Goal: Task Accomplishment & Management: Manage account settings

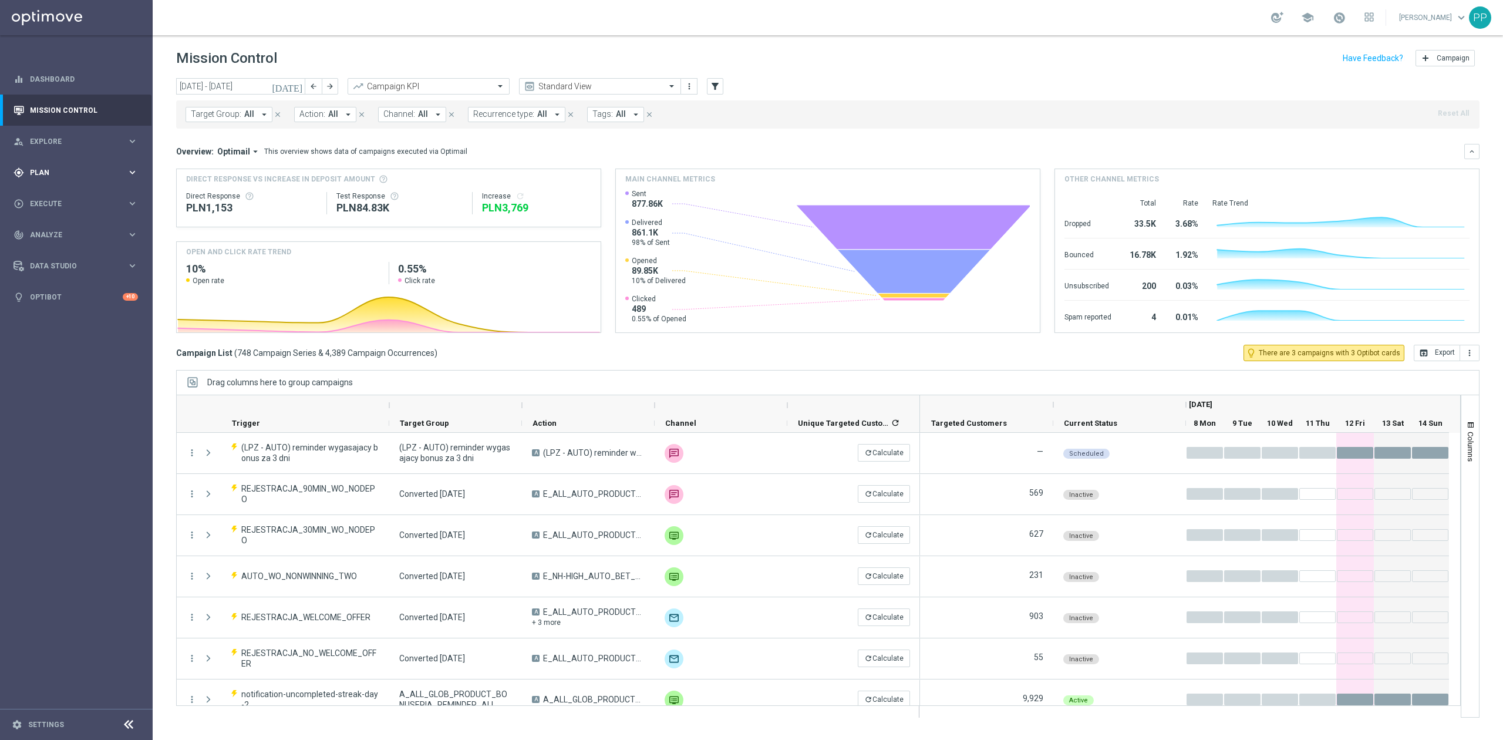
click at [59, 174] on span "Plan" at bounding box center [78, 172] width 97 height 7
click at [55, 193] on link "Target Groups" at bounding box center [77, 196] width 92 height 9
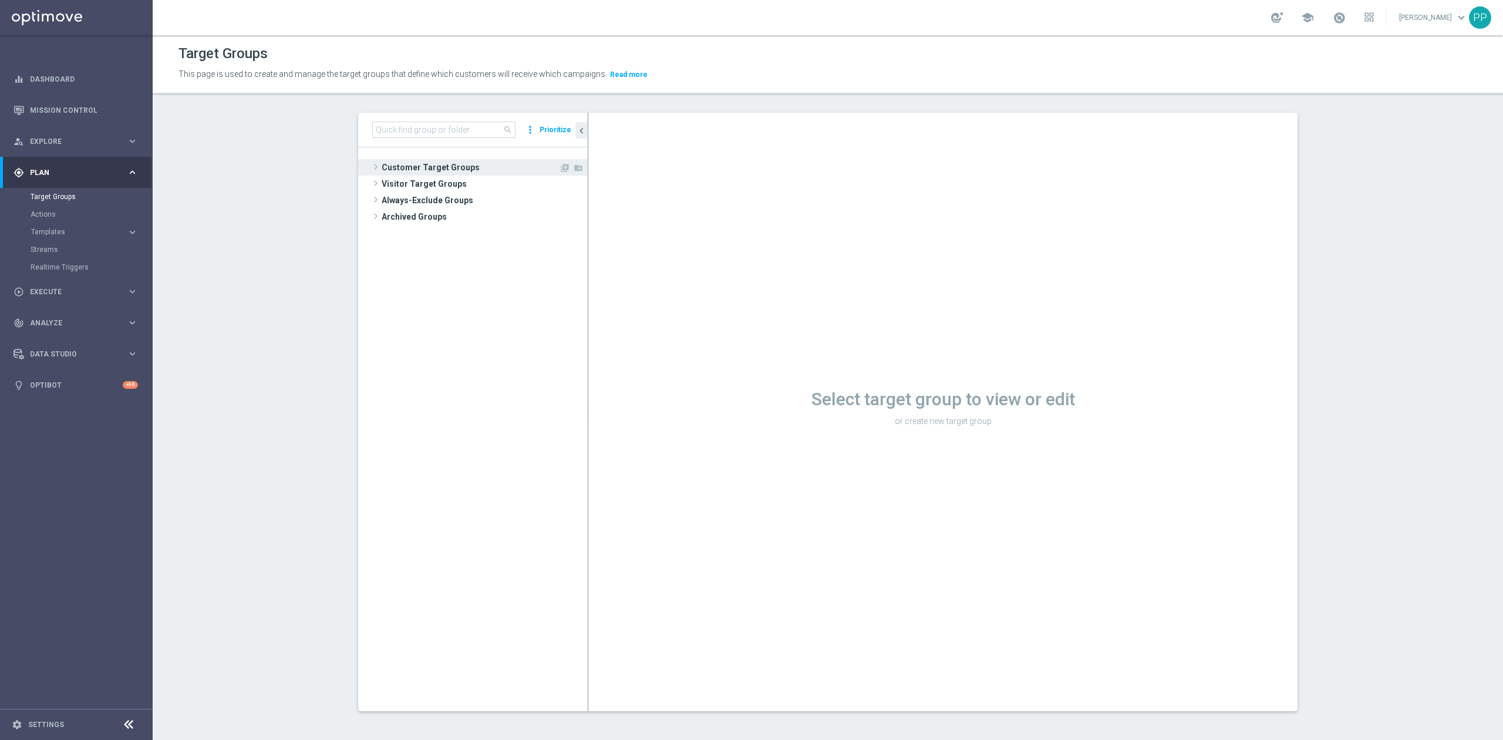
click at [423, 170] on span "Customer Target Groups" at bounding box center [470, 167] width 177 height 16
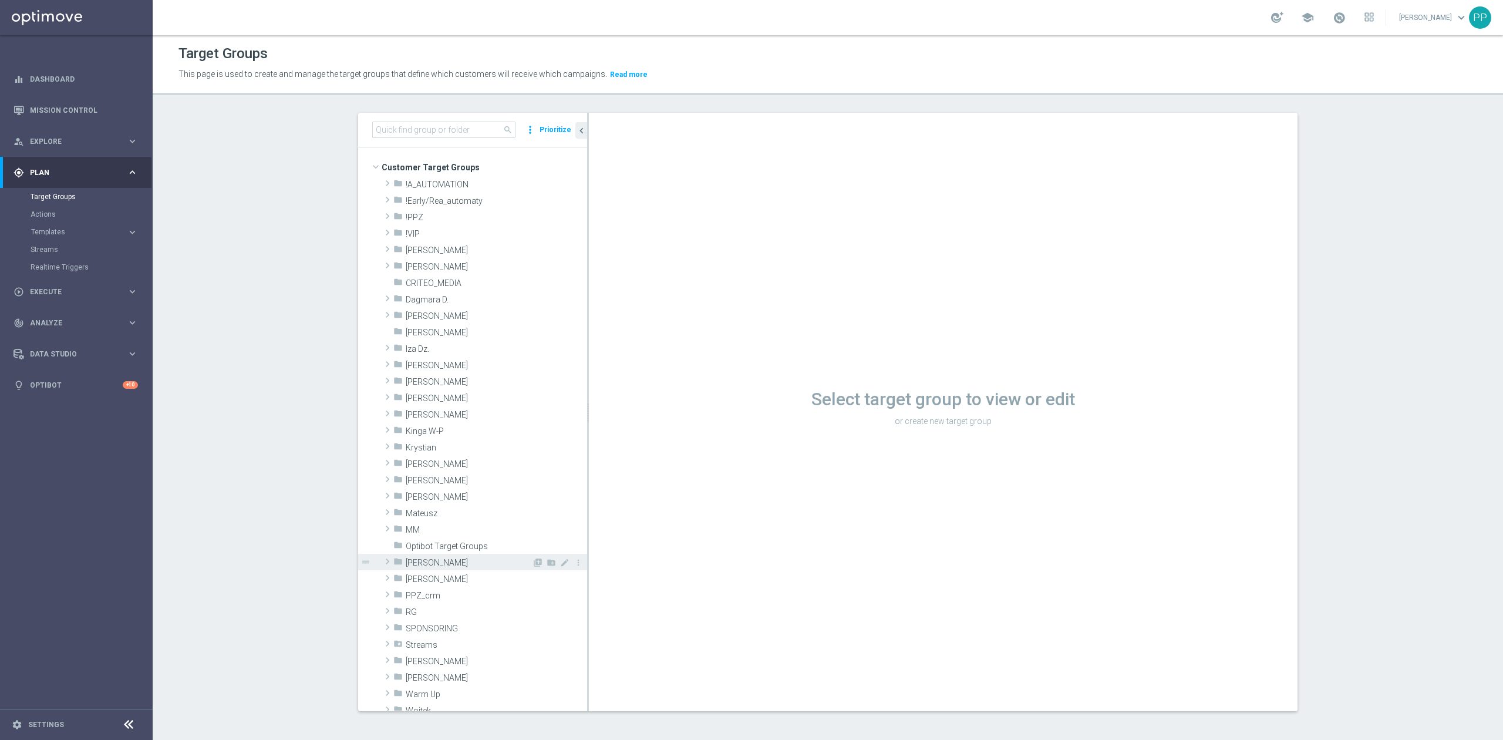
click at [435, 564] on span "[PERSON_NAME]" at bounding box center [469, 563] width 126 height 10
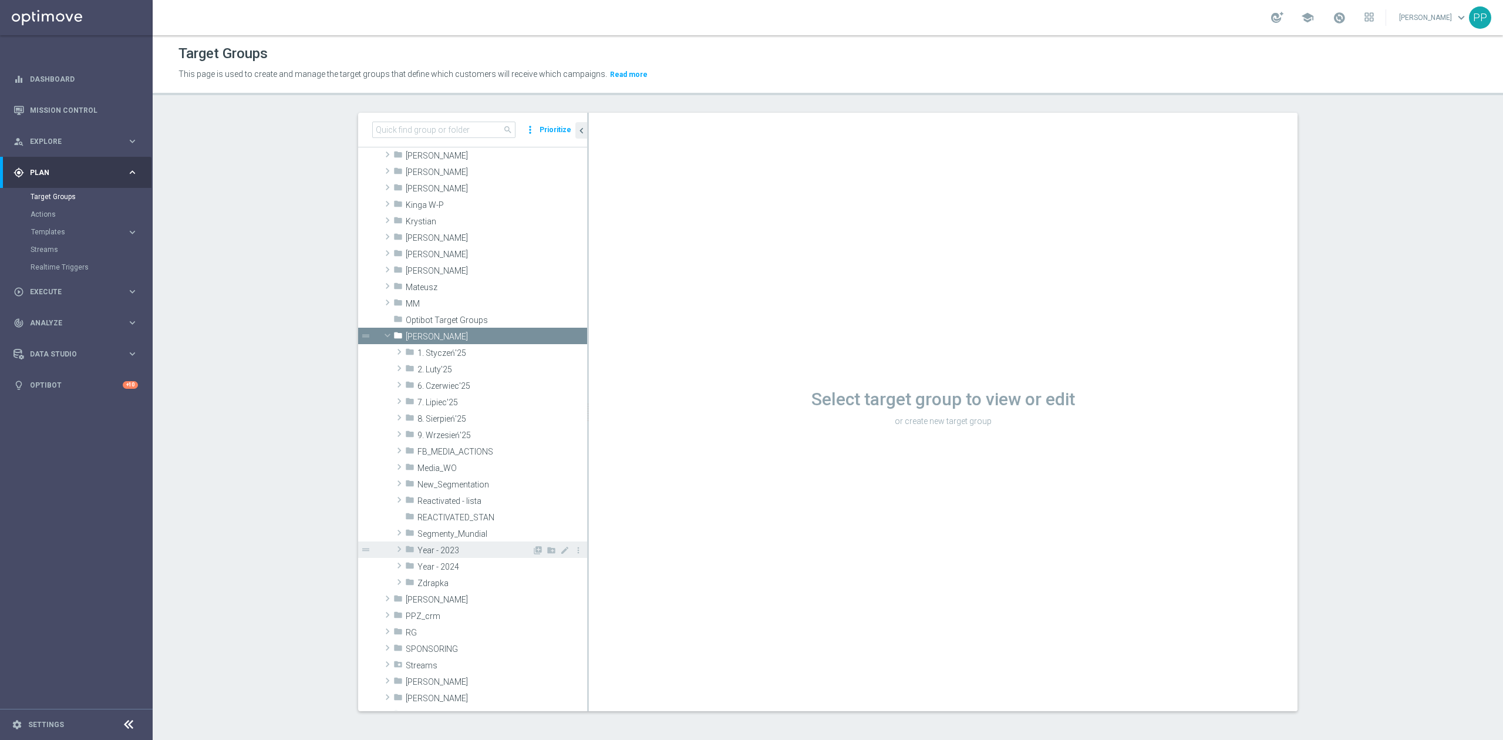
scroll to position [235, 0]
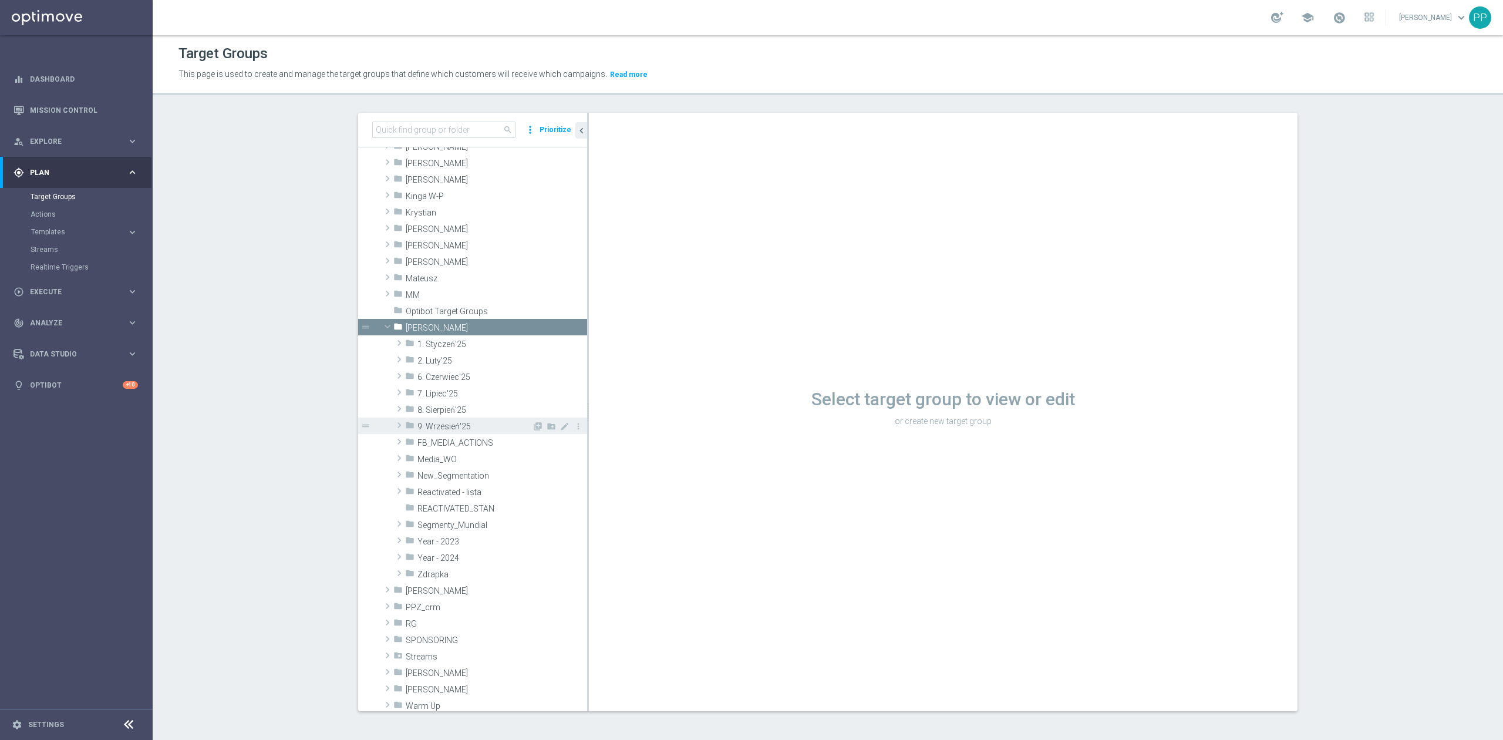
click at [444, 431] on span "9. Wrzesień'25" at bounding box center [475, 427] width 115 height 10
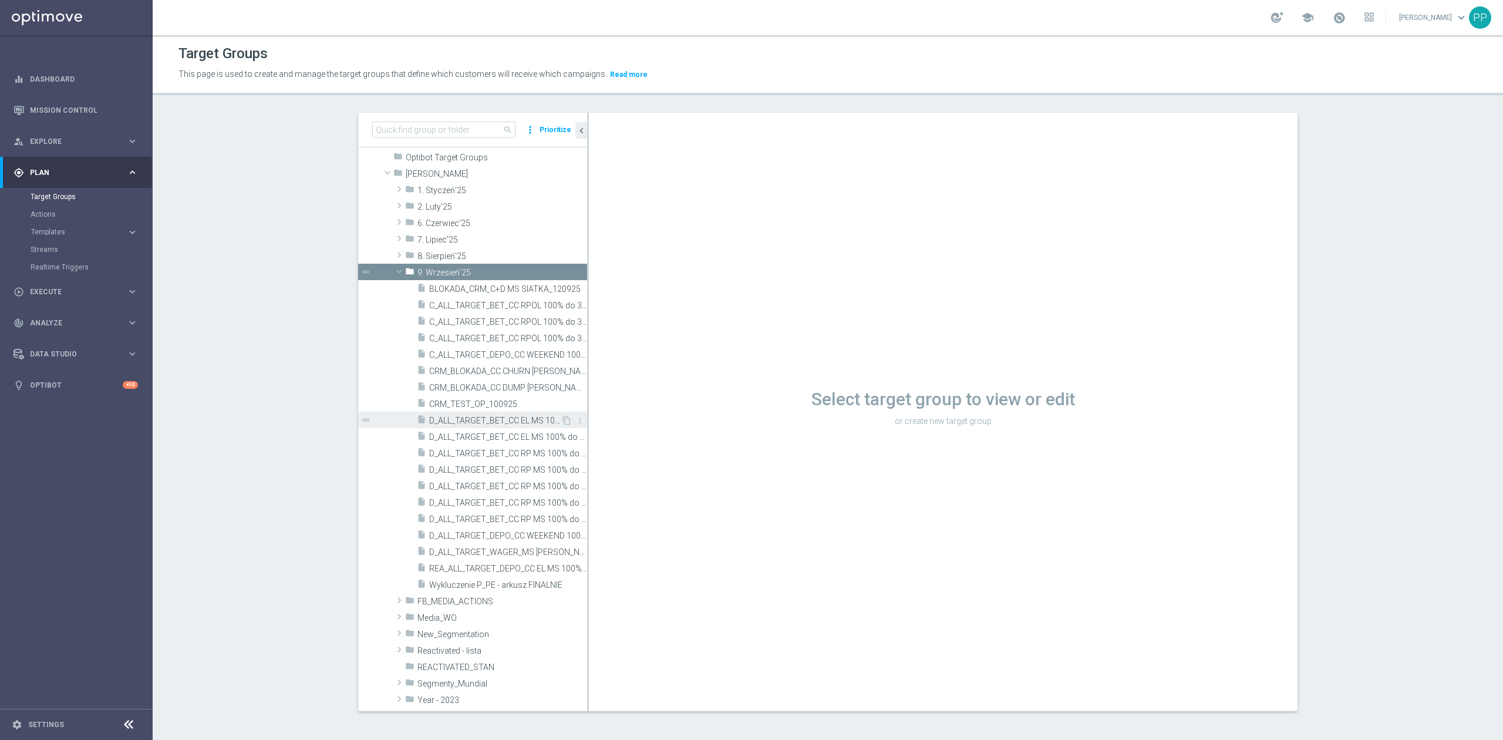
scroll to position [391, 0]
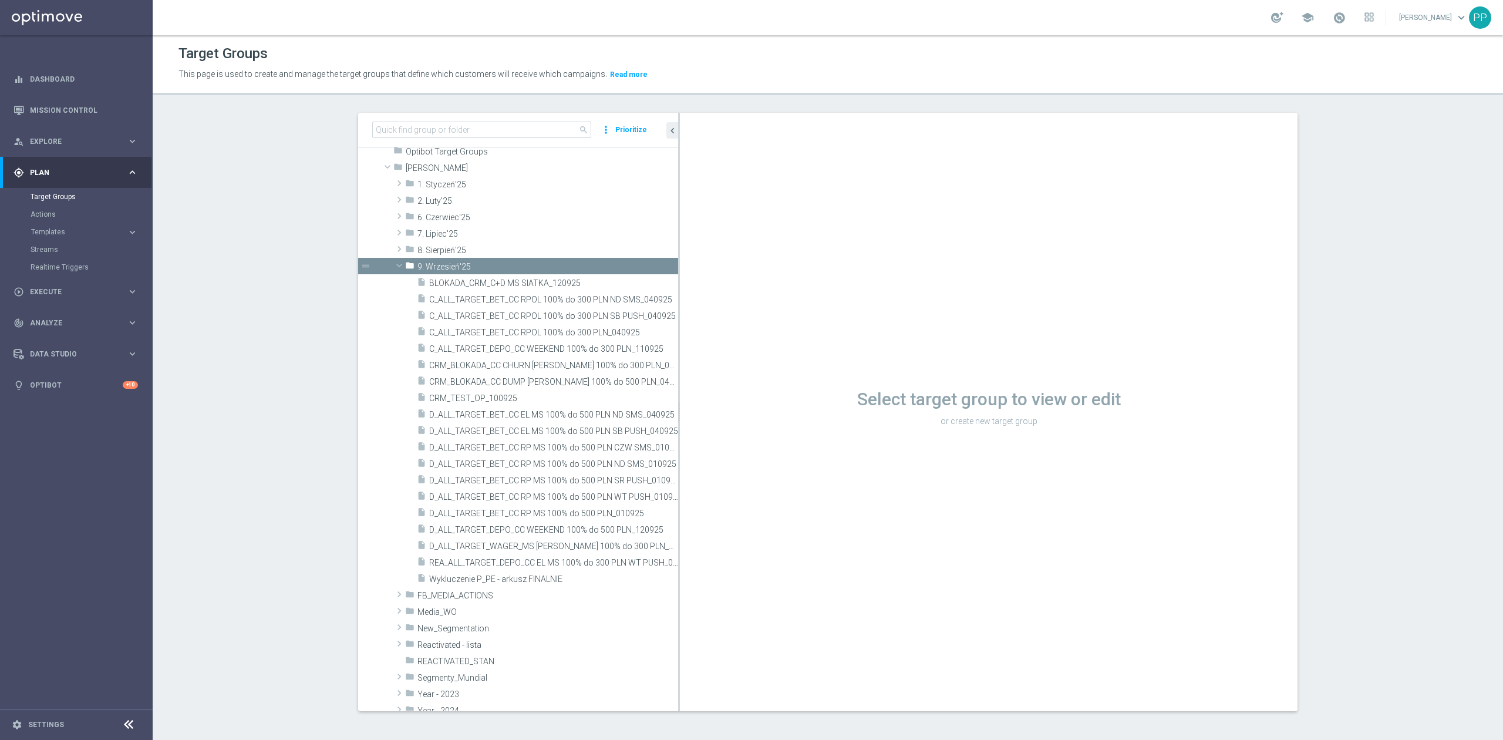
drag, startPoint x: 581, startPoint y: 471, endPoint x: 689, endPoint y: 463, distance: 107.7
click at [689, 463] on as-split "search more_vert Prioritize Customer Target Groups library_add create_new_folder" at bounding box center [828, 412] width 940 height 598
click at [620, 532] on span "D_ALL_TARGET_DEPO_CC WEEKEND 100% do 500 PLN_120925" at bounding box center [540, 530] width 223 height 10
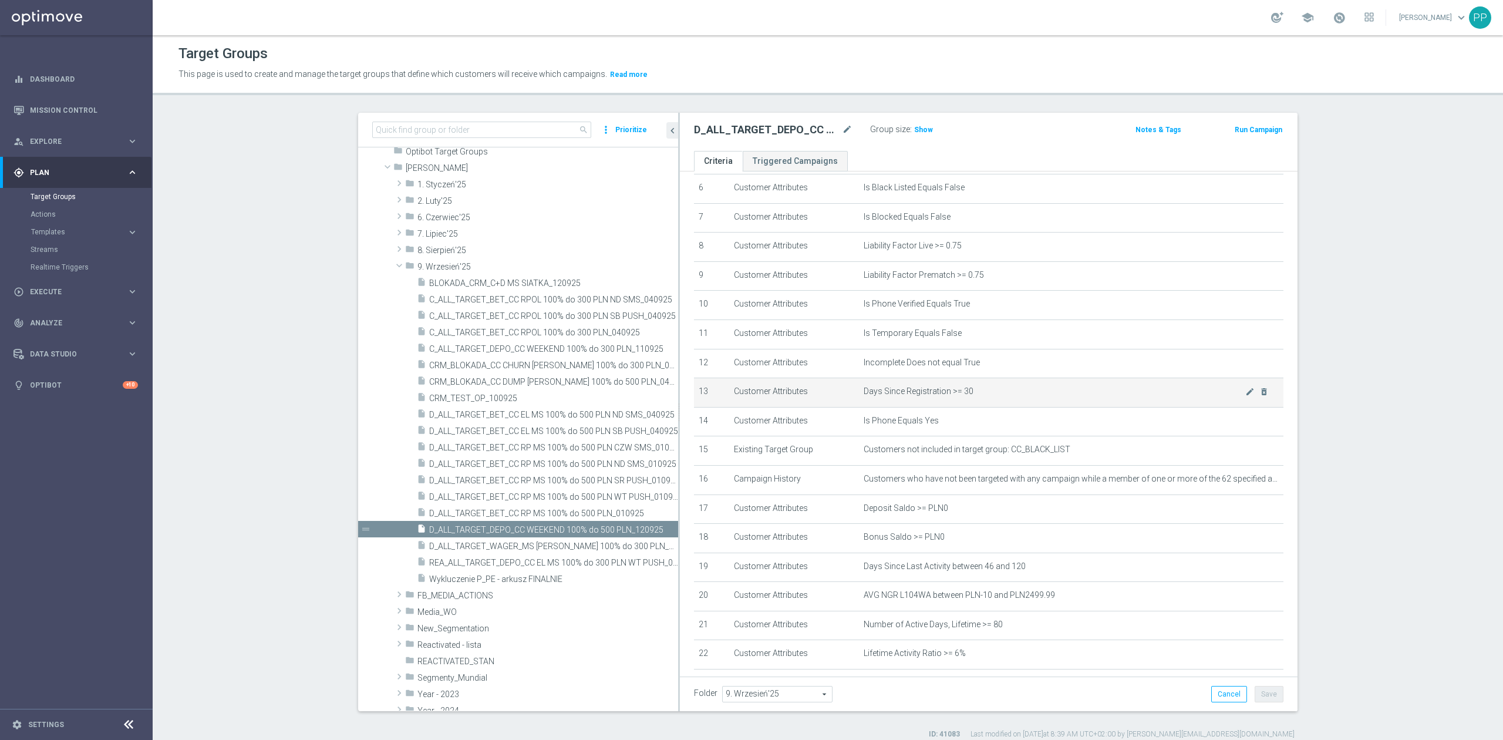
scroll to position [290, 0]
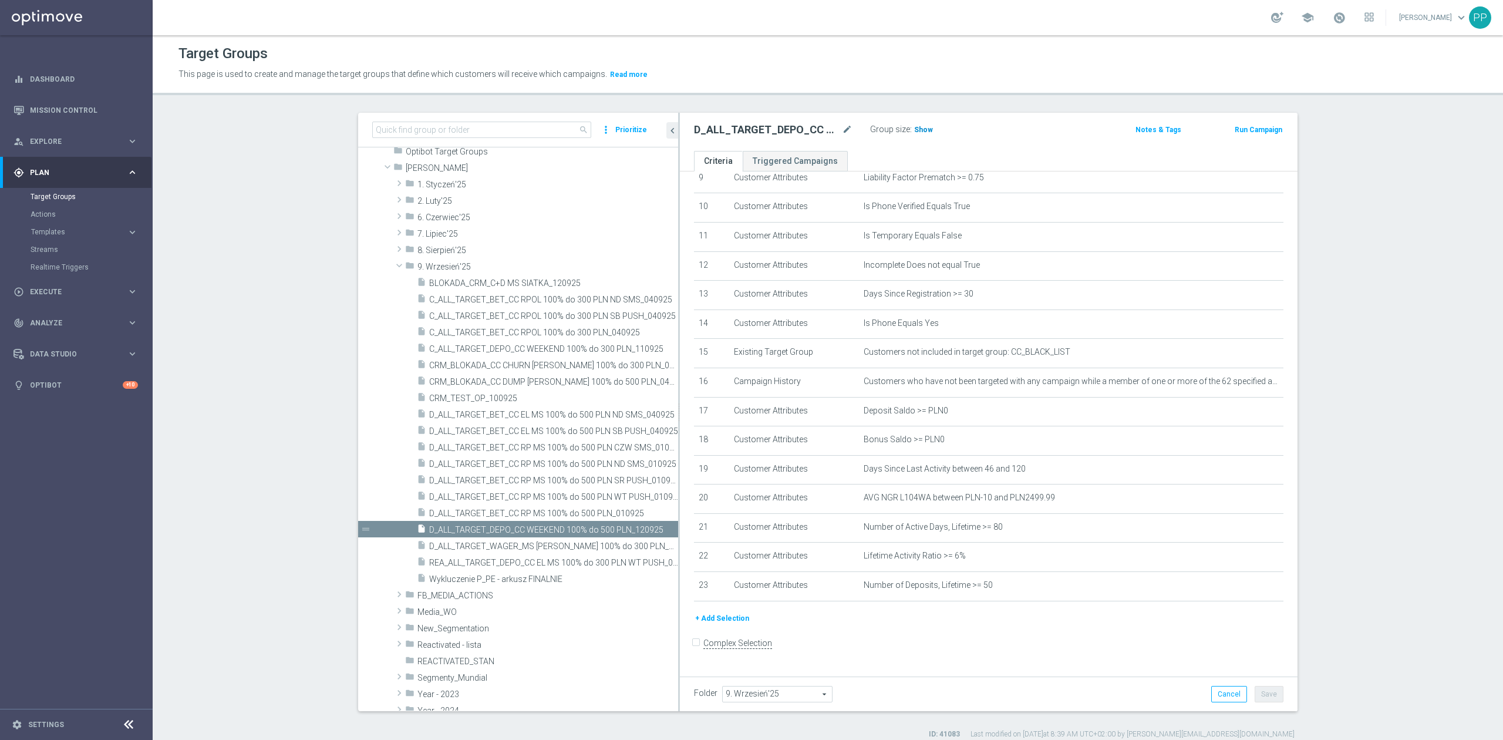
drag, startPoint x: 921, startPoint y: 132, endPoint x: 915, endPoint y: 146, distance: 15.5
click at [921, 132] on span "Show" at bounding box center [923, 130] width 19 height 8
click at [1246, 473] on icon "mode_edit" at bounding box center [1250, 468] width 9 height 9
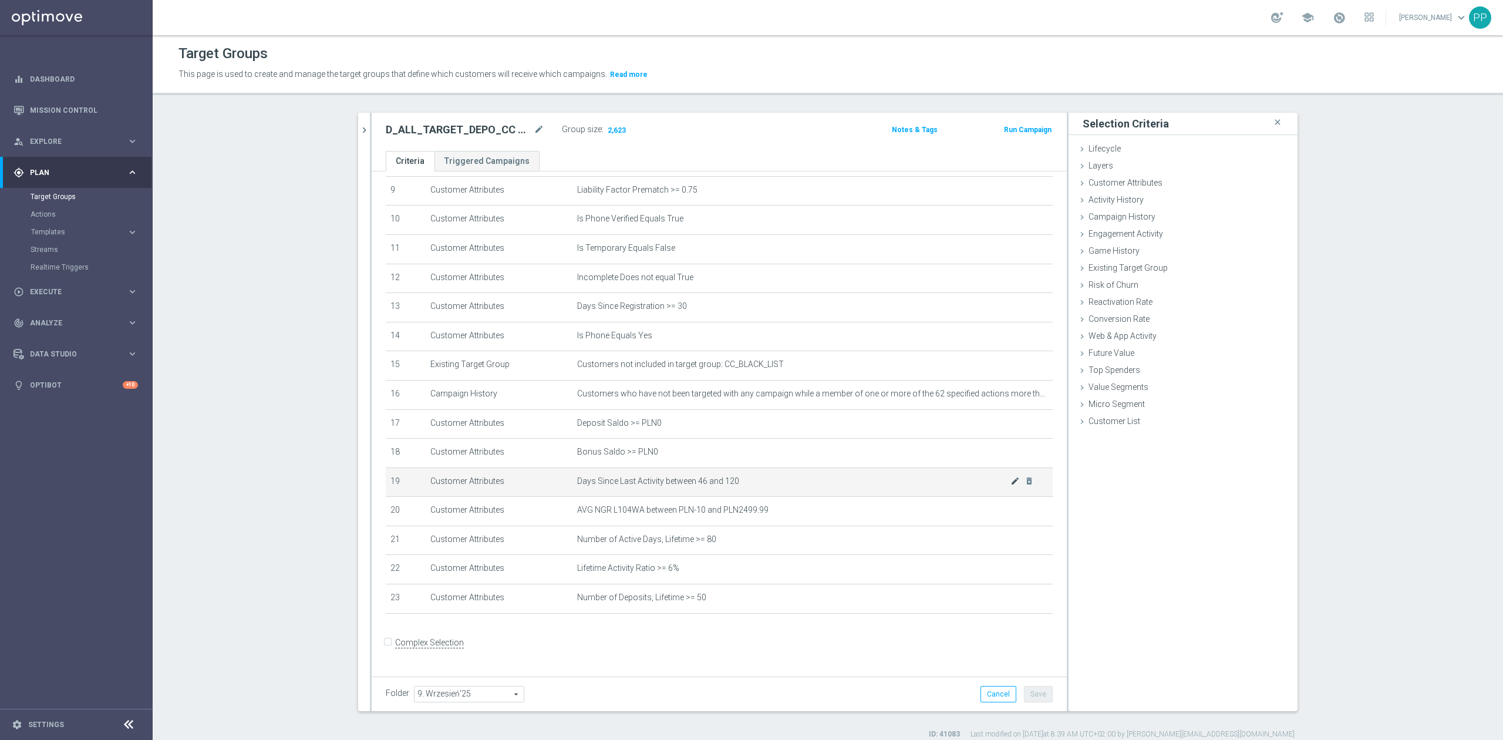
scroll to position [278, 0]
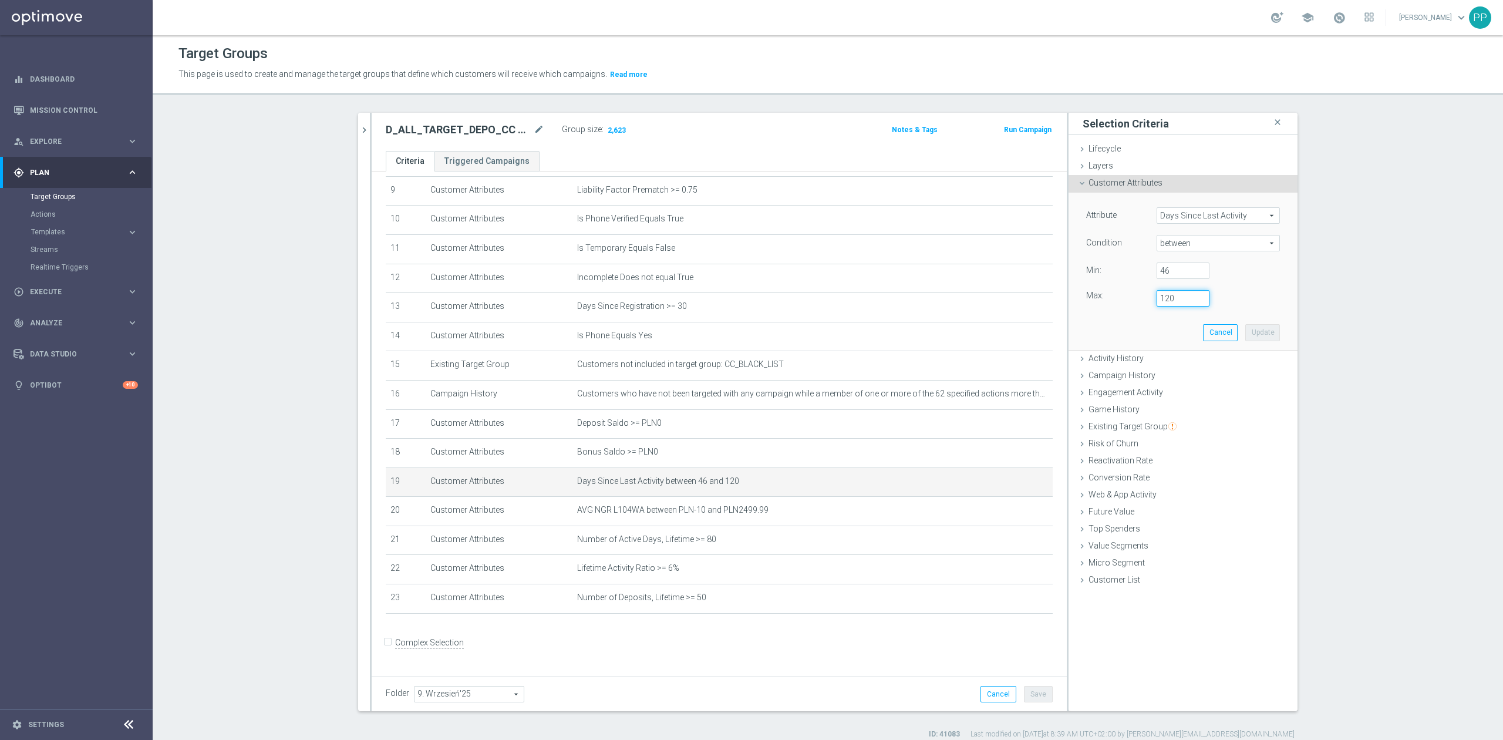
drag, startPoint x: 1169, startPoint y: 301, endPoint x: 1150, endPoint y: 301, distance: 18.8
click at [1150, 301] on div "120" at bounding box center [1183, 298] width 70 height 16
type input "150"
click at [1263, 339] on button "Update" at bounding box center [1263, 332] width 35 height 16
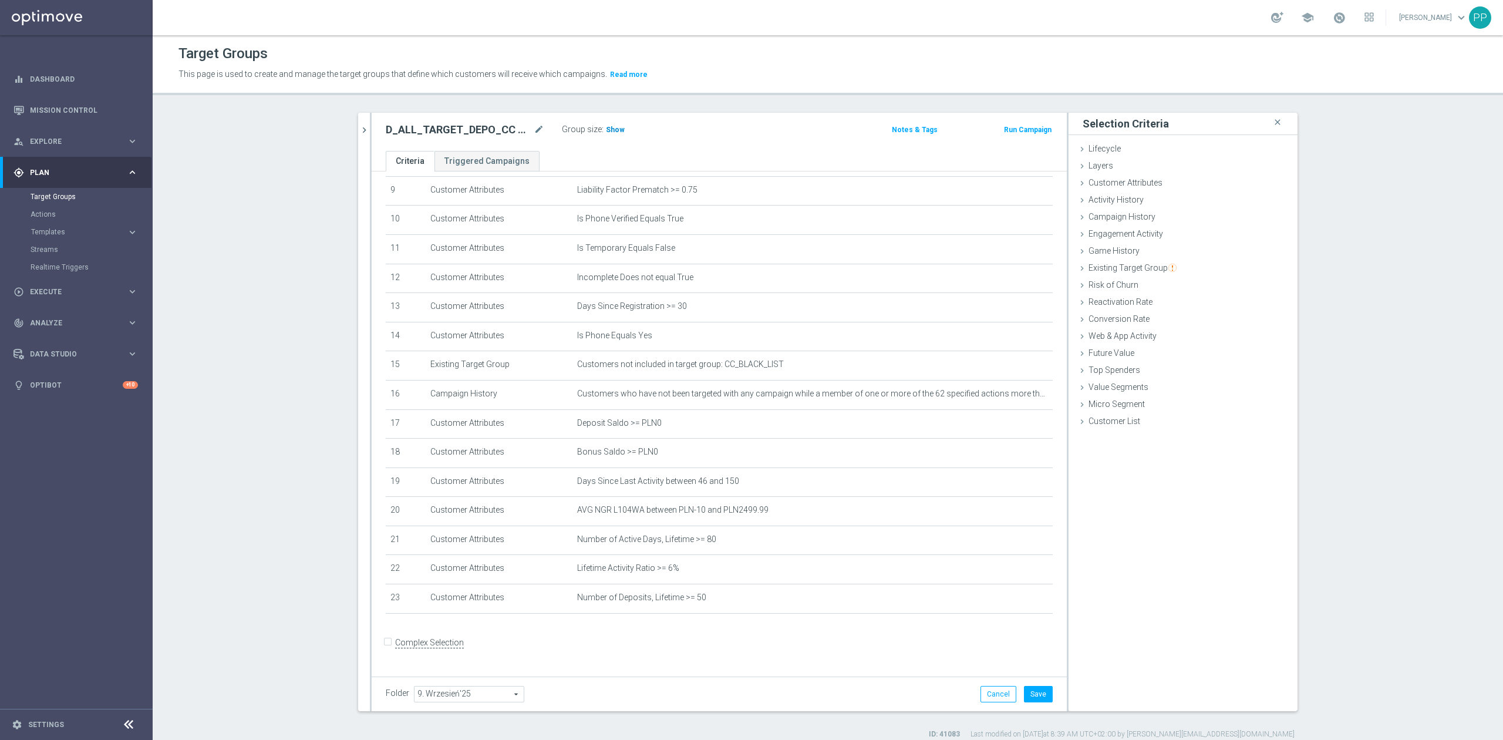
click at [606, 132] on span "Show" at bounding box center [615, 130] width 19 height 8
click at [1030, 686] on button "Save" at bounding box center [1038, 694] width 29 height 16
drag, startPoint x: 997, startPoint y: 577, endPoint x: 1098, endPoint y: 343, distance: 254.6
click at [0, 0] on icon "mode_edit" at bounding box center [0, 0] width 0 height 0
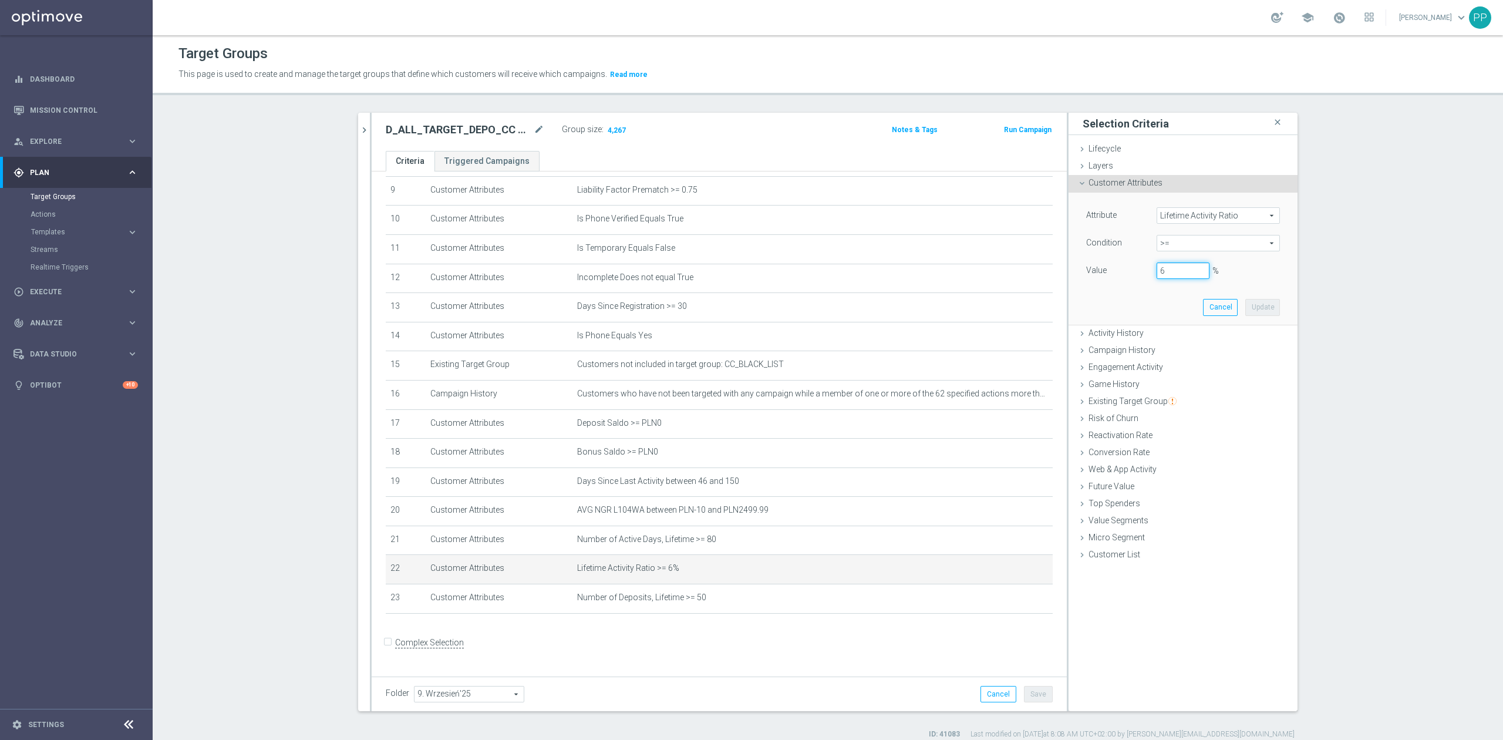
drag, startPoint x: 1173, startPoint y: 278, endPoint x: 1145, endPoint y: 268, distance: 30.5
click at [1148, 268] on div "6 %" at bounding box center [1183, 270] width 70 height 16
click at [1248, 308] on button "Update" at bounding box center [1263, 307] width 35 height 16
type input "0.07"
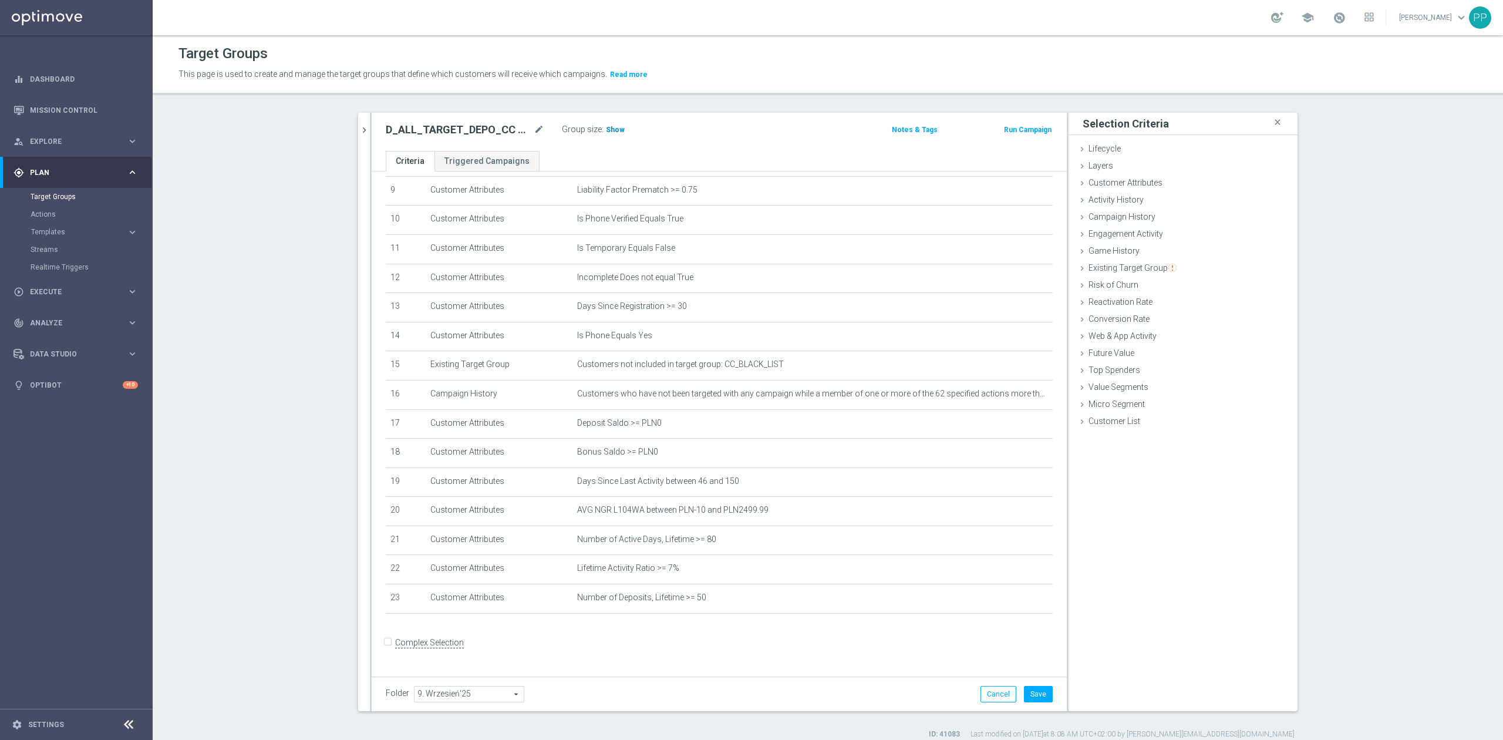
click at [612, 136] on h3 "Show" at bounding box center [615, 129] width 21 height 13
click at [1032, 691] on button "Save" at bounding box center [1038, 694] width 29 height 16
click at [1011, 573] on icon "mode_edit" at bounding box center [1015, 568] width 9 height 9
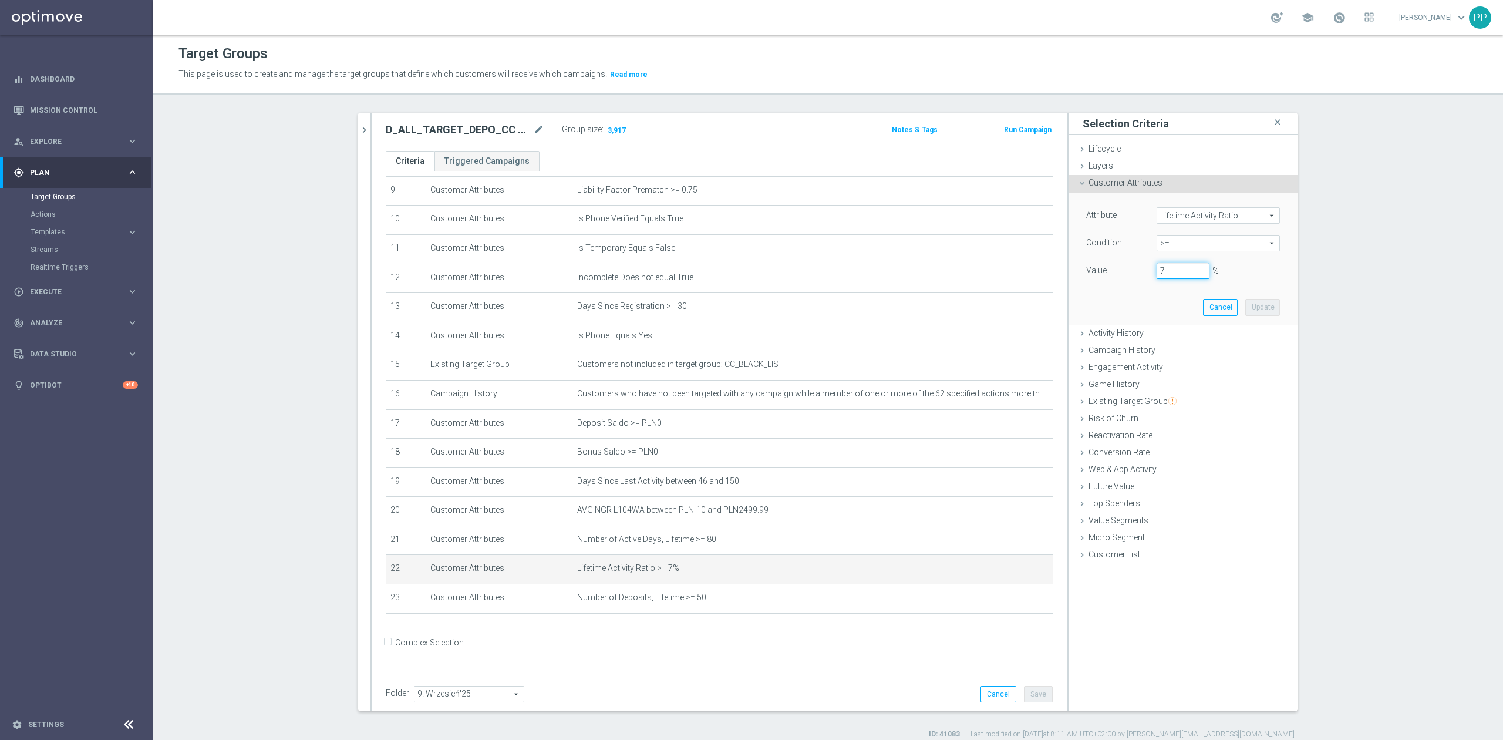
drag, startPoint x: 1164, startPoint y: 276, endPoint x: 1150, endPoint y: 276, distance: 14.1
click at [1150, 276] on div "7 %" at bounding box center [1183, 270] width 70 height 16
drag, startPoint x: 1258, startPoint y: 315, endPoint x: 1221, endPoint y: 295, distance: 41.5
click at [1258, 314] on button "Update" at bounding box center [1263, 307] width 35 height 16
type input "0.1"
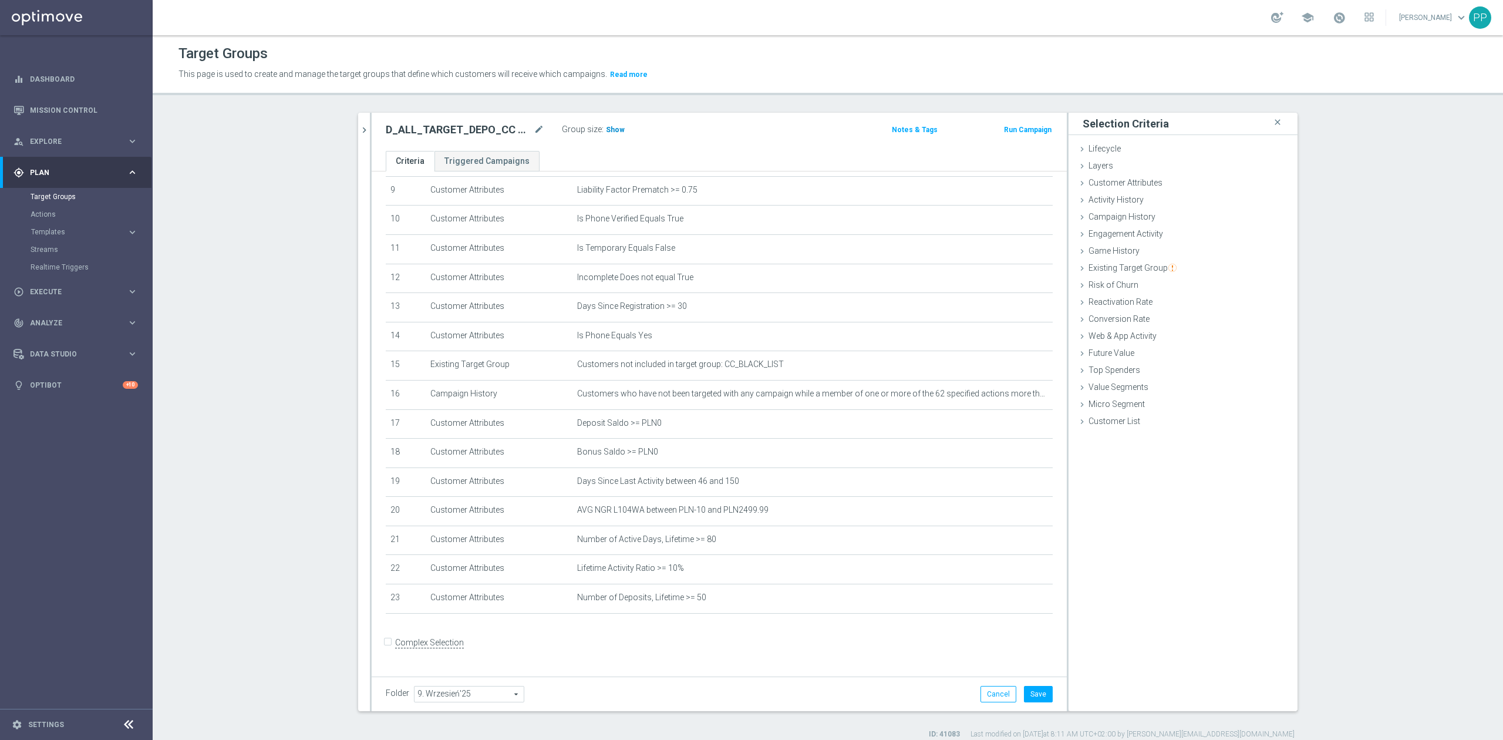
click at [612, 128] on span "Show" at bounding box center [615, 130] width 19 height 8
click at [1011, 573] on icon "mode_edit" at bounding box center [1015, 568] width 9 height 9
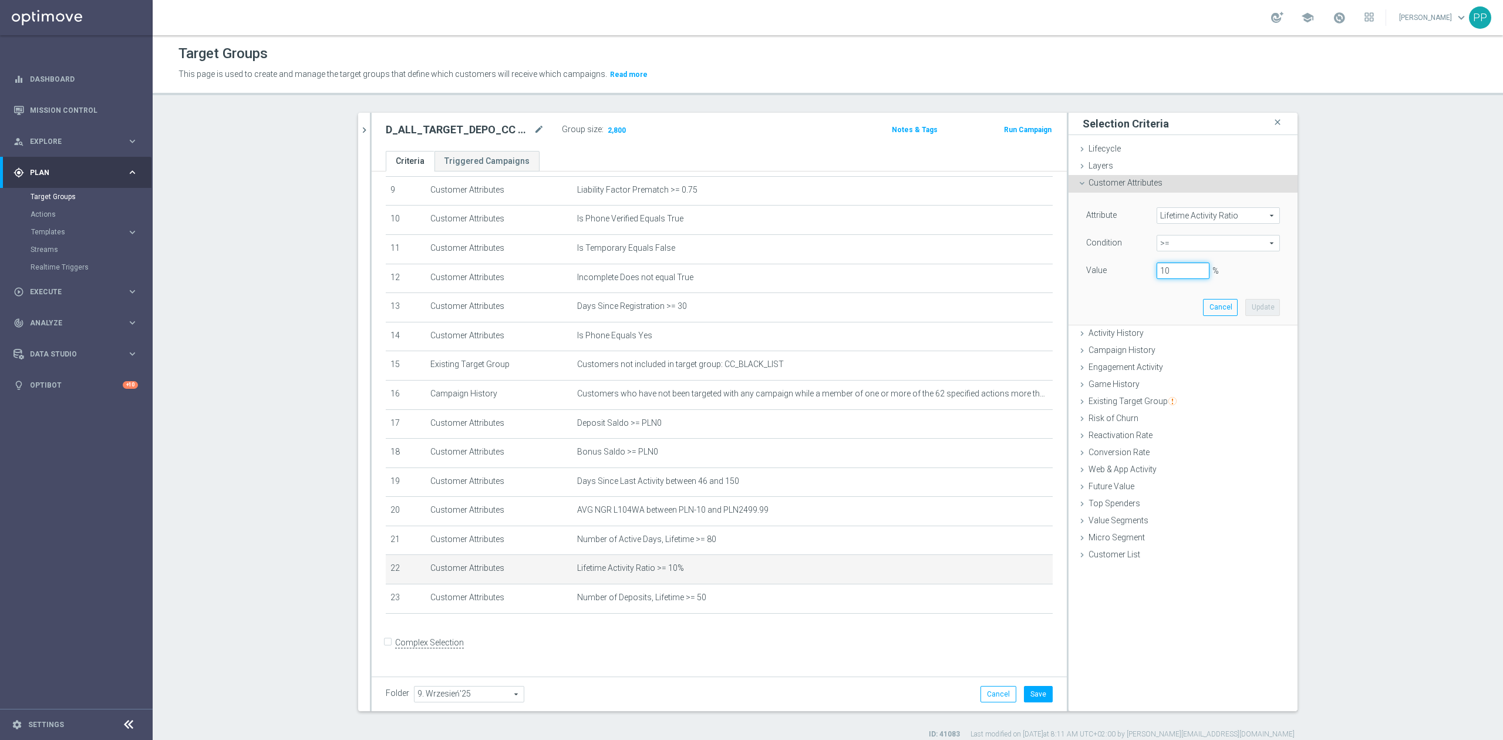
drag, startPoint x: 1162, startPoint y: 274, endPoint x: 1154, endPoint y: 274, distance: 7.6
click at [1157, 274] on input "10" at bounding box center [1183, 270] width 53 height 16
click at [1270, 315] on button "Update" at bounding box center [1263, 307] width 35 height 16
type input "0.095"
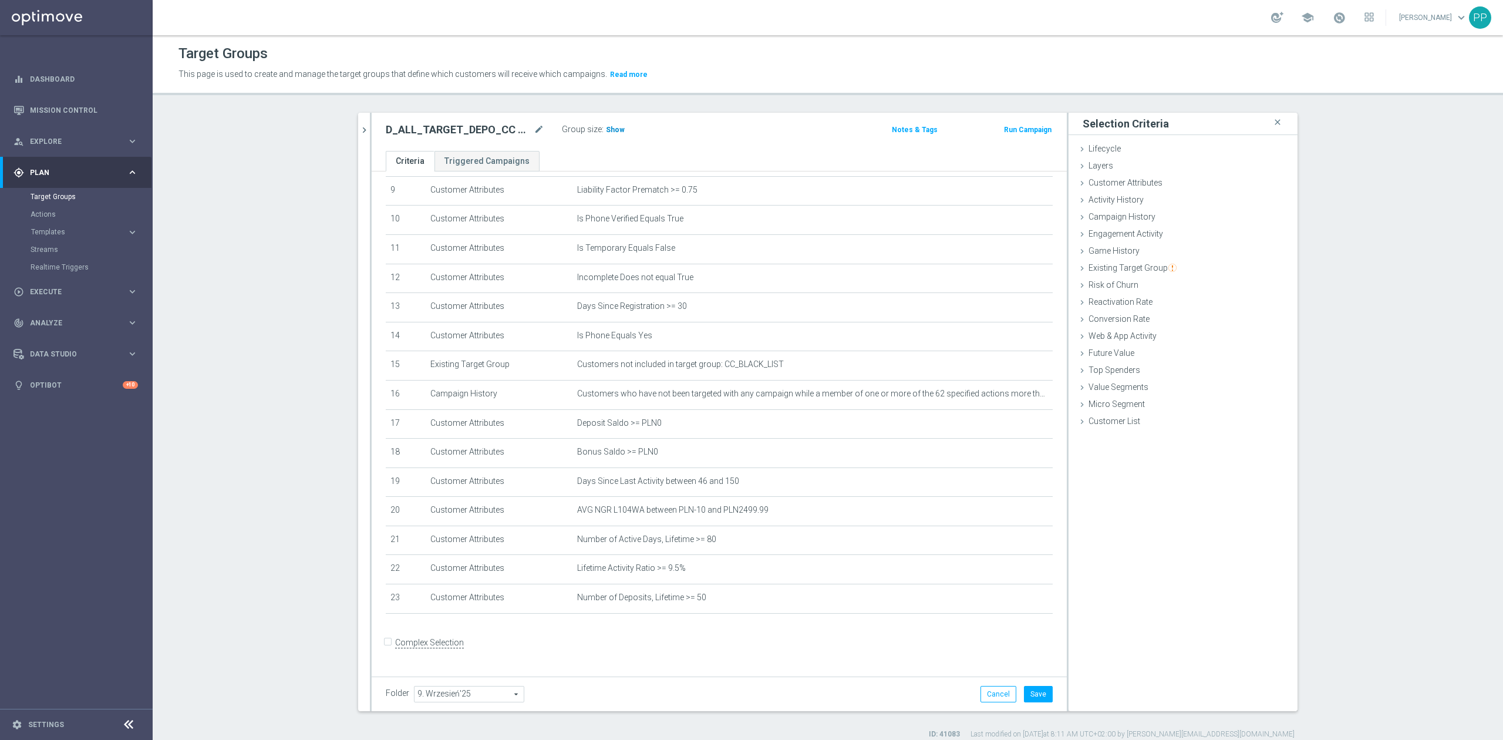
click at [606, 129] on span "Show" at bounding box center [615, 130] width 19 height 8
click at [1041, 693] on button "Save" at bounding box center [1038, 694] width 29 height 16
click at [1011, 573] on icon "mode_edit" at bounding box center [1015, 568] width 9 height 9
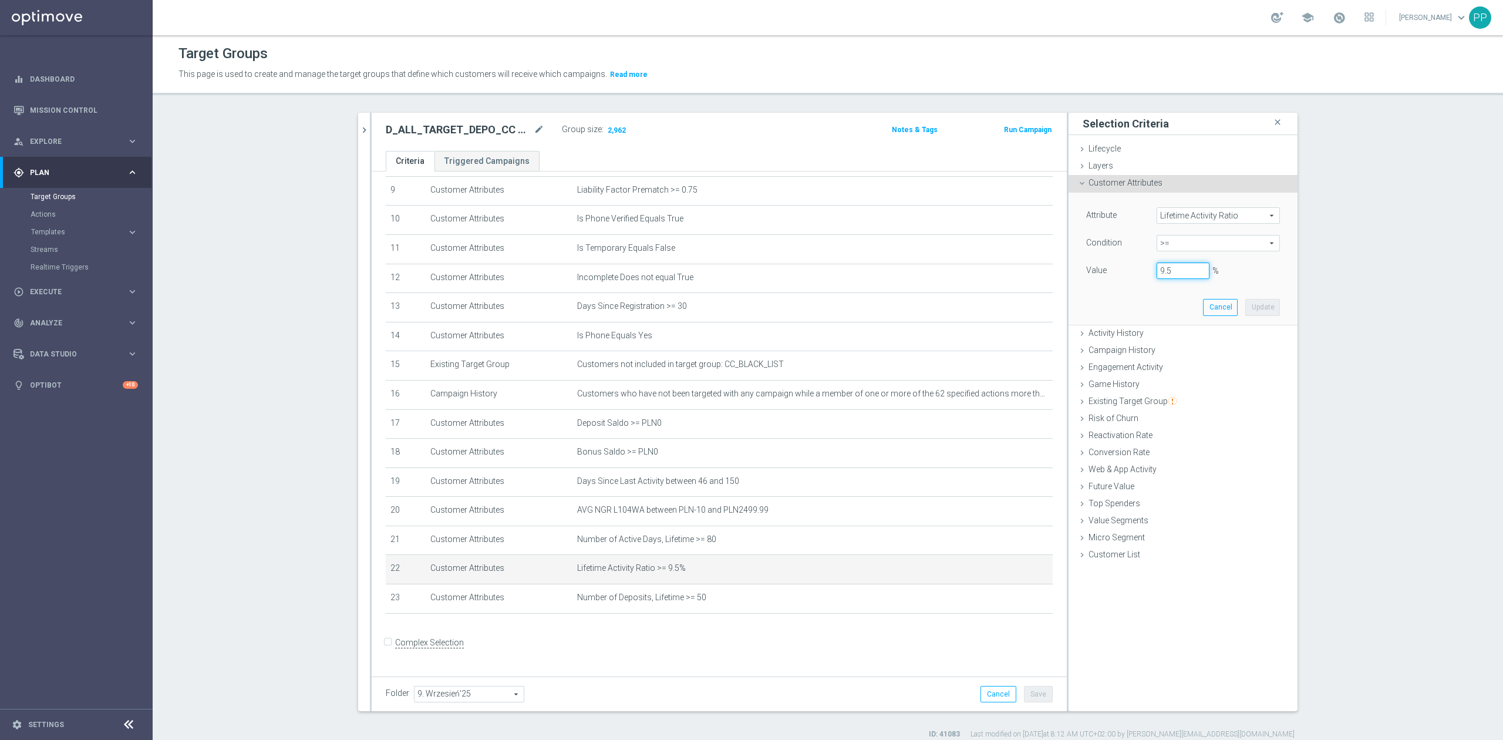
drag, startPoint x: 1167, startPoint y: 267, endPoint x: 1137, endPoint y: 271, distance: 30.2
click at [1137, 271] on div "Value 9.5 %" at bounding box center [1183, 271] width 211 height 19
click at [1264, 303] on button "Update" at bounding box center [1263, 307] width 35 height 16
type input "0.09"
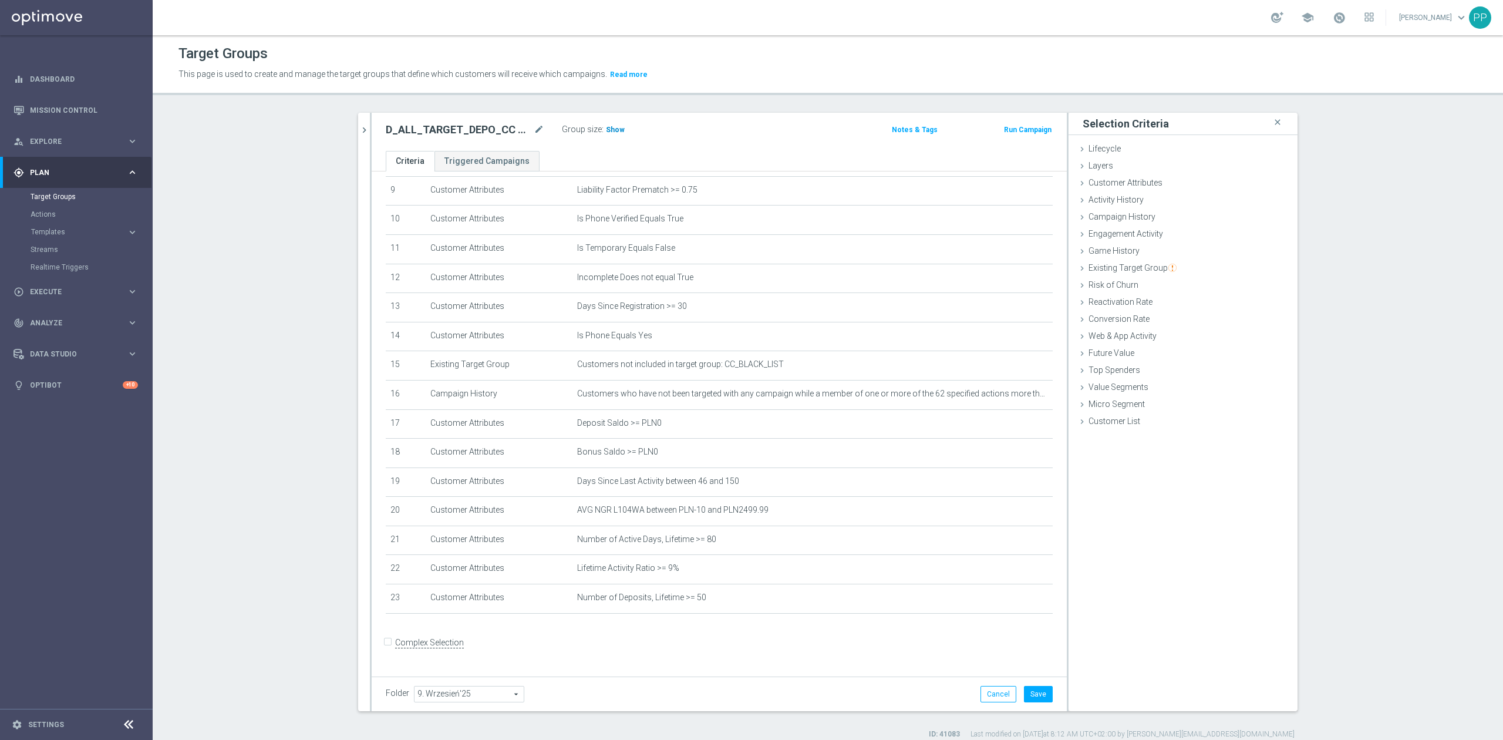
click at [607, 132] on span "Show" at bounding box center [615, 130] width 19 height 8
click at [1025, 693] on button "Save" at bounding box center [1038, 694] width 29 height 16
click at [534, 133] on icon "mode_edit" at bounding box center [539, 130] width 11 height 14
click at [501, 110] on div "Target Groups This page is used to create and manage the target groups that def…" at bounding box center [828, 387] width 1351 height 705
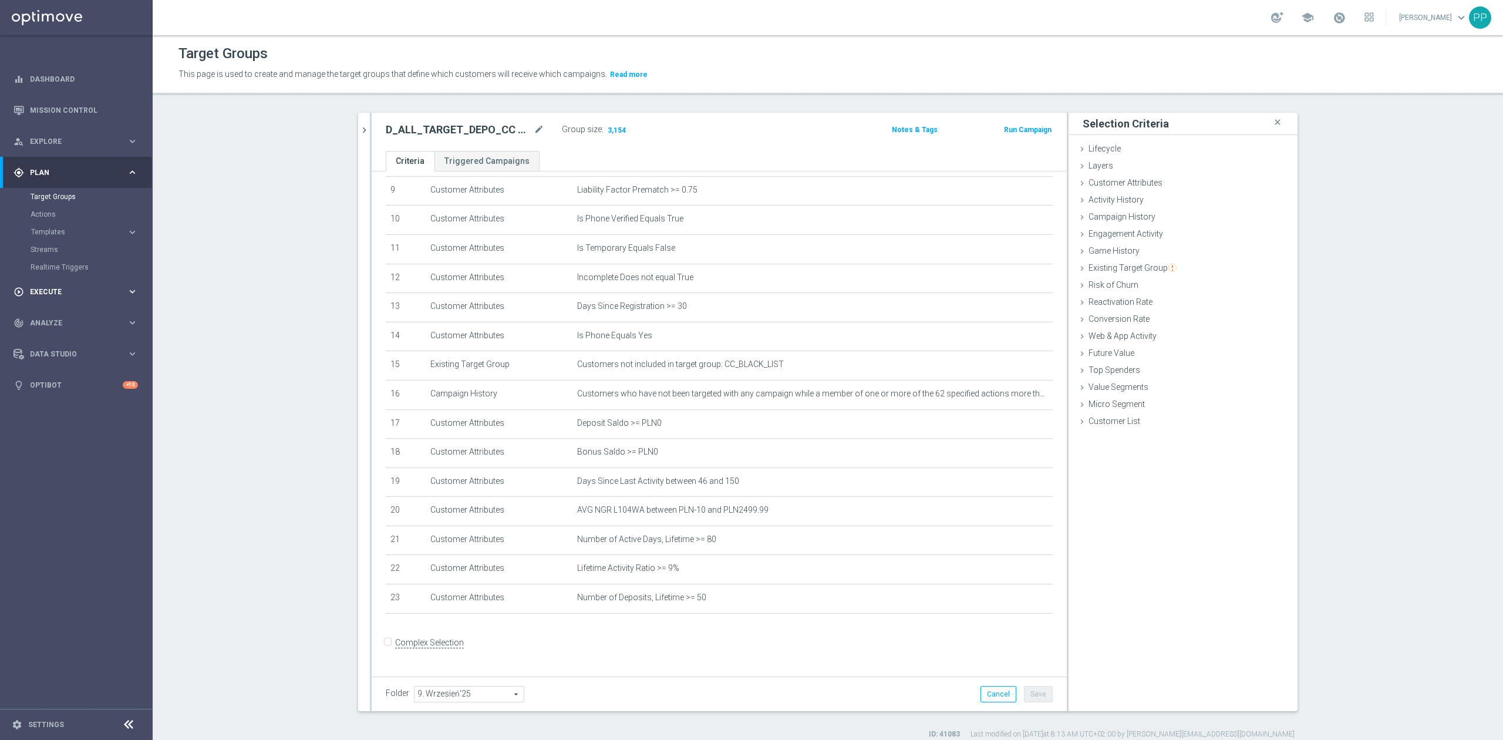
click at [72, 299] on div "play_circle_outline Execute keyboard_arrow_right" at bounding box center [76, 291] width 152 height 31
click at [55, 271] on span "Analyze" at bounding box center [78, 270] width 97 height 7
click at [48, 127] on div "person_search Explore keyboard_arrow_right" at bounding box center [76, 141] width 152 height 31
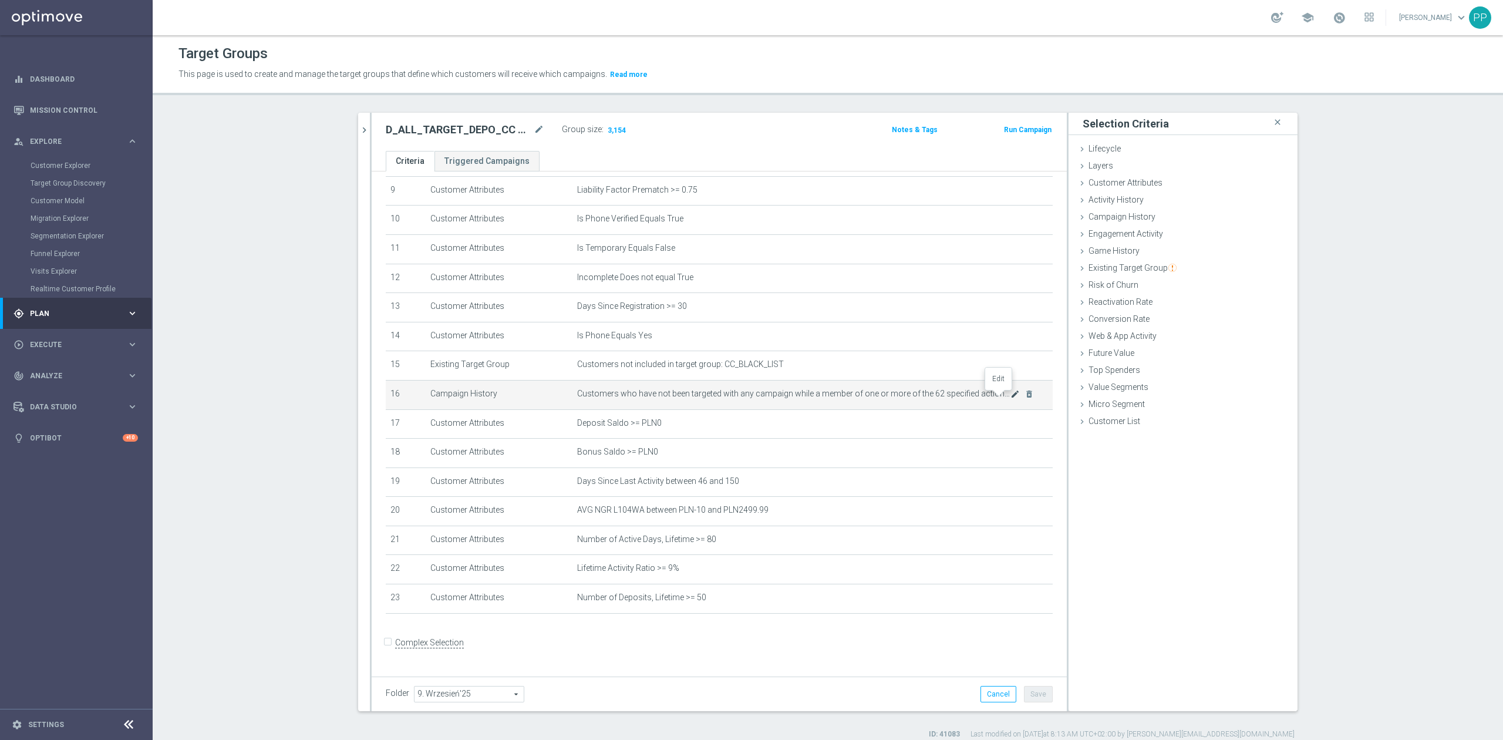
click at [1011, 399] on icon "mode_edit" at bounding box center [1015, 393] width 9 height 9
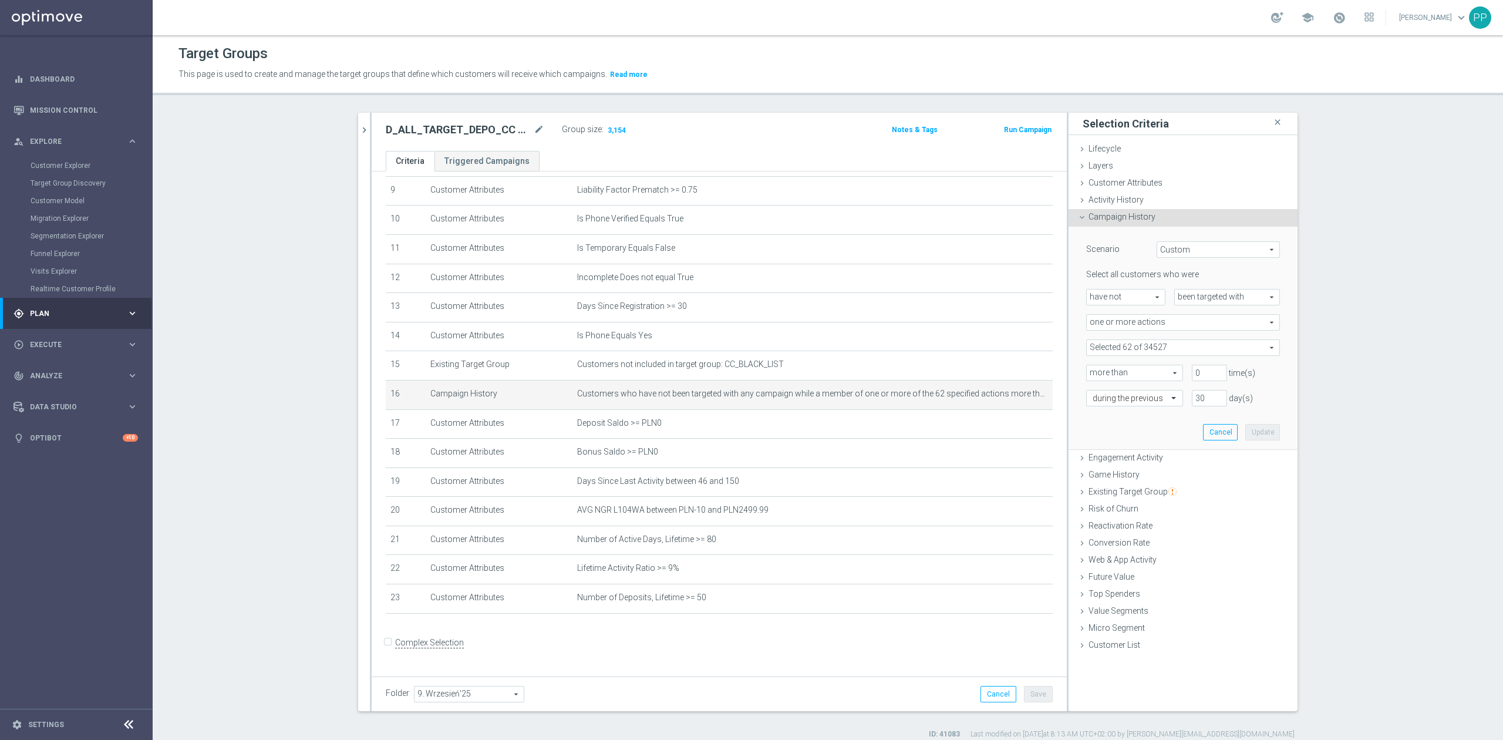
click at [1142, 339] on div "Selected 62 of 34527 arrow_drop_down search Show Selected 62 of 34527 (All)" at bounding box center [1183, 347] width 194 height 16
click at [1140, 348] on input "search" at bounding box center [1183, 347] width 194 height 16
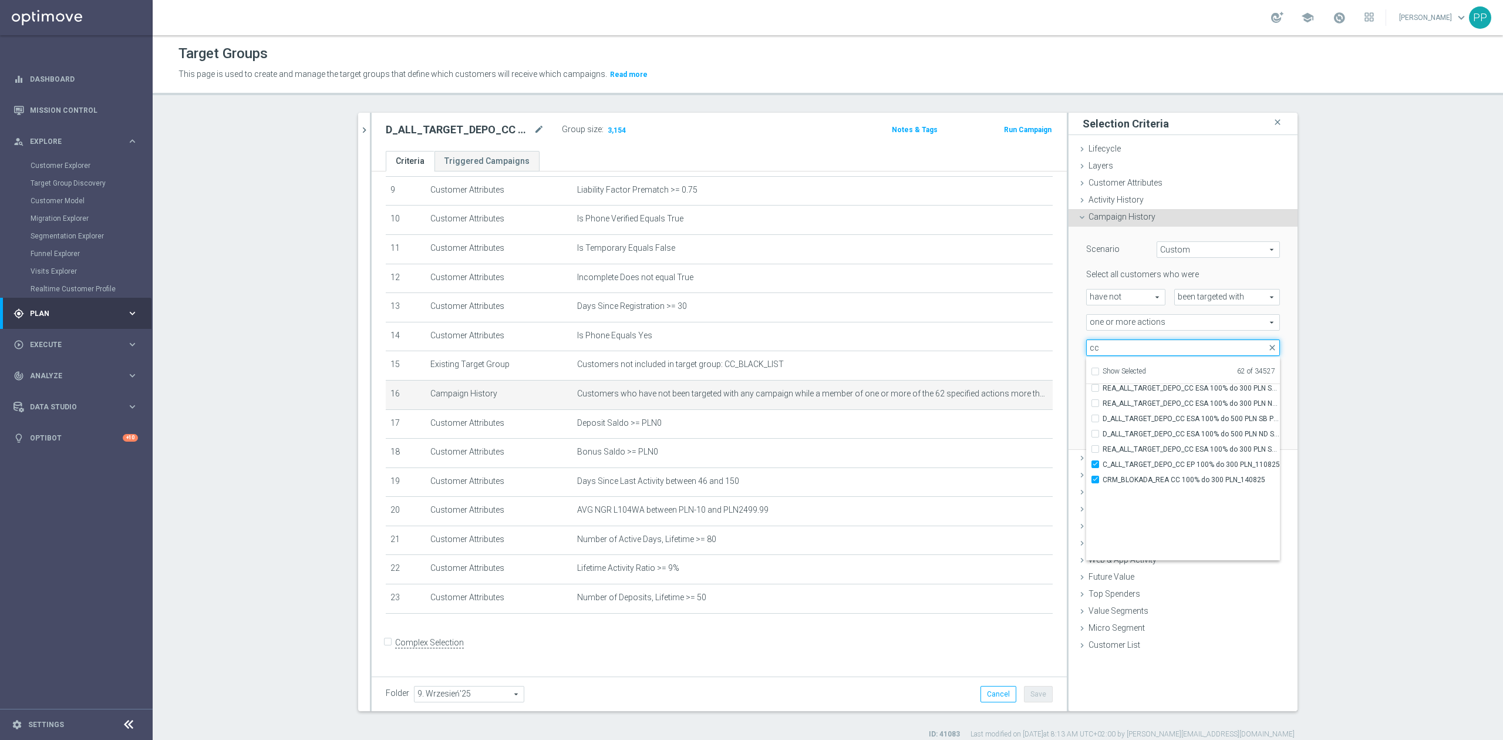
scroll to position [35923, 0]
type input "cc"
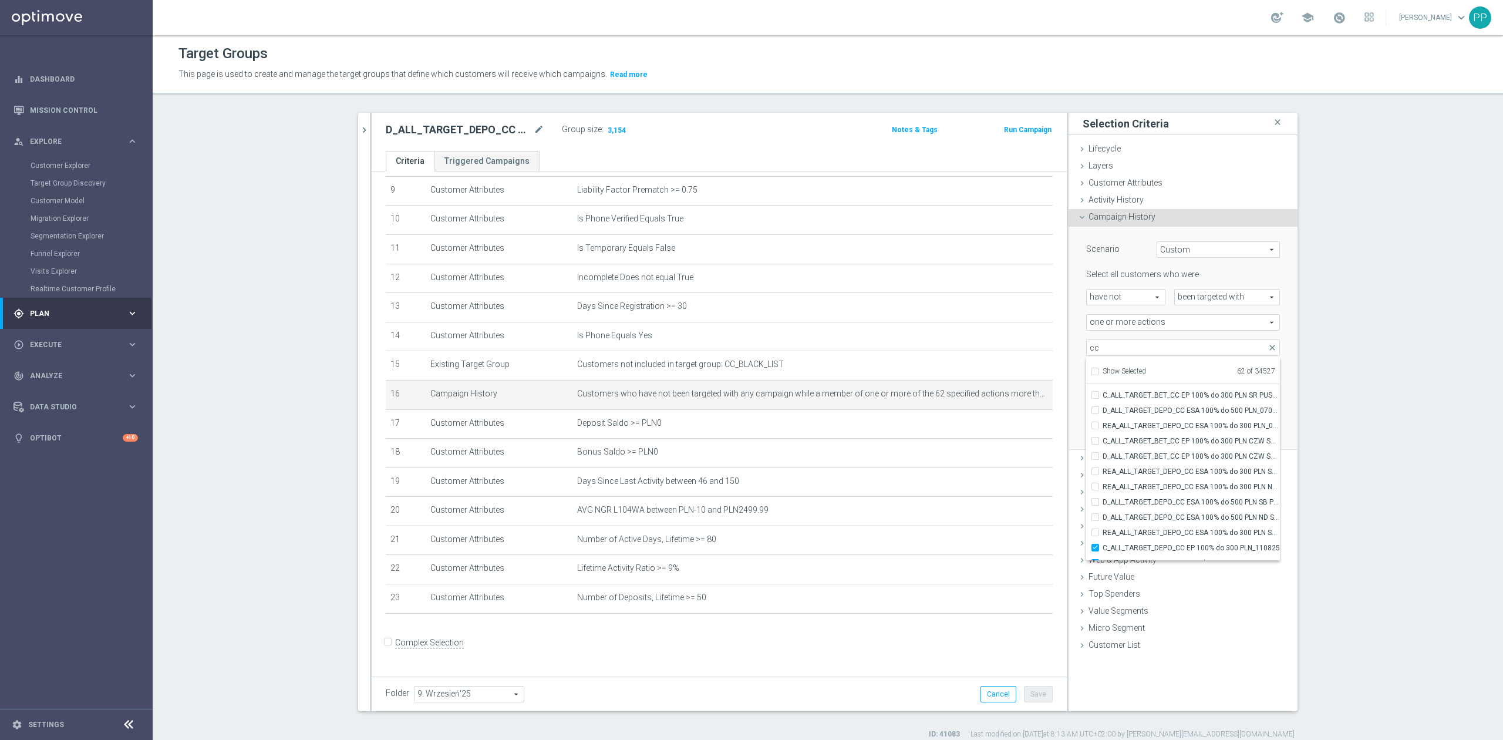
click at [1345, 499] on section "search more_vert Prioritize Customer Target Groups library_add create_new_folder" at bounding box center [828, 426] width 1351 height 627
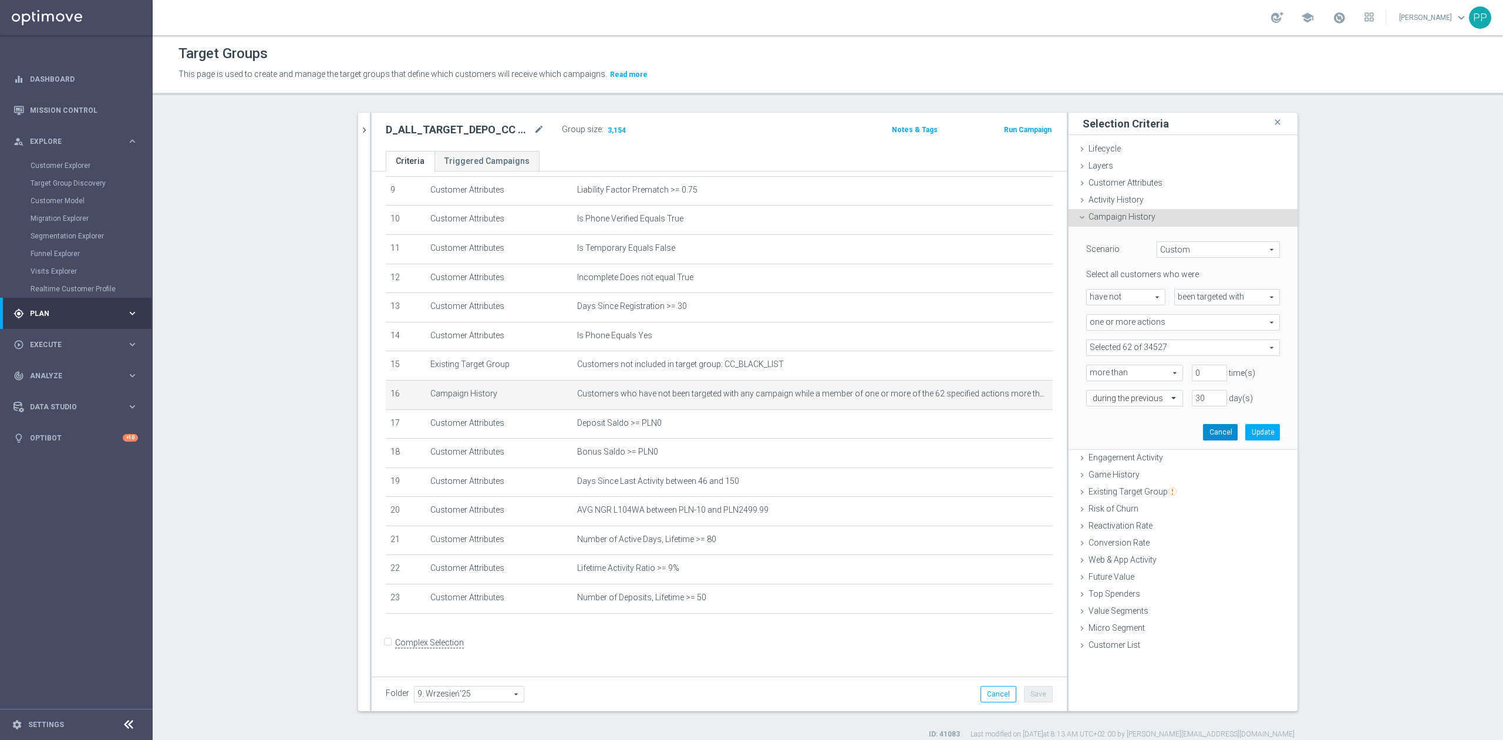
click at [1203, 431] on button "Cancel" at bounding box center [1220, 432] width 35 height 16
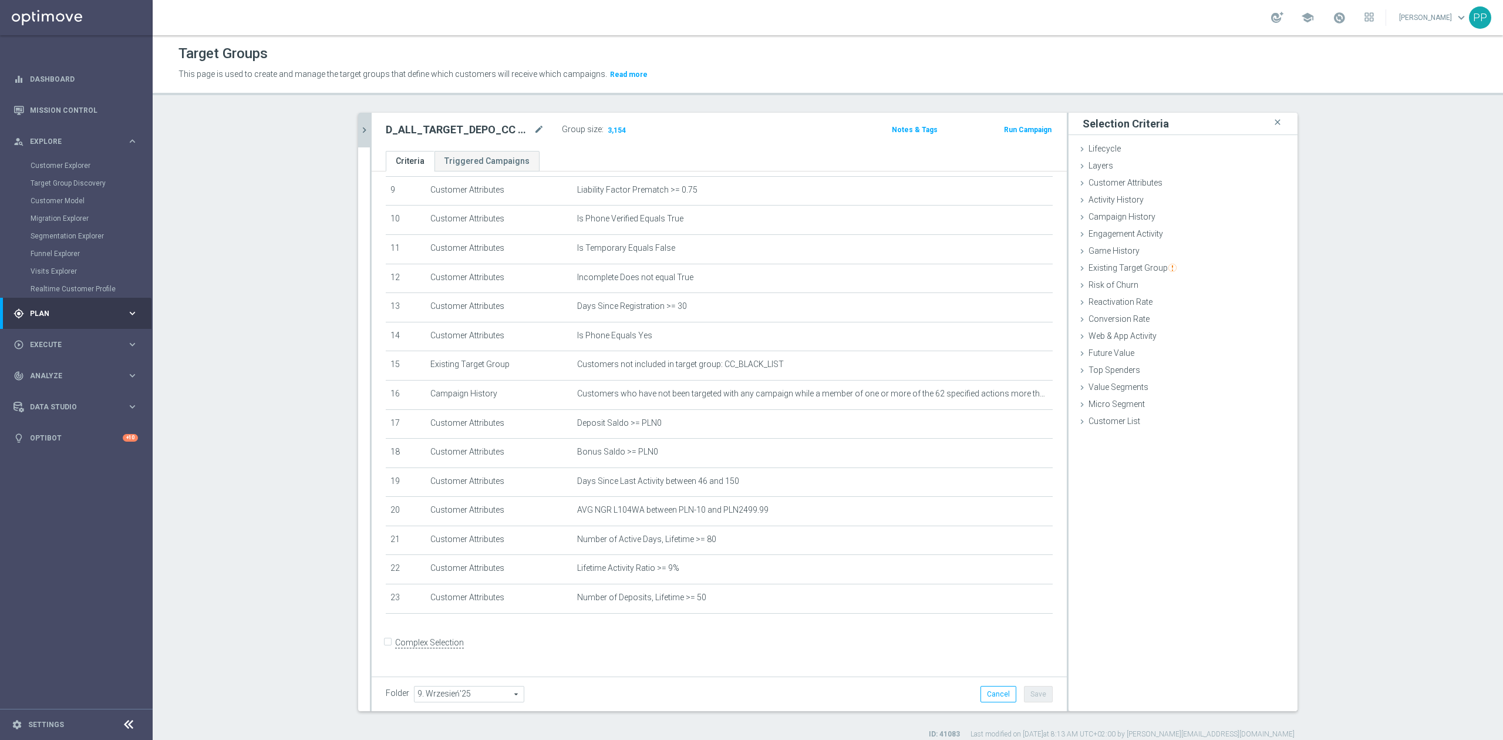
click at [358, 121] on button "chevron_right" at bounding box center [364, 130] width 12 height 35
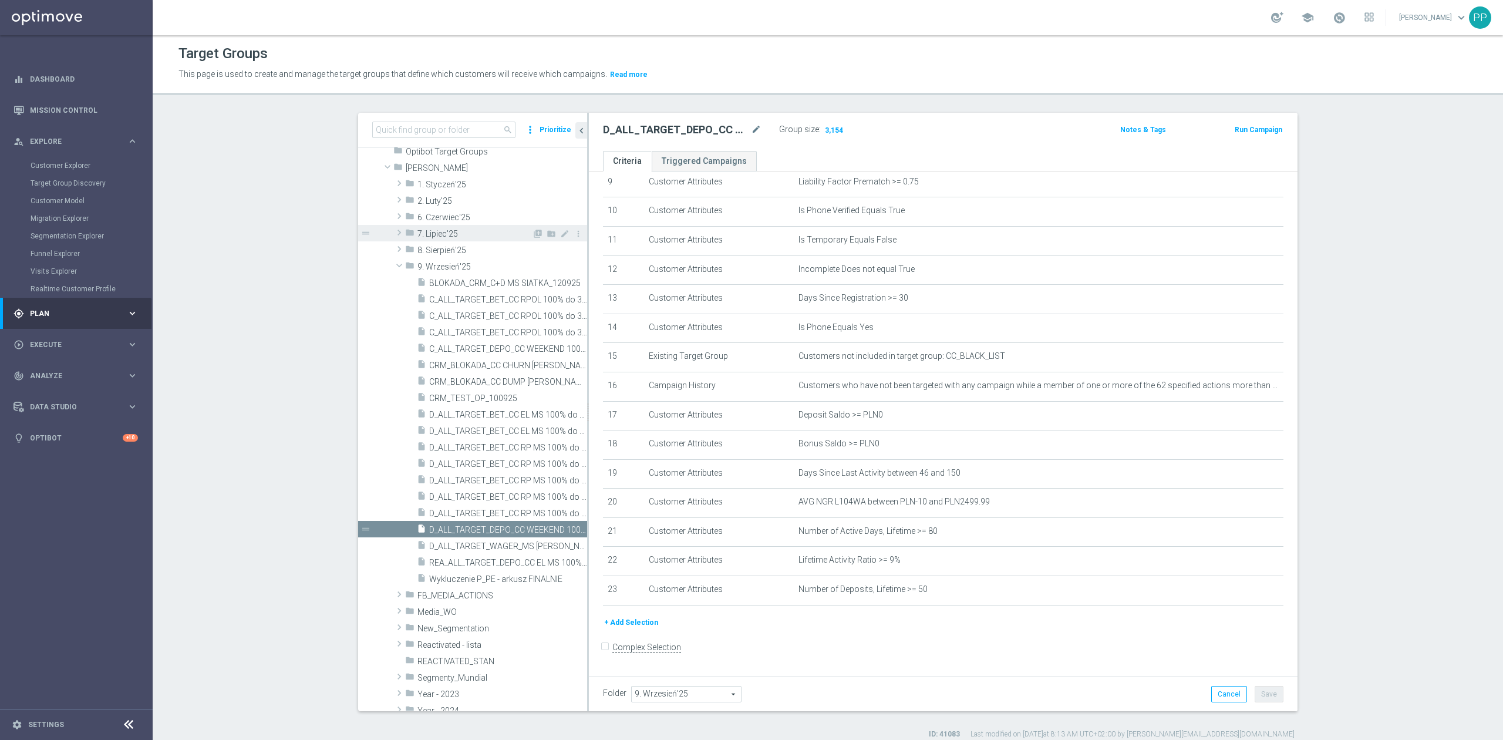
scroll to position [290, 0]
click at [527, 546] on span "D_ALL_TARGET_WAGER_MS SIATKA 100% do 300 PLN_120925" at bounding box center [495, 546] width 132 height 10
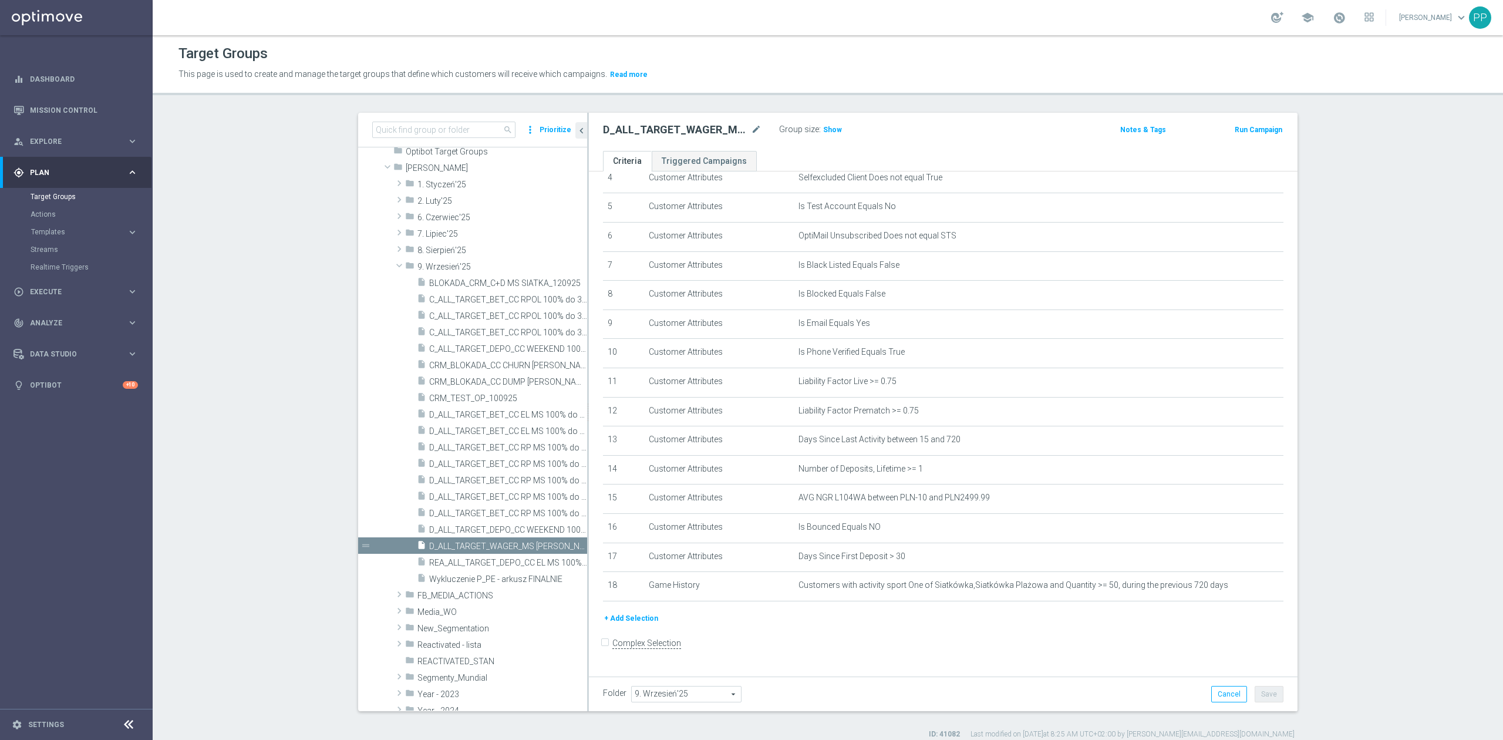
scroll to position [142, 0]
click at [751, 132] on icon "mode_edit" at bounding box center [756, 130] width 11 height 14
click at [752, 85] on header "Target Groups This page is used to create and manage the target groups that def…" at bounding box center [828, 65] width 1351 height 60
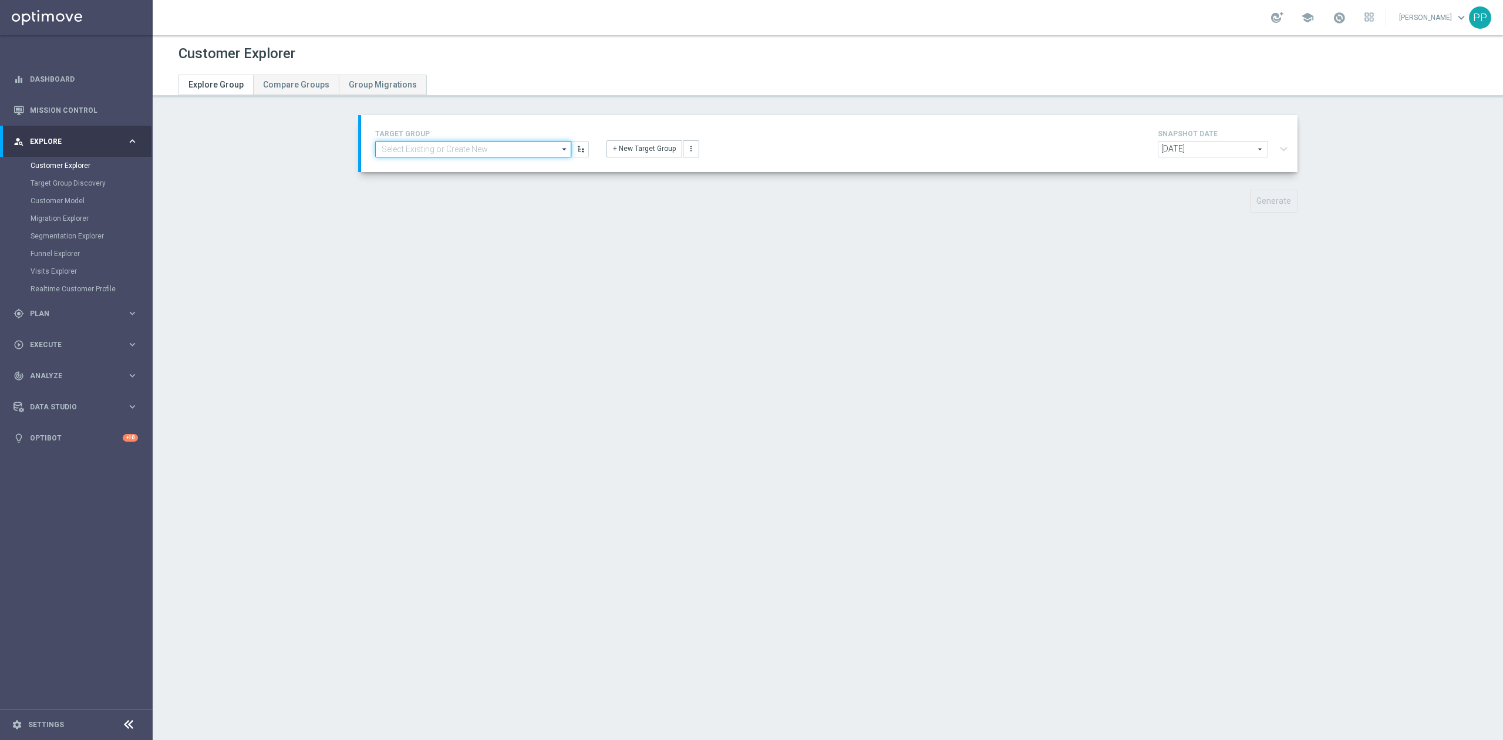
click at [447, 146] on input at bounding box center [473, 149] width 196 height 16
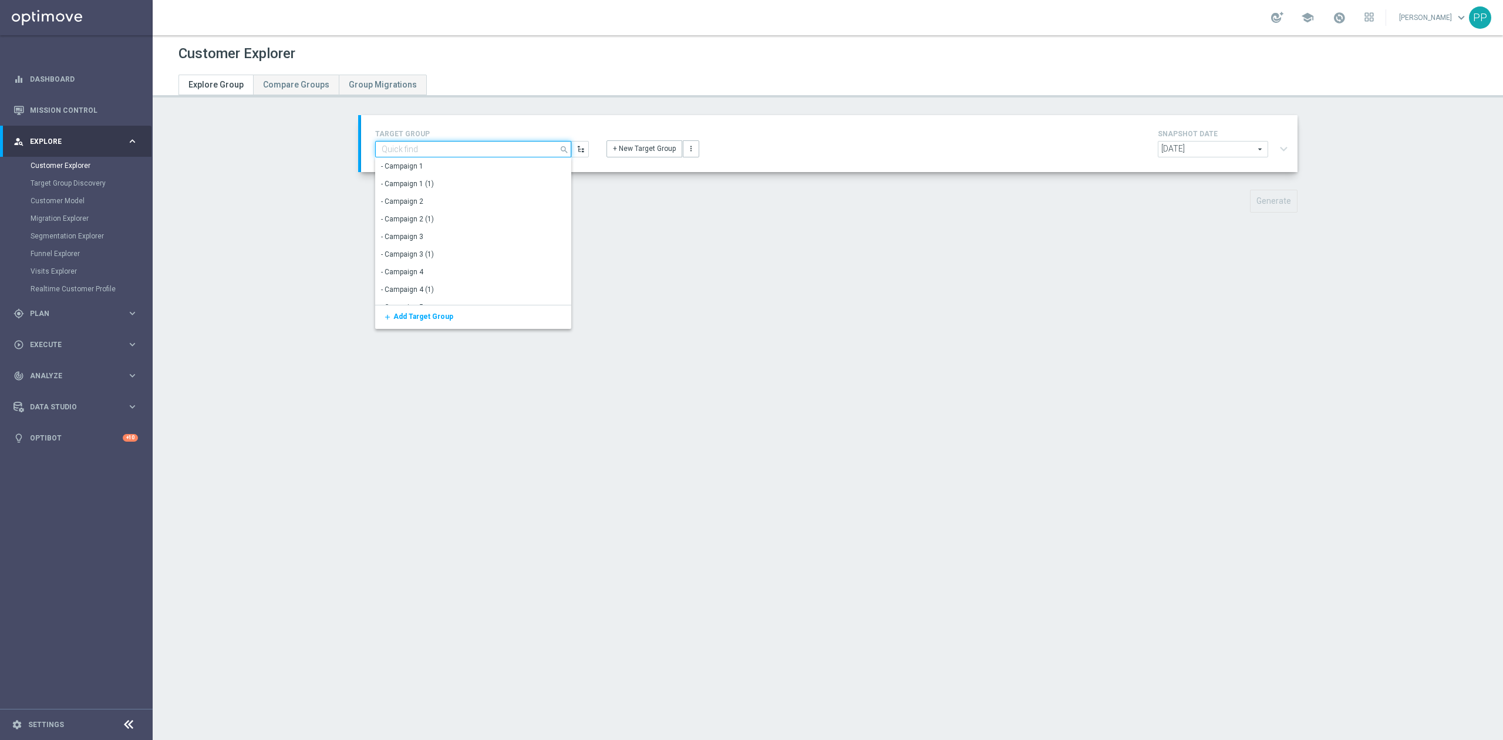
paste input "D_ALL_TARGET_DEPO_CC WEEKEND 100% do 500 PLN_120925"
type input "D_ALL_TARGET_DEPO_CC WEEKEND 100% do 500 PLN_120925"
click at [492, 166] on div "D_ALL_TARGET_DEPO_CC WEEKEND 100% do 500 PLN_120925" at bounding box center [474, 171] width 184 height 21
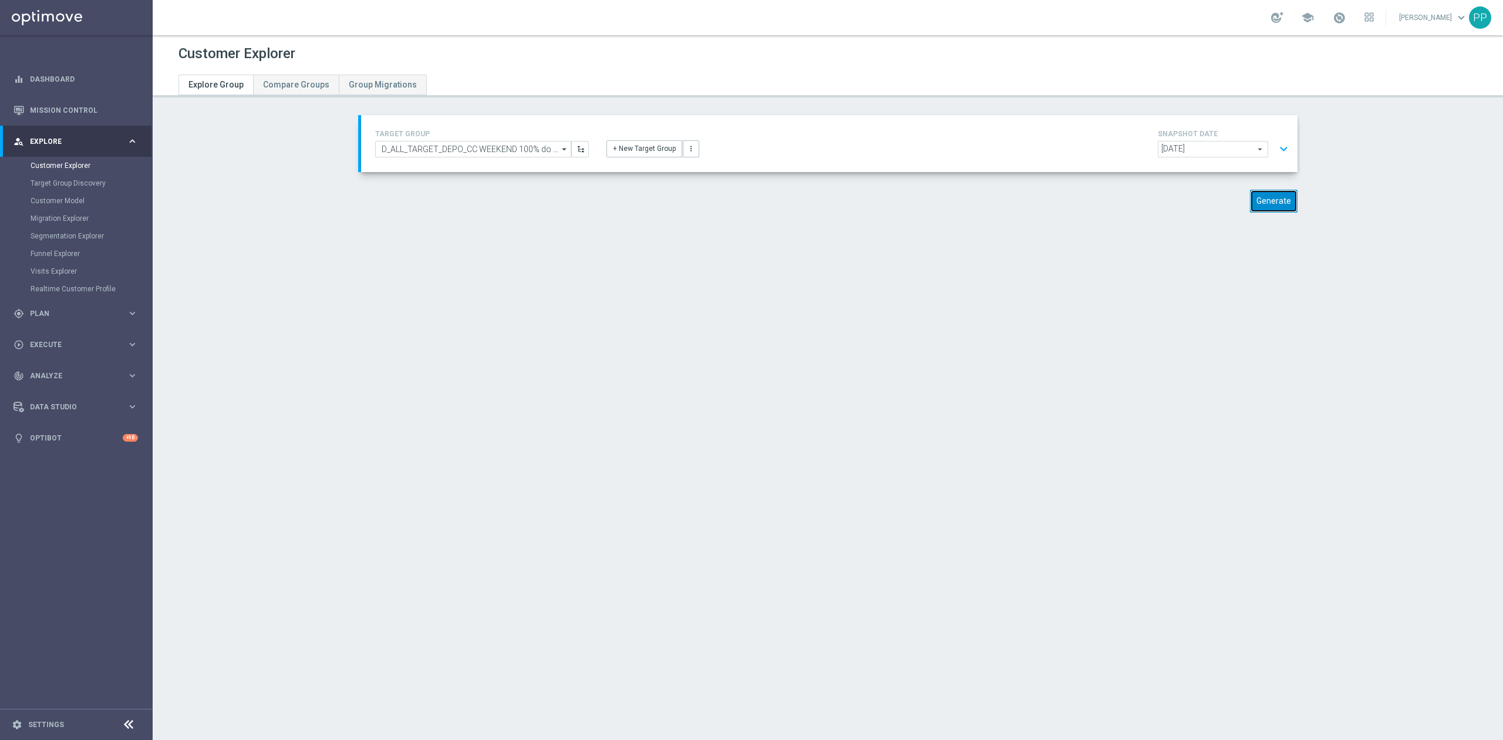
click at [1283, 203] on button "Generate" at bounding box center [1274, 201] width 48 height 23
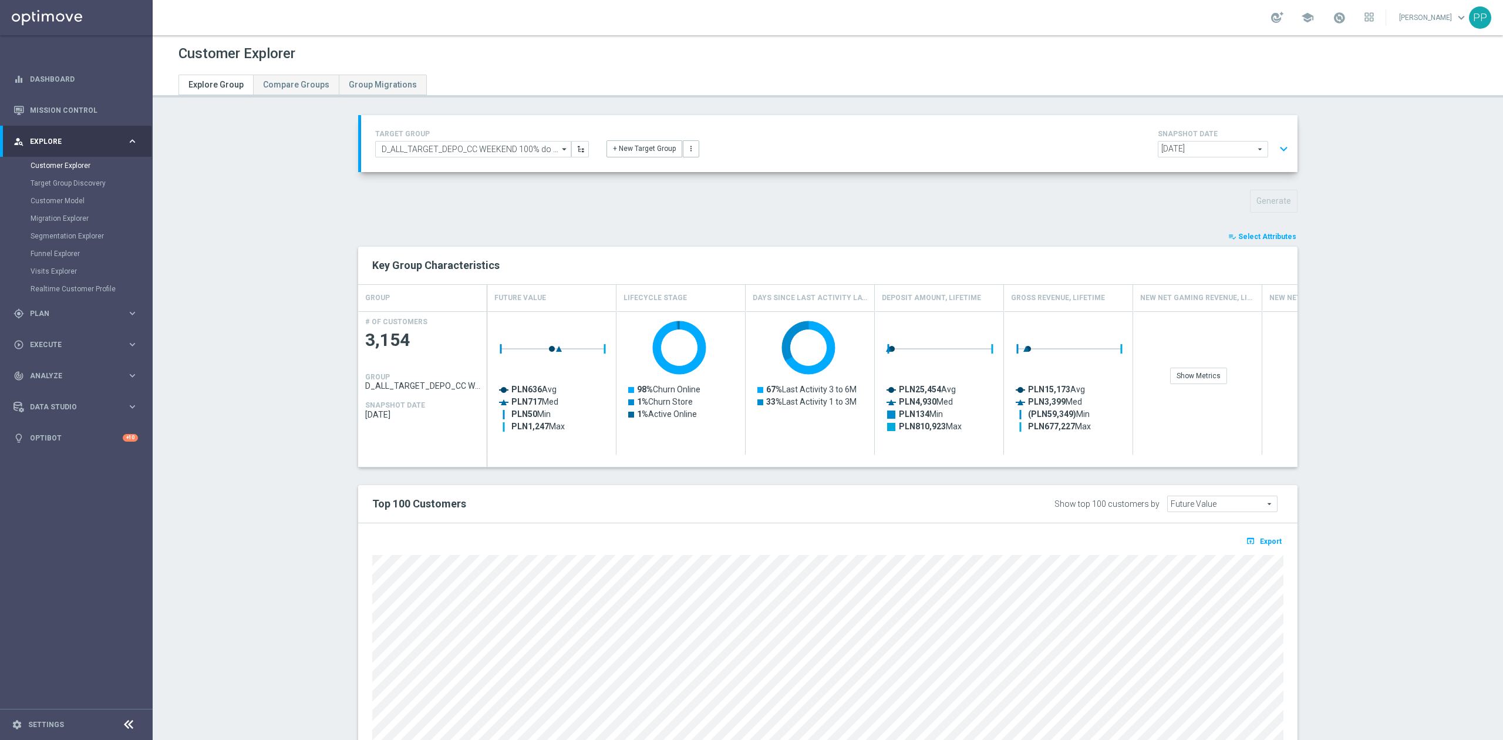
click at [1271, 235] on span "Select Attributes" at bounding box center [1267, 237] width 58 height 8
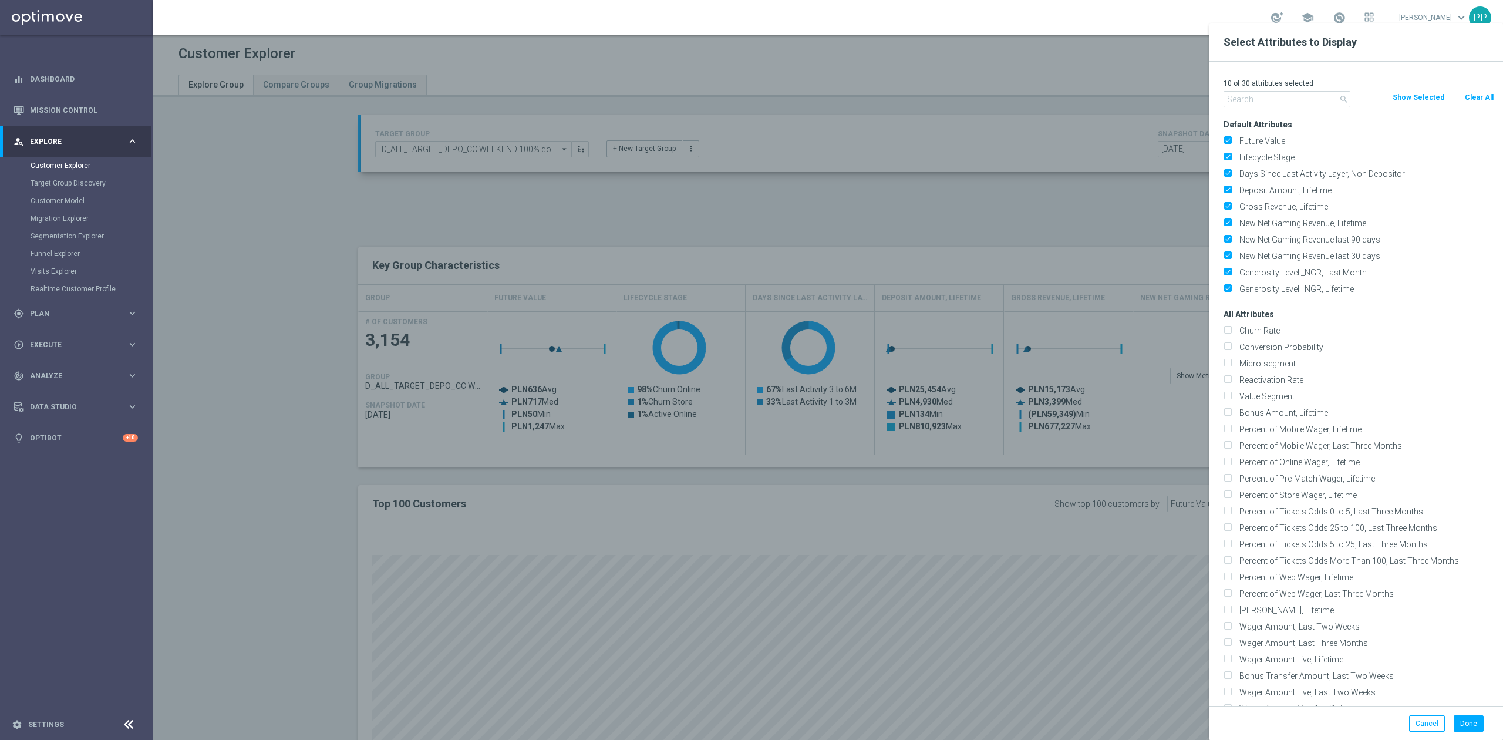
click at [1469, 96] on button "Clear All" at bounding box center [1479, 97] width 31 height 13
checkbox input "false"
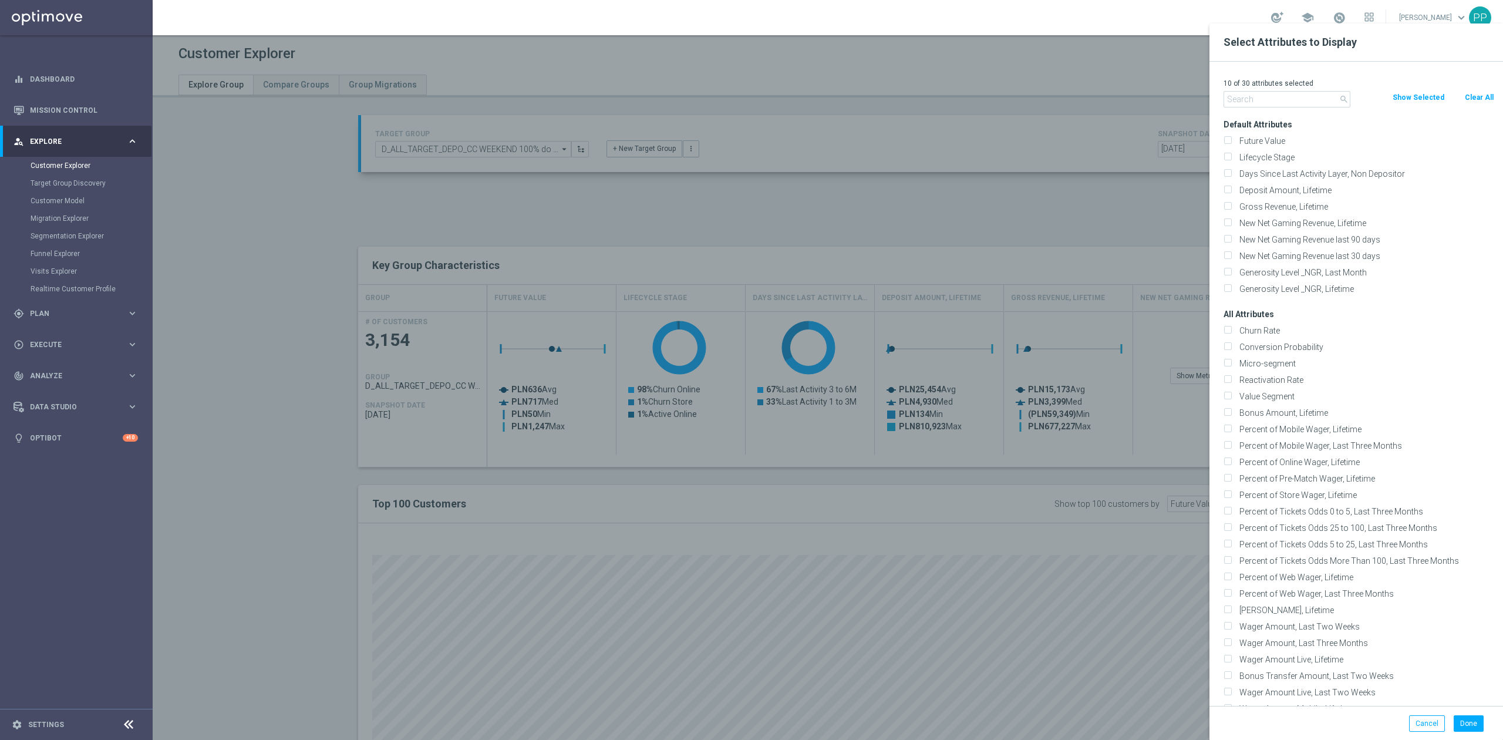
checkbox input "false"
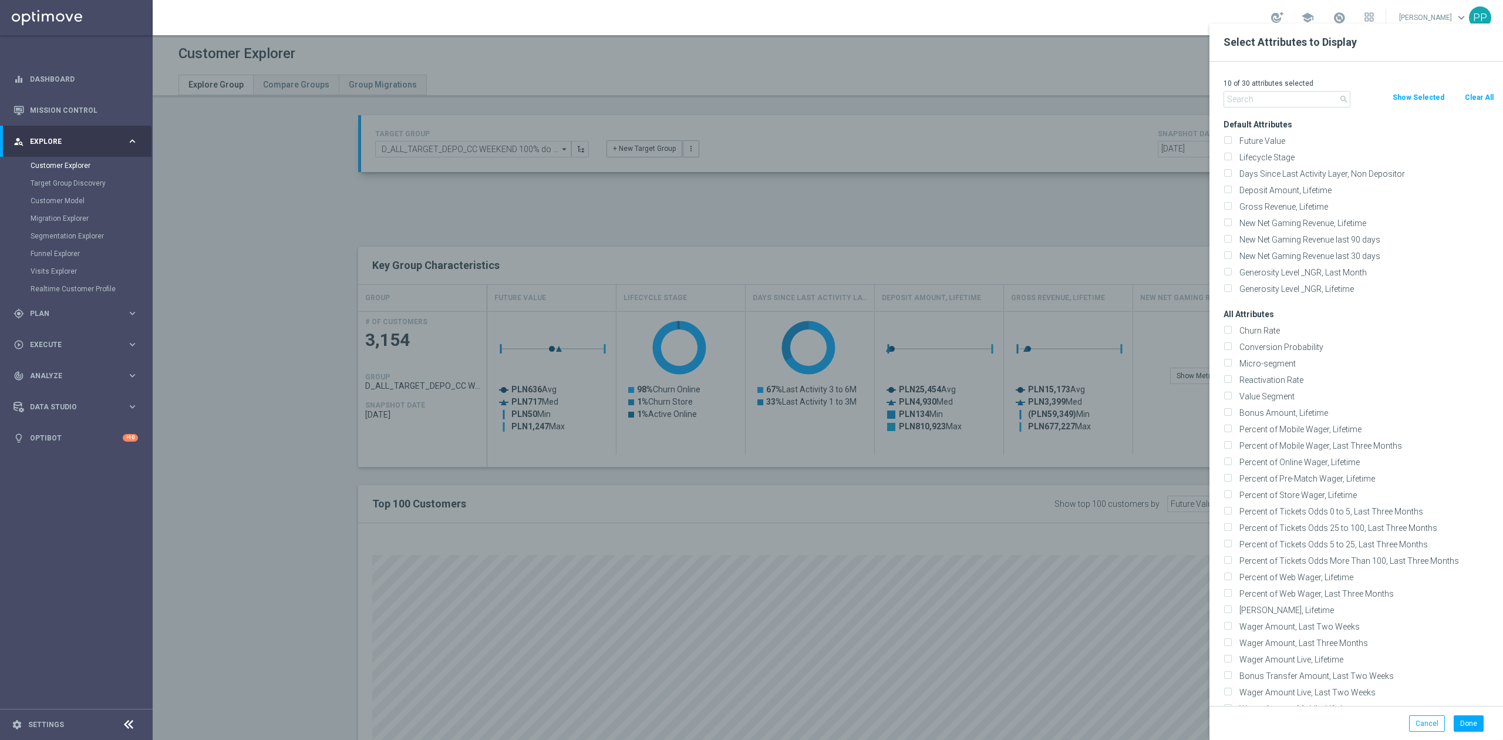
checkbox input "false"
click at [1309, 99] on input "text" at bounding box center [1287, 99] width 127 height 16
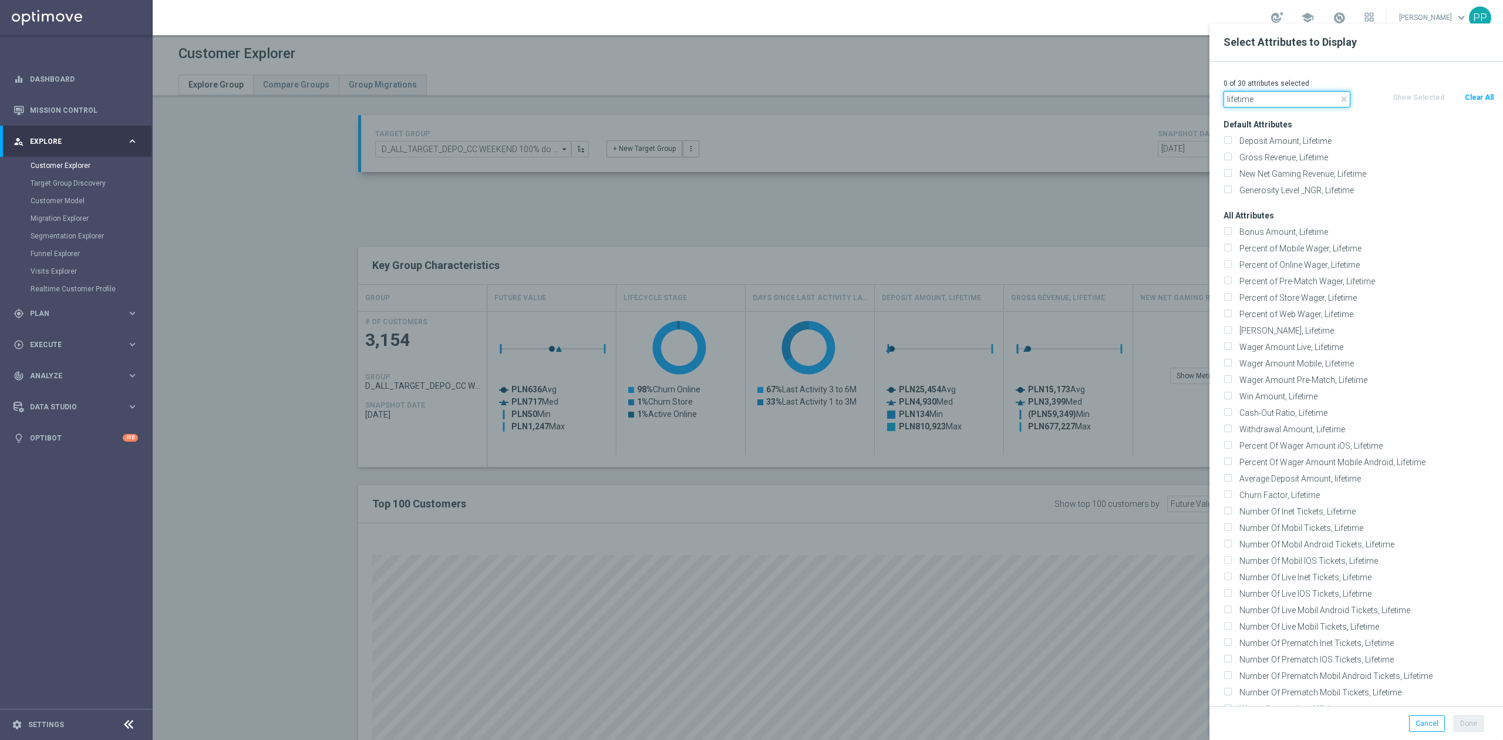
drag, startPoint x: 1290, startPoint y: 96, endPoint x: 1283, endPoint y: 92, distance: 8.0
click at [1283, 92] on input "lifetime" at bounding box center [1287, 99] width 127 height 16
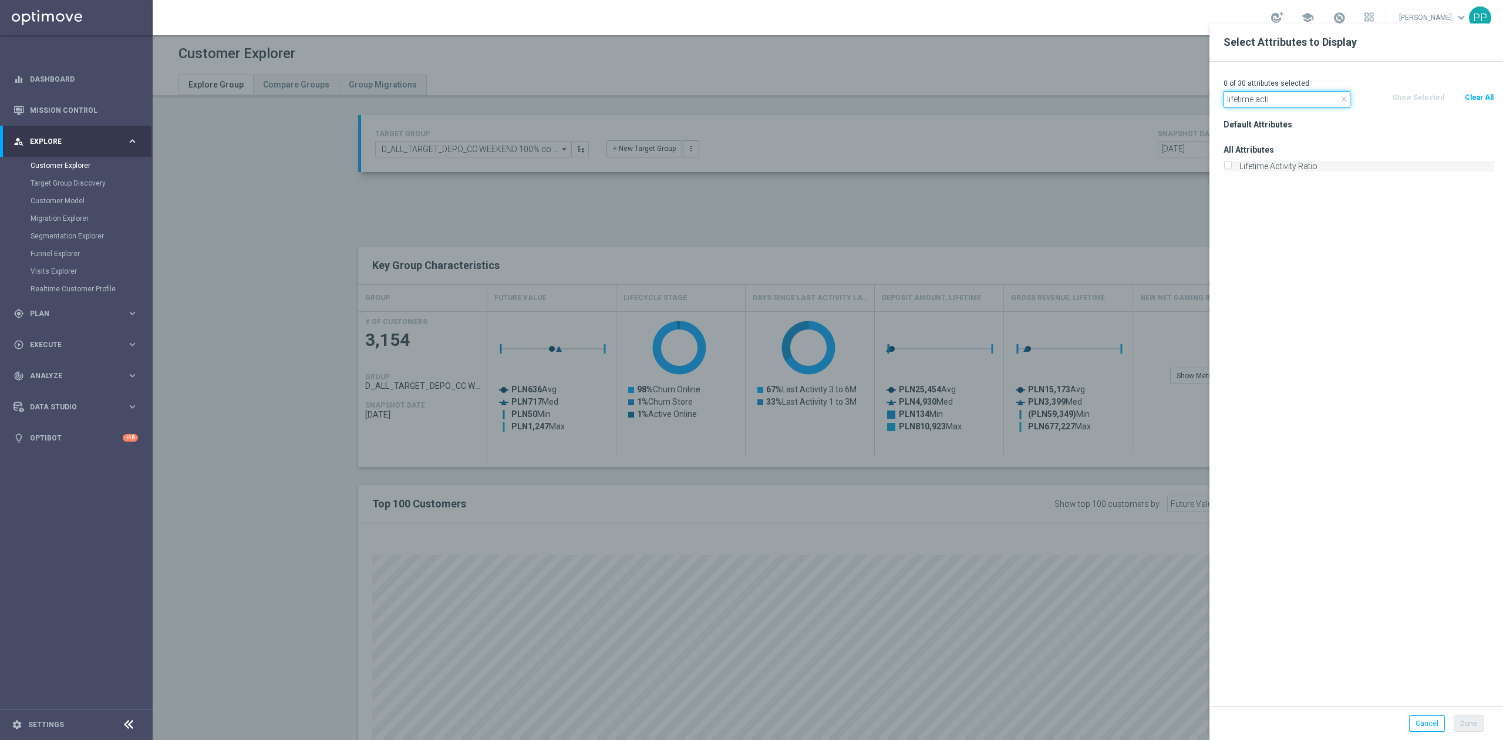
type input "lifetime acti"
click at [1300, 170] on label "Lifetime Activity Ratio" at bounding box center [1365, 166] width 259 height 11
click at [1231, 170] on input "Lifetime Activity Ratio" at bounding box center [1228, 168] width 8 height 8
checkbox input "true"
click at [1328, 248] on div "Default Attributes All Attributes Lifetime Activity Ratio" at bounding box center [1359, 411] width 288 height 590
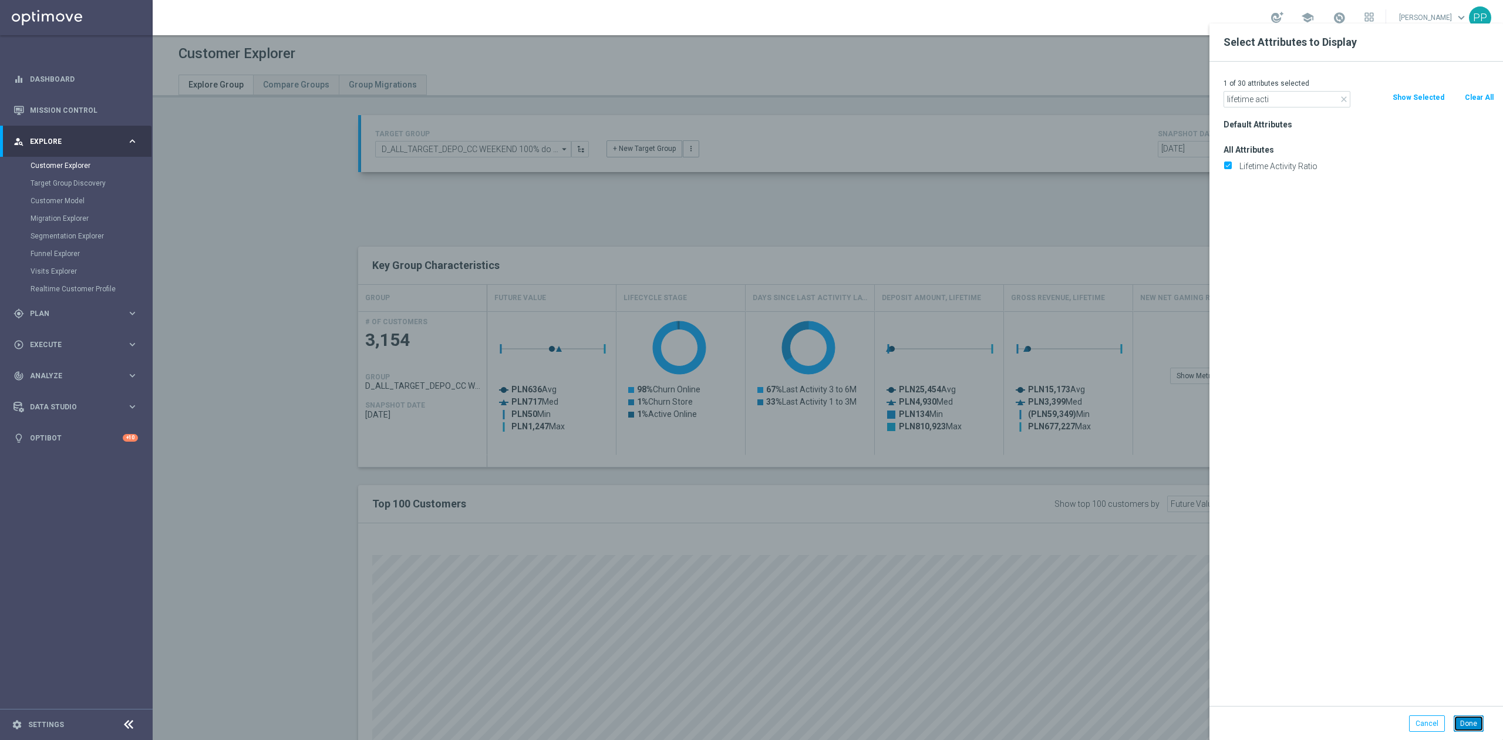
click at [1463, 721] on button "Done" at bounding box center [1469, 723] width 30 height 16
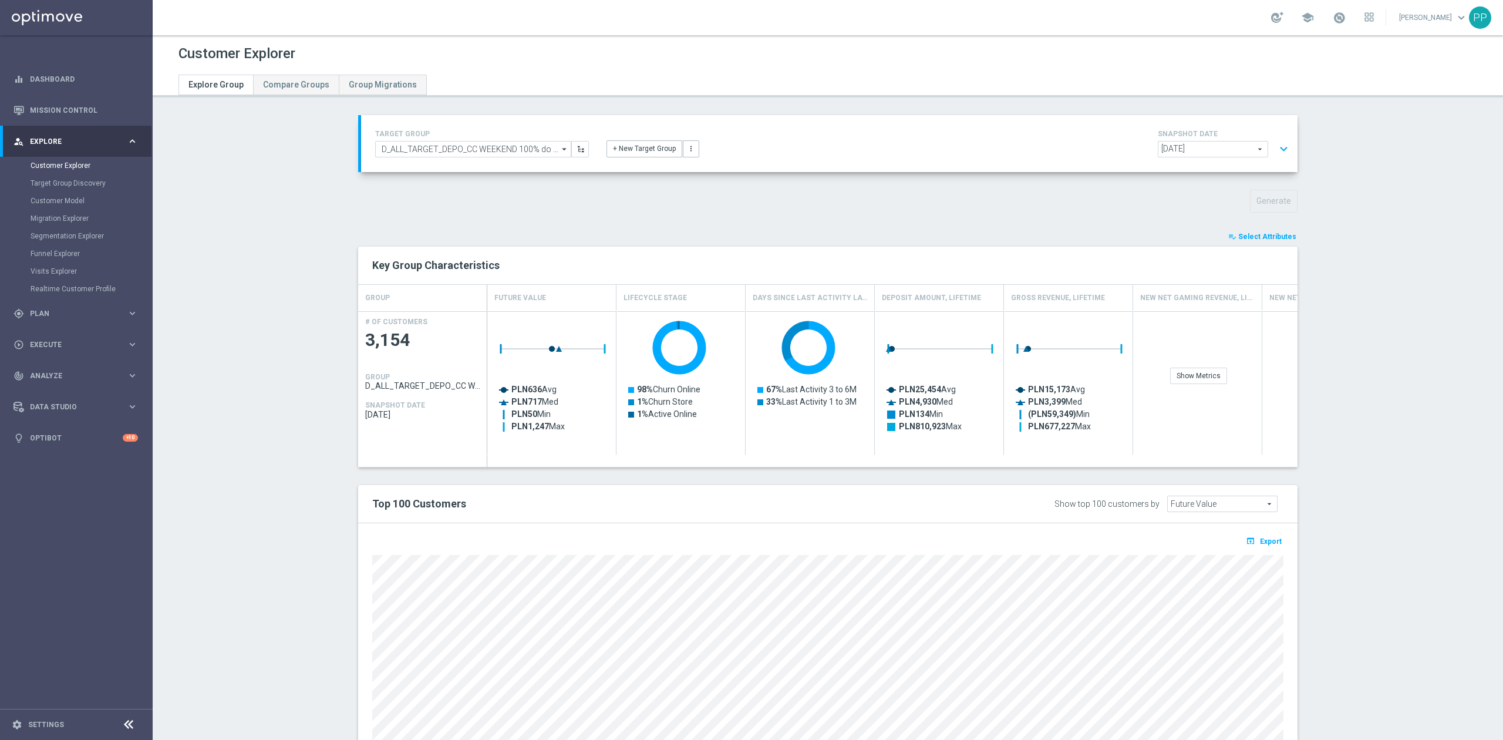
type input "Search"
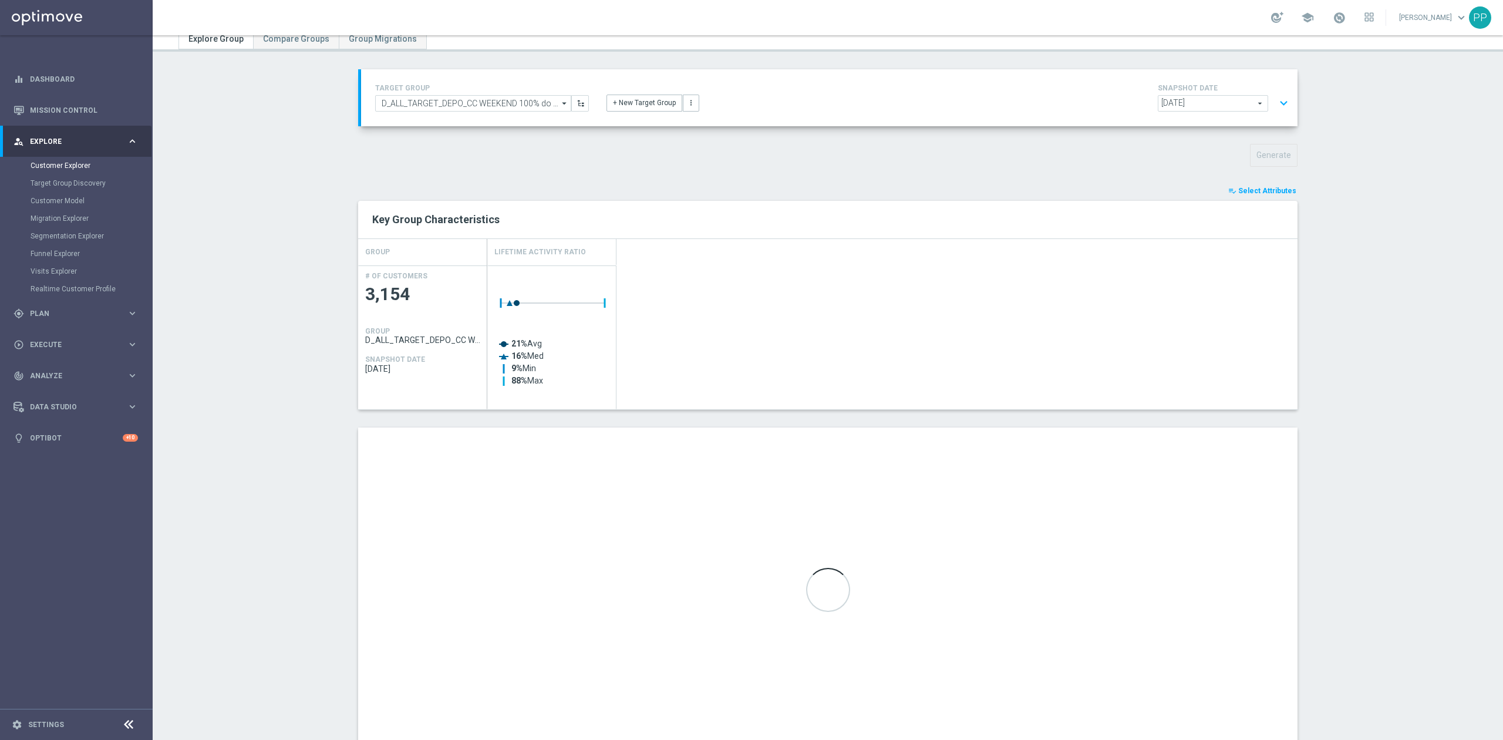
scroll to position [89, 0]
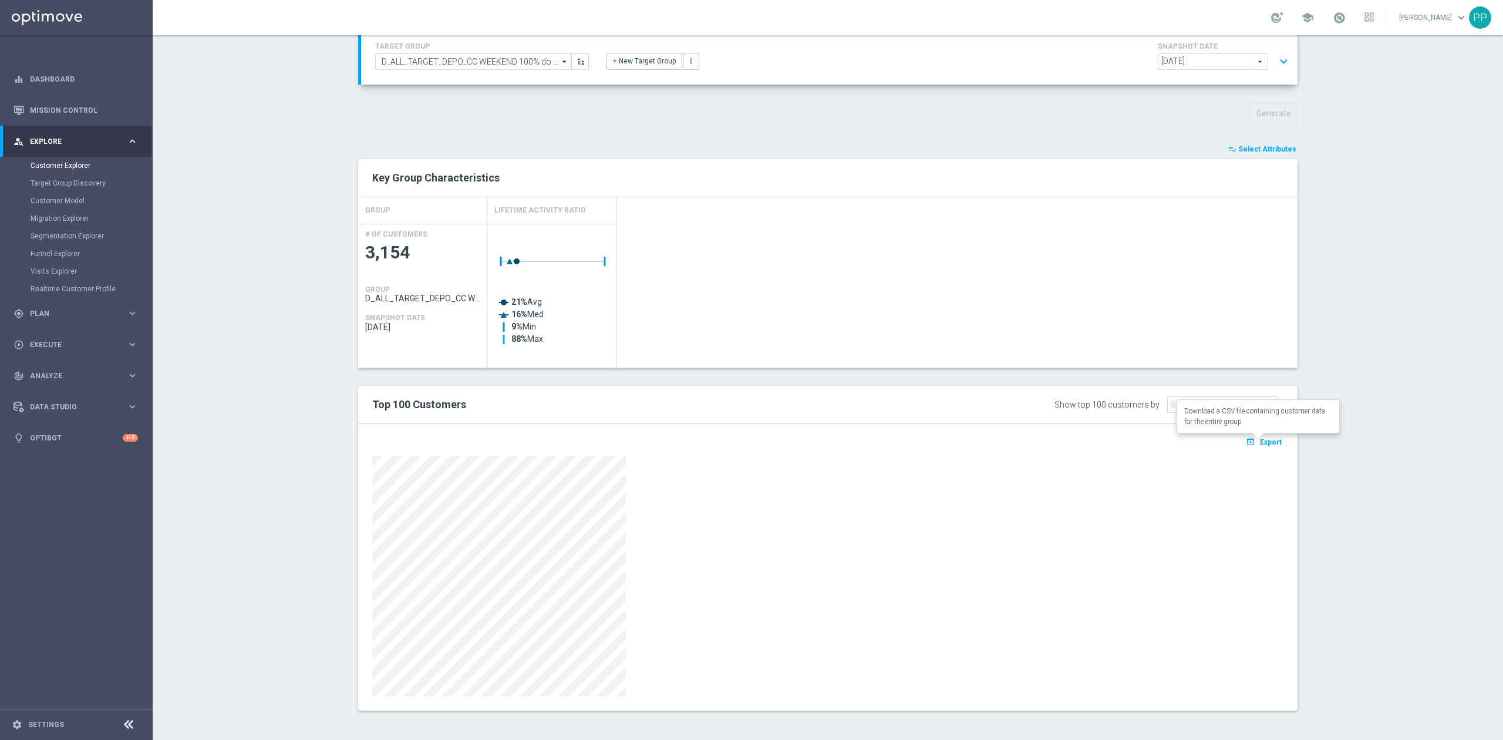
click at [1262, 438] on span "Export" at bounding box center [1271, 442] width 22 height 8
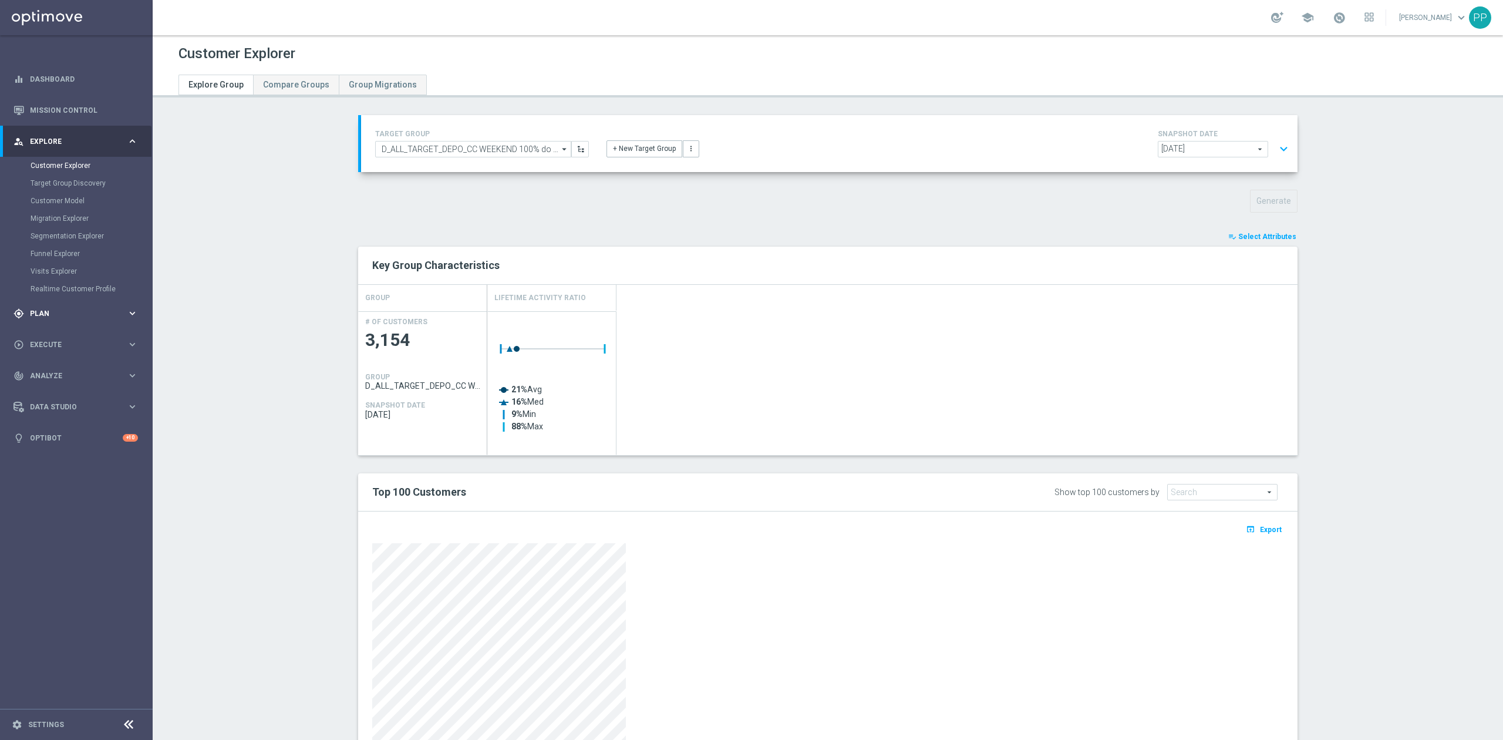
click at [52, 318] on div "gps_fixed Plan" at bounding box center [70, 313] width 113 height 11
click at [60, 235] on span "Templates" at bounding box center [73, 231] width 84 height 7
click at [62, 250] on link "Optimail" at bounding box center [79, 249] width 86 height 9
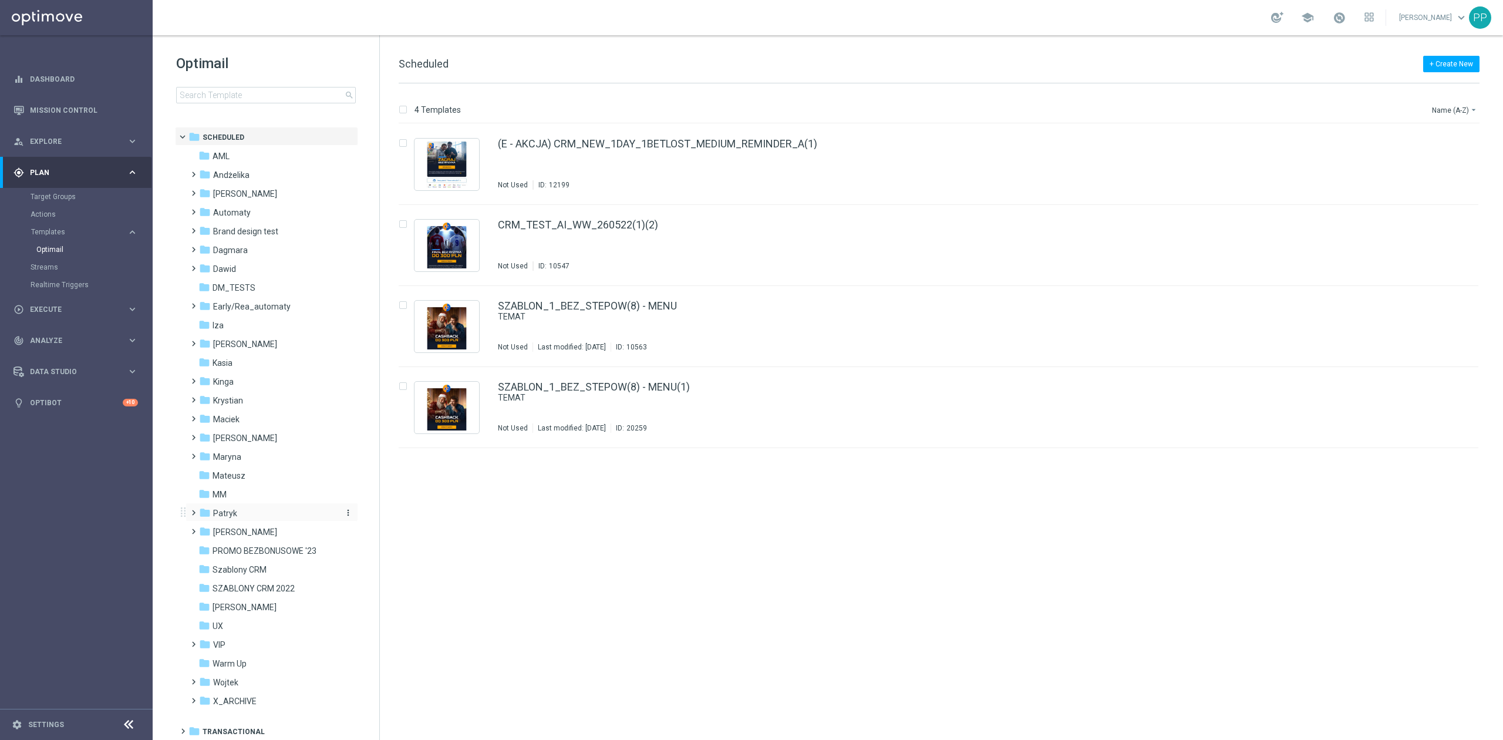
click at [235, 517] on span "Patryk" at bounding box center [225, 513] width 24 height 11
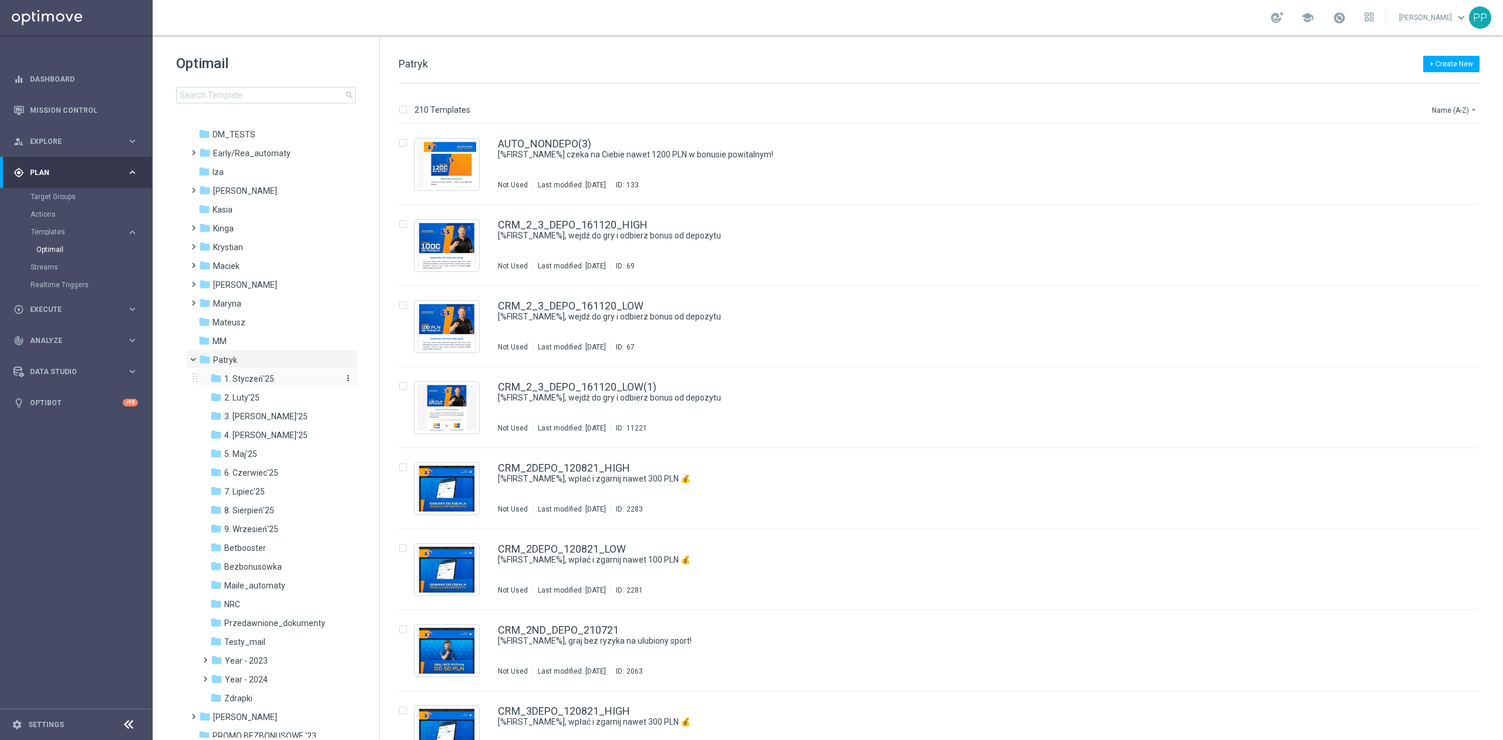
scroll to position [156, 0]
click at [240, 529] on span "9. Wrzesień'25" at bounding box center [251, 526] width 54 height 11
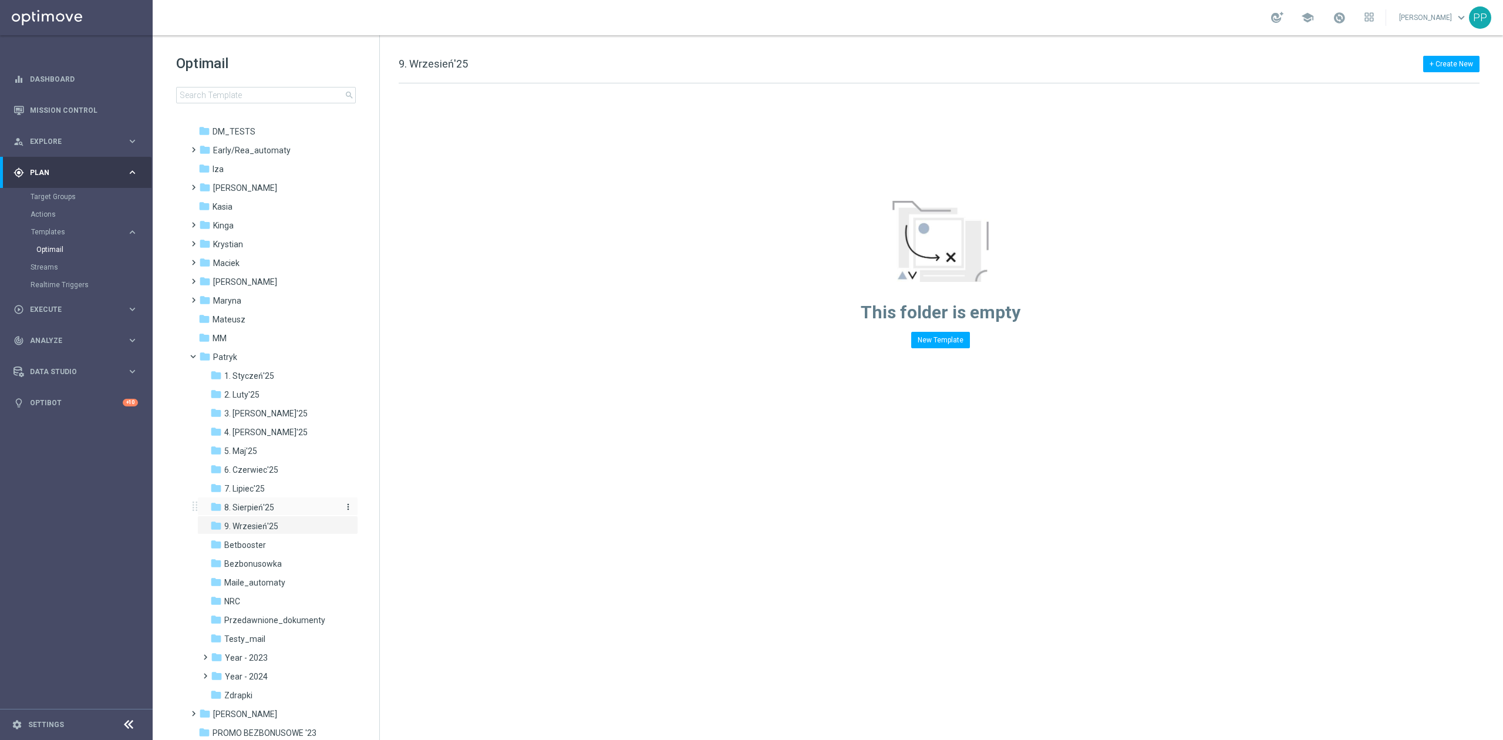
click at [292, 504] on div "folder 8. Sierpień'25" at bounding box center [272, 508] width 125 height 14
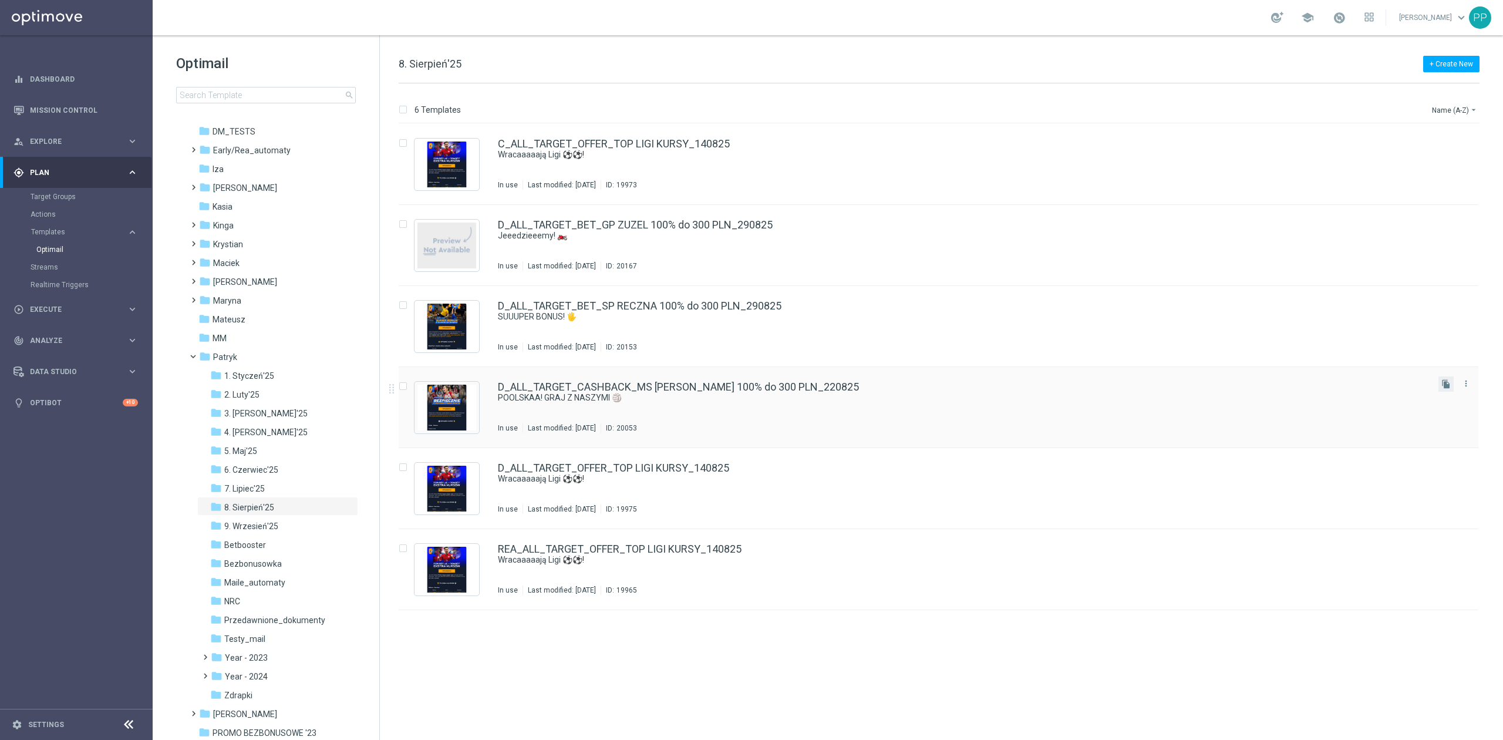
click at [1448, 389] on button "file_copy" at bounding box center [1446, 383] width 15 height 15
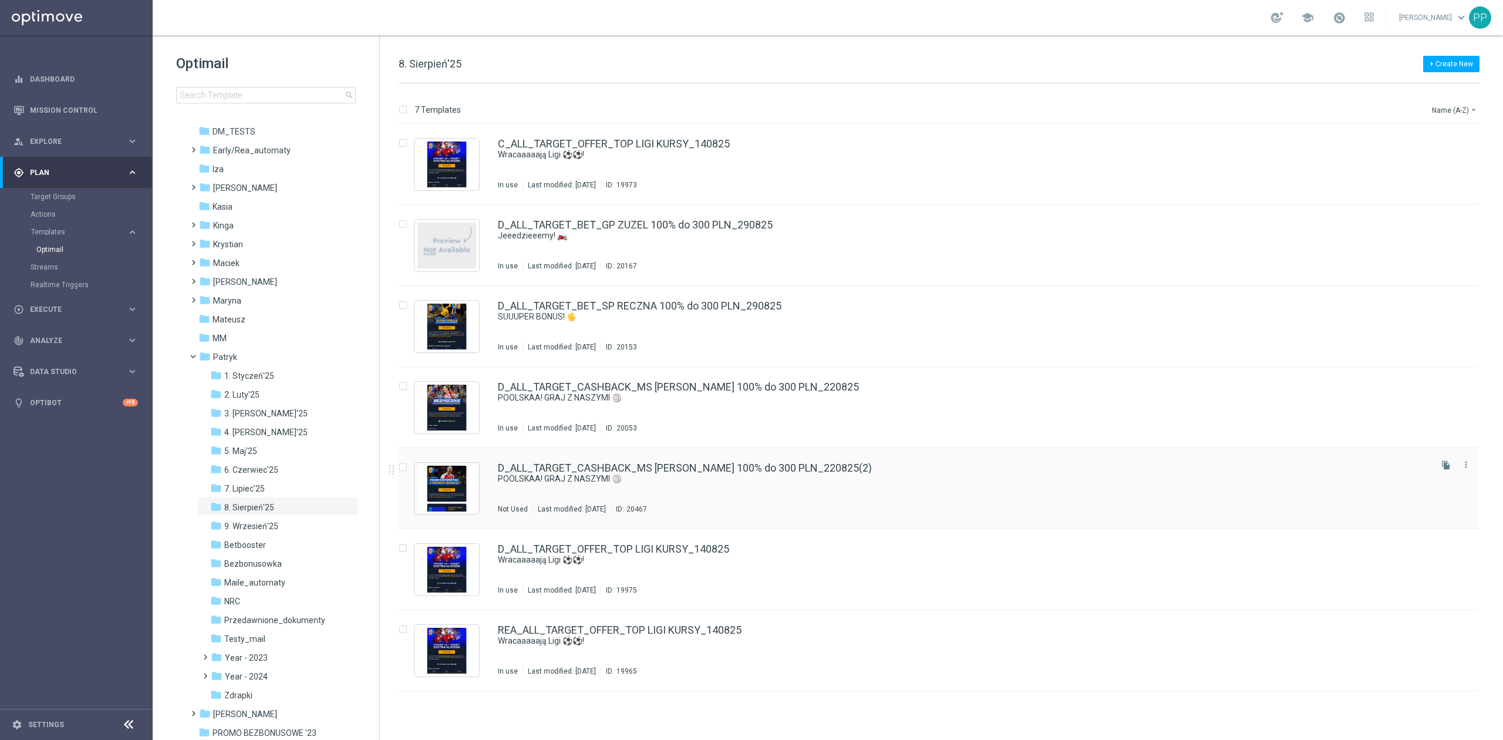
drag, startPoint x: 733, startPoint y: 485, endPoint x: 651, endPoint y: 489, distance: 82.3
click at [651, 489] on div "D_ALL_TARGET_CASHBACK_MS SIATKA 100% do 300 PLN_220825(2) POOLSKAA! GRAJ Z NASZ…" at bounding box center [963, 488] width 931 height 51
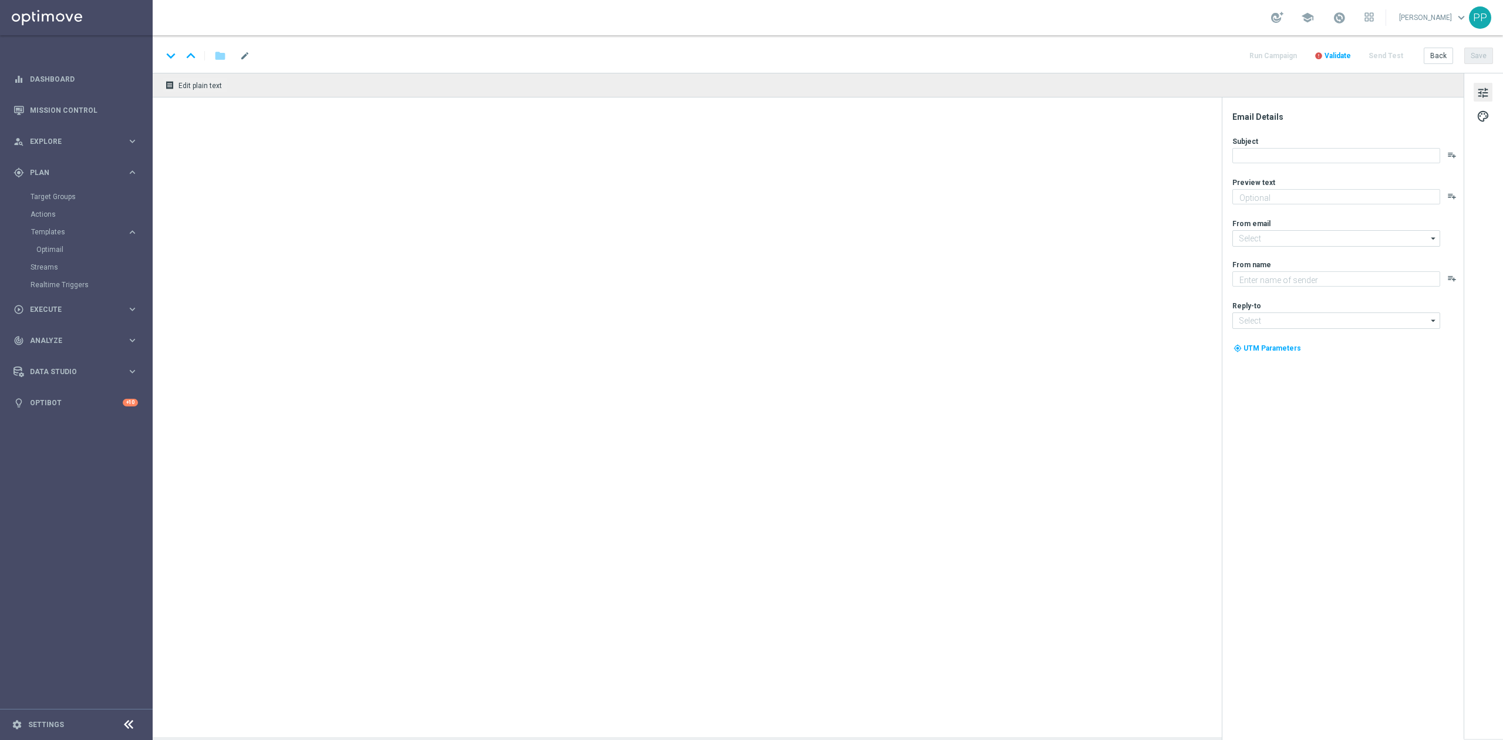
type textarea "I cashbackiem do 300 PLN"
type input "oferta@sts.pl"
type textarea "STS"
type input "kontakt@sts.pl"
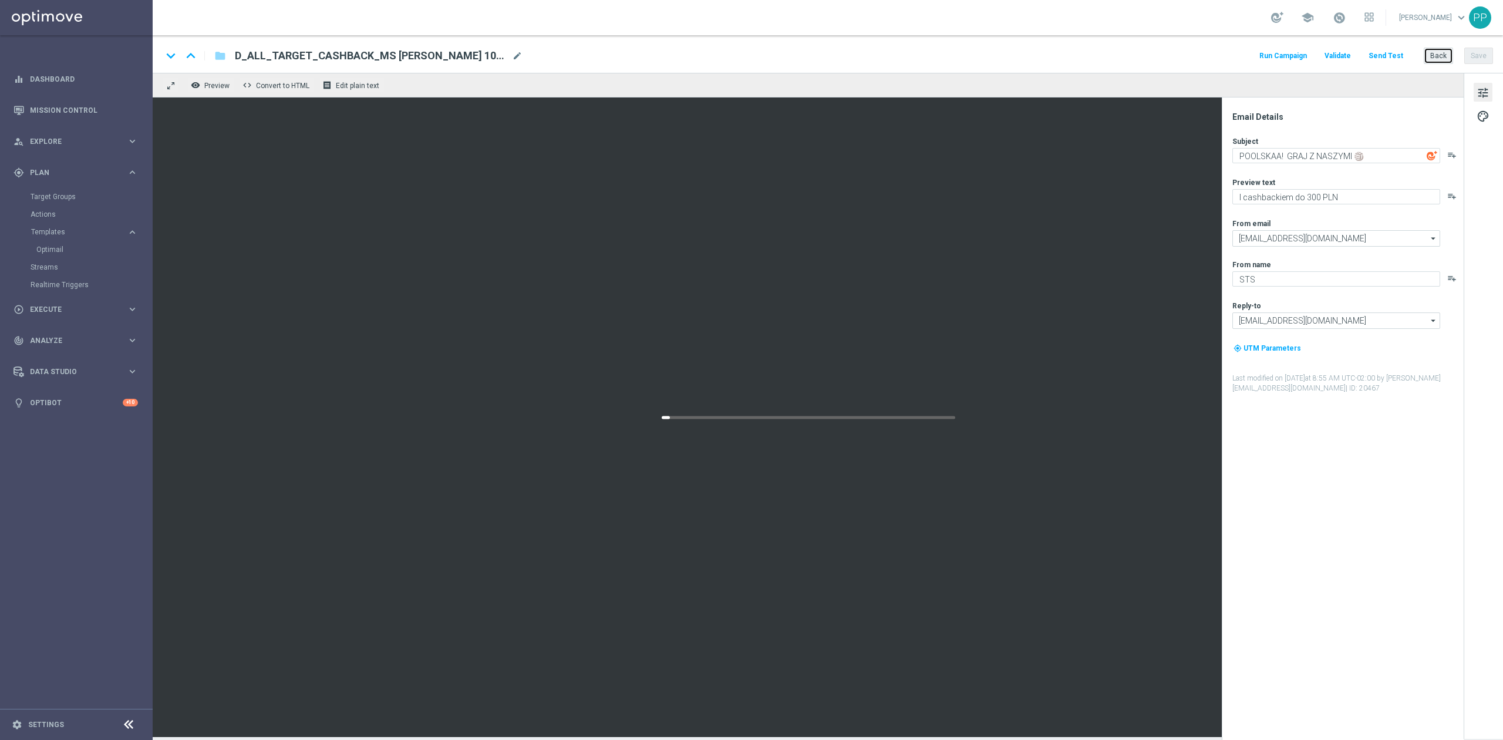
click at [1432, 58] on button "Back" at bounding box center [1438, 56] width 29 height 16
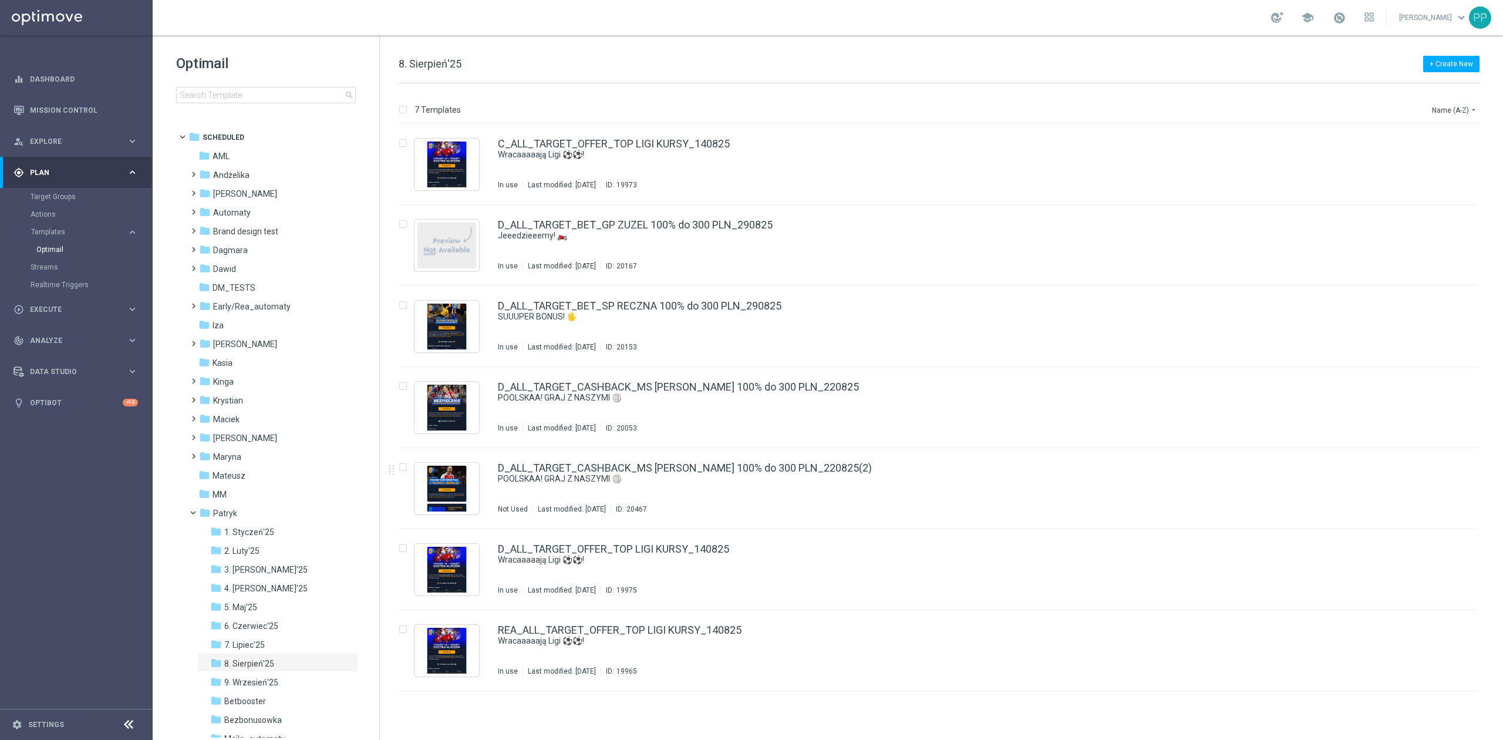
drag, startPoint x: 538, startPoint y: 489, endPoint x: 392, endPoint y: 494, distance: 146.3
click at [392, 494] on div "insert_drive_file D_ALL_TARGET_CASHBACK_MS SIATKA 100% do 300 PLN_220825(2) POO…" at bounding box center [944, 488] width 1114 height 81
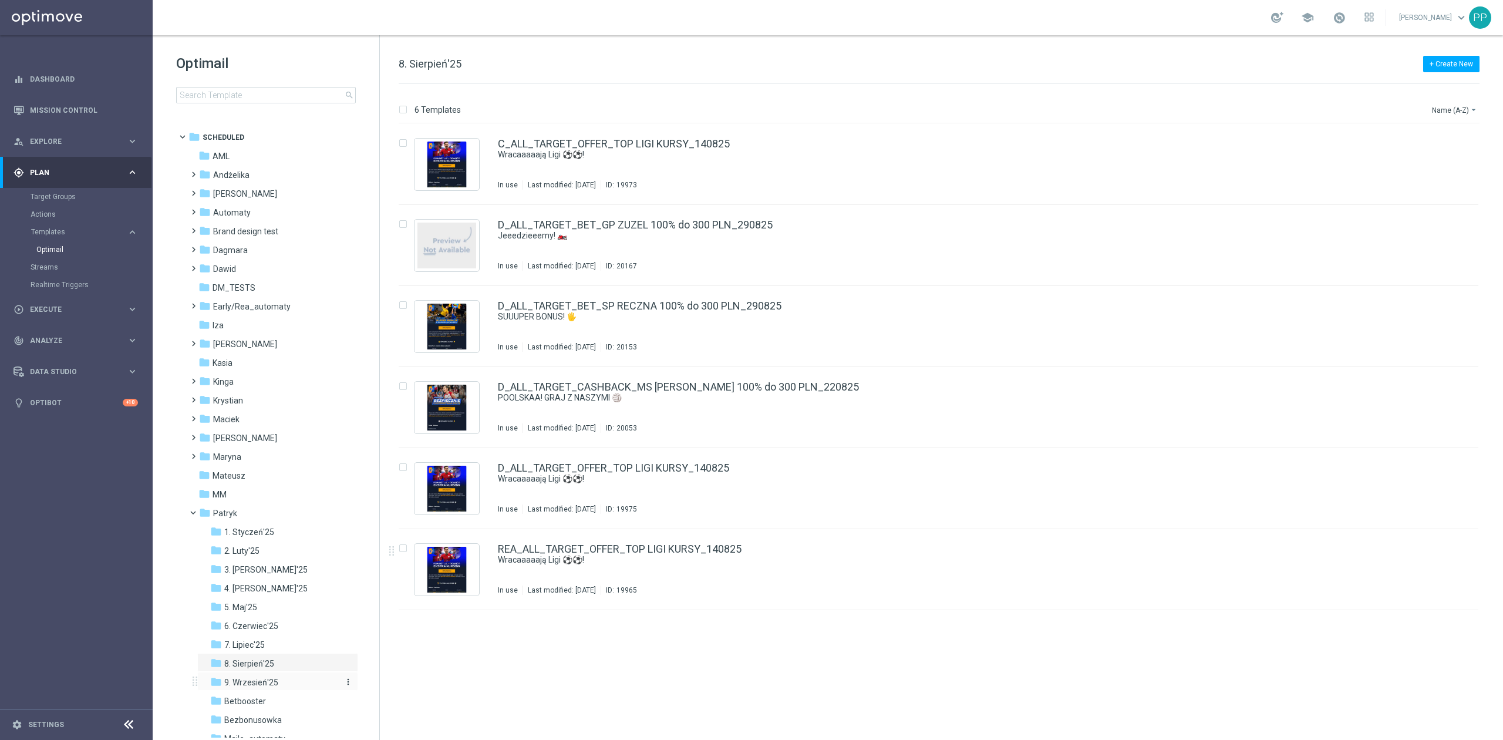
click at [308, 688] on div "folder 9. Wrzesień'25" at bounding box center [272, 683] width 125 height 14
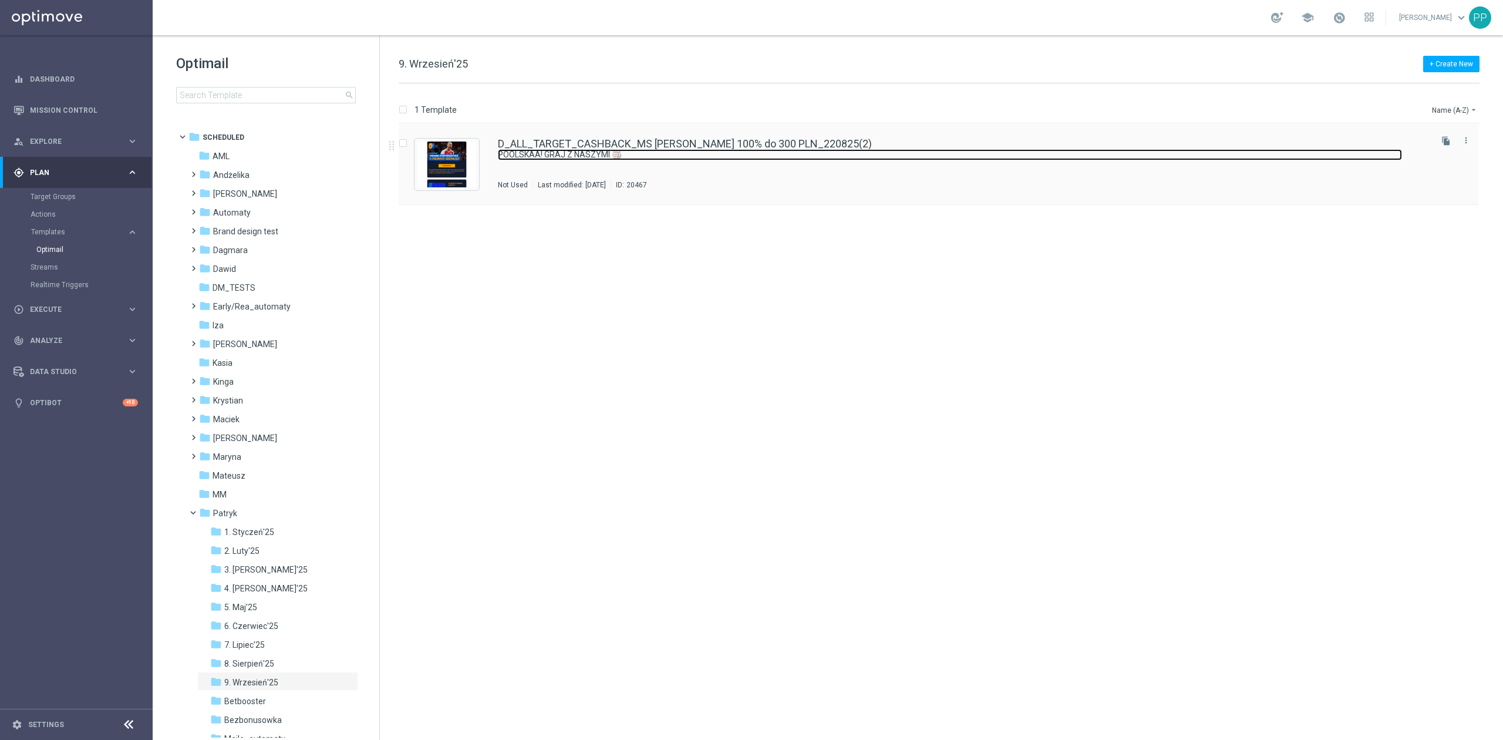
click at [584, 153] on link "POOLSKAA! GRAJ Z NASZYMI 🏐" at bounding box center [950, 154] width 904 height 11
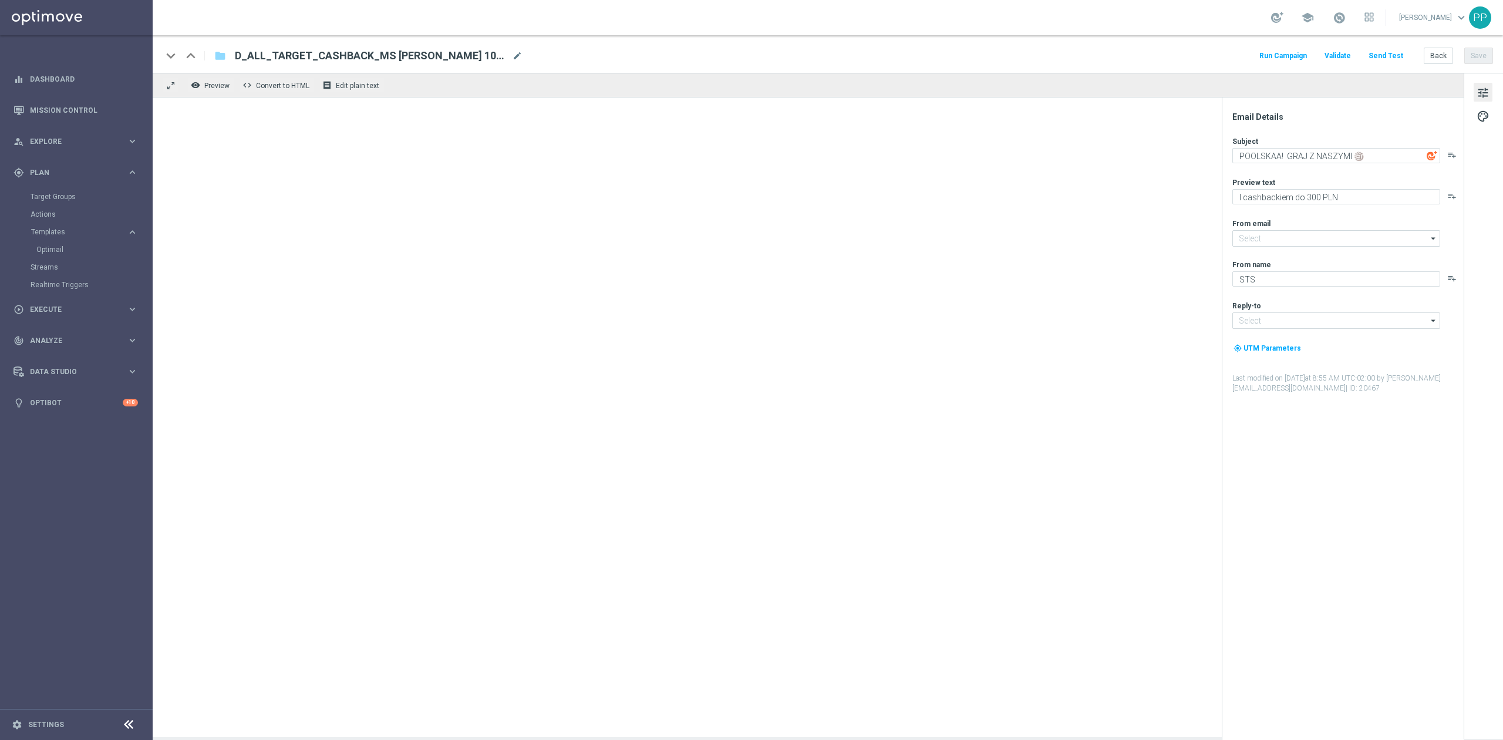
type input "oferta@sts.pl"
type input "kontakt@sts.pl"
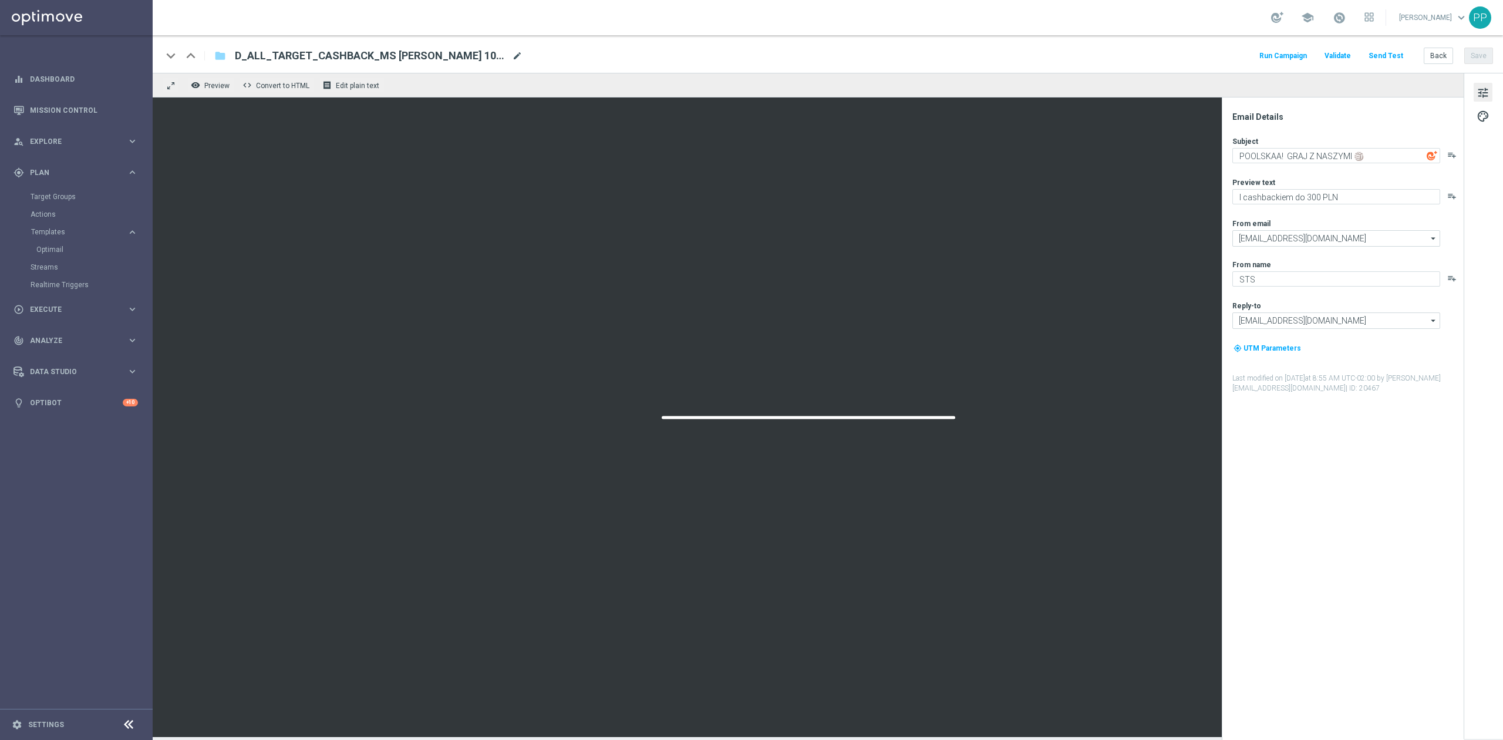
click at [516, 57] on span "mode_edit" at bounding box center [517, 56] width 11 height 11
drag, startPoint x: 492, startPoint y: 55, endPoint x: 210, endPoint y: 50, distance: 282.5
click at [210, 50] on div "keyboard_arrow_down keyboard_arrow_up folder D_ALL_TARGET_CASHBACK_MS SIATKA 10…" at bounding box center [344, 55] width 364 height 15
paste input "WAGER_MS SIATKA 100% do 300 PLN_120925"
click at [381, 47] on div "keyboard_arrow_down keyboard_arrow_up folder D_ALL_TARGET_WAGER_MS SIATKA 100% …" at bounding box center [828, 54] width 1351 height 38
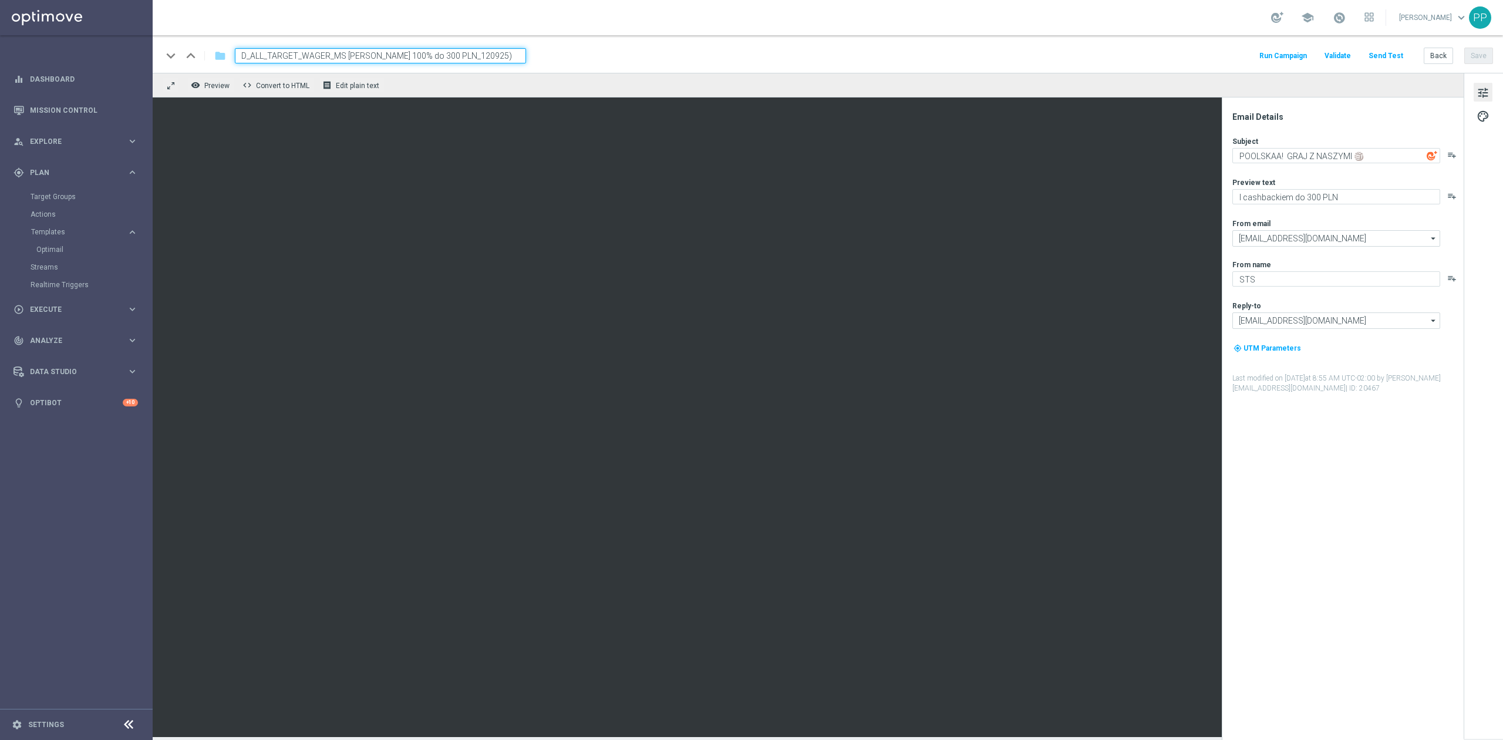
click at [381, 50] on input "D_ALL_TARGET_WAGER_MS SIATKA 100% do 300 PLN_120925)" at bounding box center [380, 55] width 291 height 15
paste input
type input "D_ALL_TARGET_WAGER_MS SIATKA 100% do 300 PLN_120925"
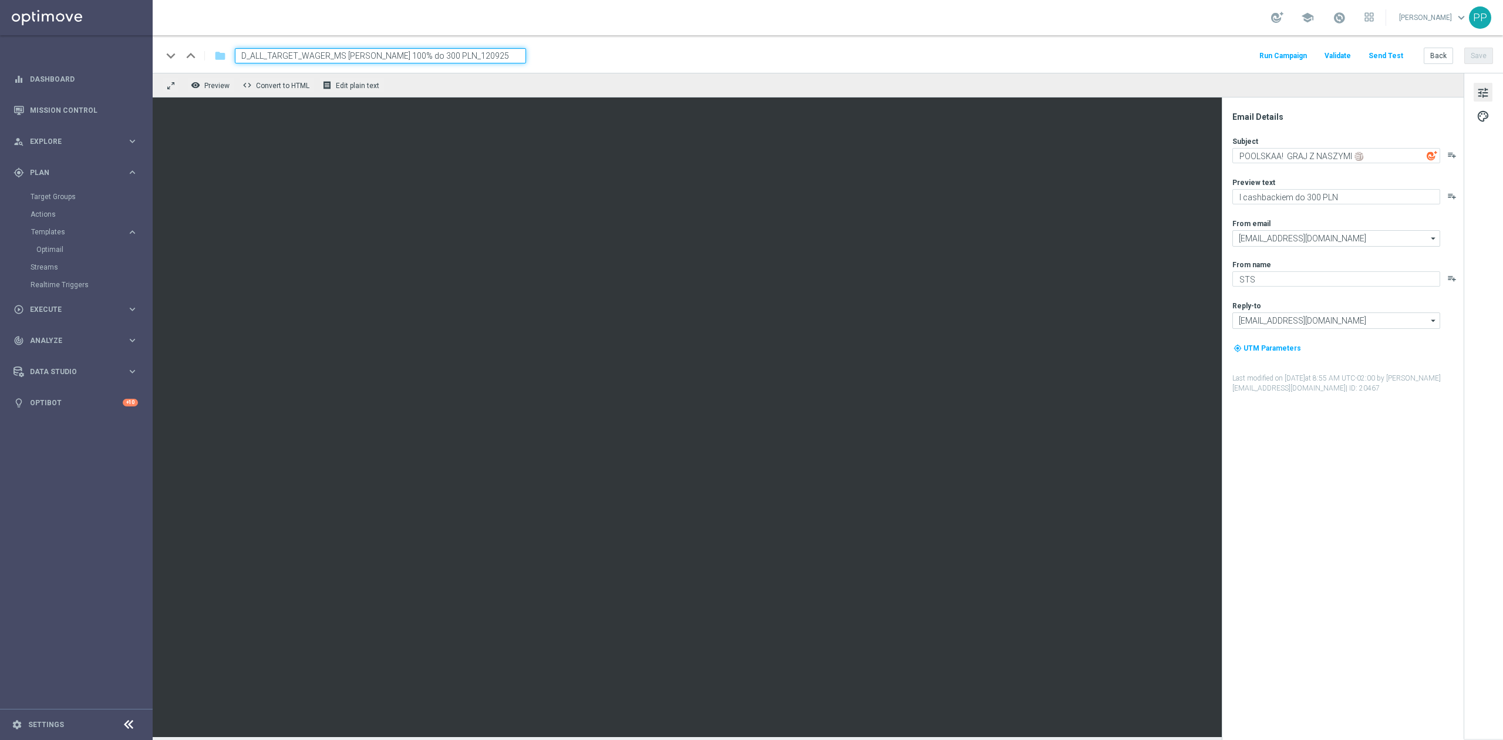
click at [385, 34] on div "school Patryk Przybolewski keyboard_arrow_down PP" at bounding box center [828, 17] width 1351 height 35
click at [473, 56] on input "D_ALL_TARGET_WAGER_MS SIATKA 100% do 300 PLN_120925" at bounding box center [380, 55] width 291 height 15
click at [508, 54] on input "D_ALL_TARGET_WAGER_MS SIATKA 100% do 300 PLN_120925" at bounding box center [380, 55] width 291 height 15
click at [983, 7] on div "school Patryk Przybolewski keyboard_arrow_down PP" at bounding box center [828, 17] width 1351 height 35
click at [1471, 60] on button "Save" at bounding box center [1479, 56] width 29 height 16
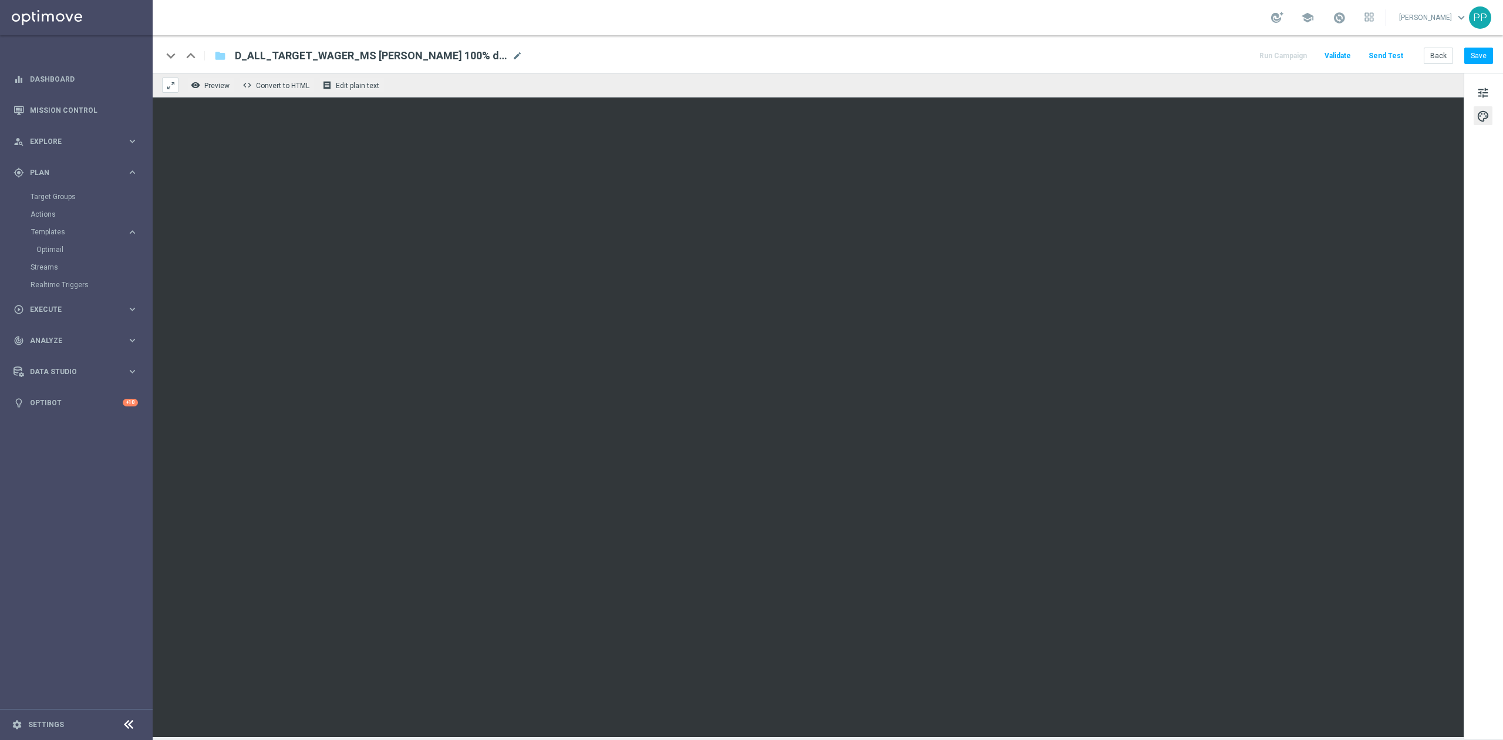
click at [173, 85] on span at bounding box center [170, 85] width 9 height 9
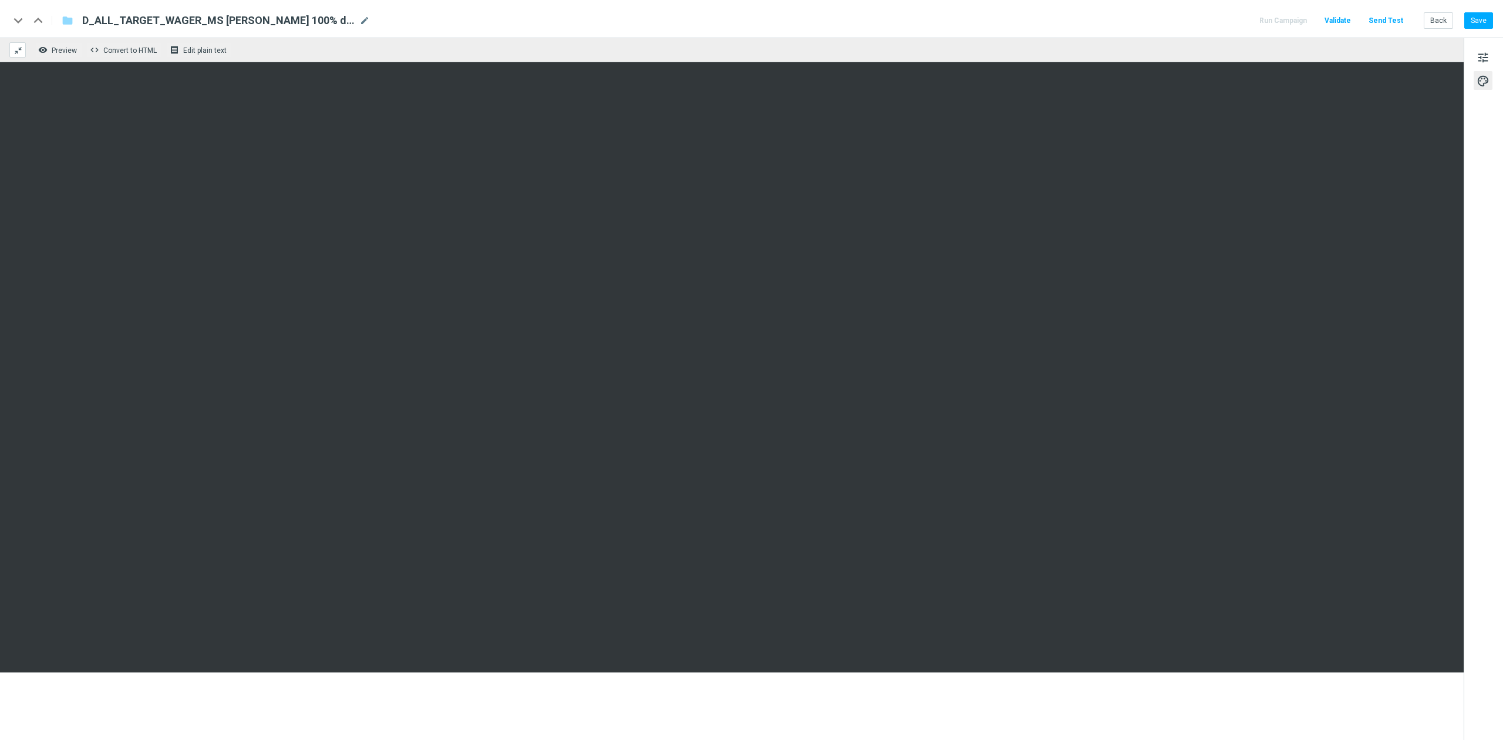
click at [17, 47] on span at bounding box center [18, 50] width 9 height 9
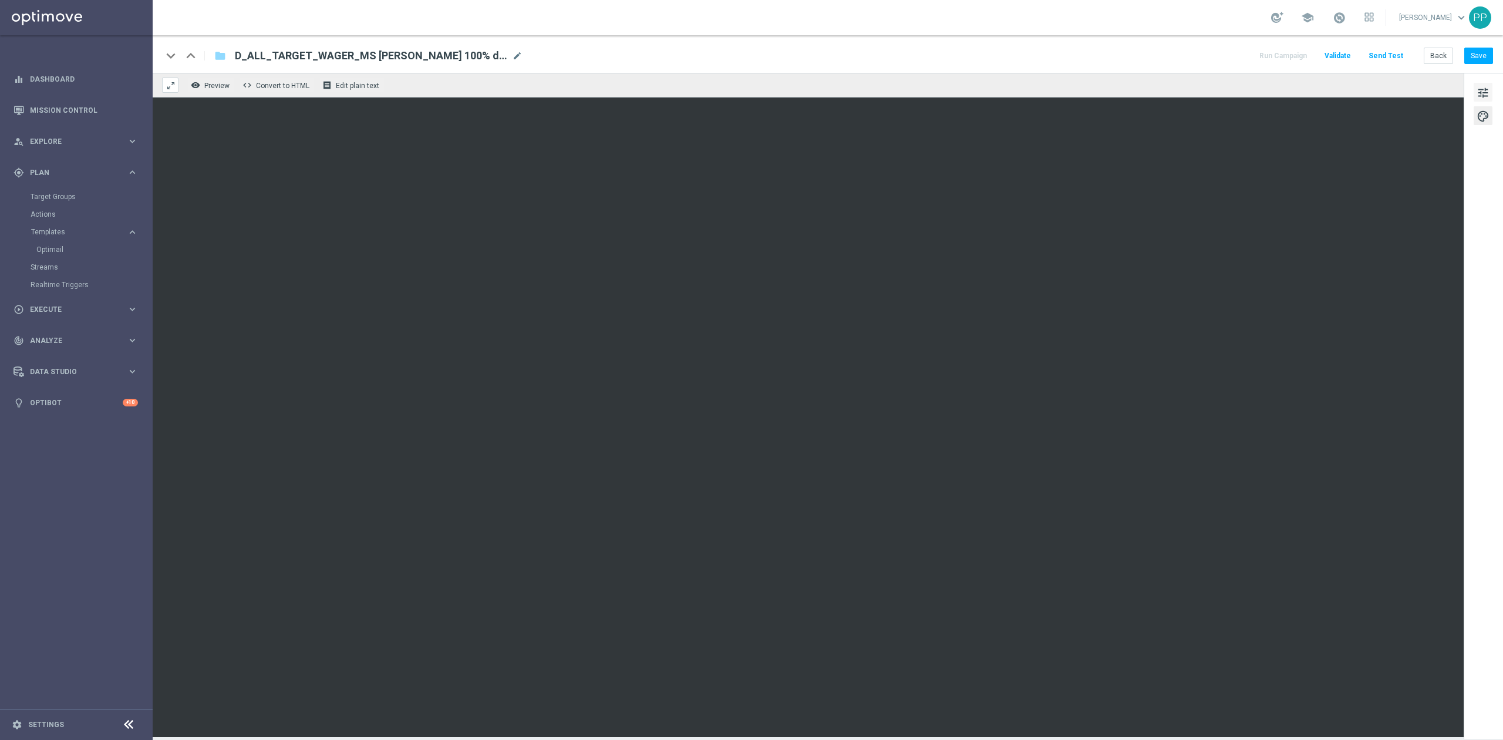
click at [1489, 90] on span "tune" at bounding box center [1483, 92] width 13 height 15
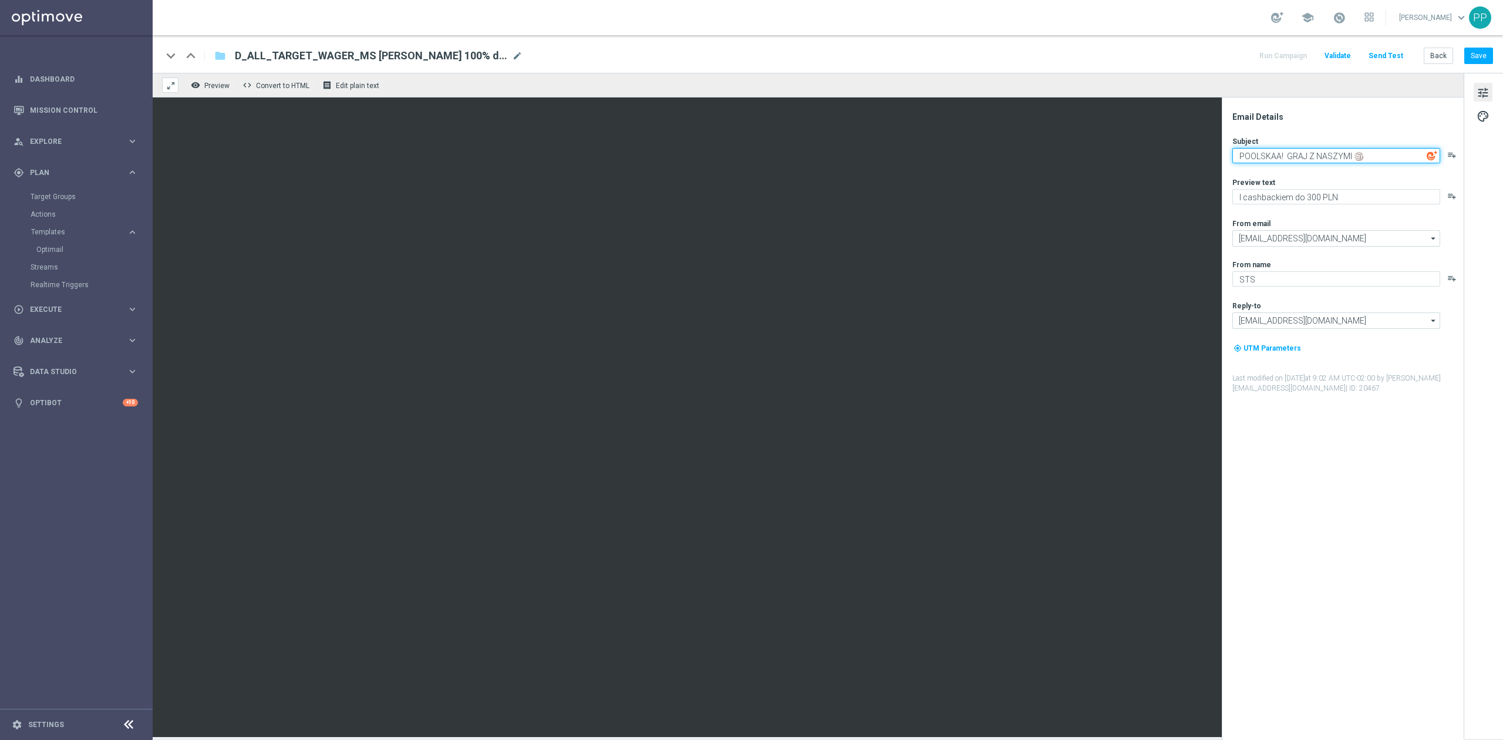
click at [1304, 152] on textarea "POOLSKAA! GRAJ Z NASZYMI 🏐" at bounding box center [1337, 155] width 208 height 15
drag, startPoint x: 1291, startPoint y: 196, endPoint x: 1243, endPoint y: 200, distance: 47.7
click at [1243, 200] on textarea "I cashbackiem do 300 PLN" at bounding box center [1337, 196] width 208 height 15
click at [1293, 156] on textarea "POOLSKAA! GRAJ Z NASZYMI 🏐" at bounding box center [1337, 155] width 208 height 15
drag, startPoint x: 1292, startPoint y: 200, endPoint x: 1239, endPoint y: 200, distance: 52.9
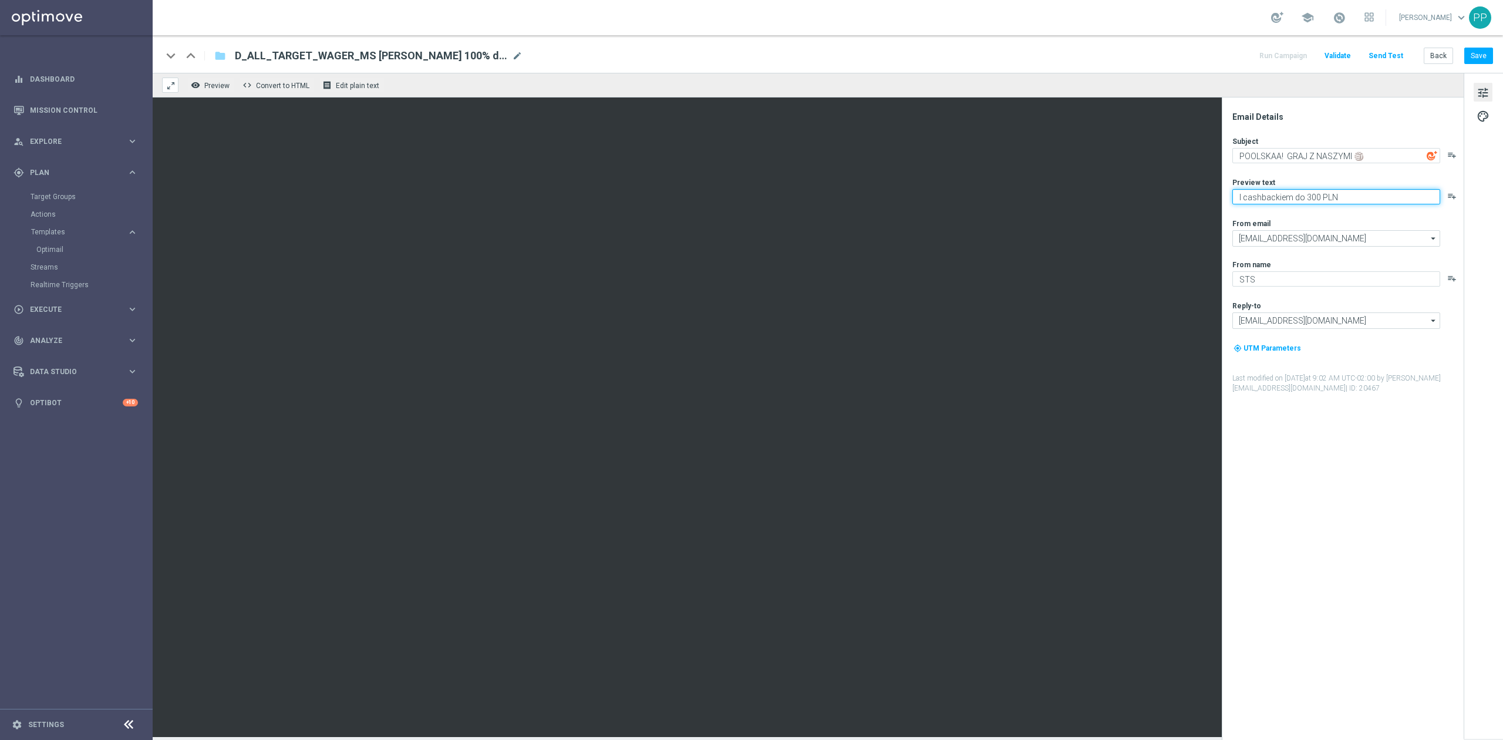
click at [1239, 200] on textarea "I cashbackiem do 300 PLN" at bounding box center [1337, 196] width 208 height 15
click at [1244, 195] on textarea "Izłap bonus do 300 PLN" at bounding box center [1337, 196] width 208 height 15
type textarea "I złap bonus do 300 PLN"
click at [1182, 74] on div "remove_red_eye Preview code Convert to HTML receipt Edit plain text" at bounding box center [808, 85] width 1311 height 25
click at [1471, 57] on button "Save" at bounding box center [1479, 56] width 29 height 16
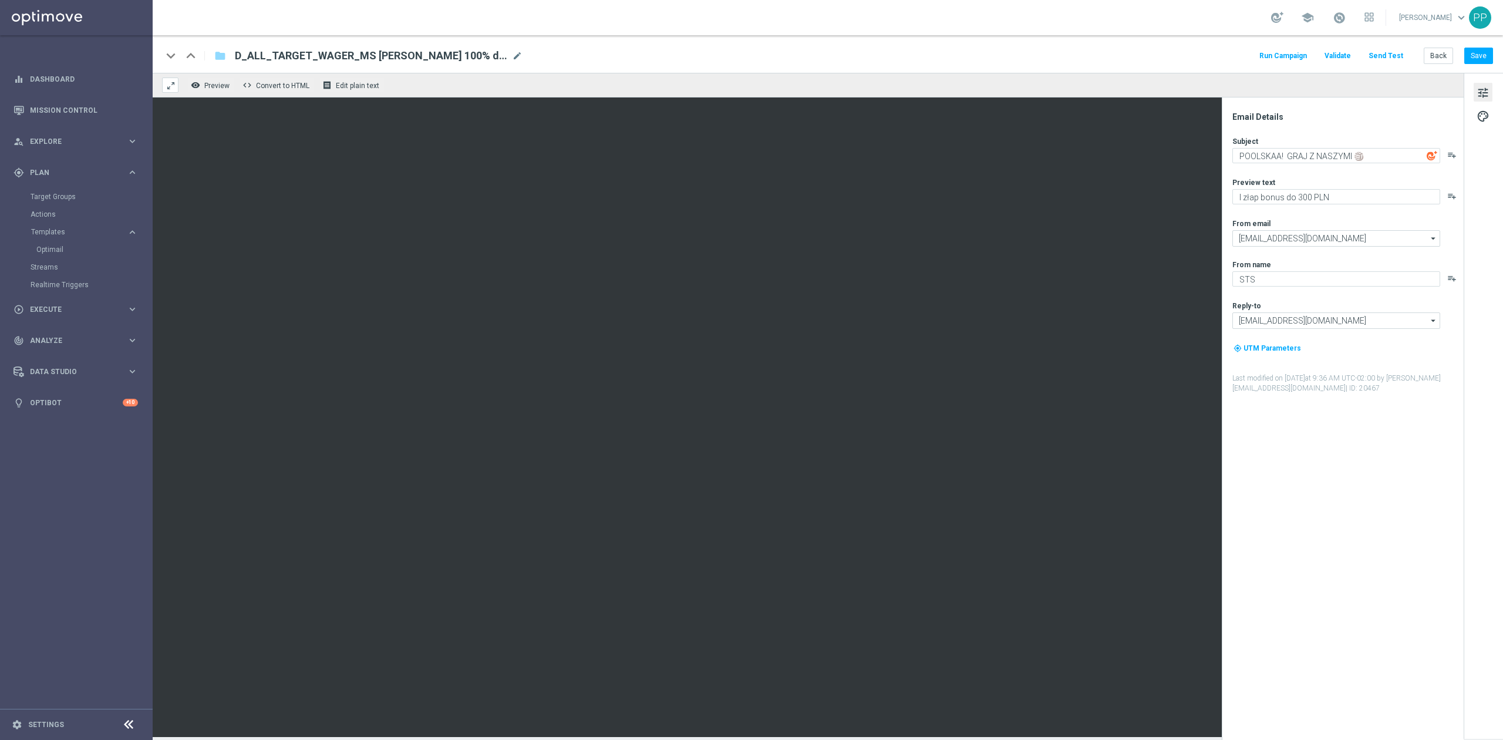
click at [1039, 63] on div "keyboard_arrow_down keyboard_arrow_up folder D_ALL_TARGET_WAGER_MS SIATKA 100% …" at bounding box center [828, 54] width 1351 height 38
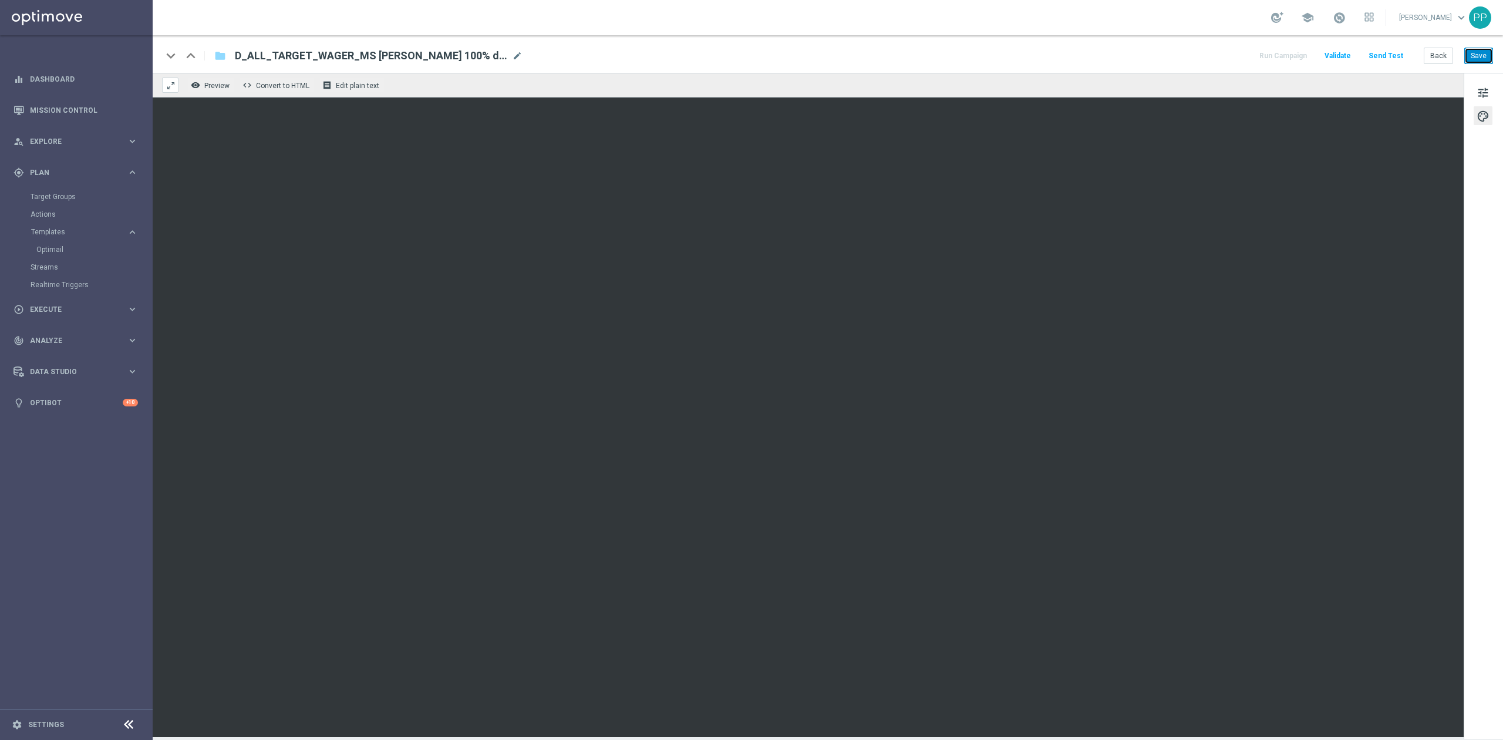
click at [1475, 54] on button "Save" at bounding box center [1479, 56] width 29 height 16
click at [1474, 57] on button "Save" at bounding box center [1479, 56] width 29 height 16
click at [1485, 92] on span "tune" at bounding box center [1483, 92] width 13 height 15
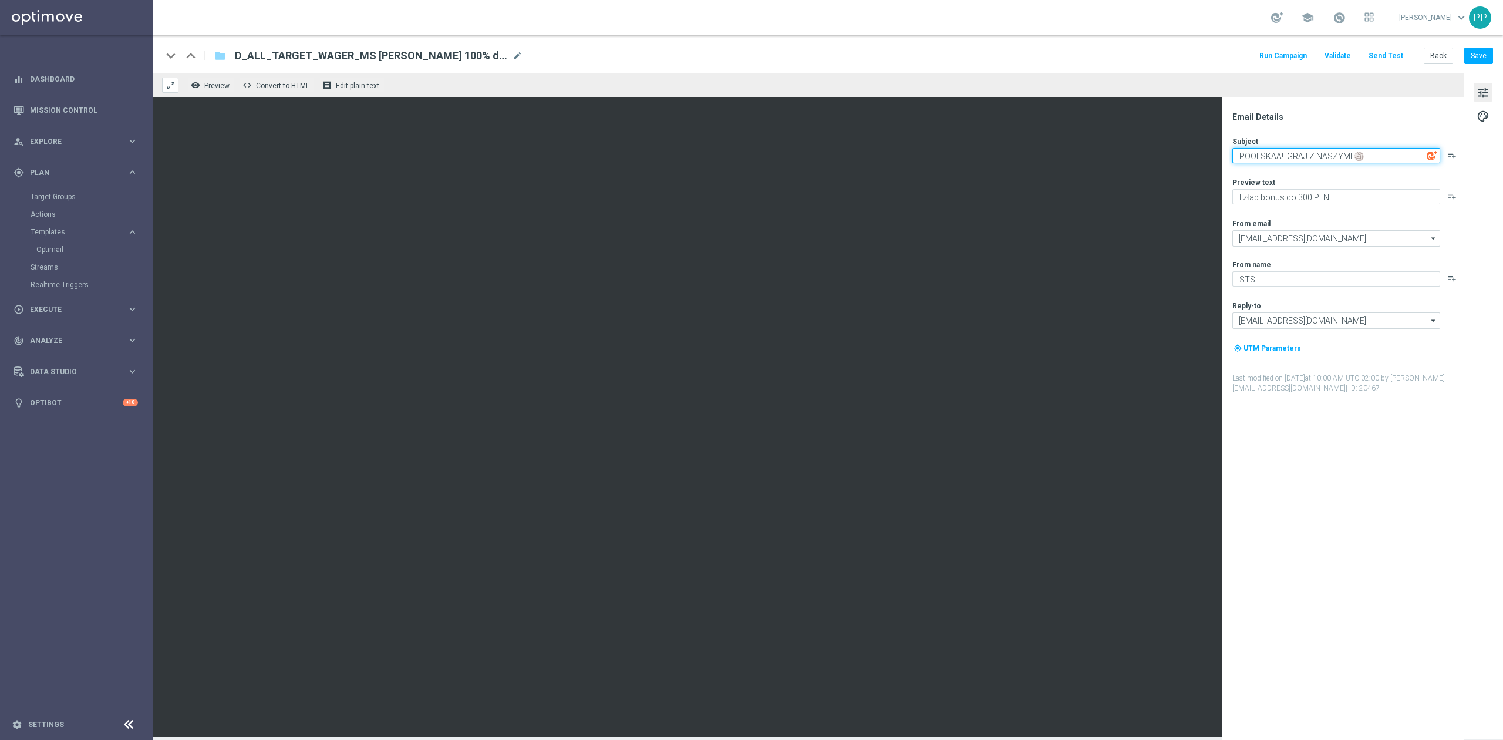
click at [1310, 154] on textarea "POOLSKAA! GRAJ Z NASZYMI 🏐" at bounding box center [1337, 155] width 208 height 15
click at [1309, 156] on textarea "POOLSKAA! GRAJ Z NASZYMI 🏐" at bounding box center [1337, 155] width 208 height 15
type textarea "NASI W GRZE! 🏐"
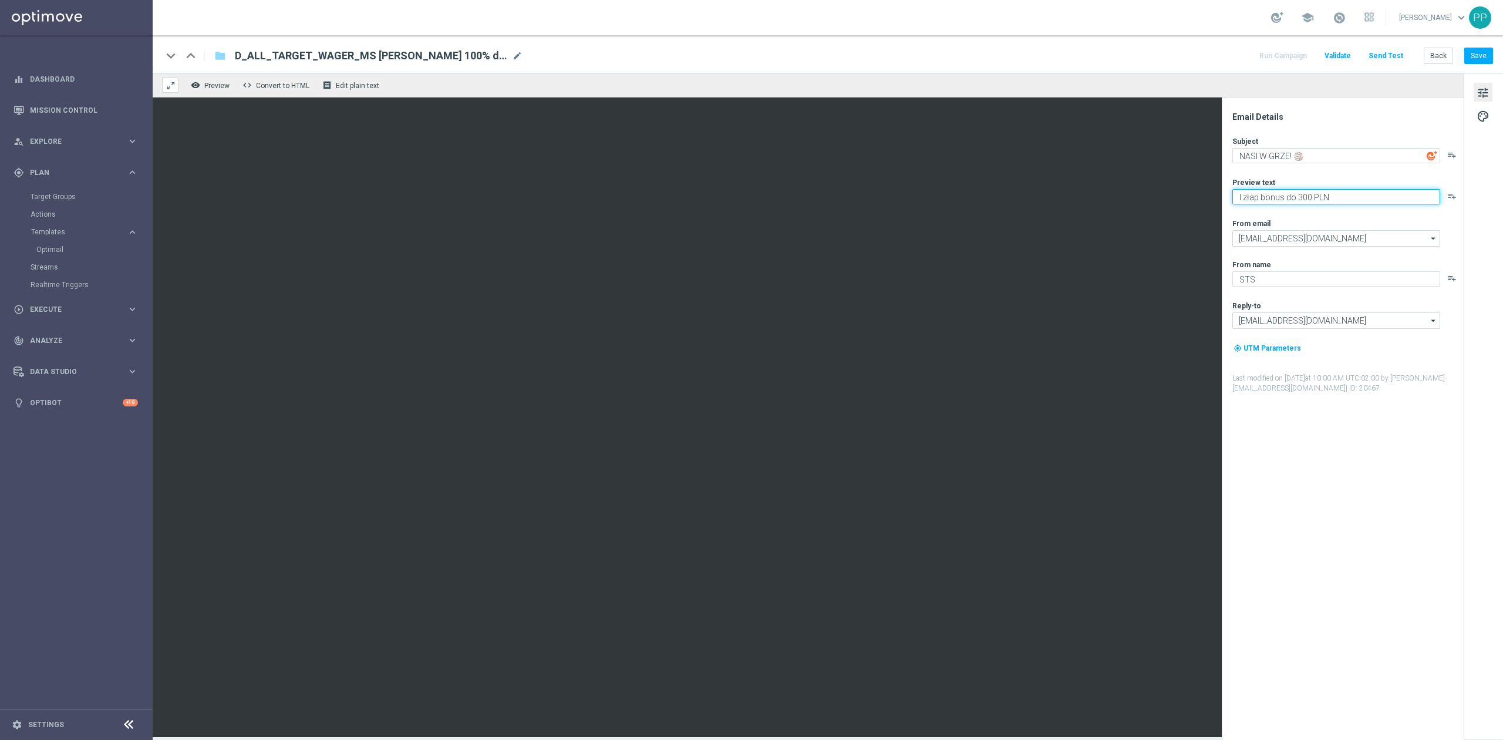
drag, startPoint x: 1331, startPoint y: 196, endPoint x: 1230, endPoint y: 200, distance: 101.1
click at [1230, 200] on div "Email Details Subject NASI W GRZE! 🏐 playlist_add Preview text I złap bonus do …" at bounding box center [1346, 426] width 234 height 628
type textarea "A na Ciebie czeka do 300 PLN bonusu"
click at [1165, 43] on div "keyboard_arrow_down keyboard_arrow_up folder D_ALL_TARGET_WAGER_MS SIATKA 100% …" at bounding box center [828, 54] width 1351 height 38
click at [1473, 50] on button "Save" at bounding box center [1479, 56] width 29 height 16
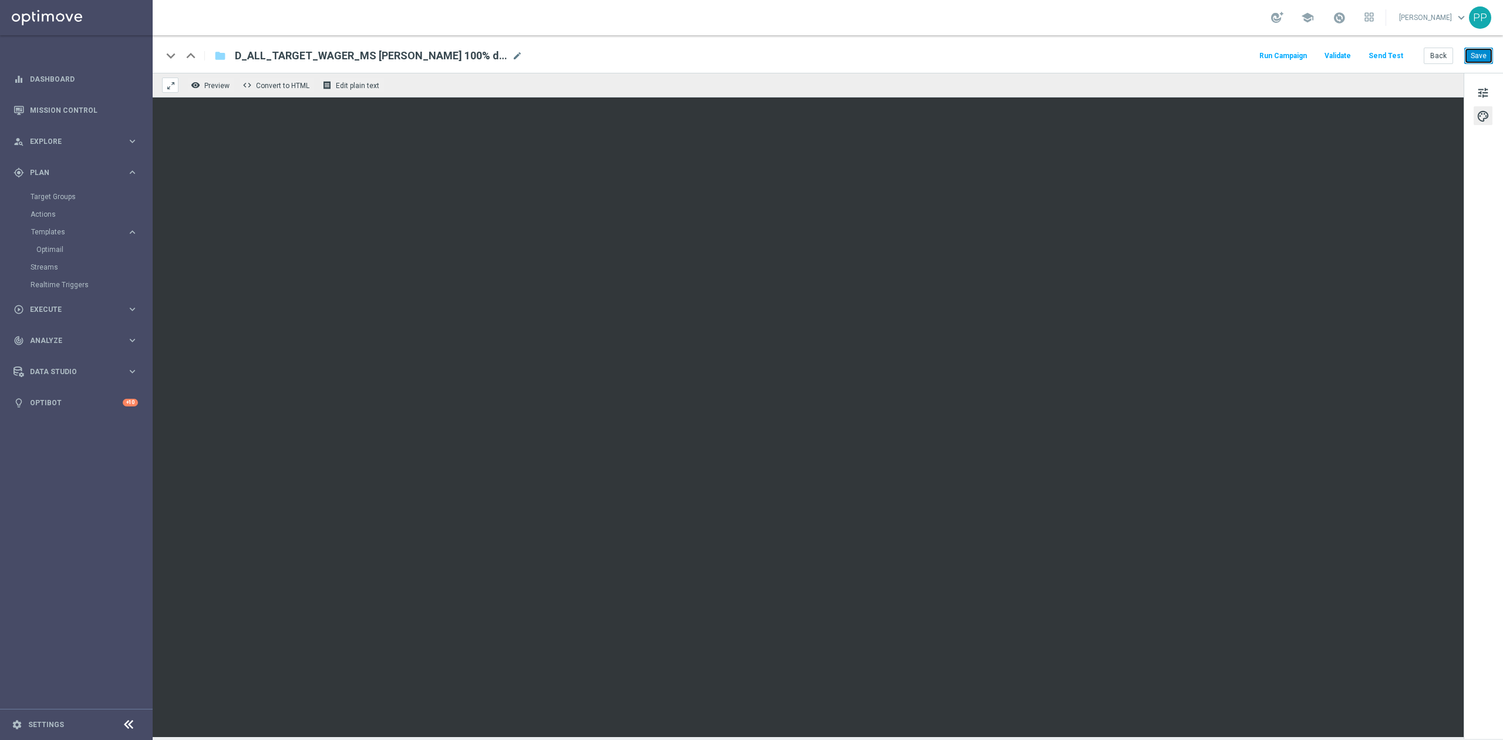
click at [1470, 55] on button "Save" at bounding box center [1479, 56] width 29 height 16
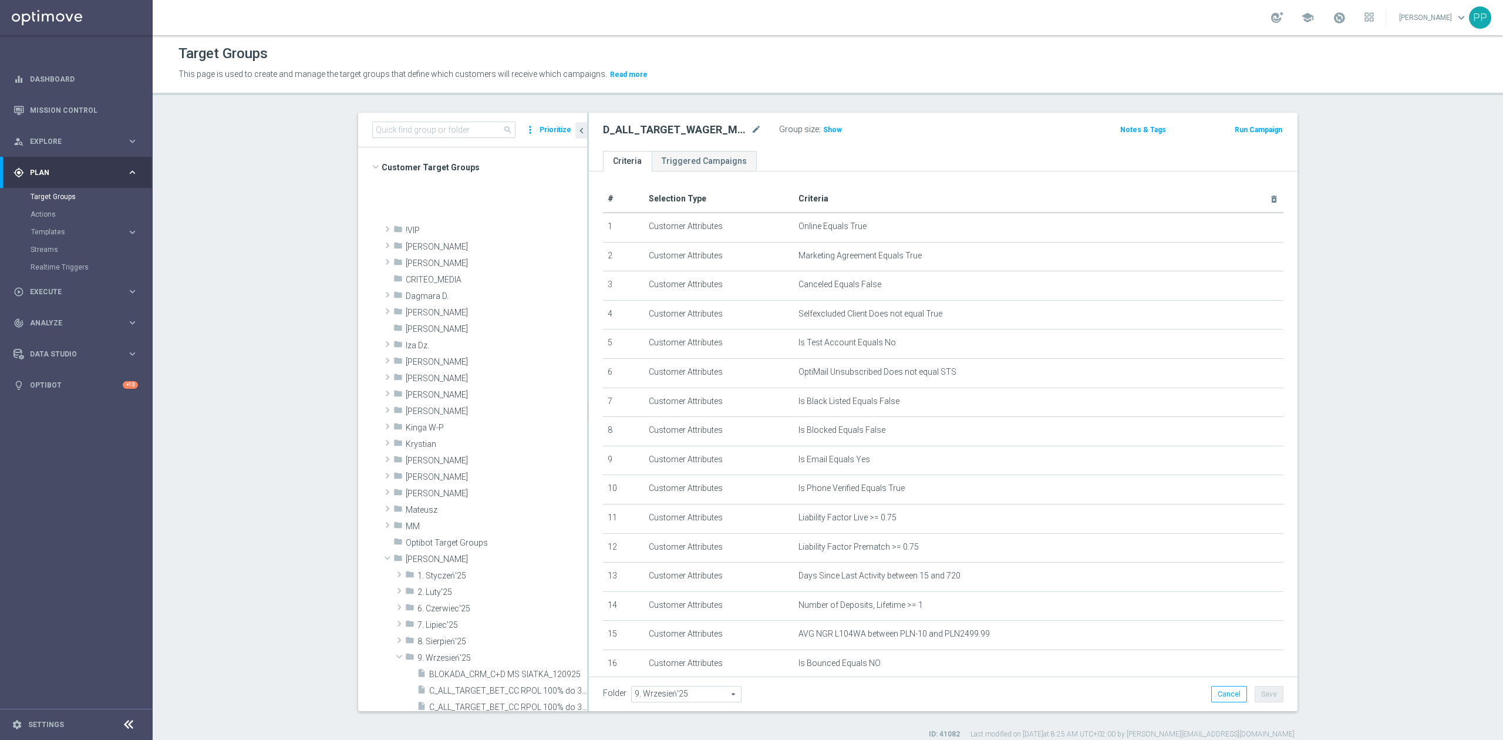
scroll to position [142, 0]
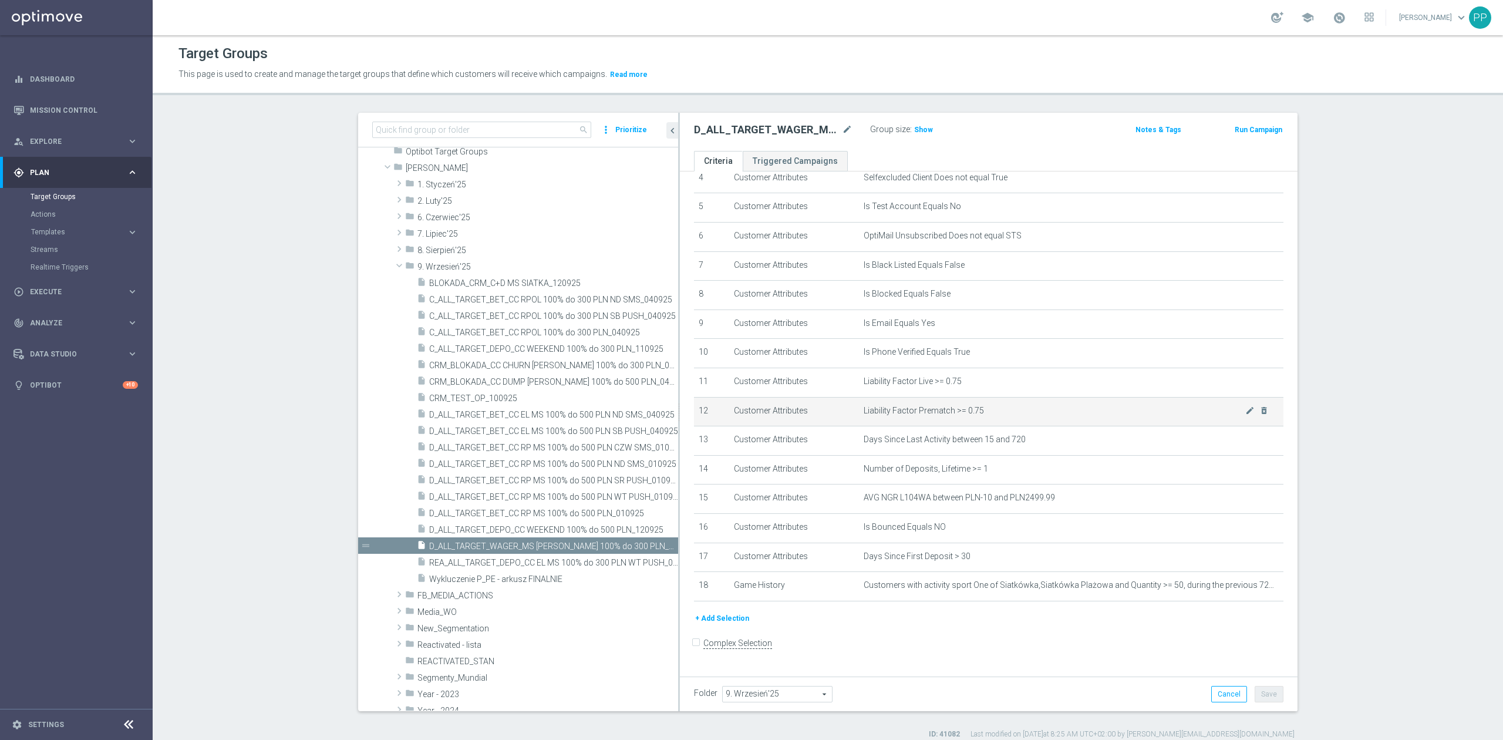
drag, startPoint x: 581, startPoint y: 421, endPoint x: 696, endPoint y: 414, distance: 115.3
click at [696, 414] on as-split "search more_vert Prioritize Customer Target Groups library_add create_new_folder" at bounding box center [828, 412] width 940 height 598
click at [604, 530] on span "D_ALL_TARGET_DEPO_CC WEEKEND 100% do 500 PLN_120925" at bounding box center [540, 530] width 223 height 10
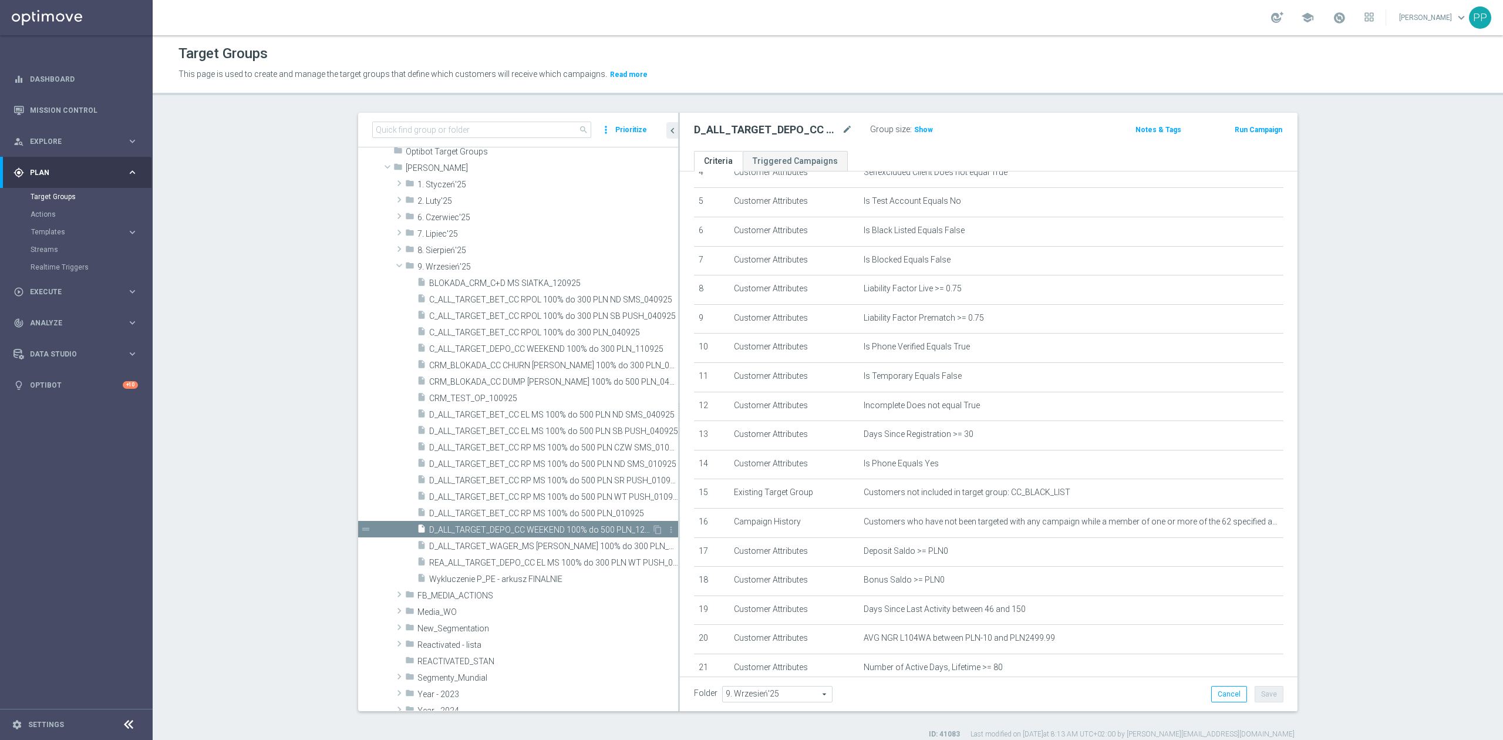
scroll to position [290, 0]
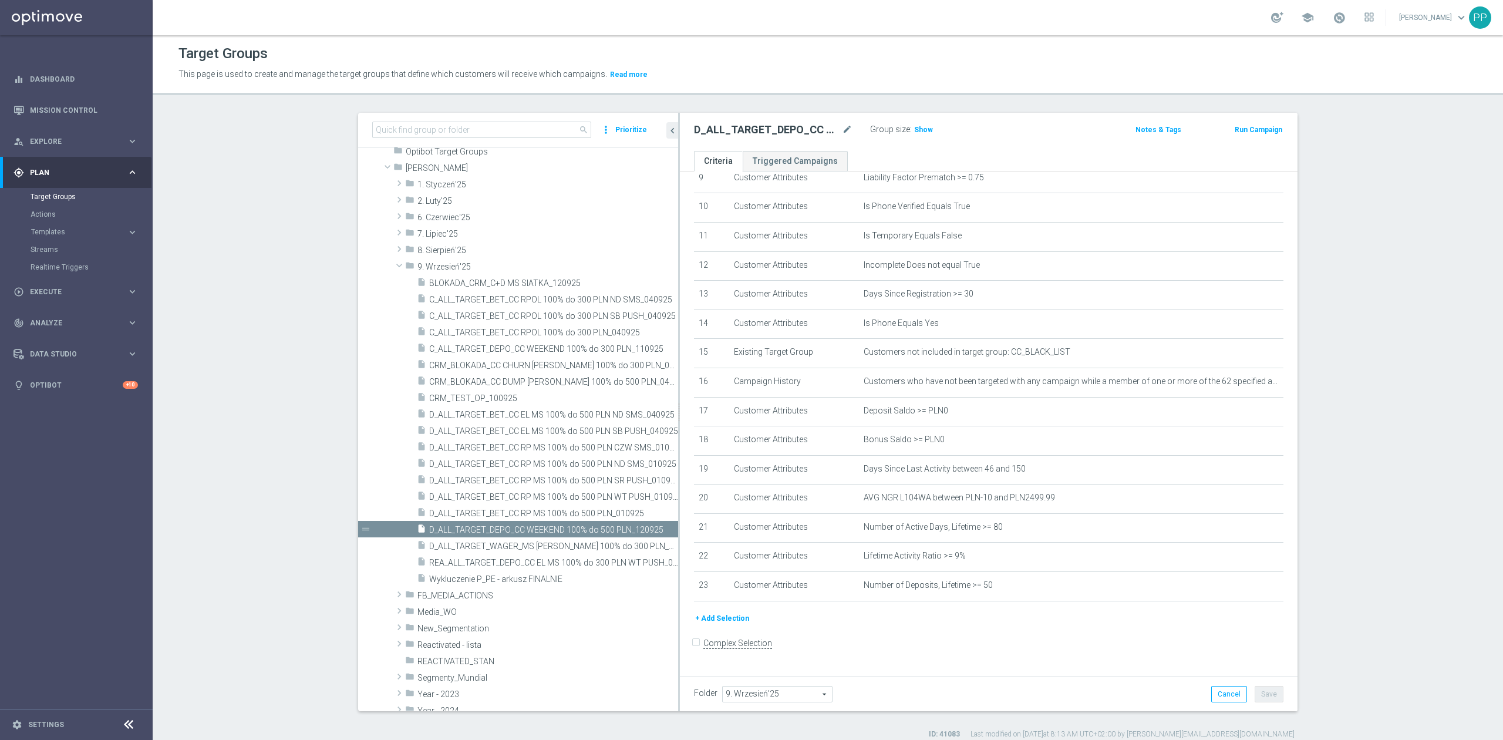
click at [735, 625] on button "+ Add Selection" at bounding box center [722, 618] width 56 height 13
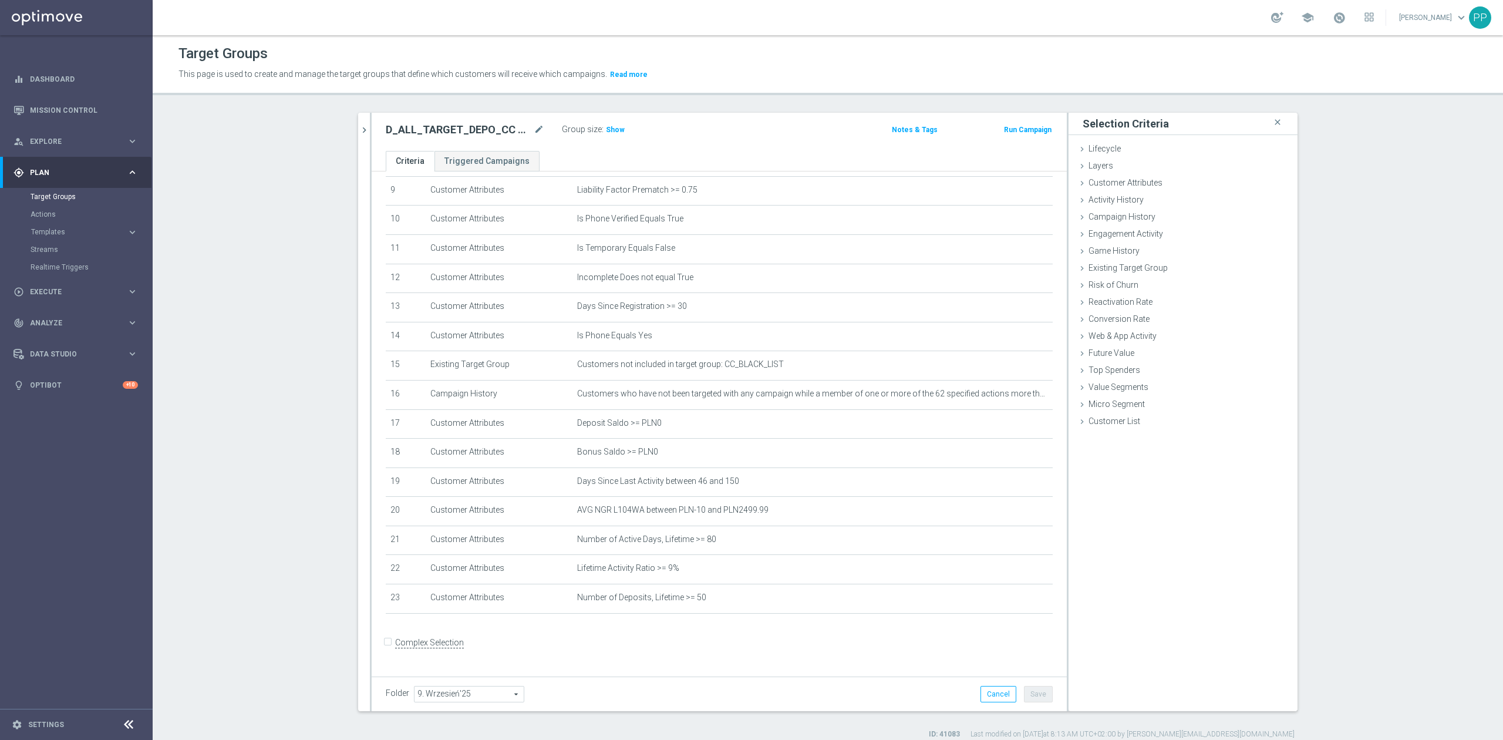
scroll to position [278, 0]
click at [1128, 426] on span "Customer List" at bounding box center [1115, 420] width 52 height 9
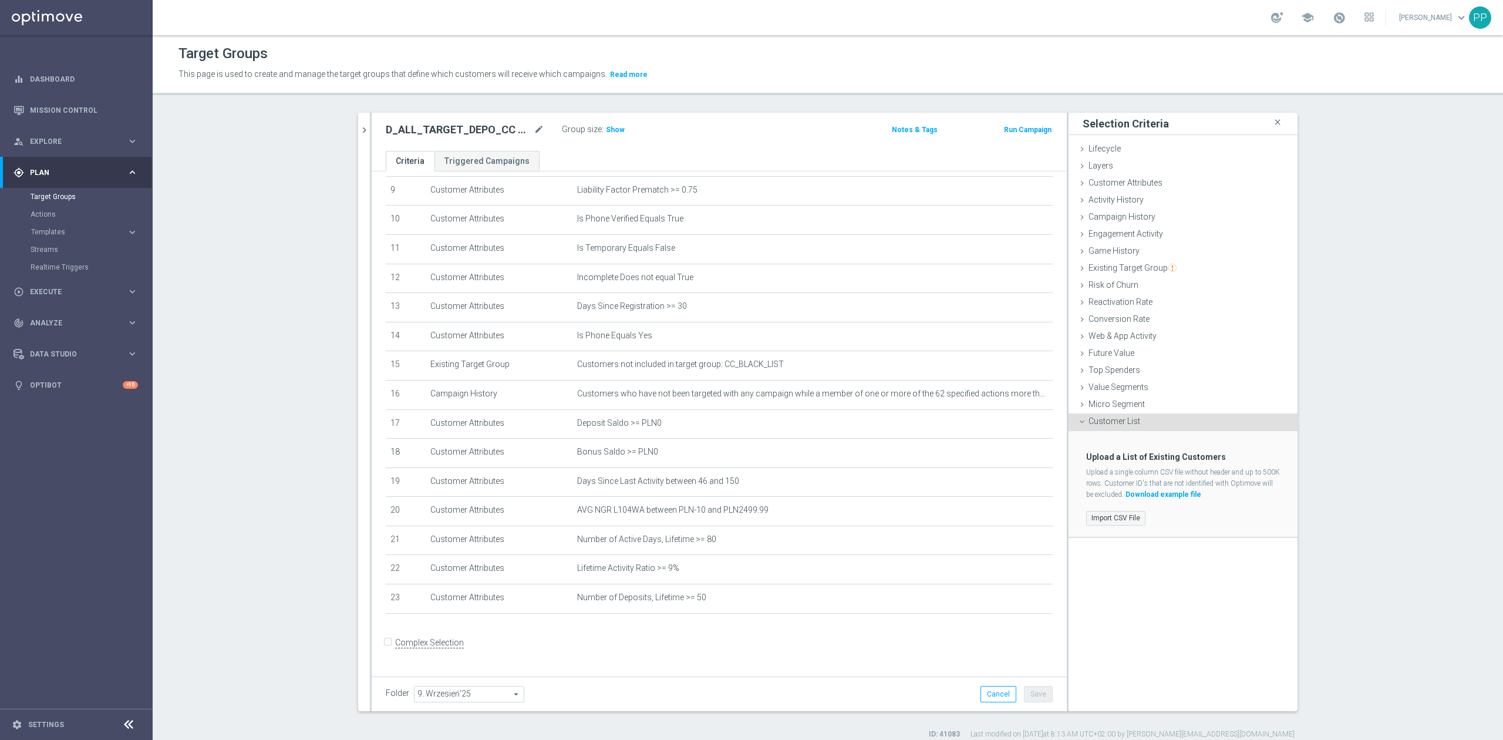
click at [1117, 511] on label "Import CSV File" at bounding box center [1115, 518] width 59 height 15
click at [0, 0] on input "Import CSV File" at bounding box center [0, 0] width 0 height 0
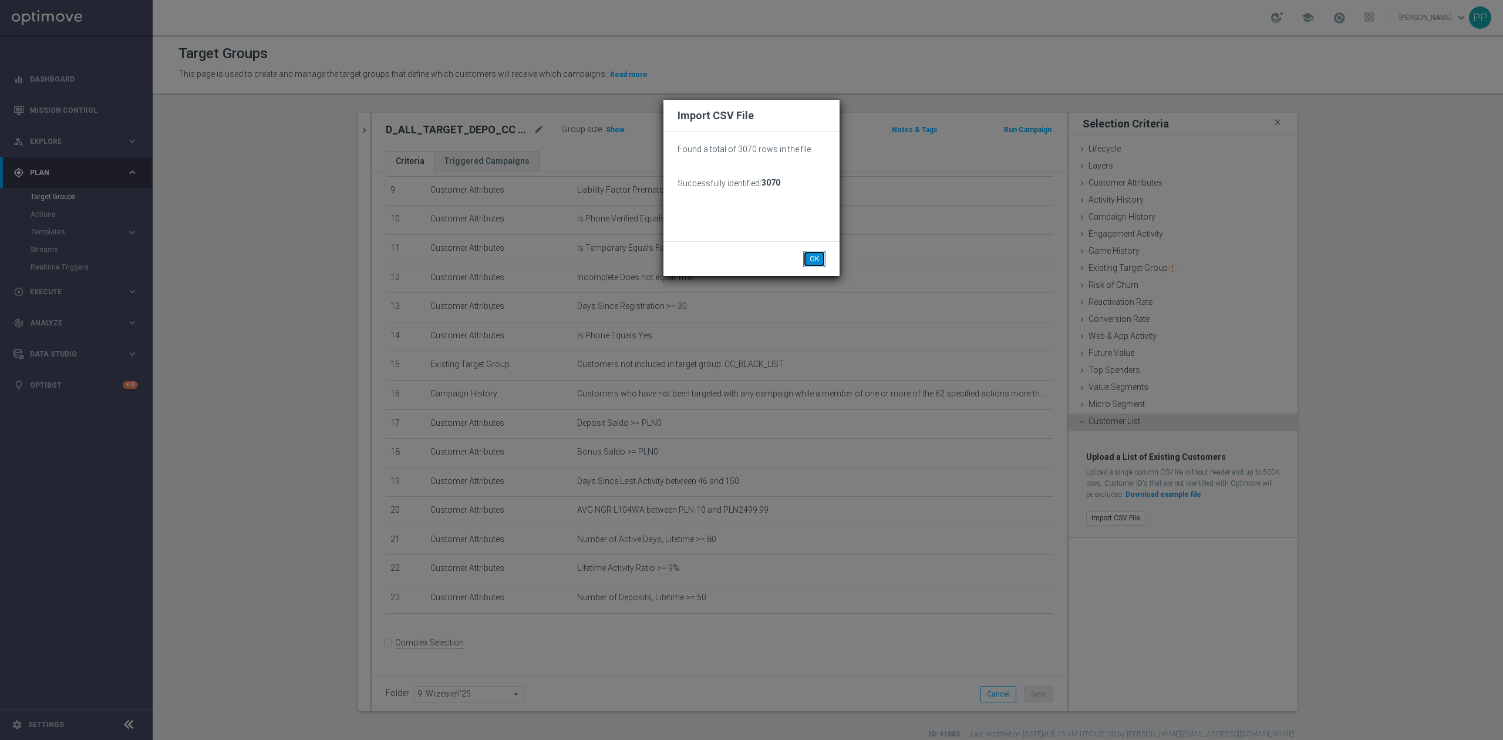
click at [820, 261] on button "OK" at bounding box center [814, 259] width 22 height 16
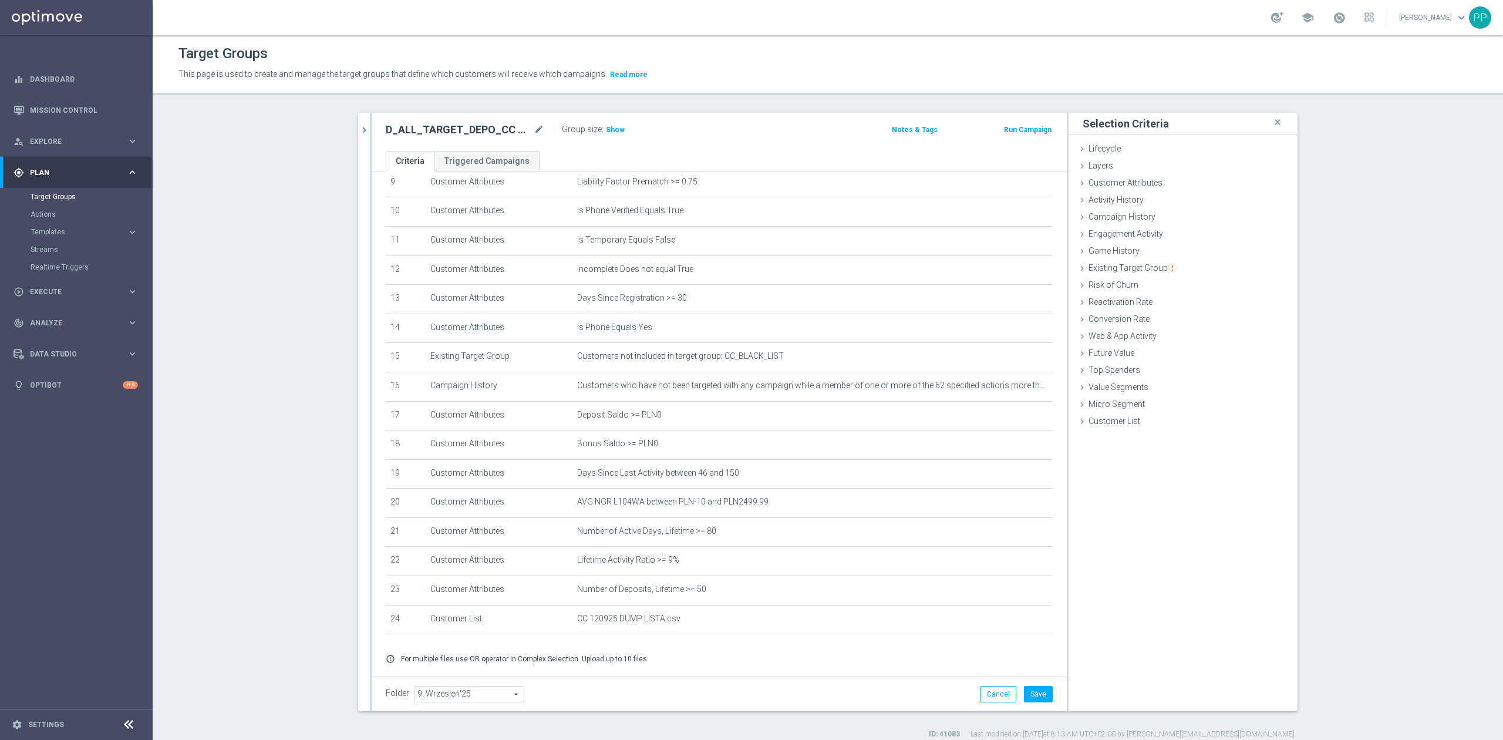
click at [295, 411] on section "search more_vert Prioritize Customer Target Groups library_add create_new_folder" at bounding box center [828, 426] width 1351 height 627
click at [1031, 694] on button "Save" at bounding box center [1038, 694] width 29 height 16
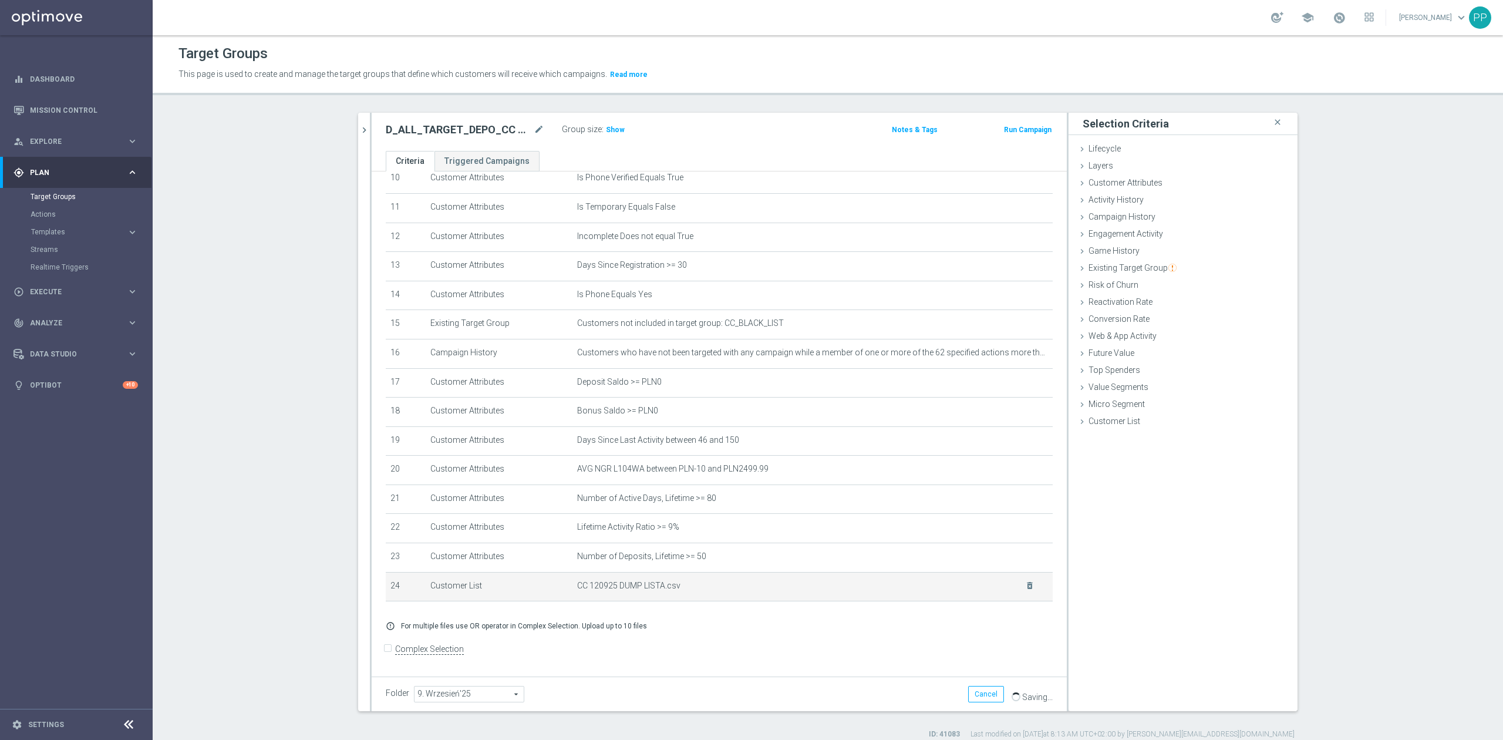
scroll to position [325, 0]
click at [609, 132] on span "Show" at bounding box center [615, 130] width 19 height 8
click at [534, 134] on icon "mode_edit" at bounding box center [539, 130] width 11 height 14
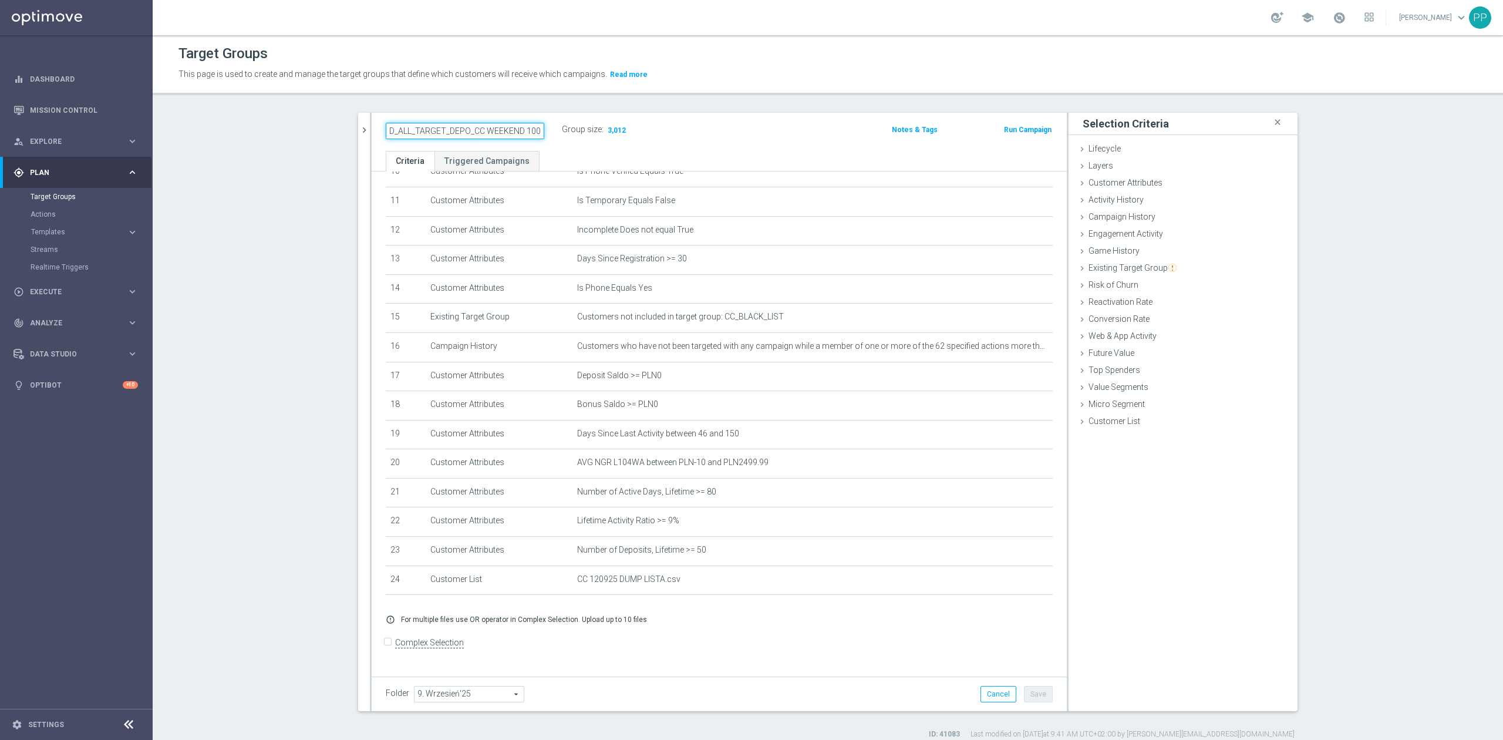
scroll to position [0, 80]
click at [701, 110] on div "Target Groups This page is used to create and manage the target groups that def…" at bounding box center [828, 387] width 1351 height 705
click at [63, 287] on div "play_circle_outline Execute" at bounding box center [70, 292] width 113 height 11
click at [1011, 348] on div "mode_edit delete_forever" at bounding box center [1022, 346] width 23 height 10
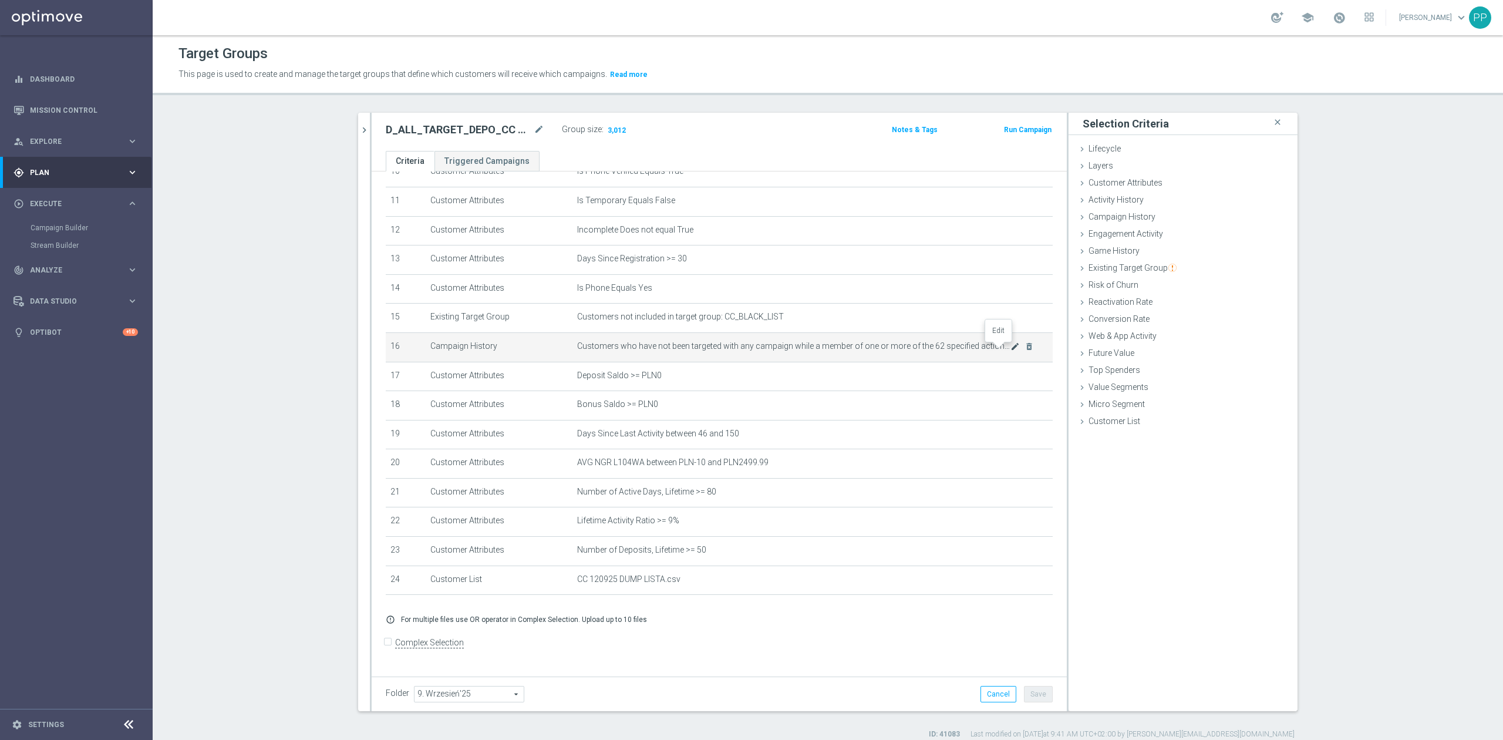
click at [1011, 348] on icon "mode_edit" at bounding box center [1015, 346] width 9 height 9
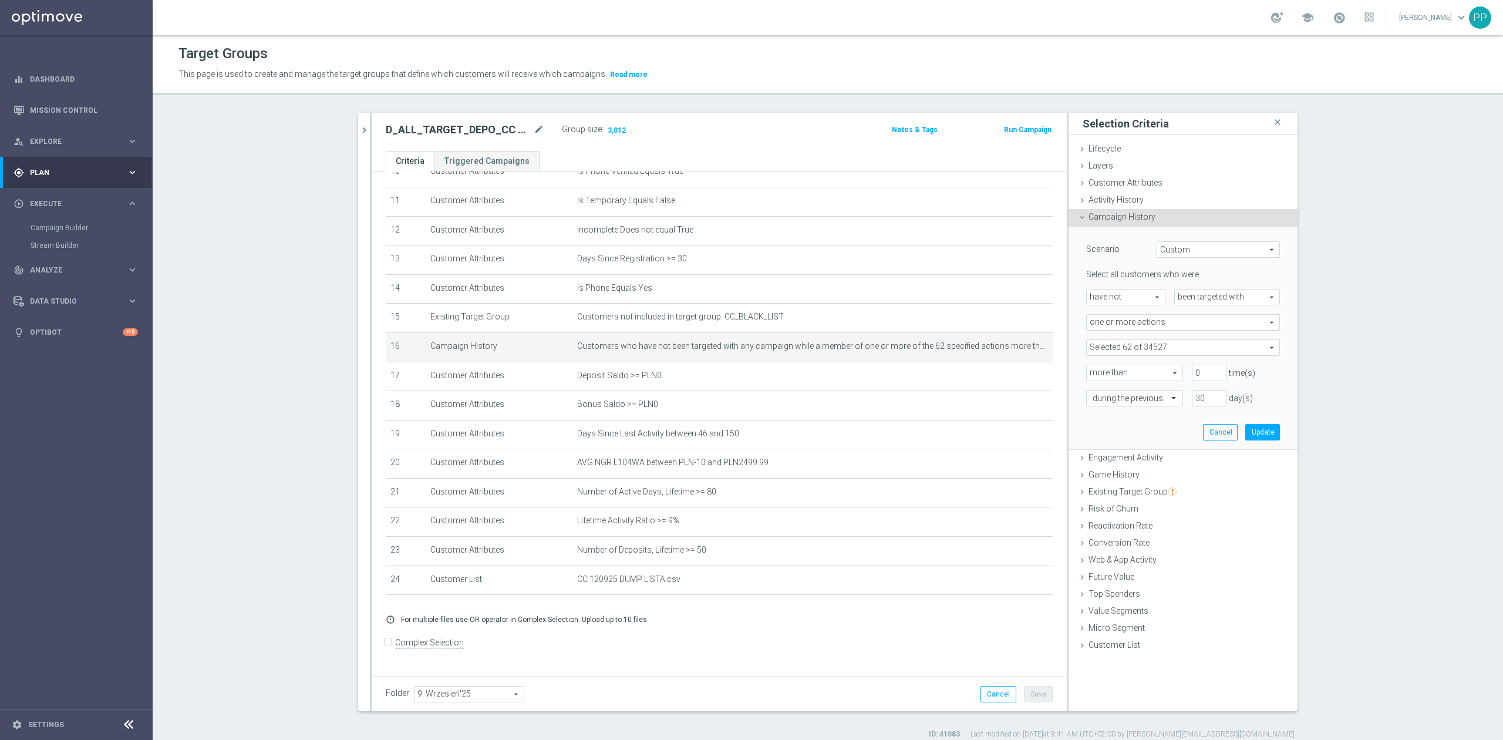
click at [1087, 352] on span at bounding box center [1183, 347] width 193 height 15
click at [1095, 350] on input "search" at bounding box center [1183, 347] width 194 height 16
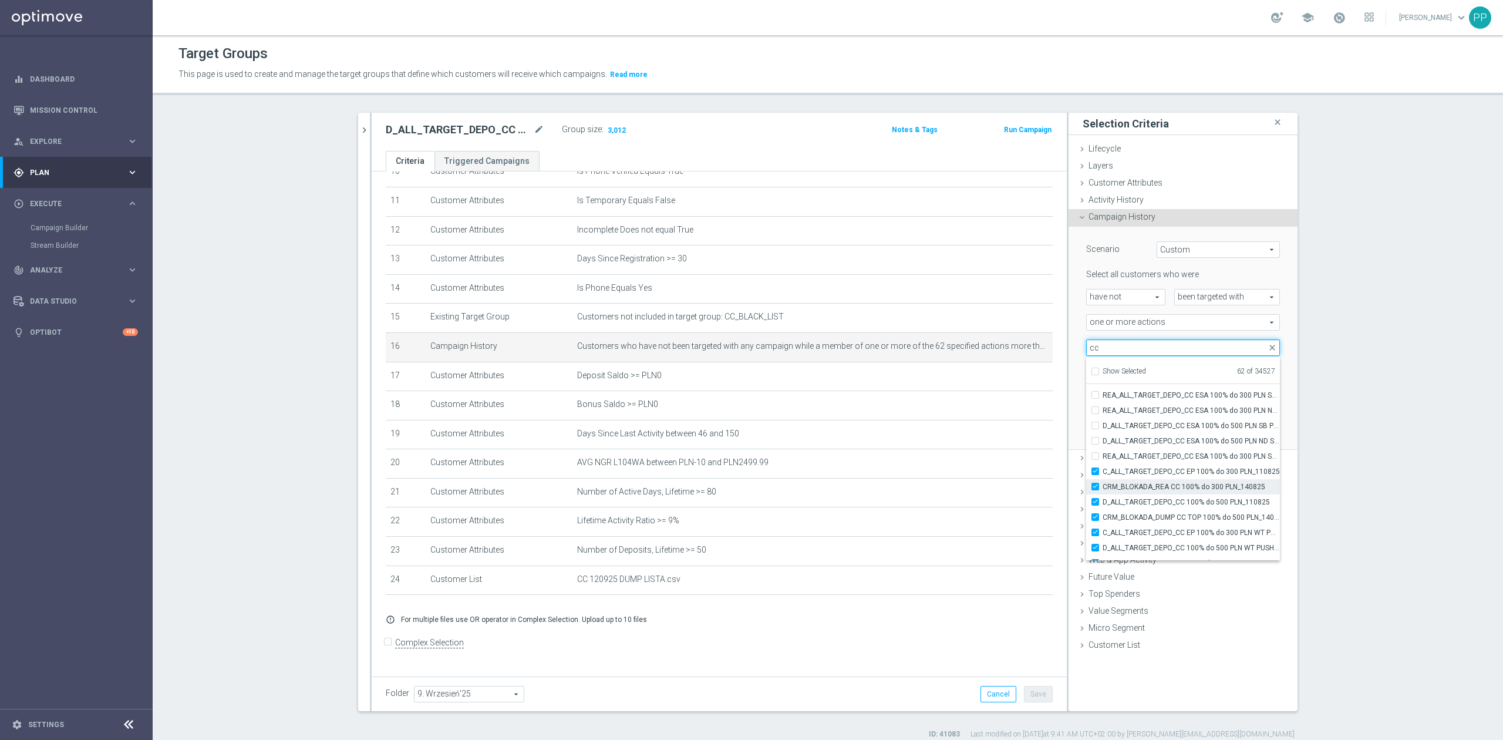
scroll to position [36000, 0]
type input "cc"
click at [1337, 445] on section "search more_vert Prioritize Customer Target Groups library_add create_new_folder" at bounding box center [828, 426] width 1351 height 627
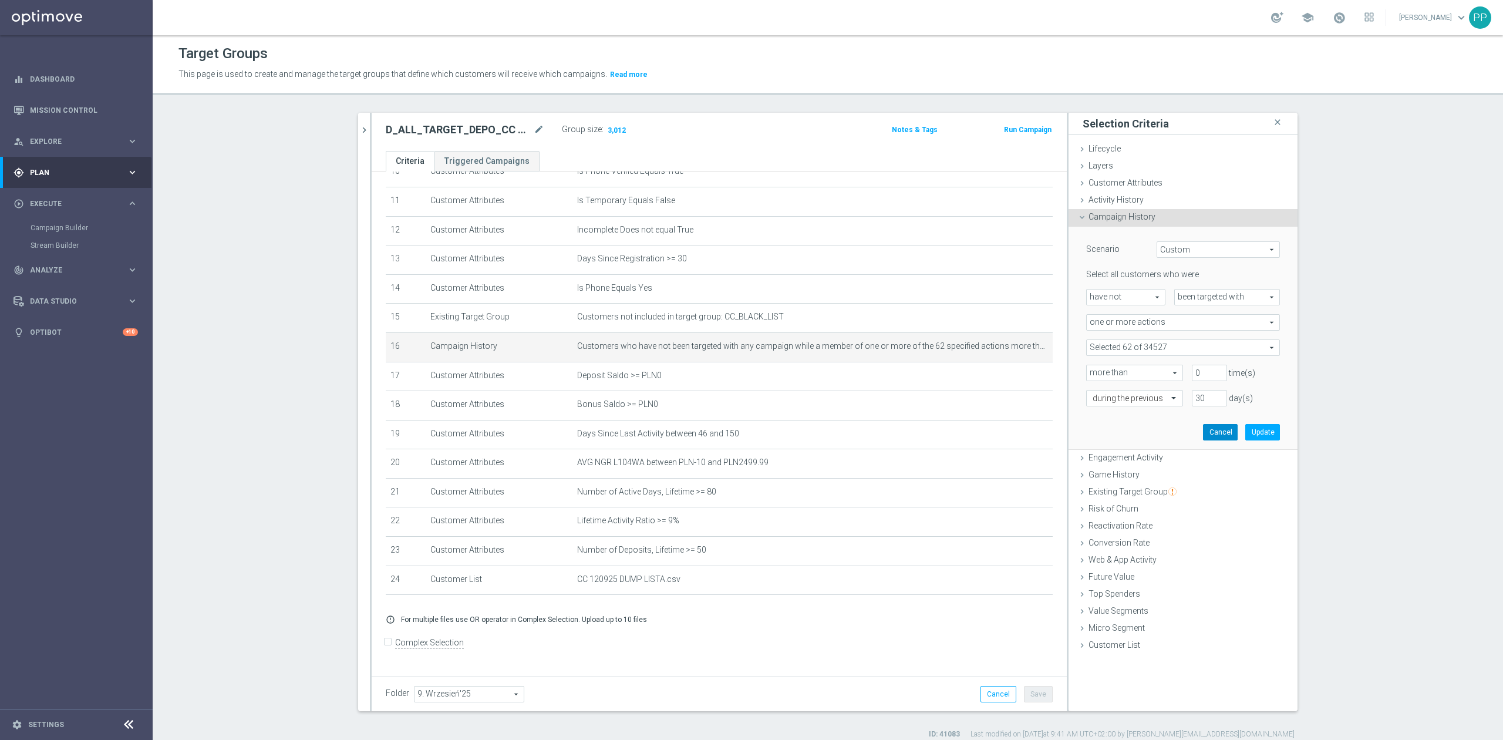
click at [1223, 436] on button "Cancel" at bounding box center [1220, 432] width 35 height 16
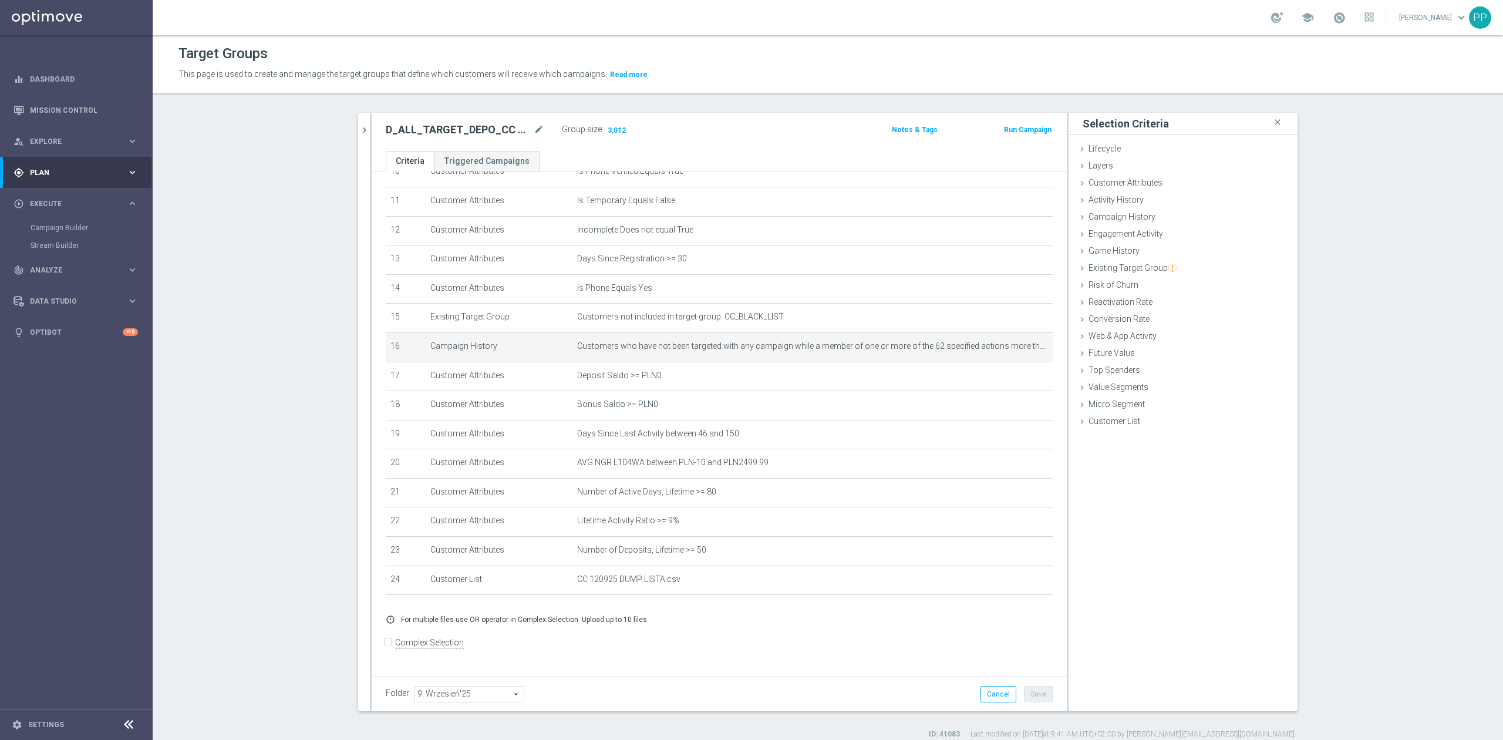
click at [853, 657] on form "Complex Selection Invalid Expression" at bounding box center [719, 654] width 667 height 43
click at [362, 132] on icon "chevron_right" at bounding box center [364, 129] width 11 height 11
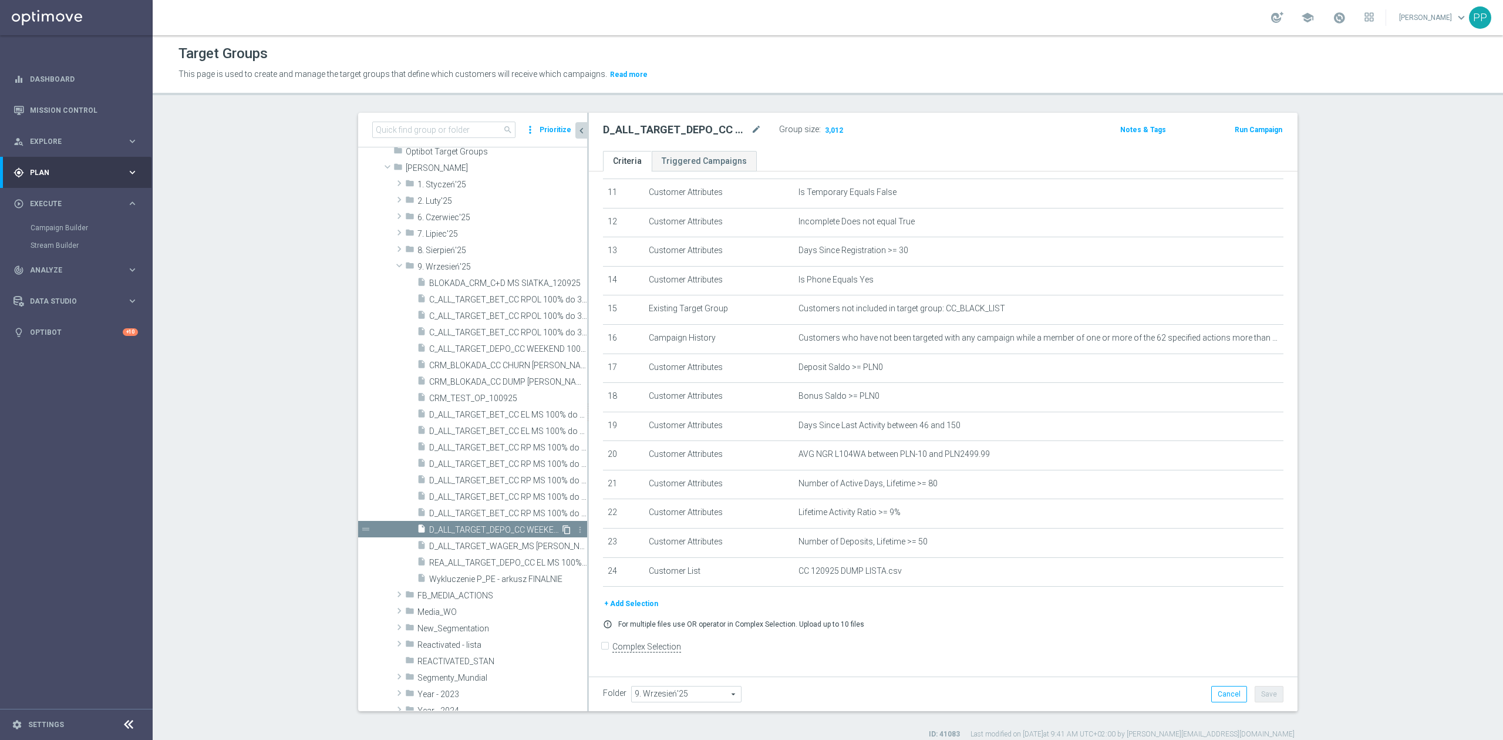
click at [562, 531] on icon "content_copy" at bounding box center [566, 529] width 9 height 9
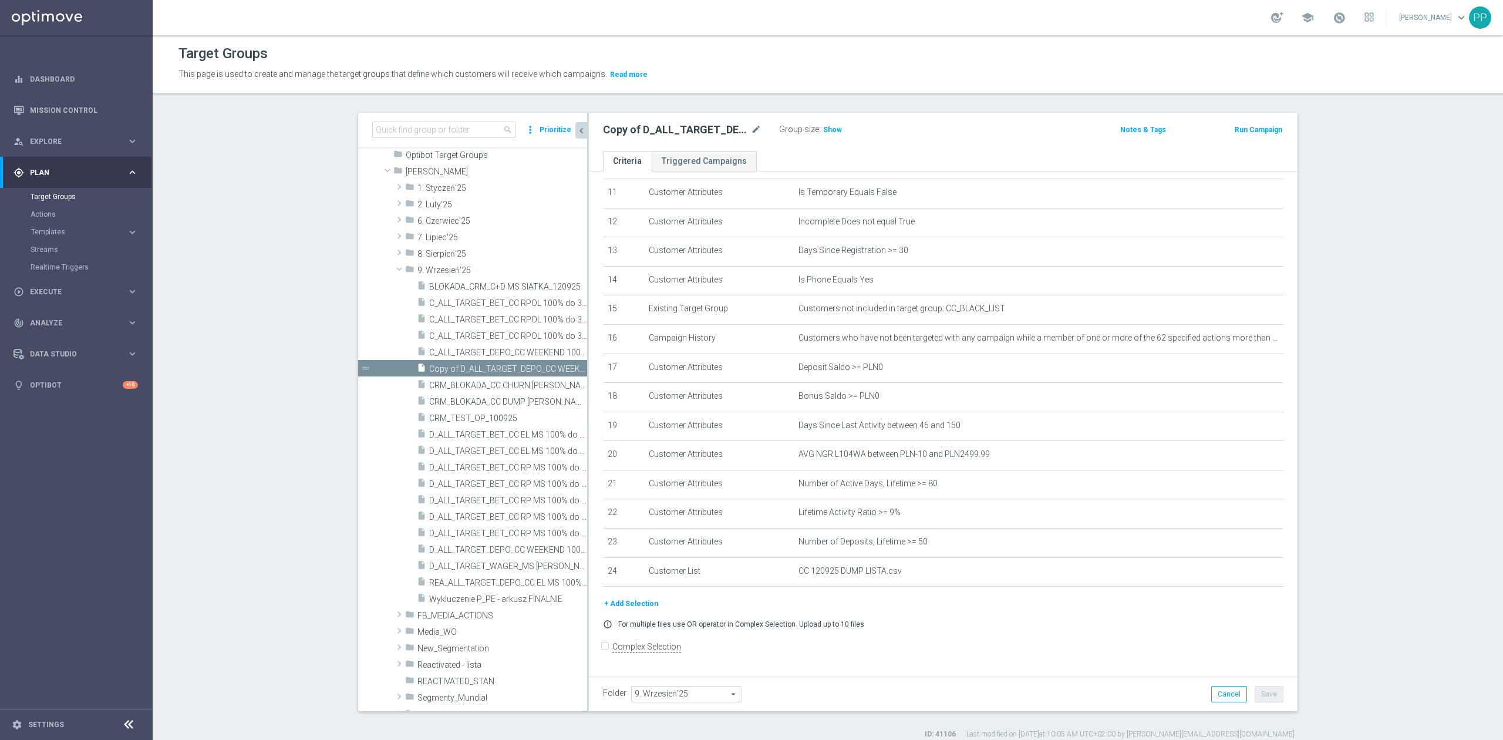
scroll to position [268, 0]
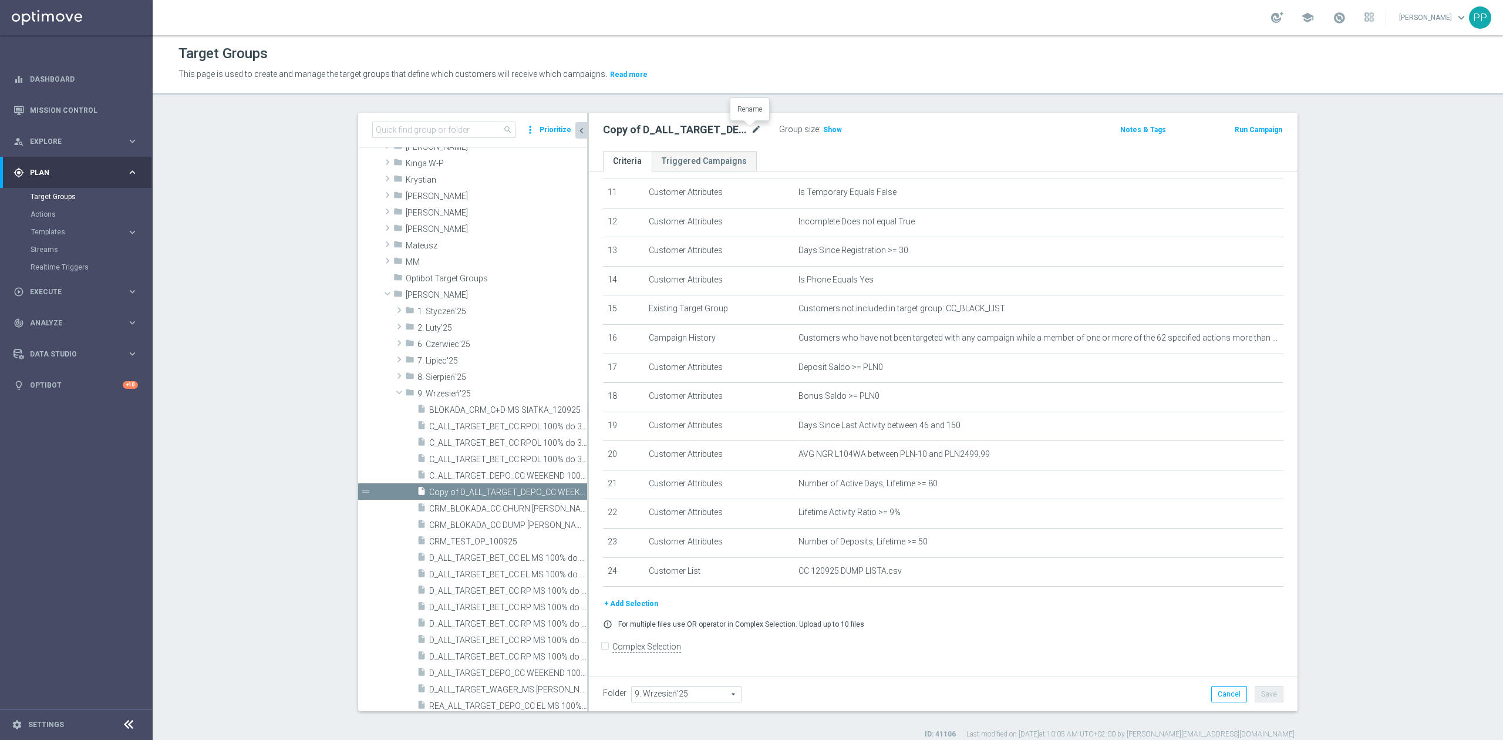
click at [751, 129] on icon "mode_edit" at bounding box center [756, 130] width 11 height 14
type input "CRM_BLOKADA_CC Dump WAGER 100% do 300 PLN_120925"
click at [736, 105] on div "Target Groups This page is used to create and manage the target groups that def…" at bounding box center [828, 387] width 1351 height 705
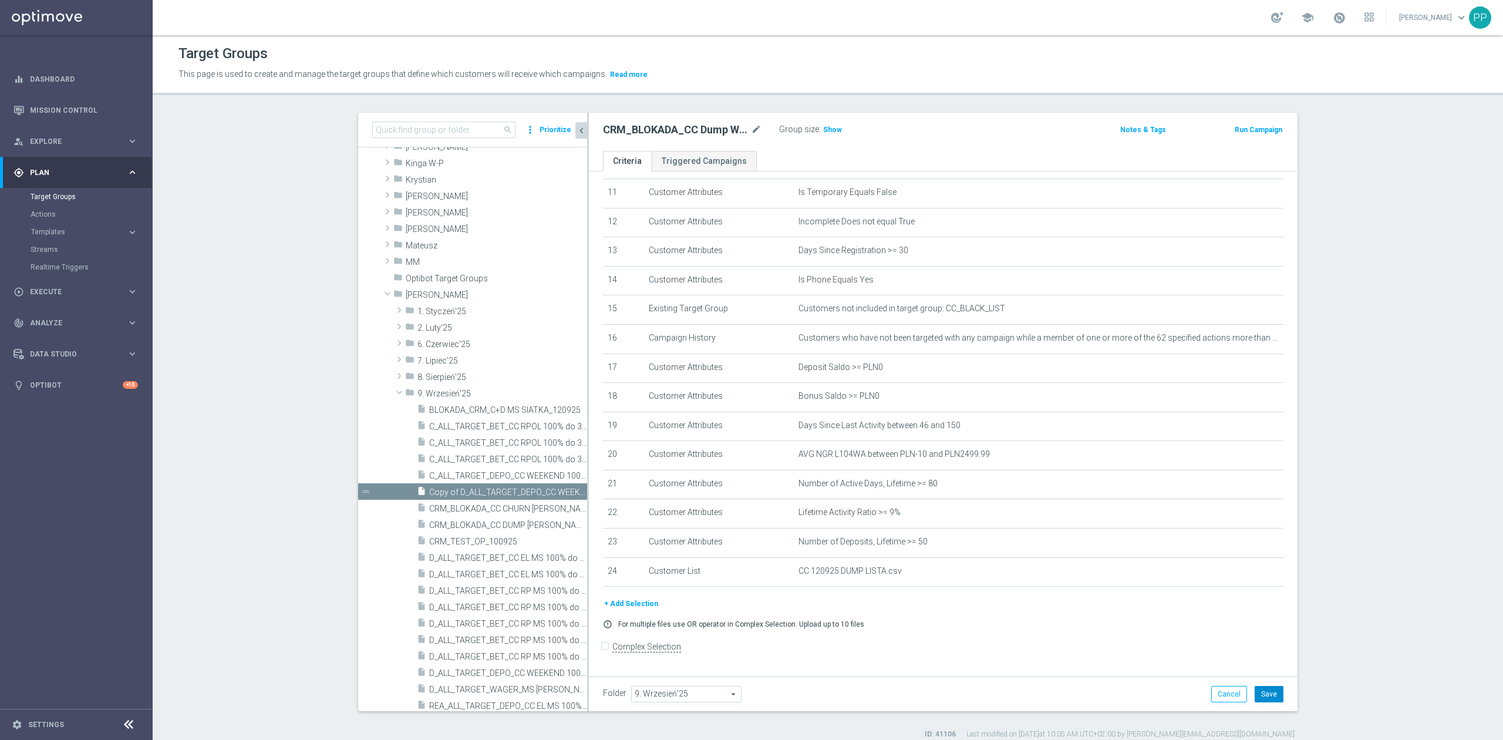
click at [1271, 694] on button "Save" at bounding box center [1269, 694] width 29 height 16
click at [823, 127] on span "Show" at bounding box center [832, 130] width 19 height 8
click at [48, 292] on span "Execute" at bounding box center [78, 291] width 97 height 7
click at [753, 129] on icon "mode_edit" at bounding box center [756, 130] width 11 height 14
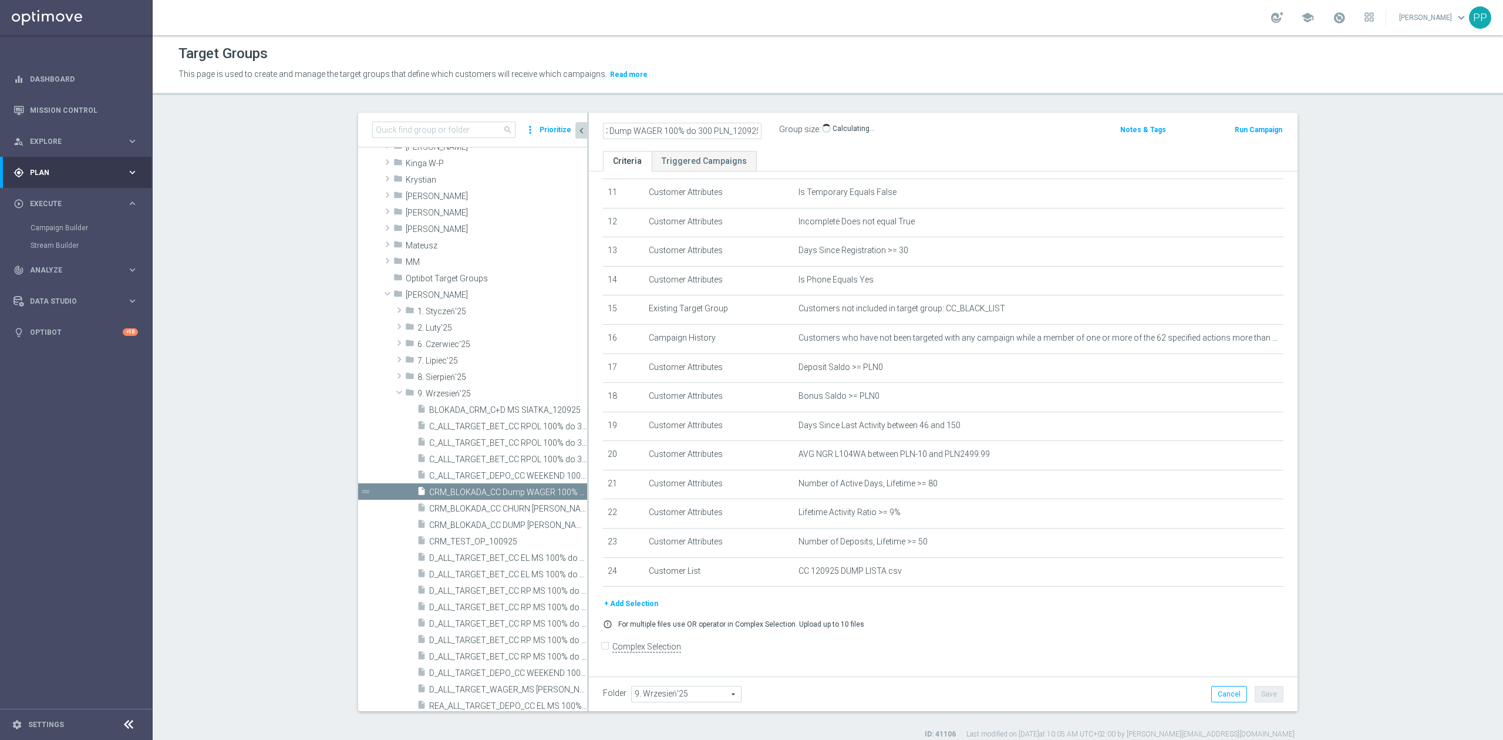
click at [757, 99] on div "Target Groups This page is used to create and manage the target groups that def…" at bounding box center [828, 387] width 1351 height 705
click at [751, 134] on icon "mode_edit" at bounding box center [756, 130] width 11 height 14
type input "D_ALL_TARGET_DEPO_CC LIGI 100% do 500 PLN_120925"
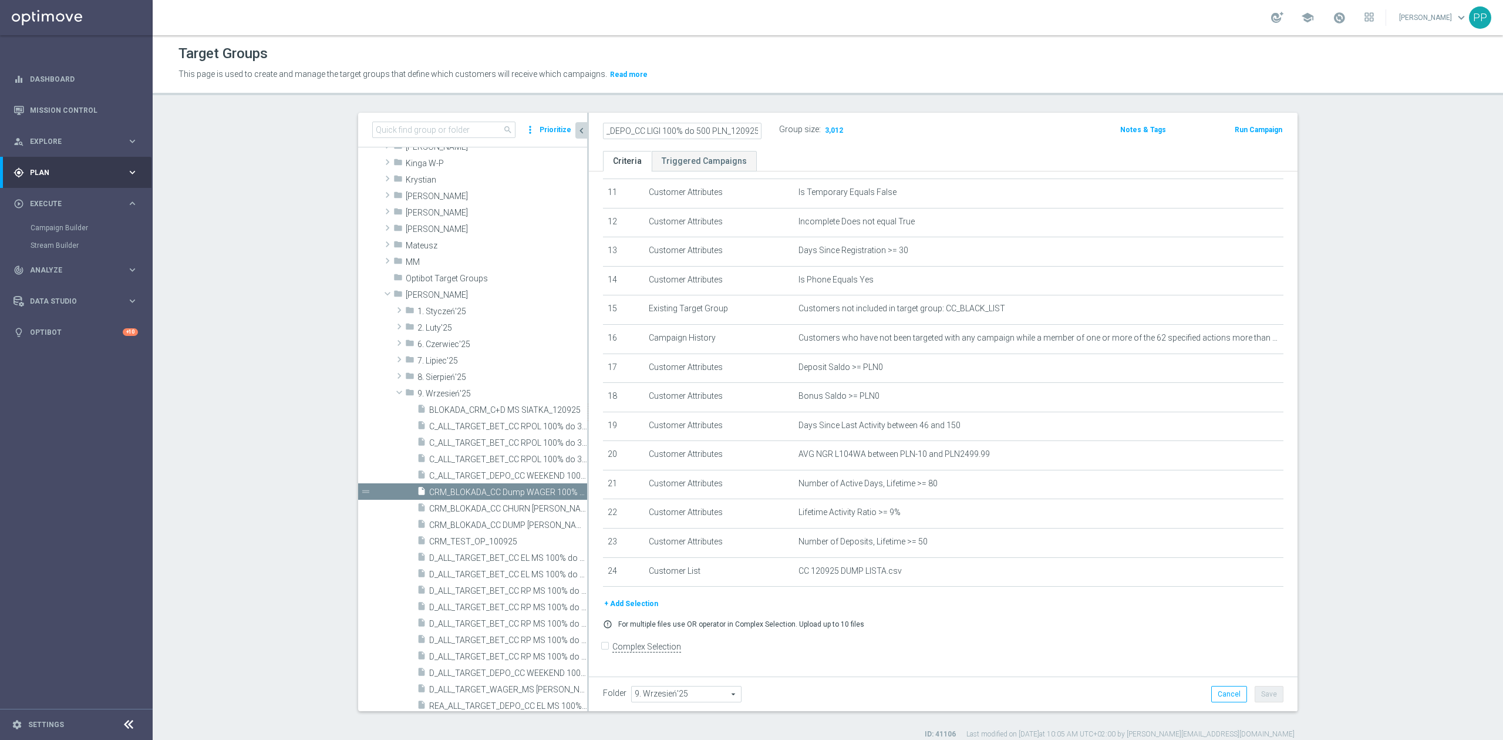
scroll to position [0, 0]
click at [785, 95] on header "Target Groups This page is used to create and manage the target groups that def…" at bounding box center [828, 65] width 1351 height 60
click at [1271, 693] on button "Save" at bounding box center [1269, 694] width 29 height 16
click at [753, 130] on icon "mode_edit" at bounding box center [756, 130] width 11 height 14
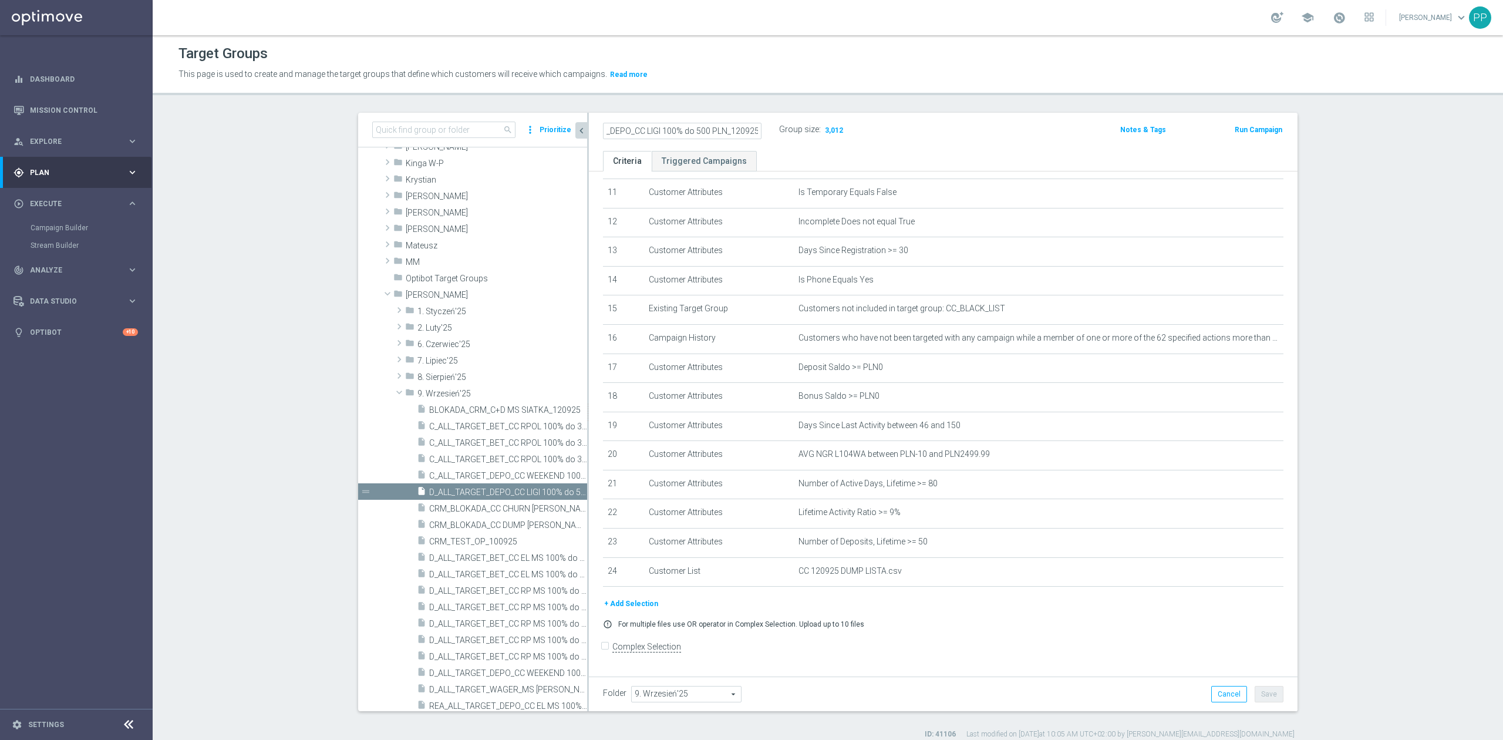
click at [767, 99] on div "Target Groups This page is used to create and manage the target groups that def…" at bounding box center [828, 387] width 1351 height 705
click at [65, 108] on link "Mission Control" at bounding box center [84, 110] width 108 height 31
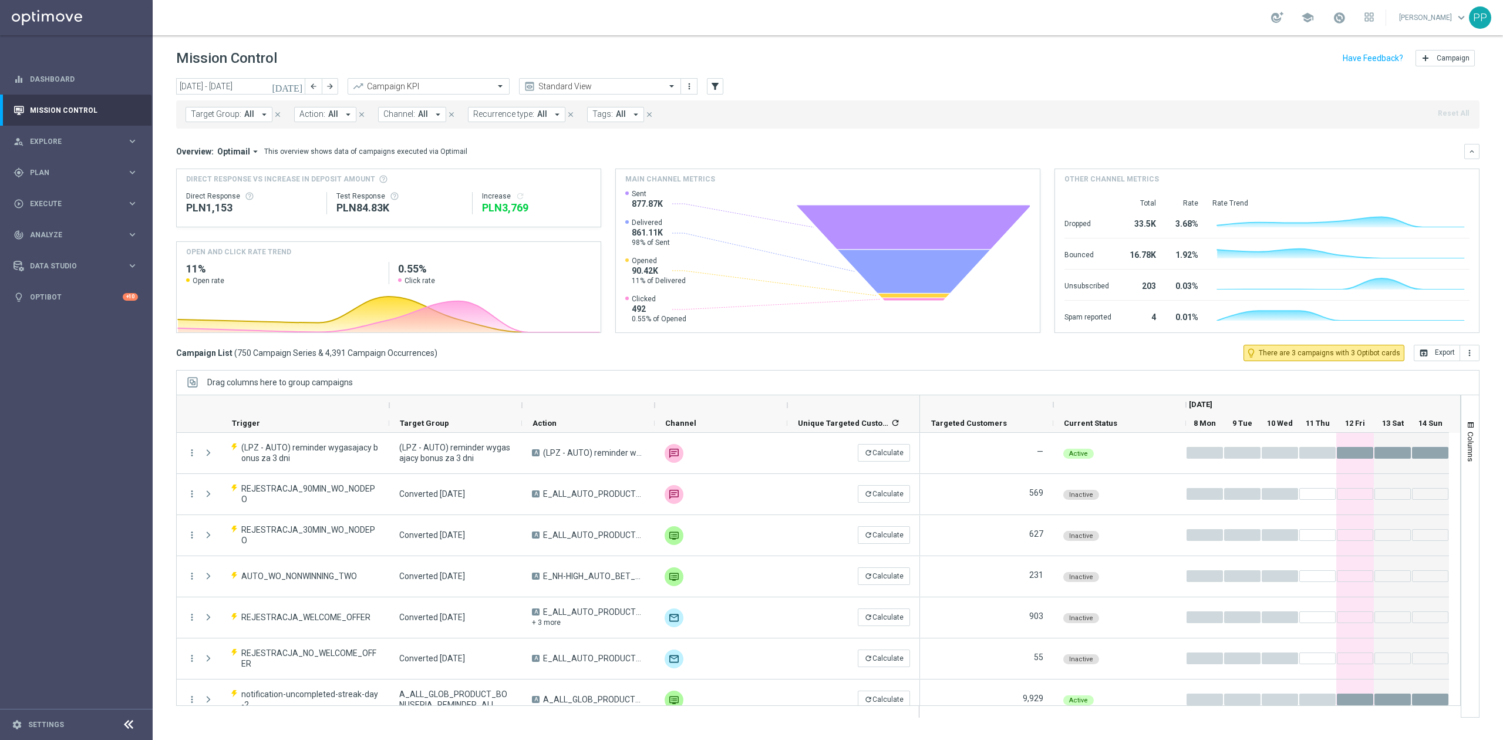
click at [217, 120] on button "Target Group: All arrow_drop_down" at bounding box center [229, 114] width 87 height 15
click at [230, 183] on div "D_ALL_TARGET_DEPO_CC LIGI 100% do 500 PLN_120925" at bounding box center [288, 189] width 194 height 19
type input "D_ALL_TARGET_DEPO_CC LIGI 100% do 500 PLN_120925"
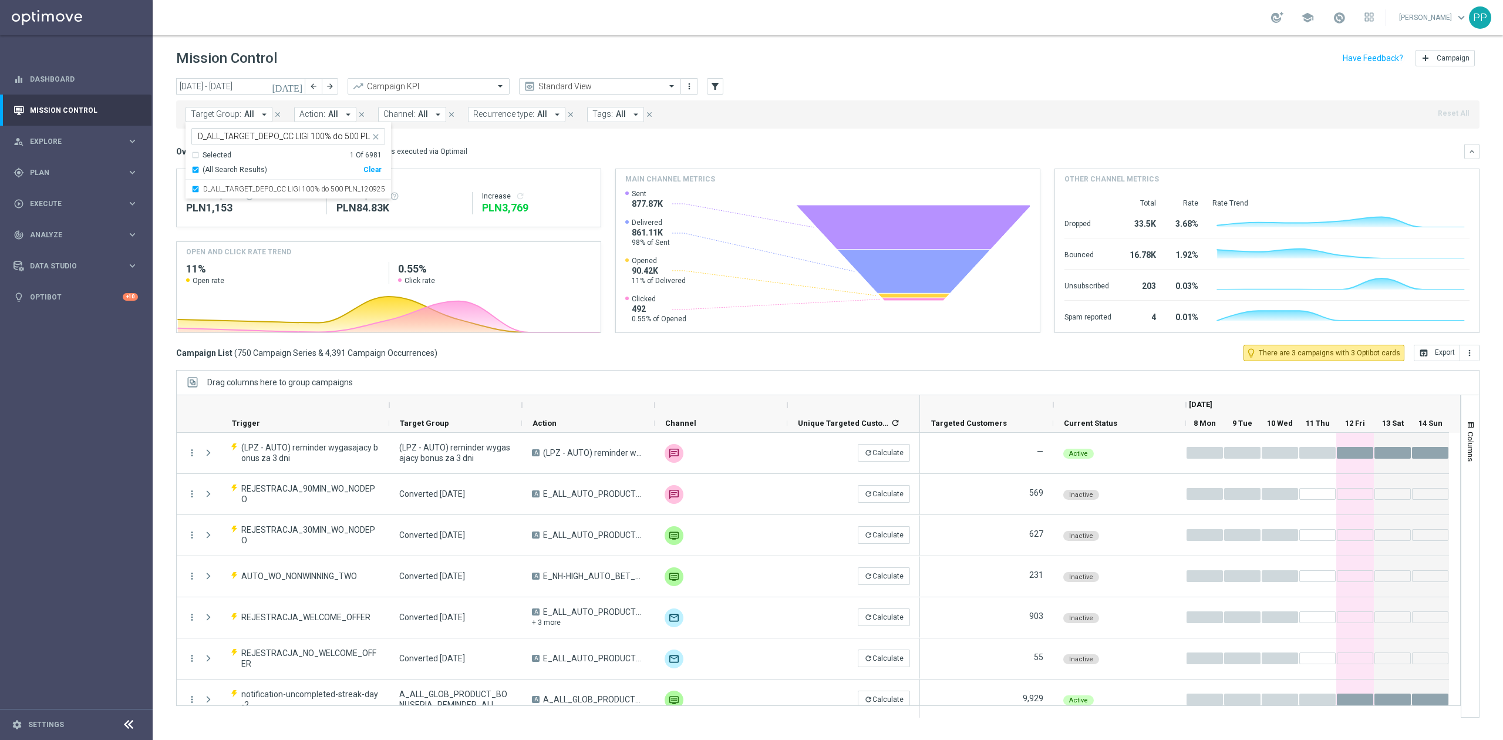
click at [336, 62] on div "Mission Control add Campaign" at bounding box center [828, 58] width 1304 height 23
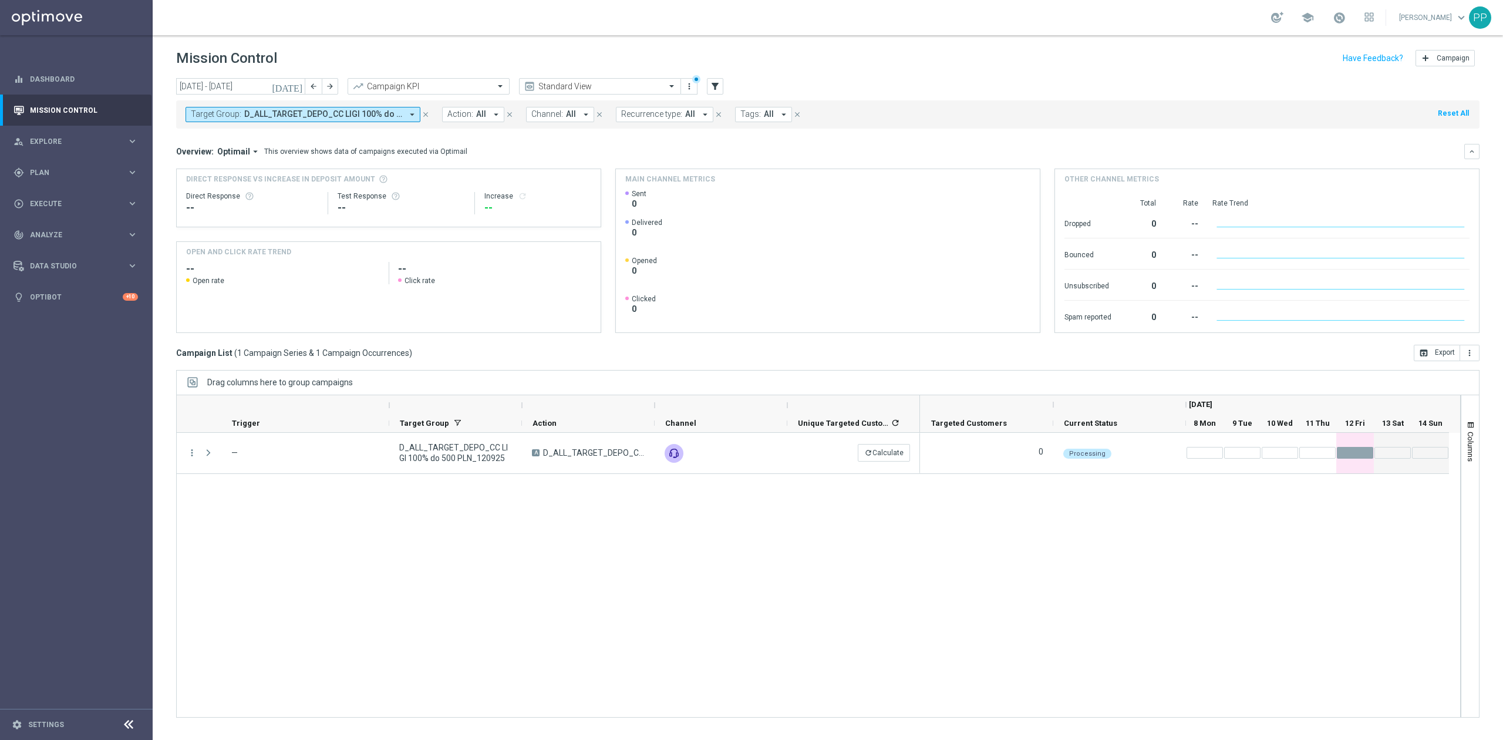
click at [524, 513] on div "more_vert — D_ALL_TARGET_DEPO_CC LIGI 100% do 500 PLN_120925 A D_ALL_TARGET_DEP…" at bounding box center [818, 575] width 1285 height 285
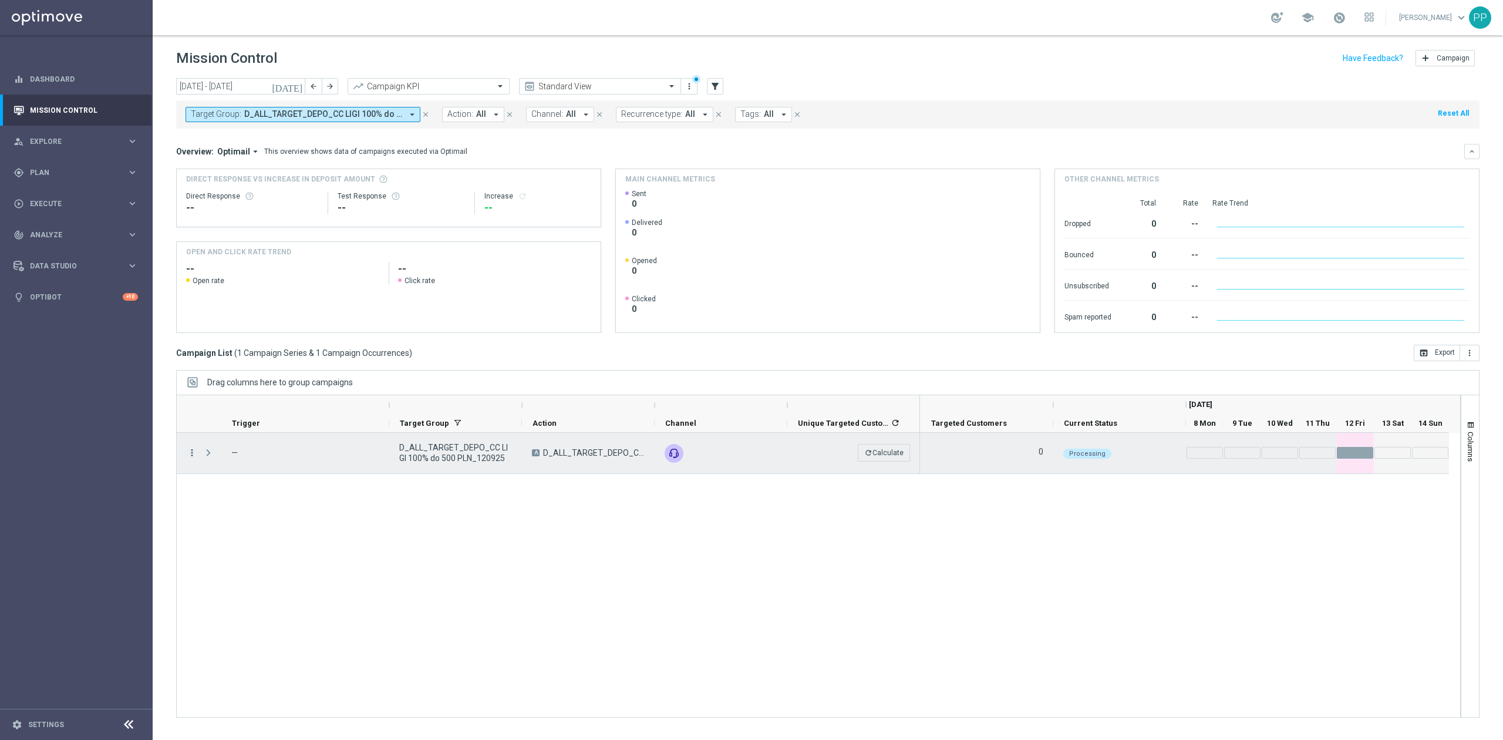
click at [189, 456] on icon "more_vert" at bounding box center [192, 452] width 11 height 11
click at [421, 560] on div "more_vert — D_ALL_TARGET_DEPO_CC LIGI 100% do 500 PLN_120925 A D_ALL_TARGET_DEP…" at bounding box center [818, 575] width 1285 height 285
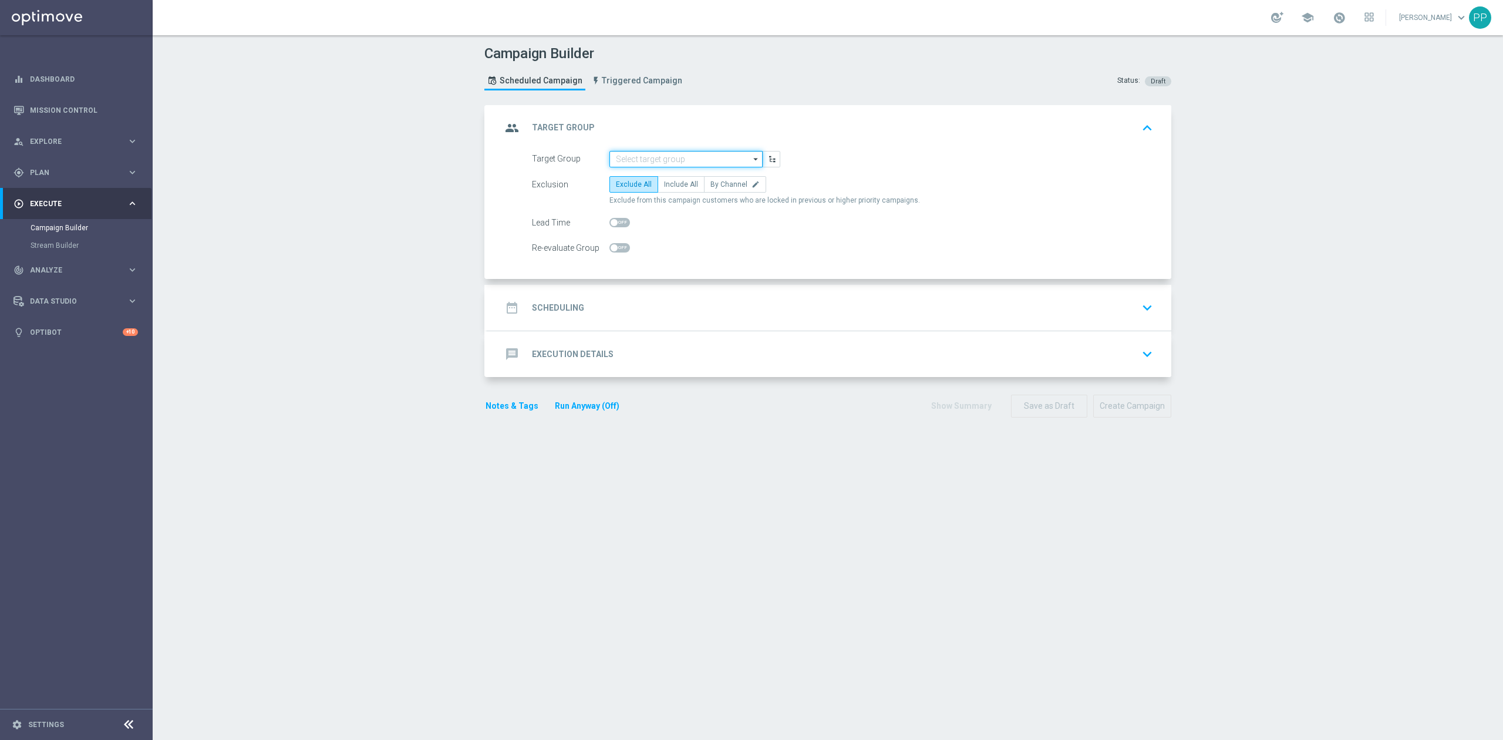
click at [706, 164] on input at bounding box center [686, 159] width 153 height 16
paste input "D_ALL_TARGET_DEPO_CC WEEKEND 100% do 500 PLN_120925"
click at [699, 174] on div "D_ALL_TARGET_DEPO_CC WEEKEND 100% do 500 PLN_120925" at bounding box center [686, 181] width 142 height 21
type input "D_ALL_TARGET_DEPO_CC WEEKEND 100% do 500 PLN_120925"
click at [719, 180] on span "By Channel" at bounding box center [729, 184] width 37 height 8
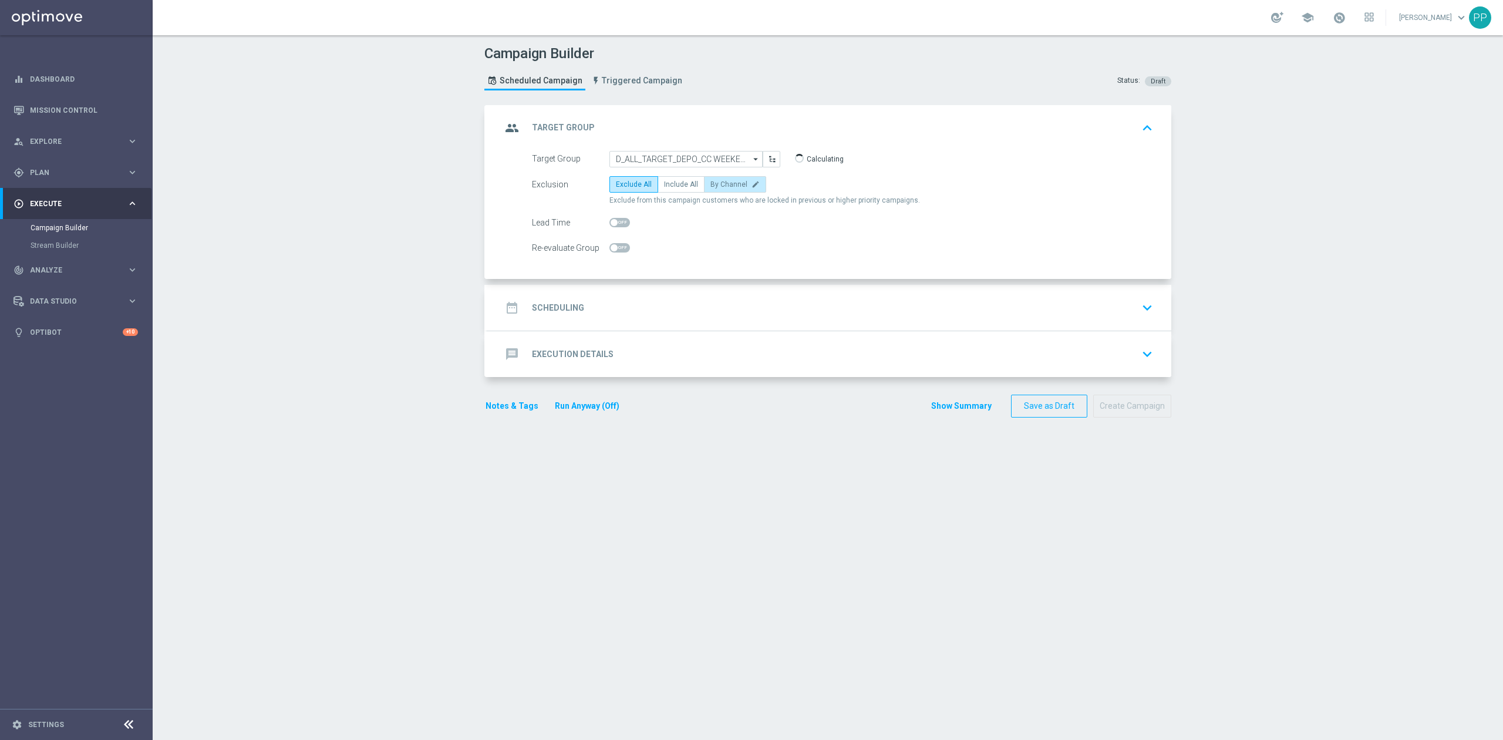
click at [718, 183] on input "By Channel edit" at bounding box center [715, 187] width 8 height 8
radio input "true"
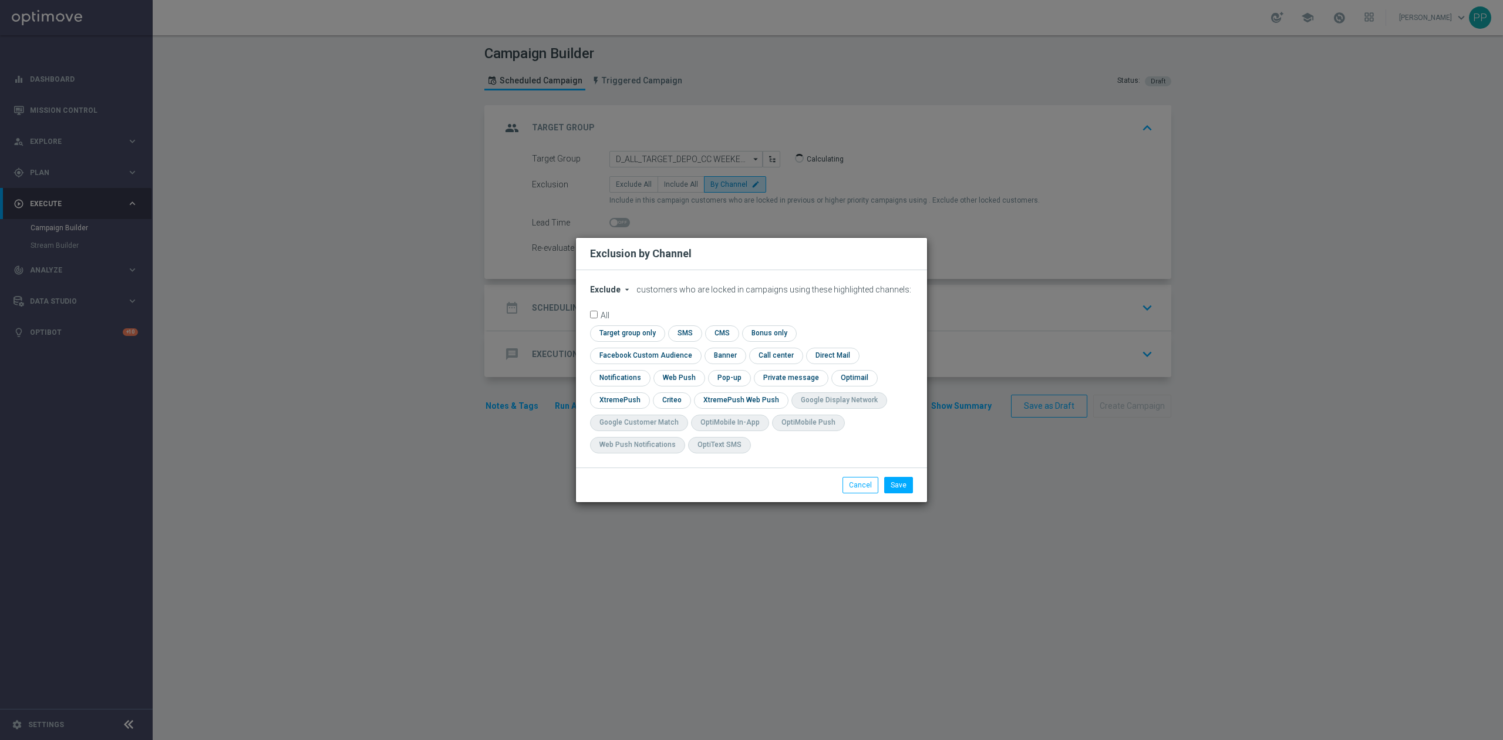
click at [597, 294] on span "Exclude" at bounding box center [605, 289] width 31 height 9
click at [621, 324] on div "Include" at bounding box center [612, 316] width 43 height 14
click at [696, 348] on input "checkbox" at bounding box center [643, 356] width 106 height 16
checkbox input "true"
click at [663, 407] on input "checkbox" at bounding box center [671, 400] width 36 height 16
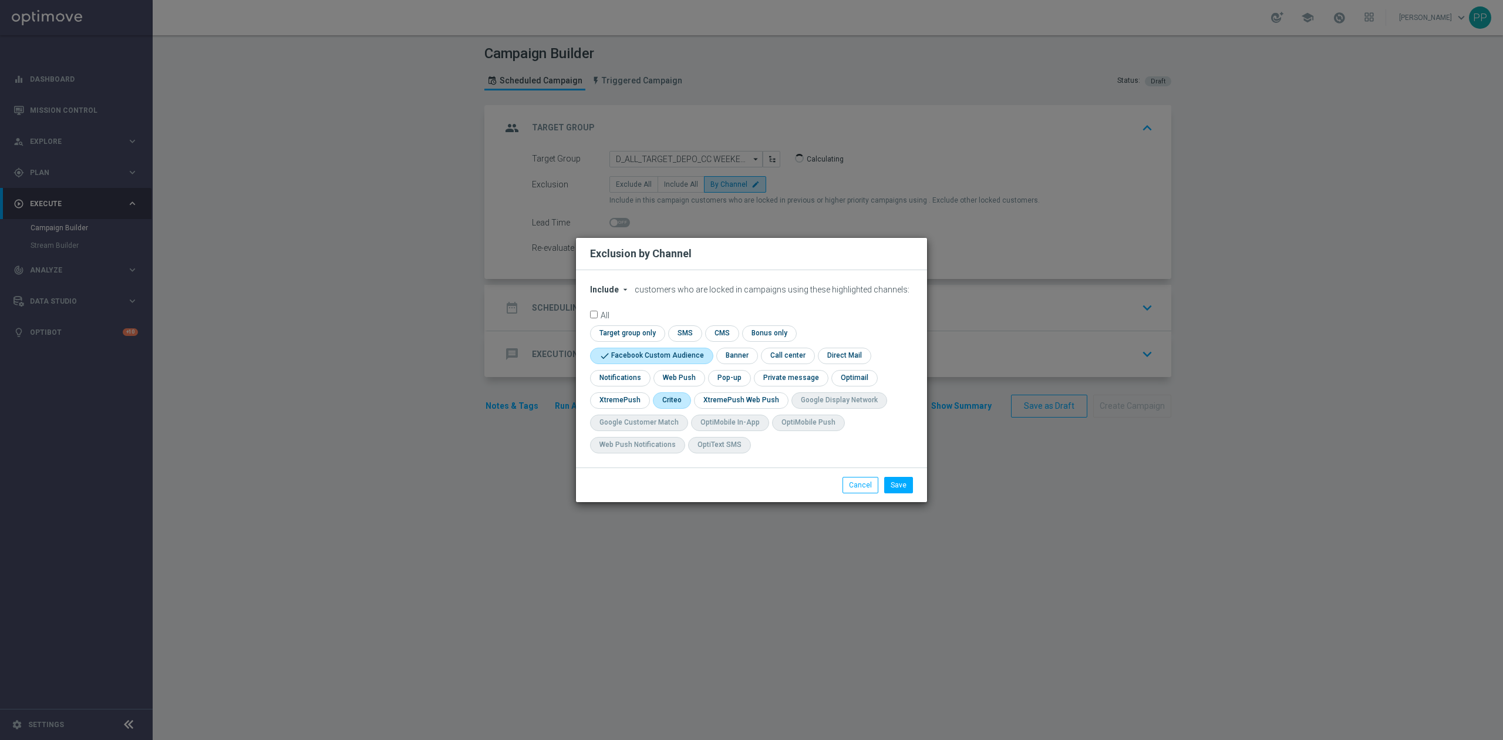
checkbox input "true"
click at [890, 482] on button "Save" at bounding box center [898, 485] width 29 height 16
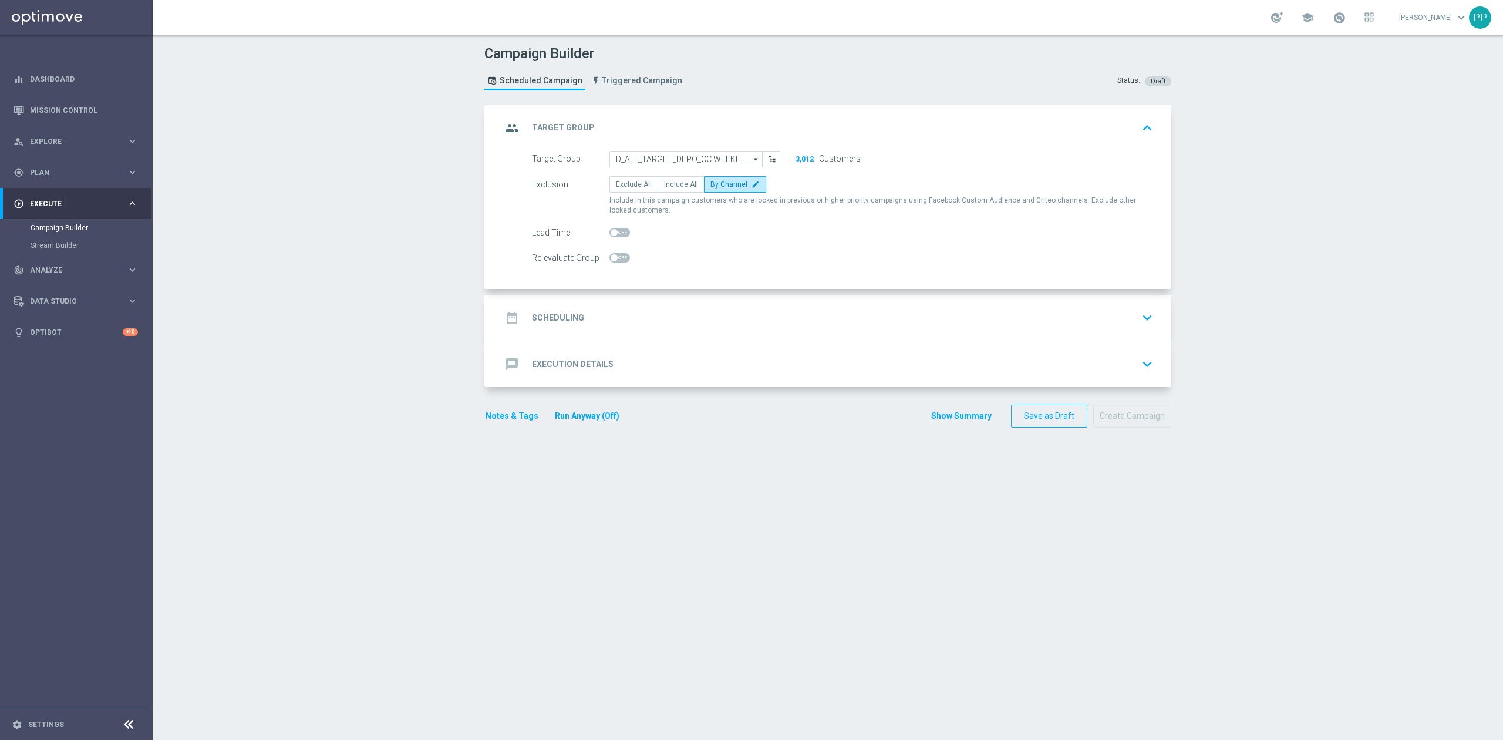
click at [723, 319] on div "date_range Scheduling keyboard_arrow_down" at bounding box center [830, 318] width 656 height 22
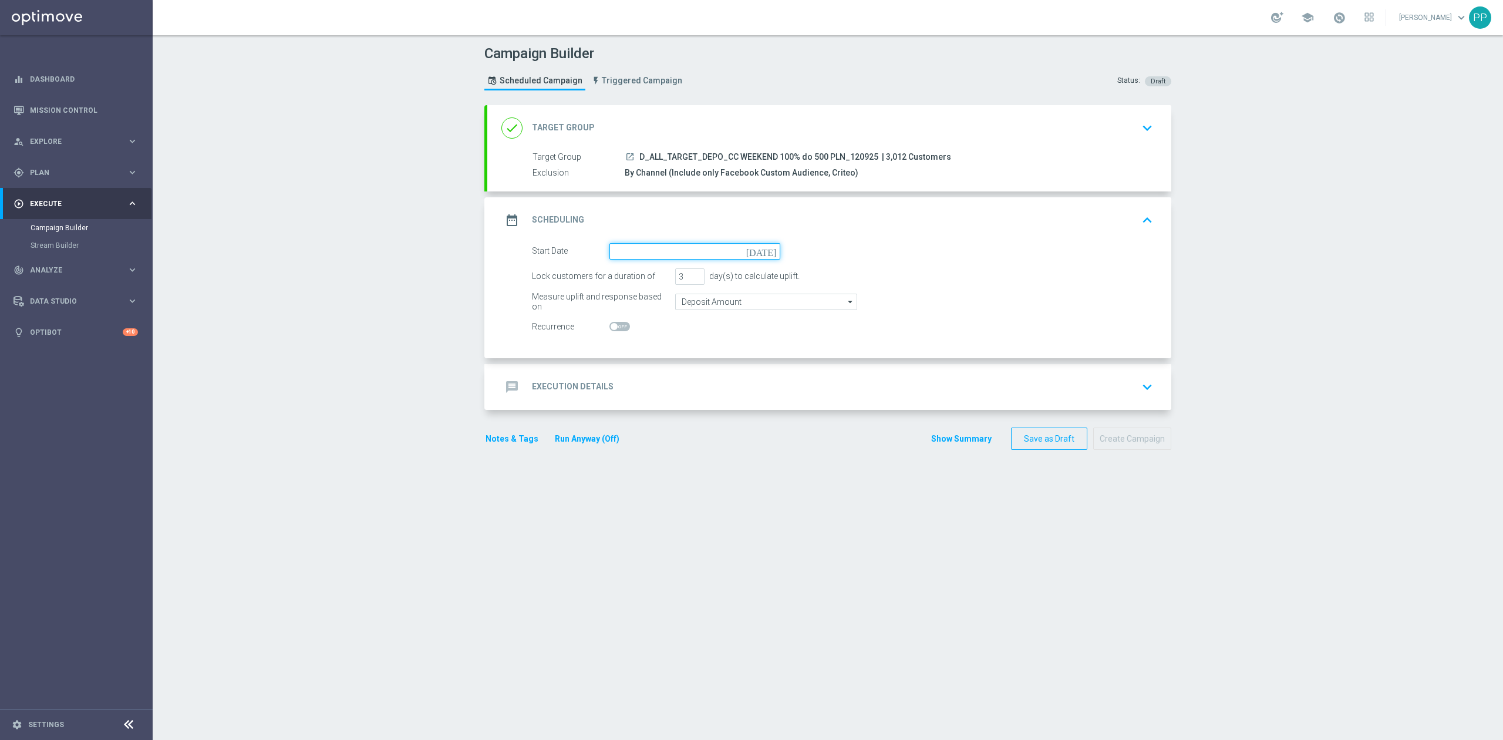
click at [679, 249] on input at bounding box center [695, 251] width 171 height 16
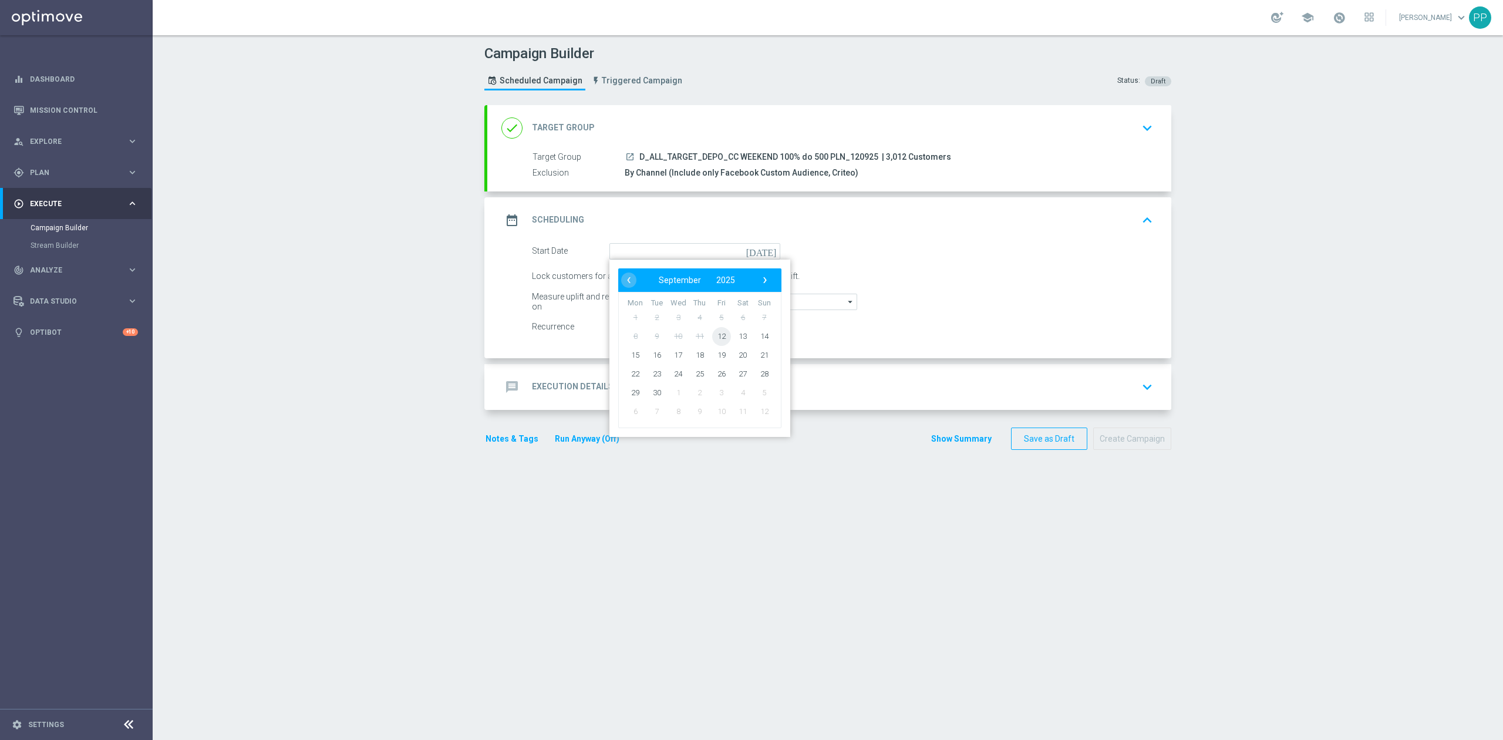
click at [713, 334] on span "12" at bounding box center [721, 336] width 19 height 19
type input "12 Sep 2025"
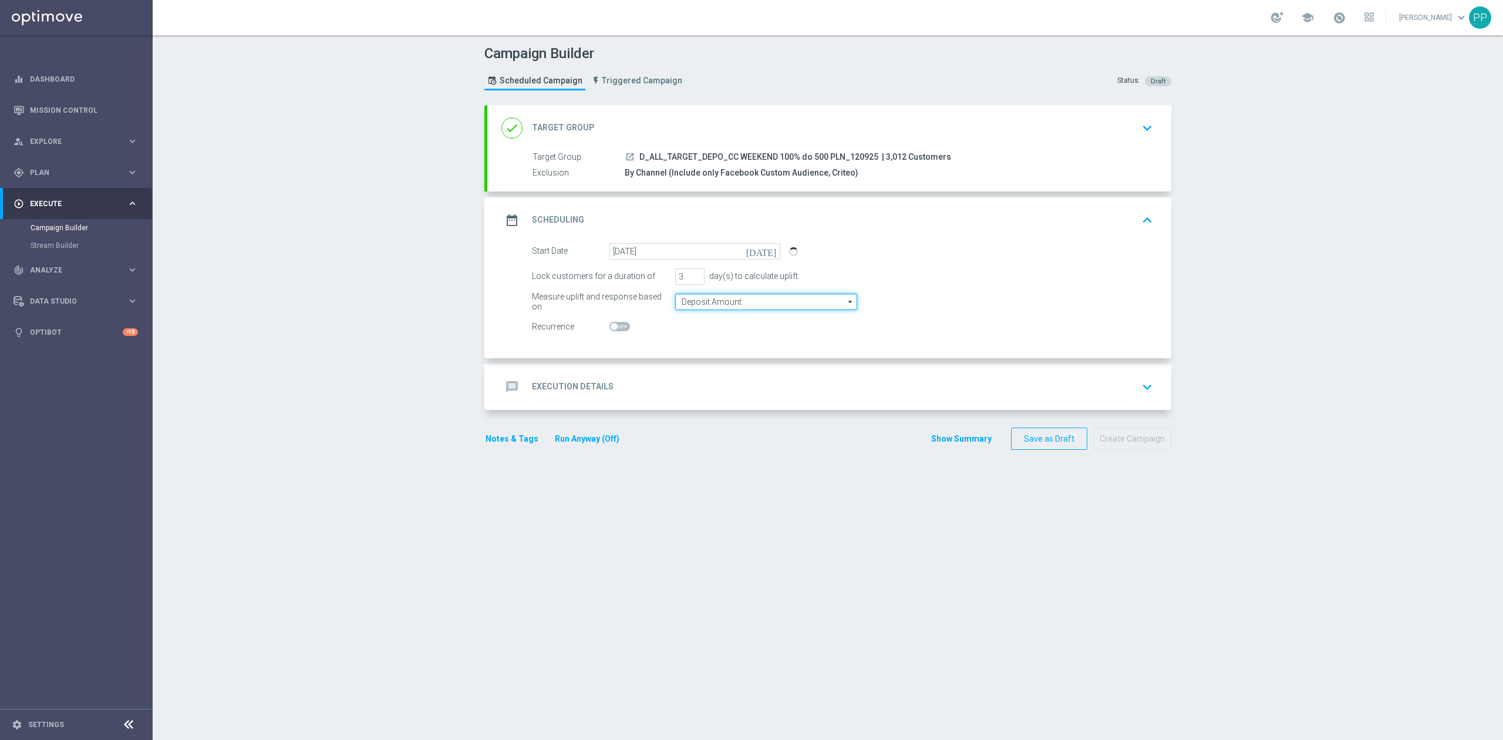
click at [689, 304] on input "Deposit Amount" at bounding box center [766, 302] width 182 height 16
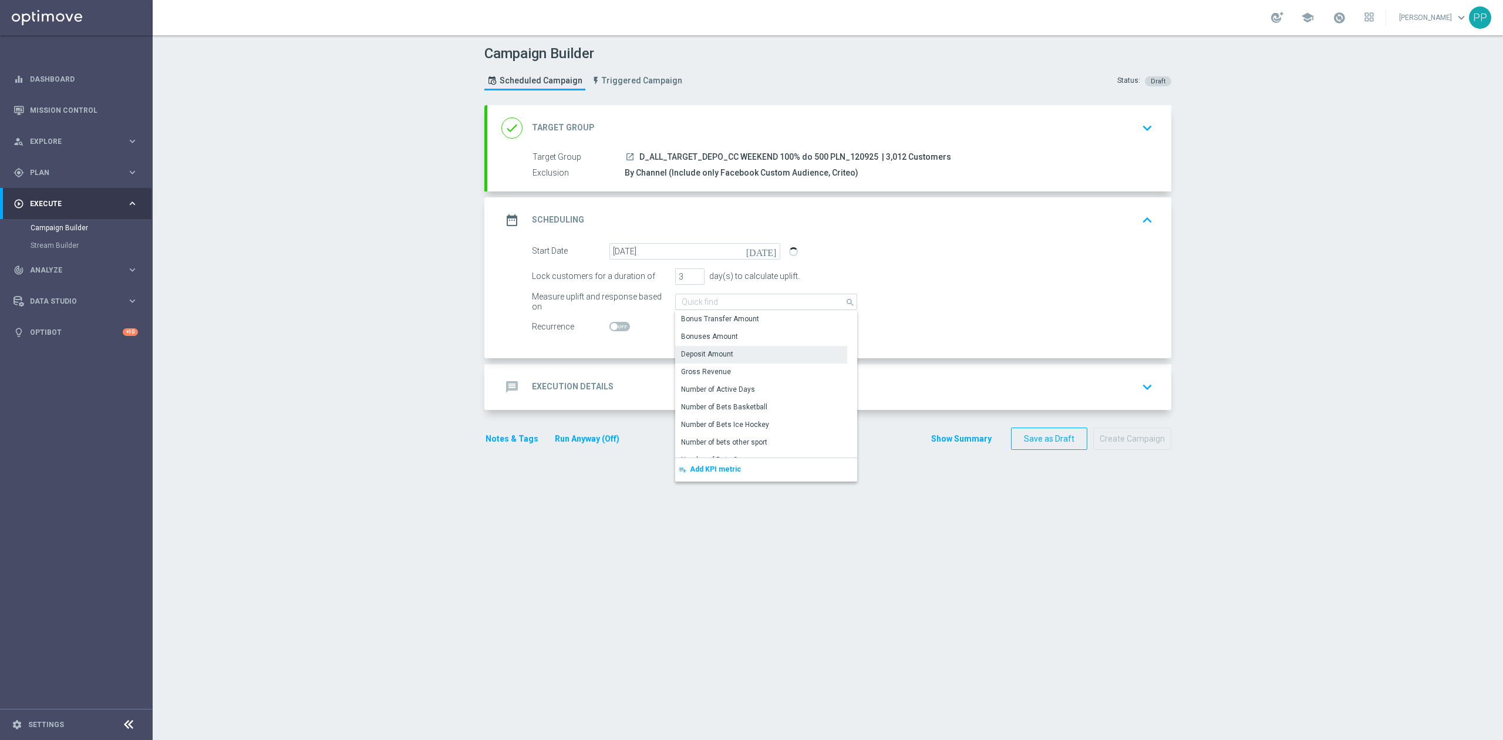
click at [402, 356] on div "Campaign Builder Scheduled Campaign Triggered Campaign Status: Draft done Targe…" at bounding box center [828, 387] width 1351 height 705
type input "Deposit Amount"
click at [686, 383] on div "message Execution Details keyboard_arrow_down" at bounding box center [830, 387] width 656 height 22
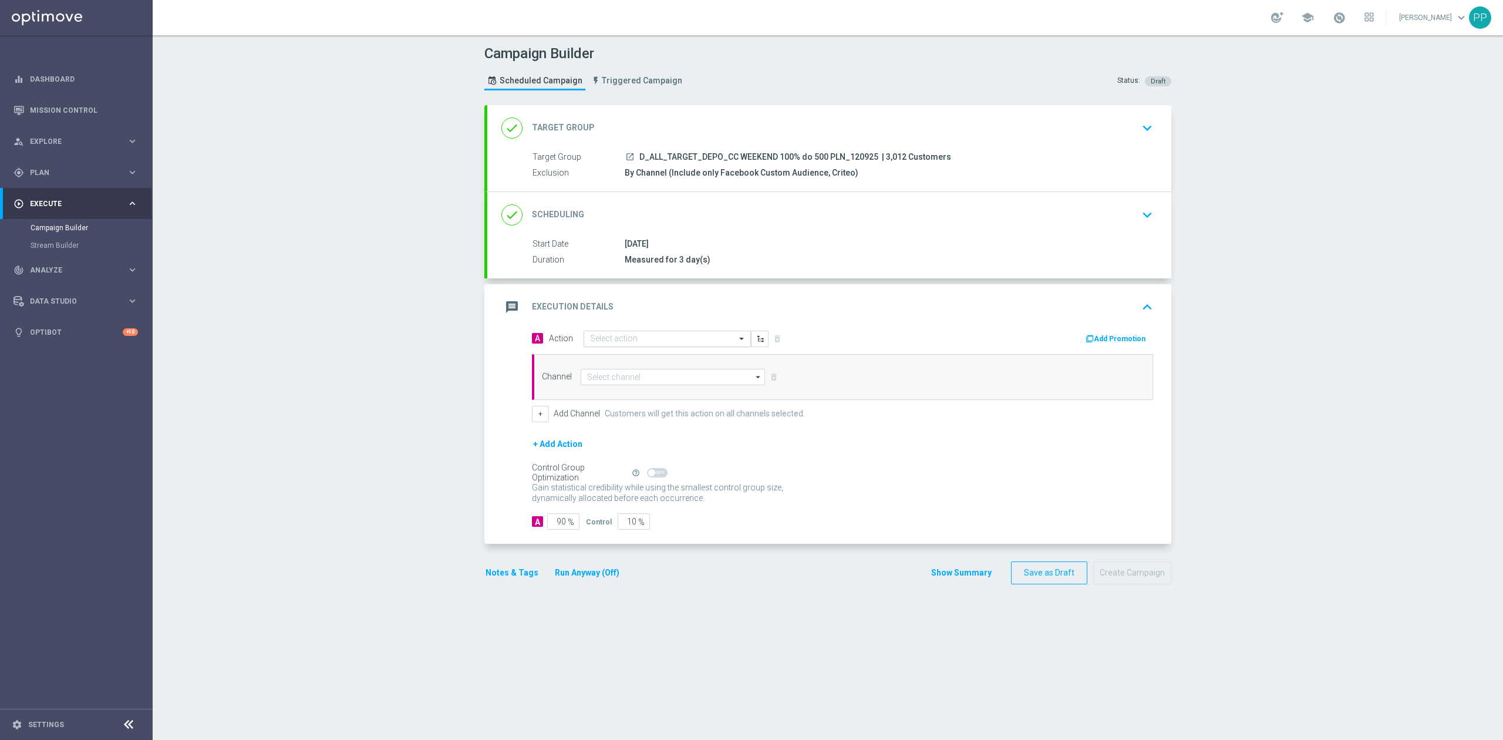
click at [653, 336] on input "text" at bounding box center [655, 339] width 131 height 10
paste input "D_ALL_TARGET_DEPO_CC WEEKEND 100% do 500 PLN_120925"
type input "D_ALL_TARGET_DEPO_CC WEEKEND 100% do 500 PLN_120925"
click at [644, 376] on span "Create new action" at bounding box center [632, 375] width 62 height 8
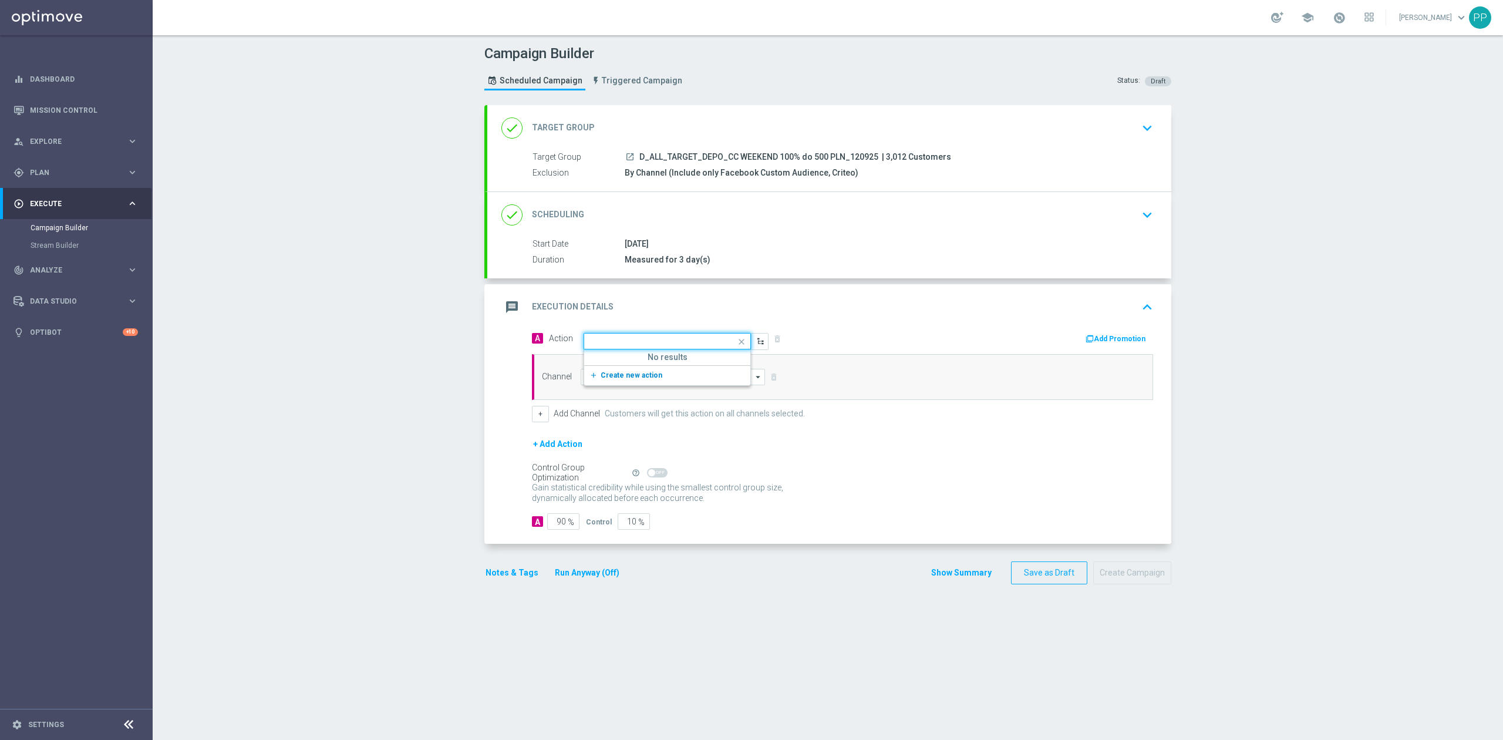
scroll to position [0, 0]
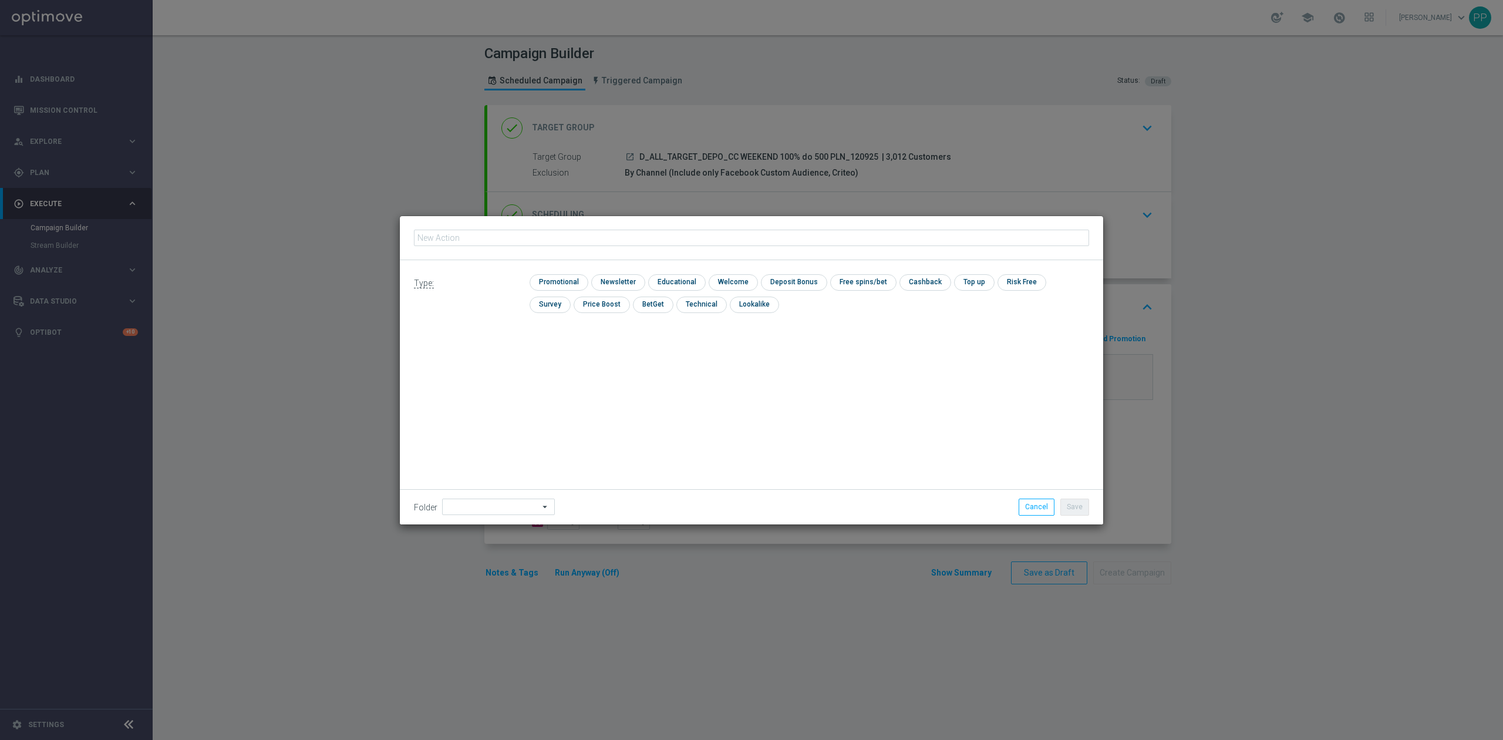
type input "D_ALL_TARGET_DEPO_CC WEEKEND 100% do 500 PLN_120925"
click at [555, 278] on input "checkbox" at bounding box center [558, 282] width 56 height 16
checkbox input "true"
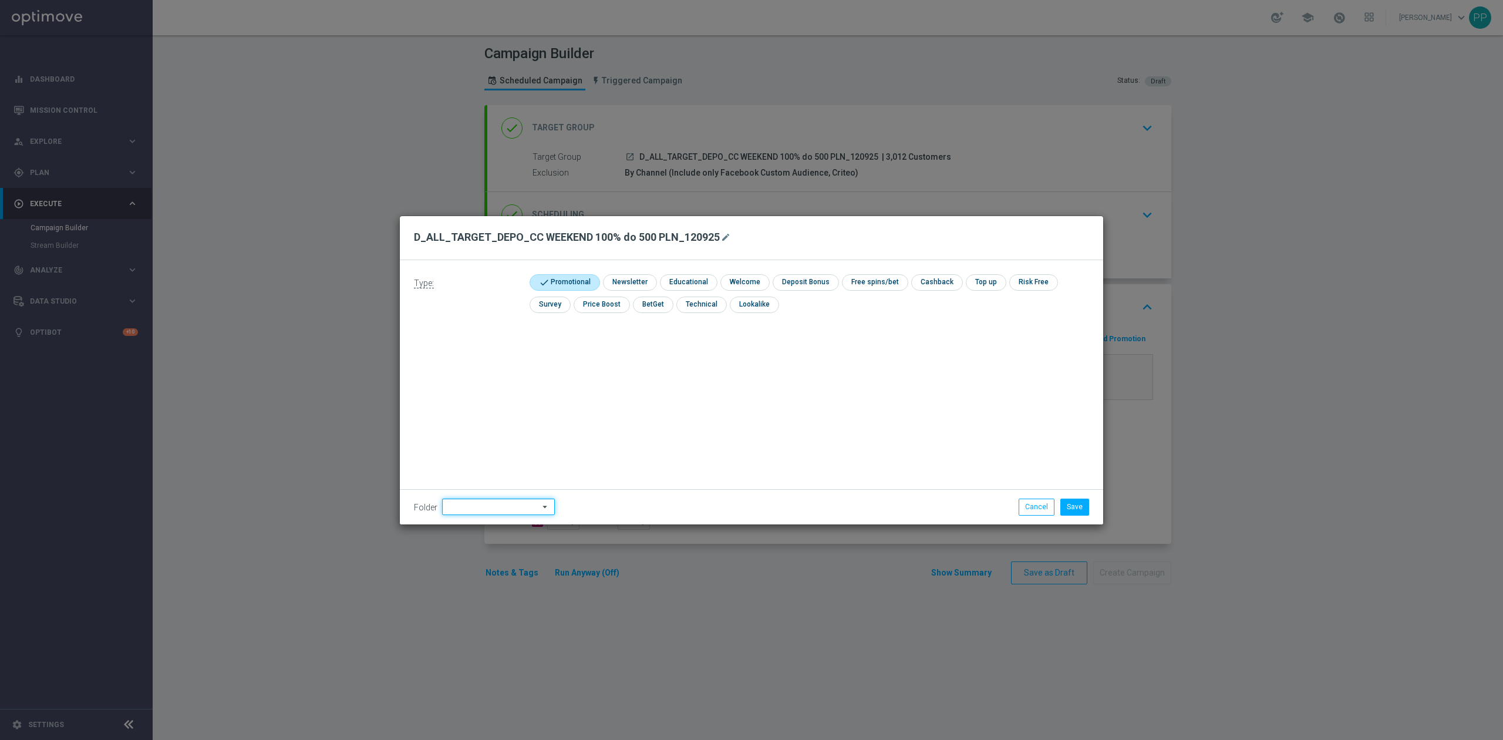
click at [489, 513] on input at bounding box center [498, 507] width 113 height 16
click at [480, 358] on div "9. Wrzesień 2025" at bounding box center [476, 359] width 57 height 11
type input "9. Wrzesień 2025"
drag, startPoint x: 640, startPoint y: 375, endPoint x: 940, endPoint y: 505, distance: 327.7
click at [647, 378] on div "Type: check Promotional check Newsletter check Educational check Welcome check …" at bounding box center [752, 392] width 704 height 264
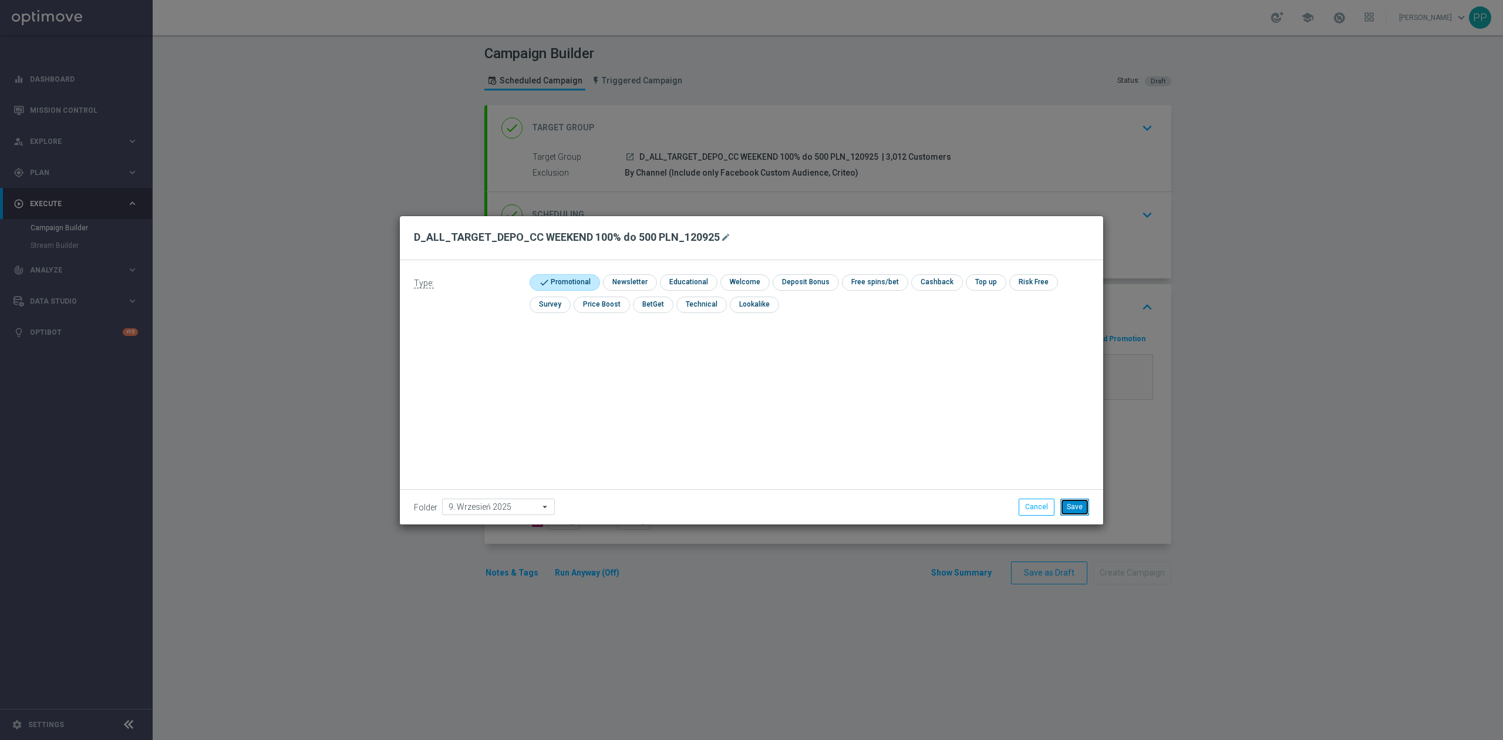
click at [1086, 512] on button "Save" at bounding box center [1075, 507] width 29 height 16
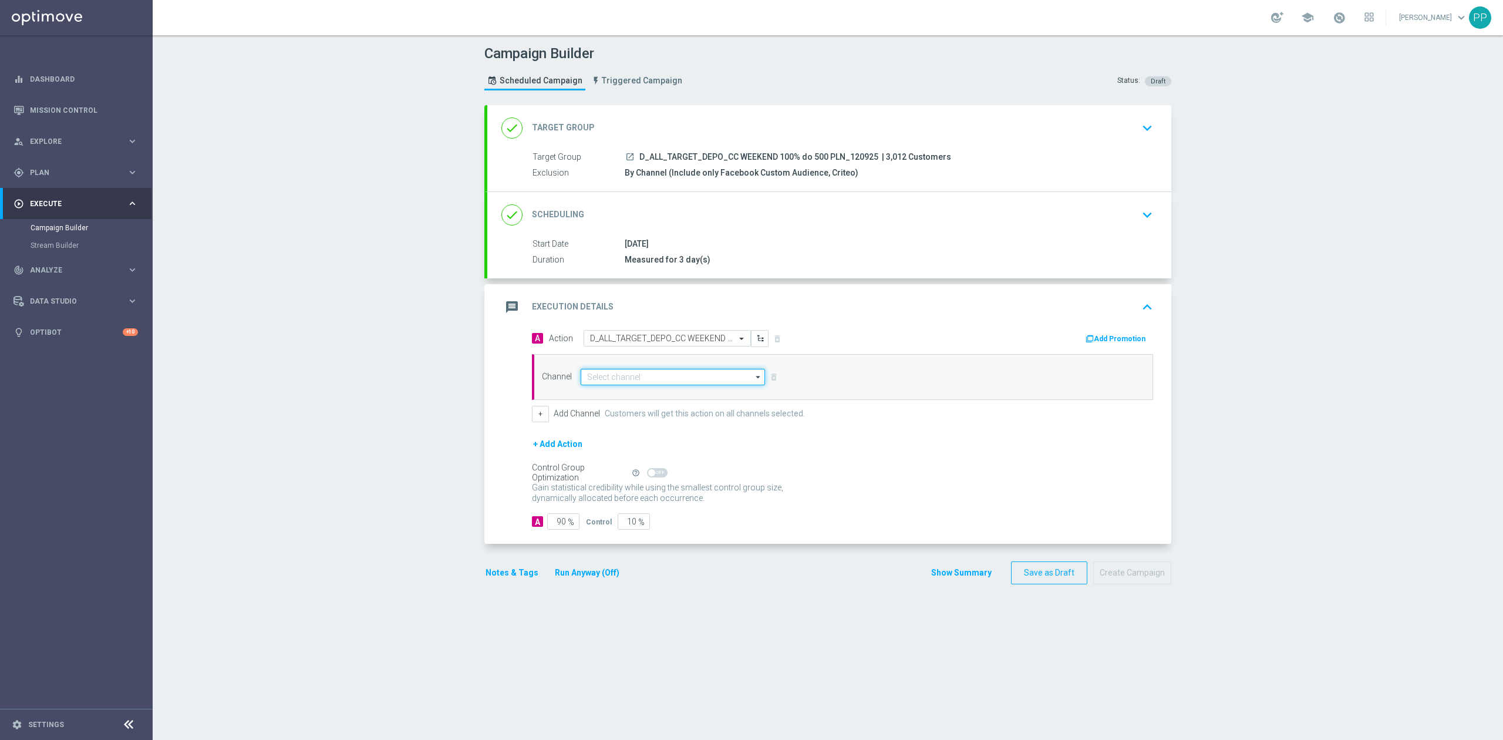
click at [625, 370] on input at bounding box center [673, 377] width 184 height 16
click at [605, 430] on div "Private message" at bounding box center [614, 425] width 55 height 11
type input "Private message"
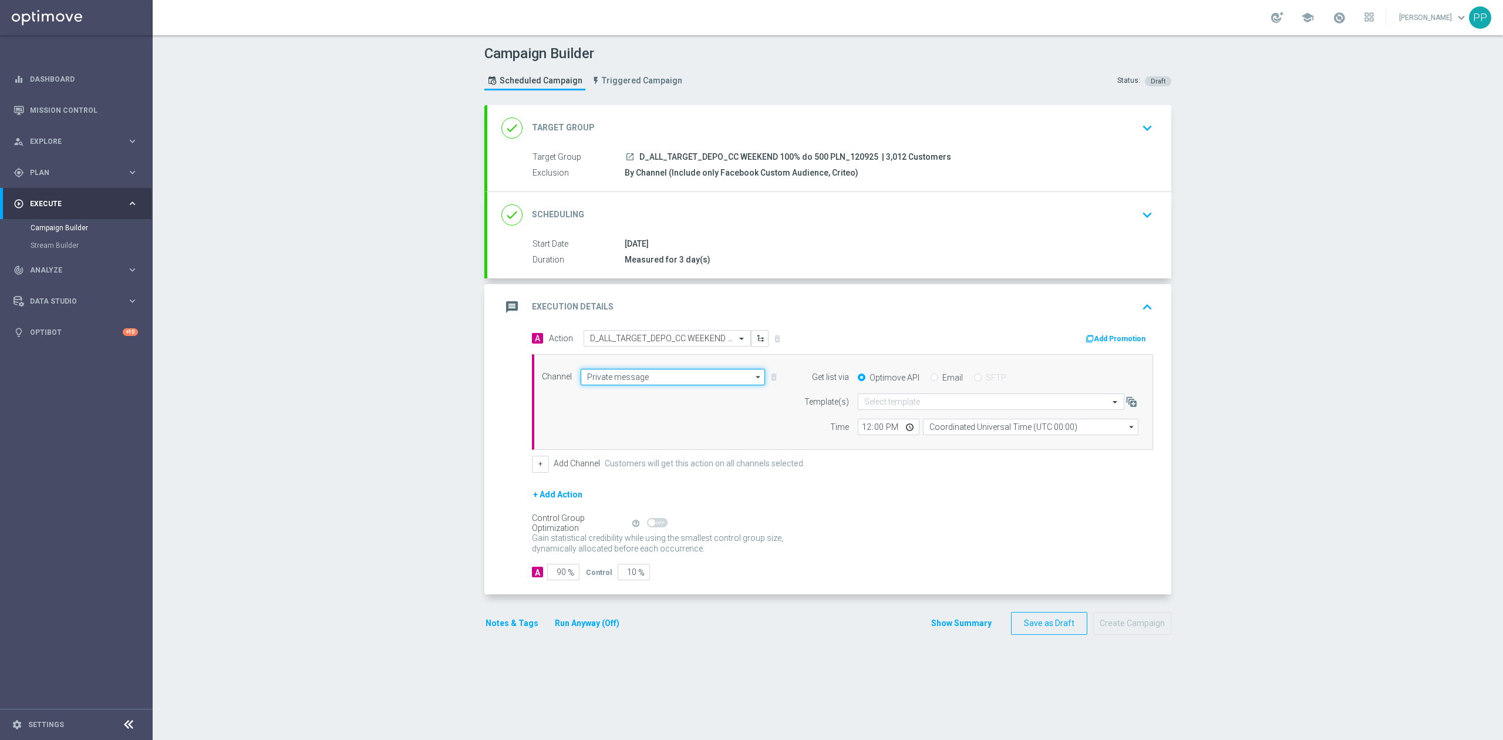
click at [655, 381] on input "Private message" at bounding box center [673, 377] width 184 height 16
click at [628, 503] on div "Call center" at bounding box center [668, 500] width 174 height 16
type input "Call center"
click at [556, 527] on div "Self Optimizing Campaign" at bounding box center [579, 523] width 95 height 10
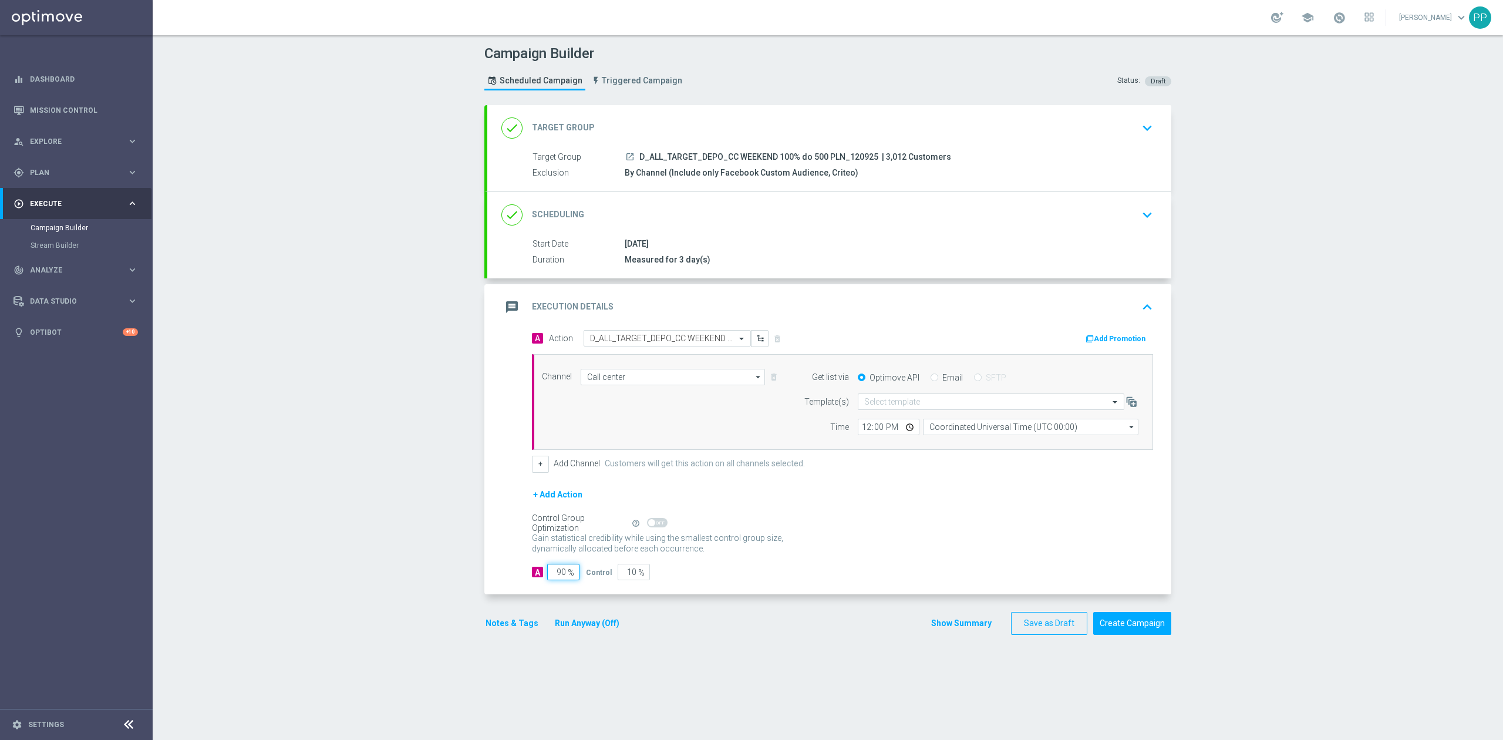
click at [554, 577] on input "90" at bounding box center [563, 572] width 32 height 16
type input "9"
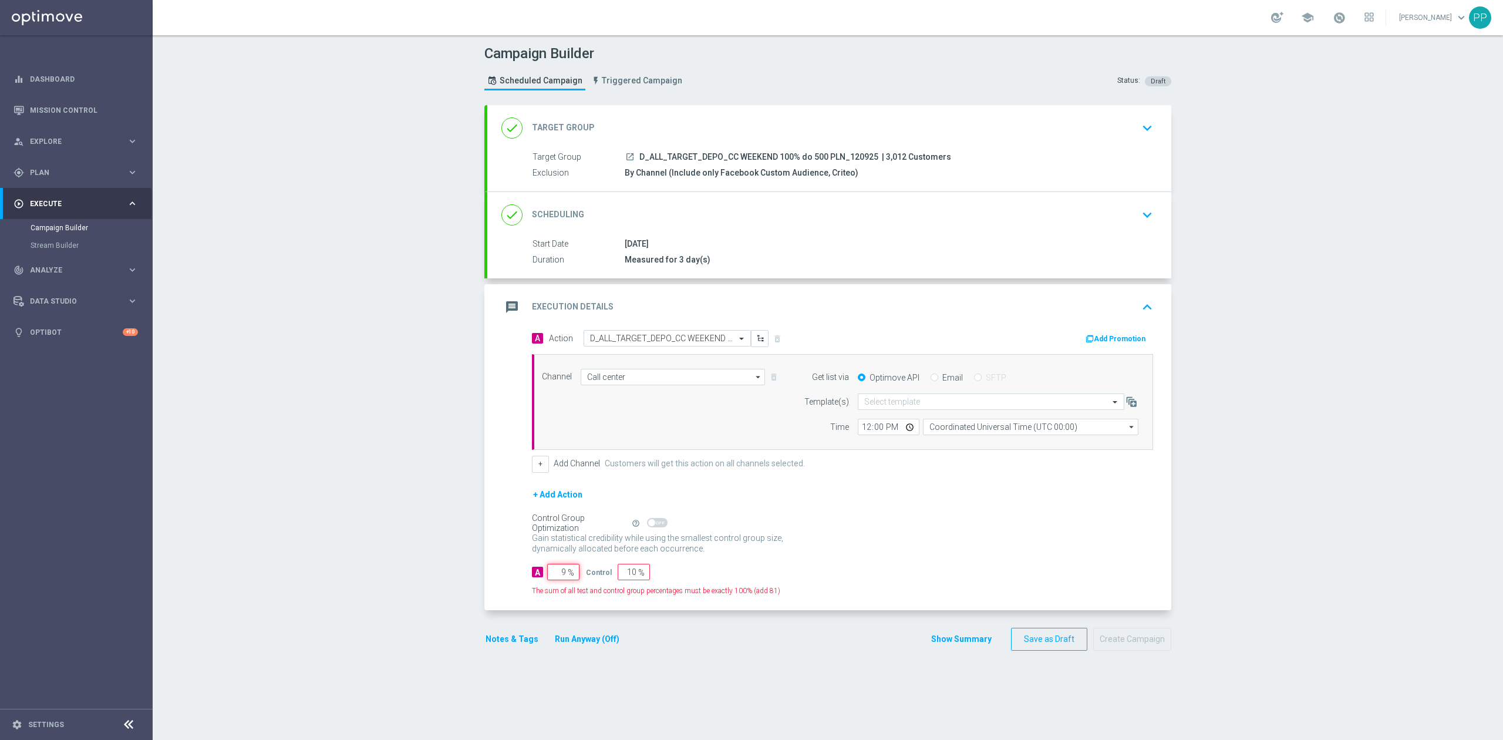
type input "91"
type input "95"
type input "5"
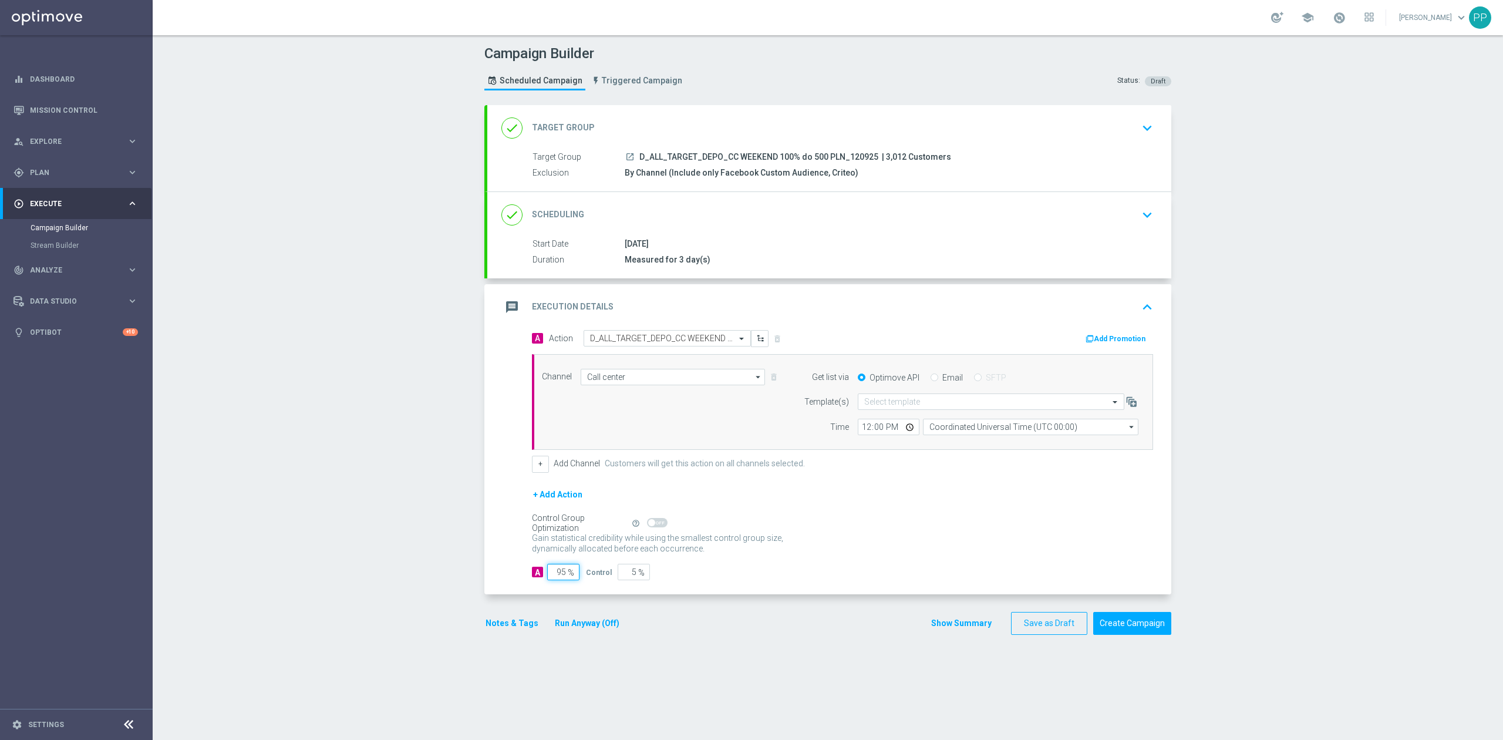
type input "95"
click at [411, 546] on div "Campaign Builder Scheduled Campaign Triggered Campaign Status: Draft done Targe…" at bounding box center [828, 387] width 1351 height 705
click at [938, 425] on input "Coordinated Universal Time (UTC 00:00)" at bounding box center [1031, 427] width 216 height 16
click at [985, 453] on div "Central European Time (Warsaw) (UTC +02:00)" at bounding box center [1031, 445] width 216 height 18
click at [945, 447] on div "Central European Time (Warsaw) (UTC +02:00)" at bounding box center [1026, 444] width 192 height 11
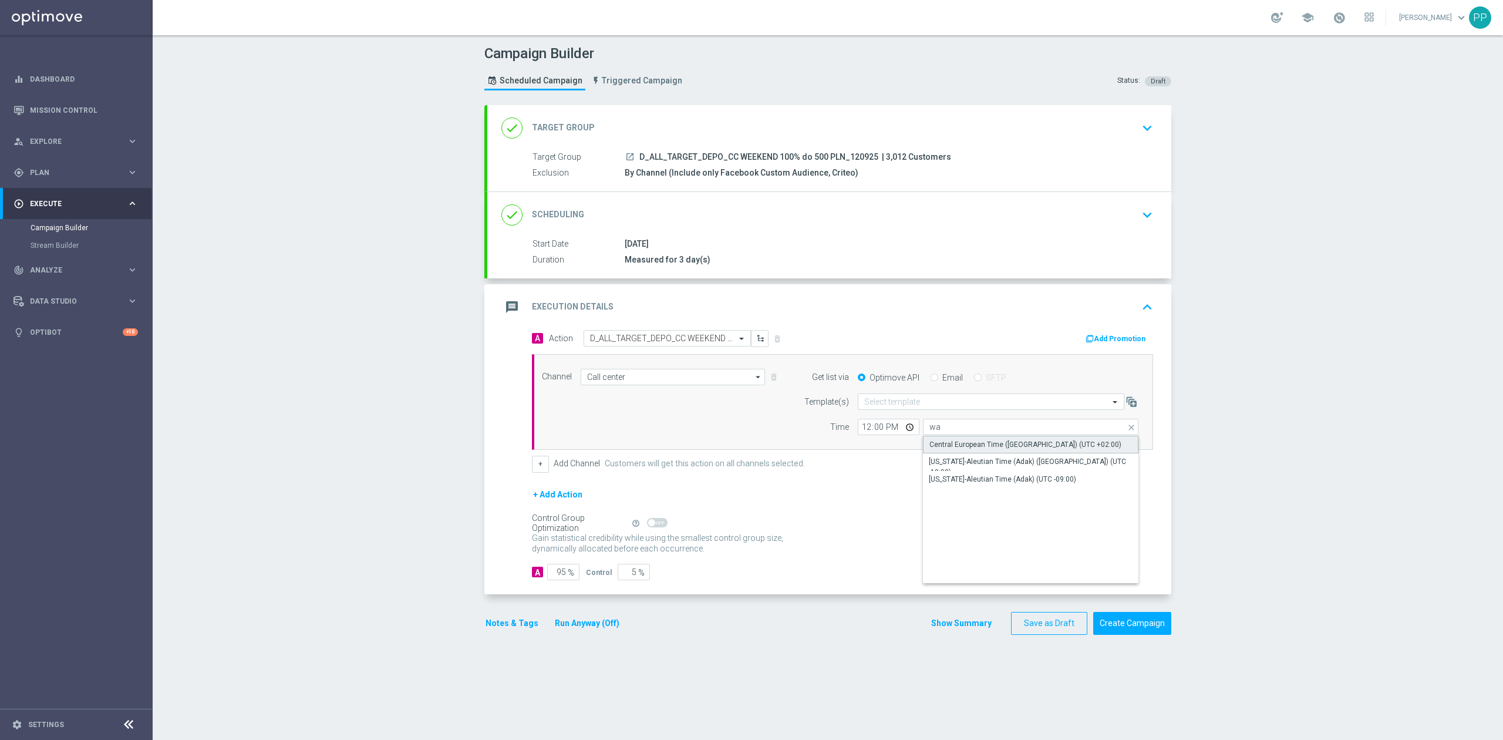
type input "Central European Time (Warsaw) (UTC +02:00)"
click at [517, 626] on button "Notes & Tags" at bounding box center [511, 623] width 55 height 15
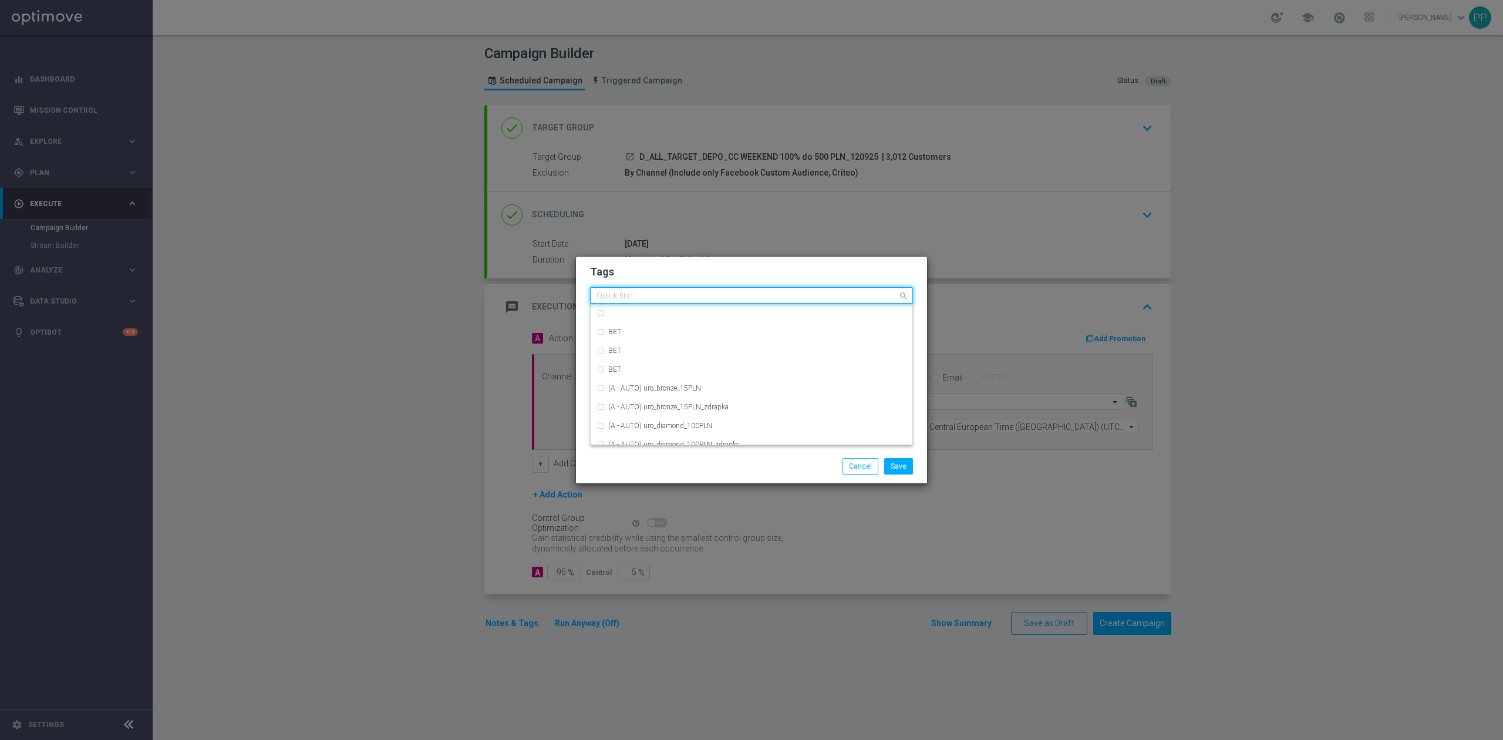
click at [657, 301] on div at bounding box center [746, 297] width 303 height 12
click at [647, 339] on div "D" at bounding box center [752, 335] width 310 height 19
type input "D"
click at [624, 298] on input "D" at bounding box center [747, 296] width 301 height 10
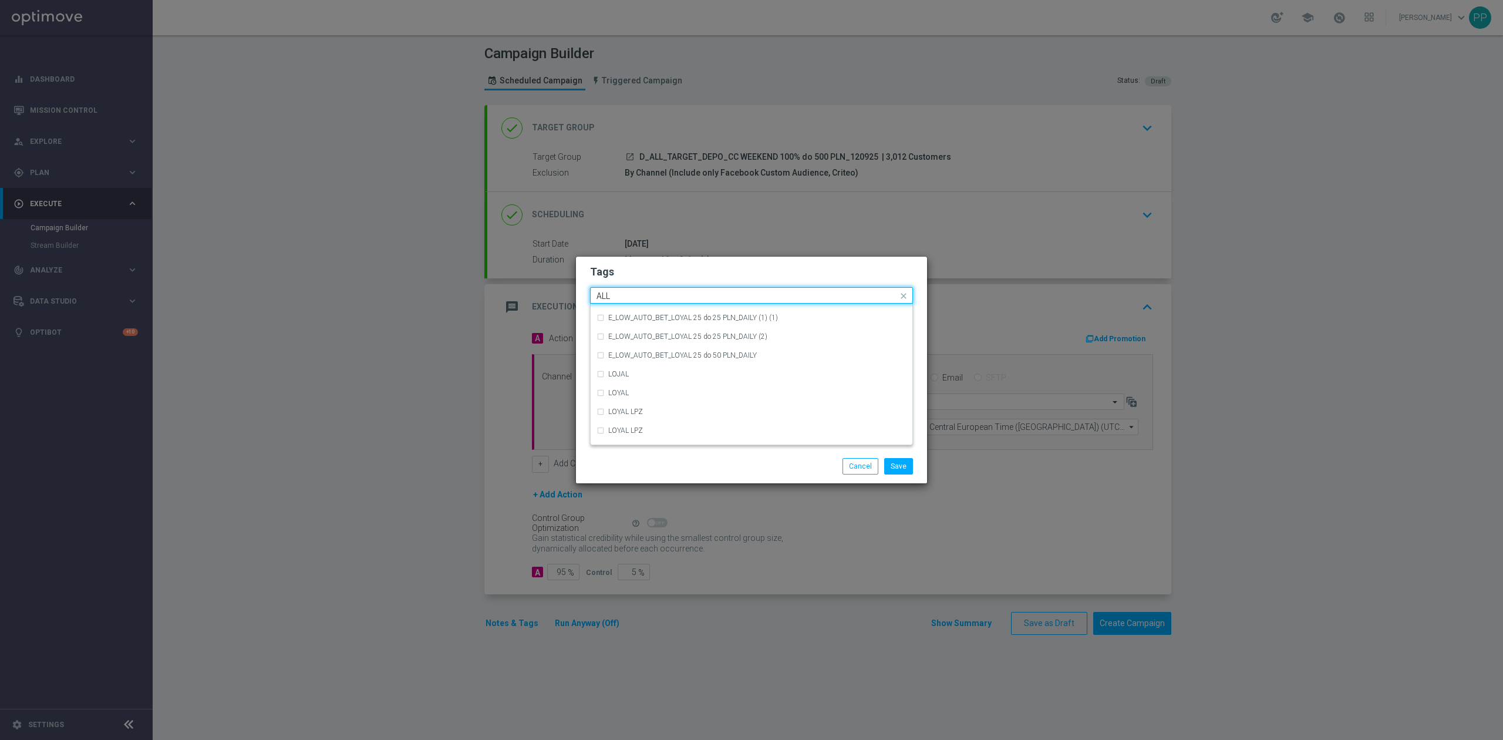
scroll to position [0, 0]
click at [623, 306] on div "ALL" at bounding box center [752, 313] width 310 height 19
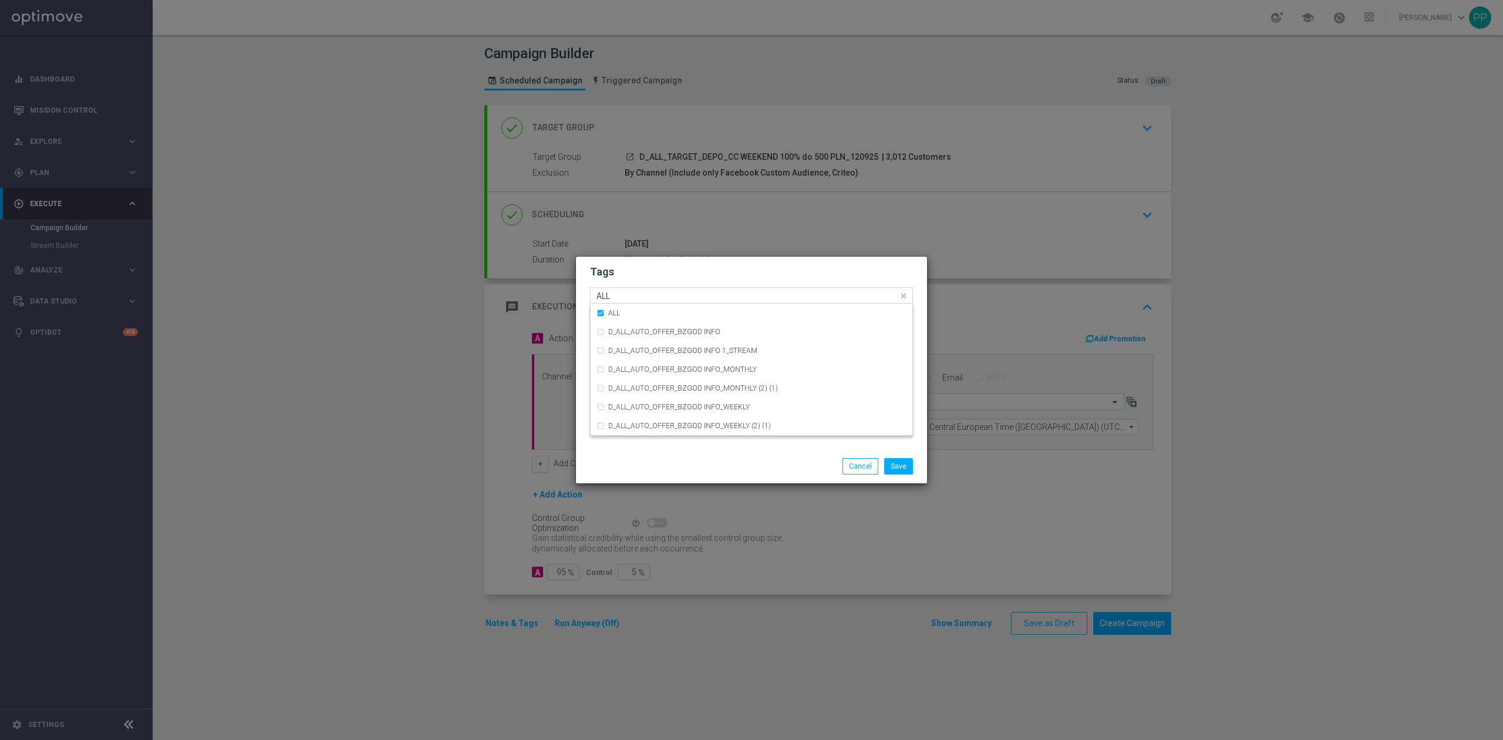
click at [625, 297] on input "ALL" at bounding box center [747, 296] width 301 height 10
type input "A"
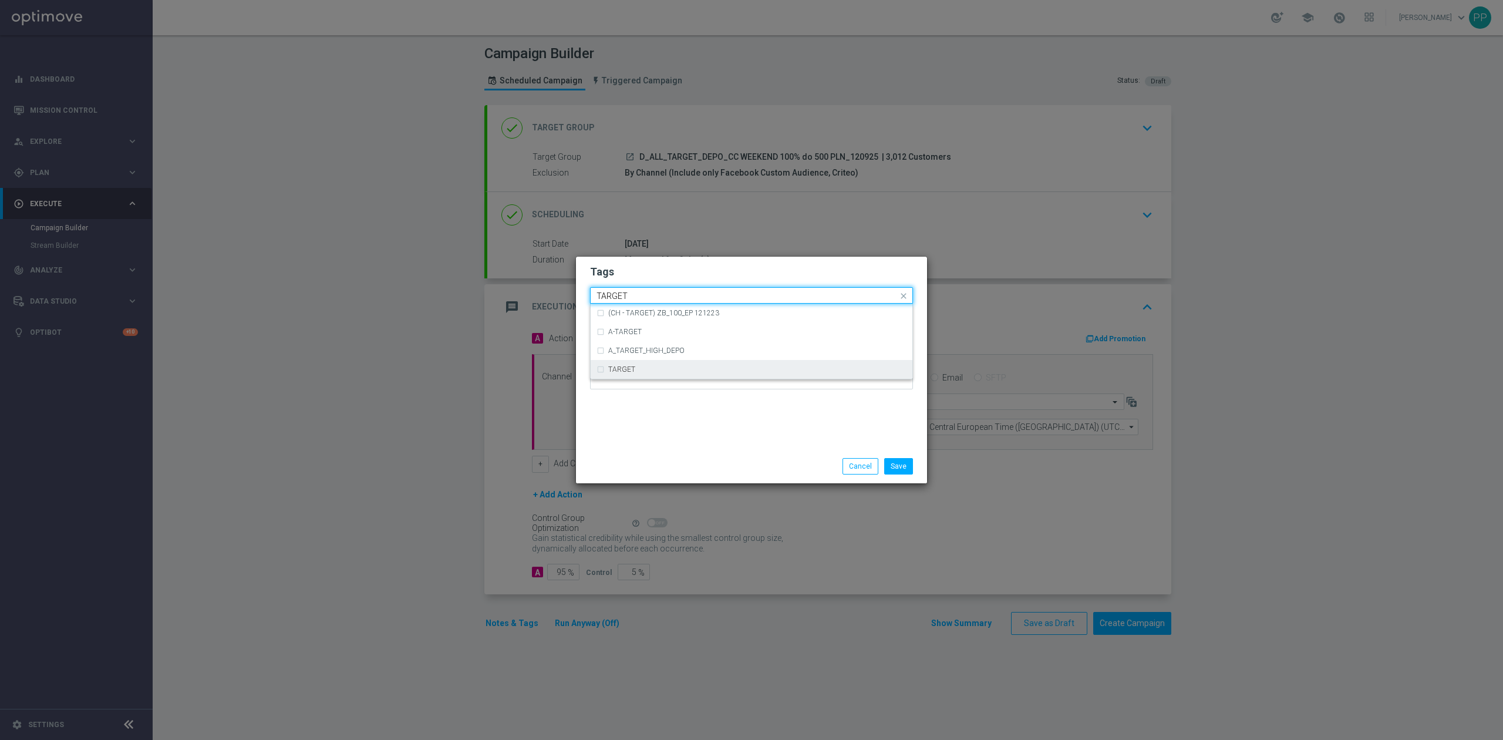
click at [632, 371] on label "TARGET" at bounding box center [621, 369] width 27 height 7
click at [639, 297] on input "TARGET" at bounding box center [747, 296] width 301 height 10
type input "T"
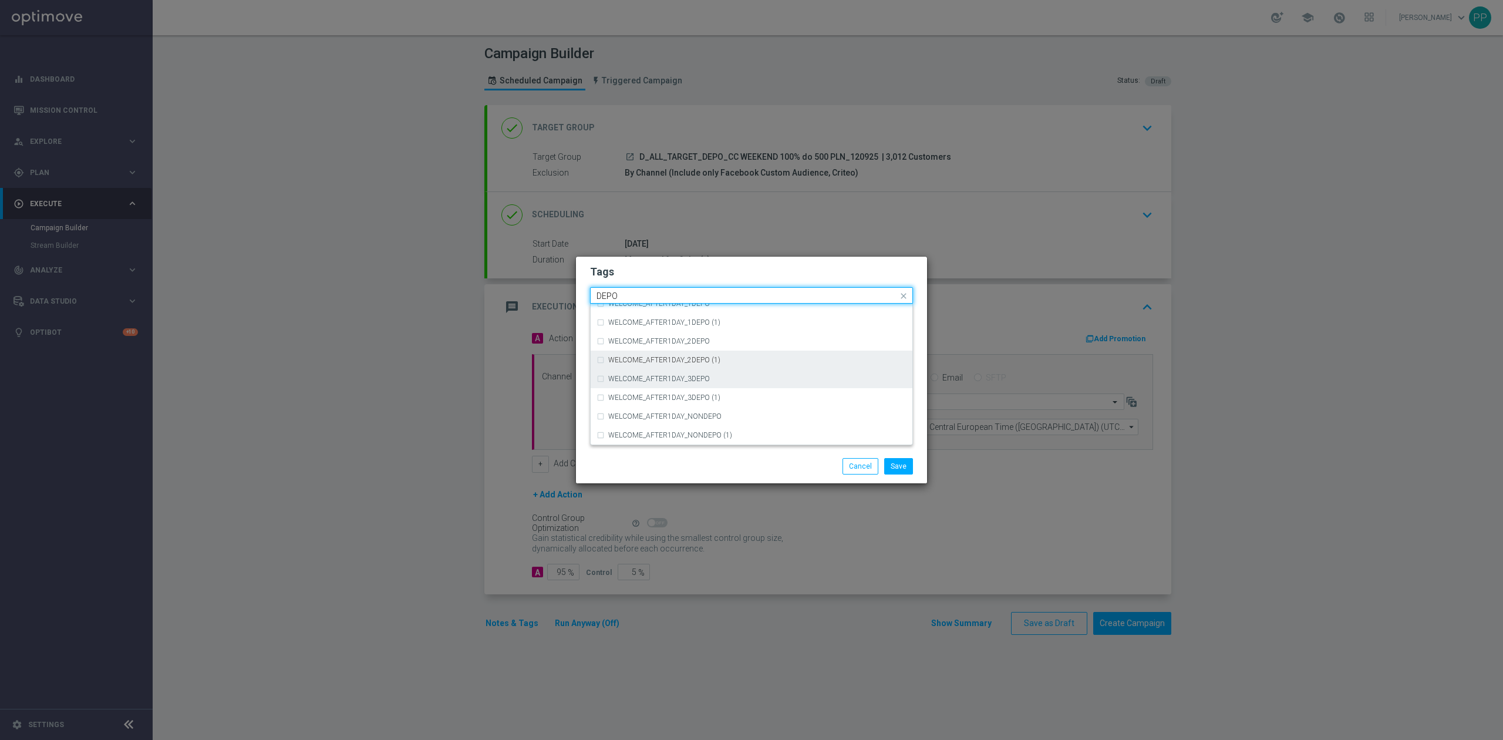
scroll to position [454, 0]
click at [645, 381] on div "DEPO" at bounding box center [752, 385] width 310 height 19
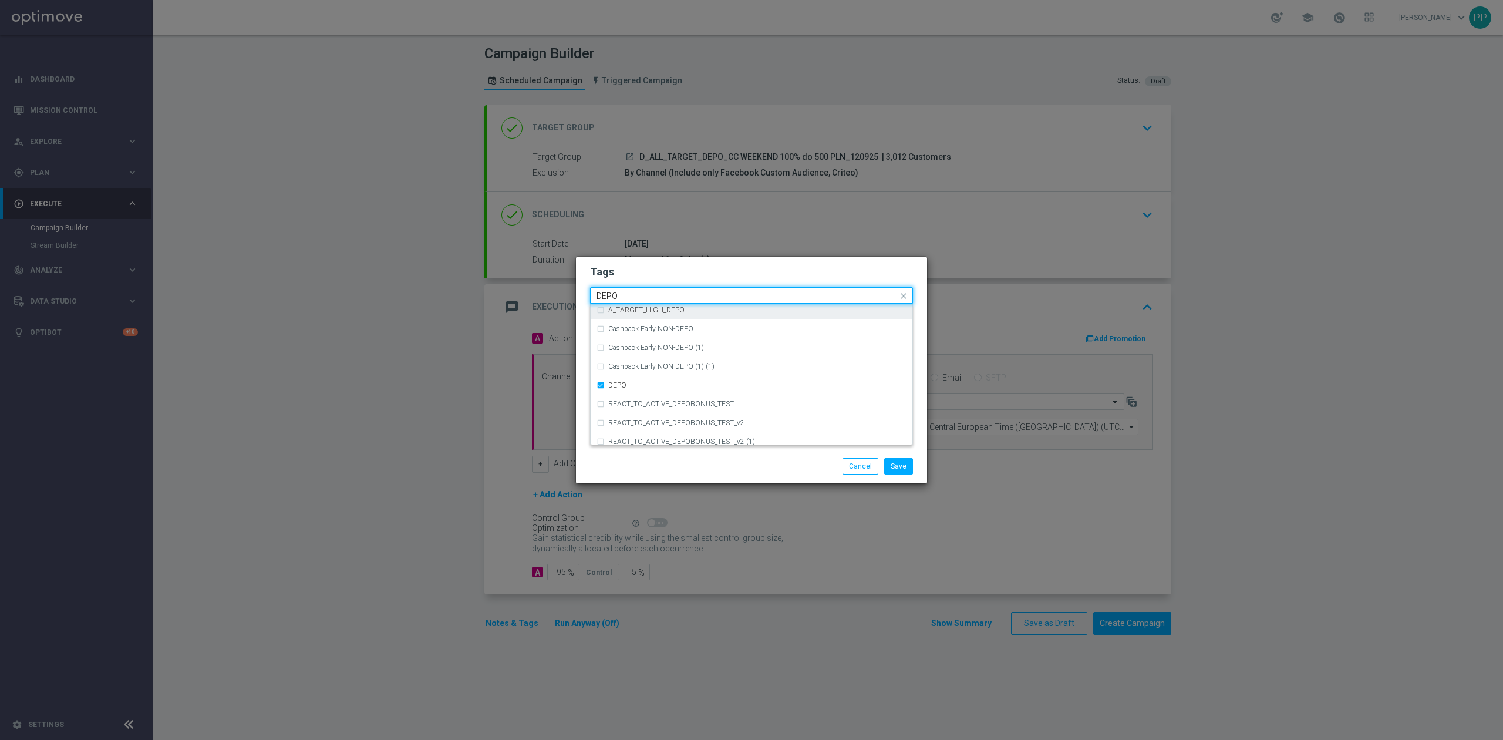
click at [628, 294] on input "DEPO" at bounding box center [747, 296] width 301 height 10
type input "D"
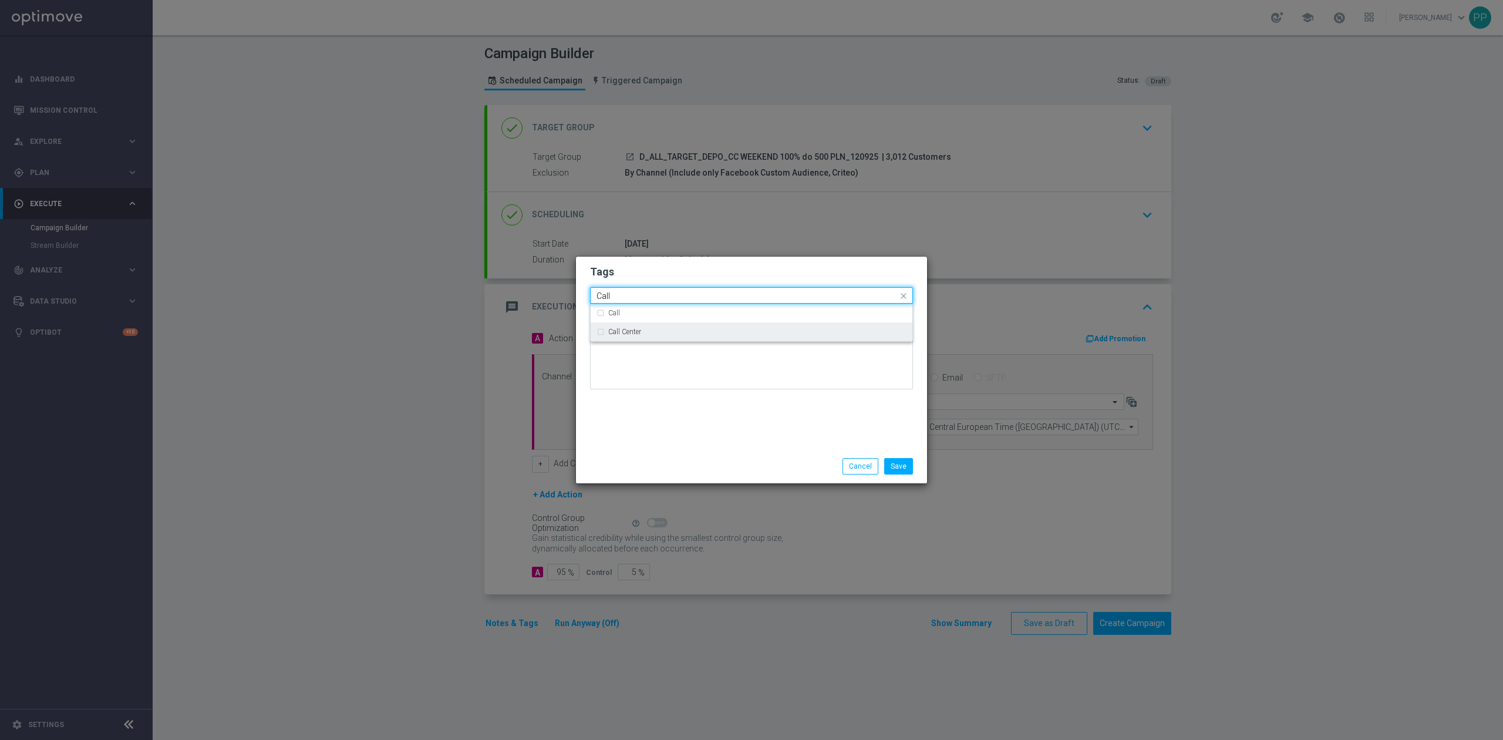
click at [628, 328] on label "Call Center" at bounding box center [624, 331] width 33 height 7
type input "Call"
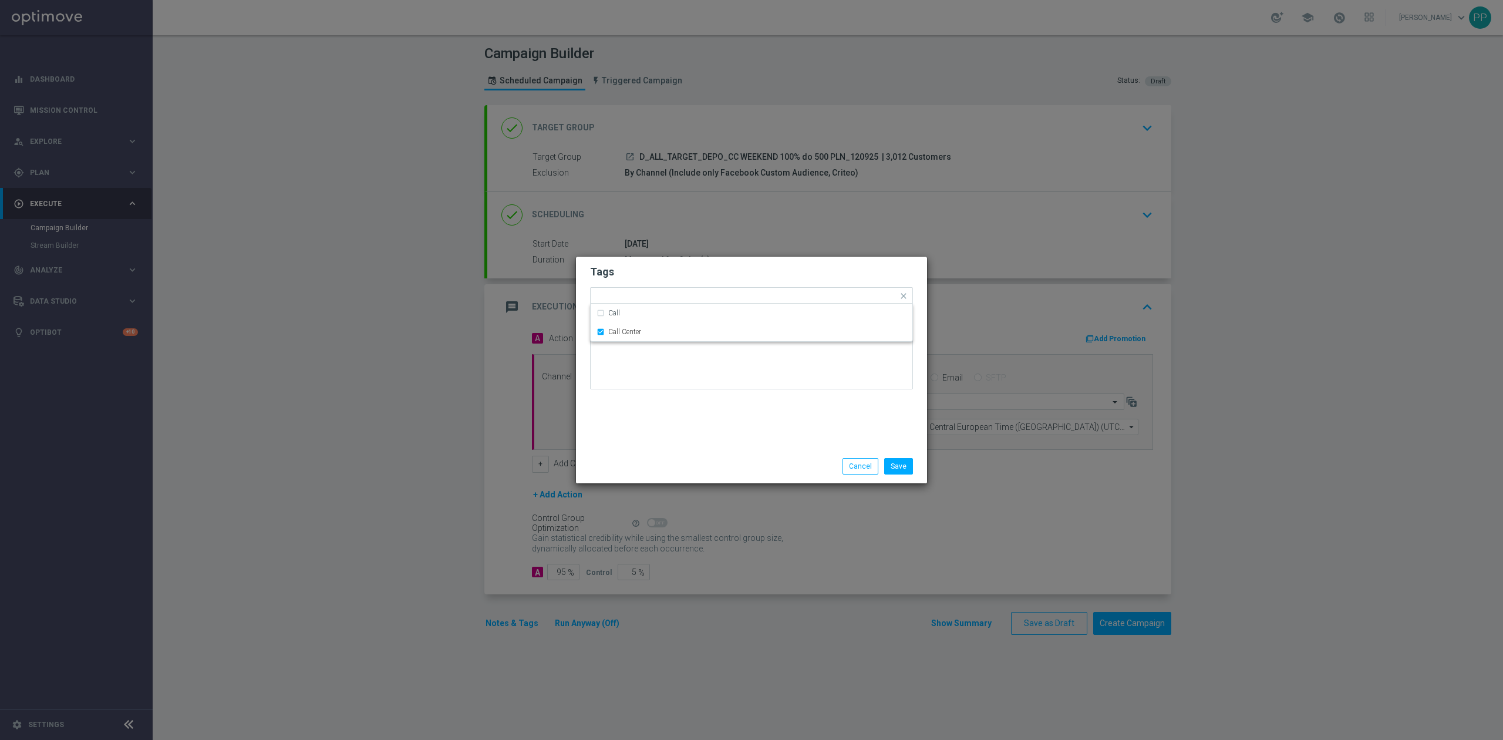
click at [657, 408] on div "Tags Quick find × D × ALL × TARGET × DEPO × Call Center Call Call Center Notes" at bounding box center [751, 353] width 351 height 193
click at [900, 462] on button "Save" at bounding box center [898, 466] width 29 height 16
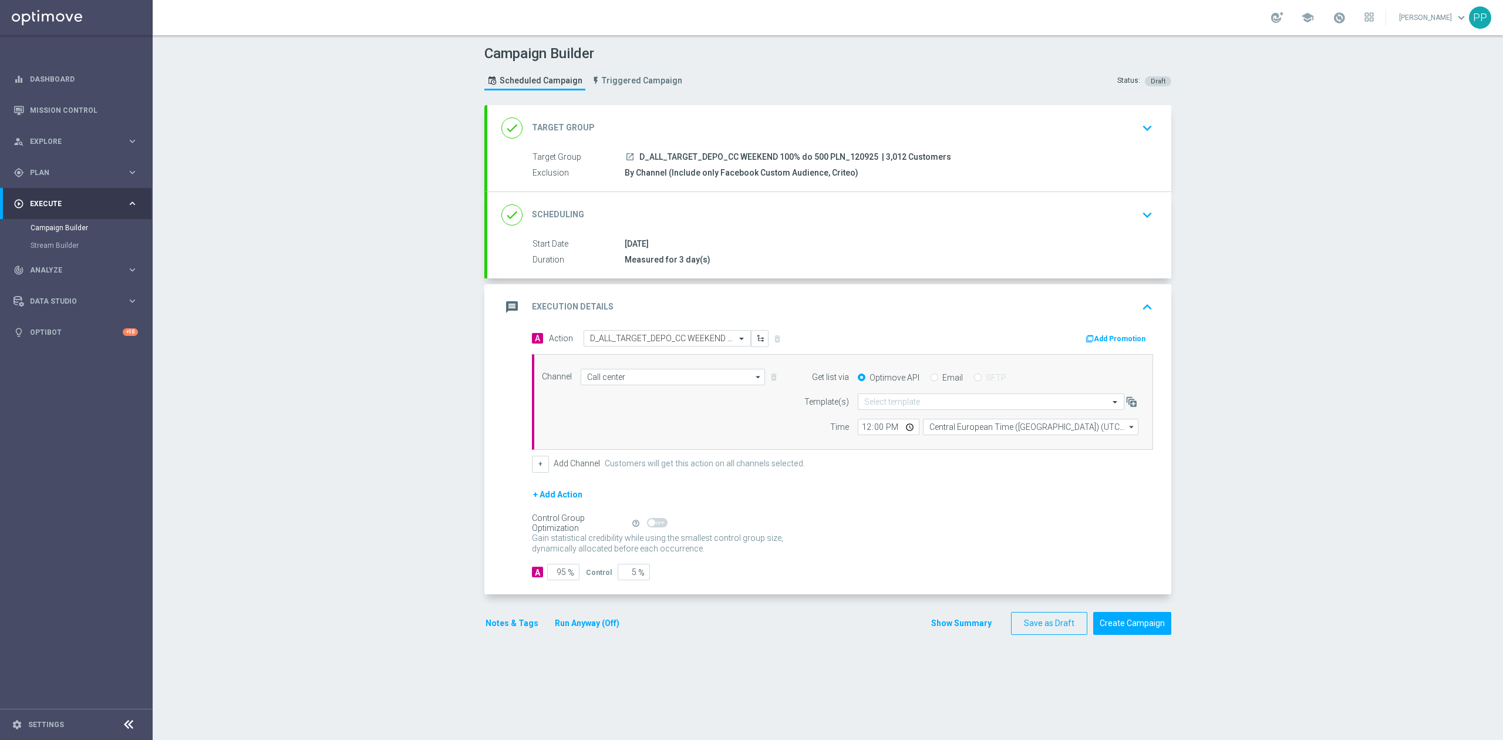
click at [746, 212] on div "done Scheduling keyboard_arrow_down" at bounding box center [830, 215] width 656 height 22
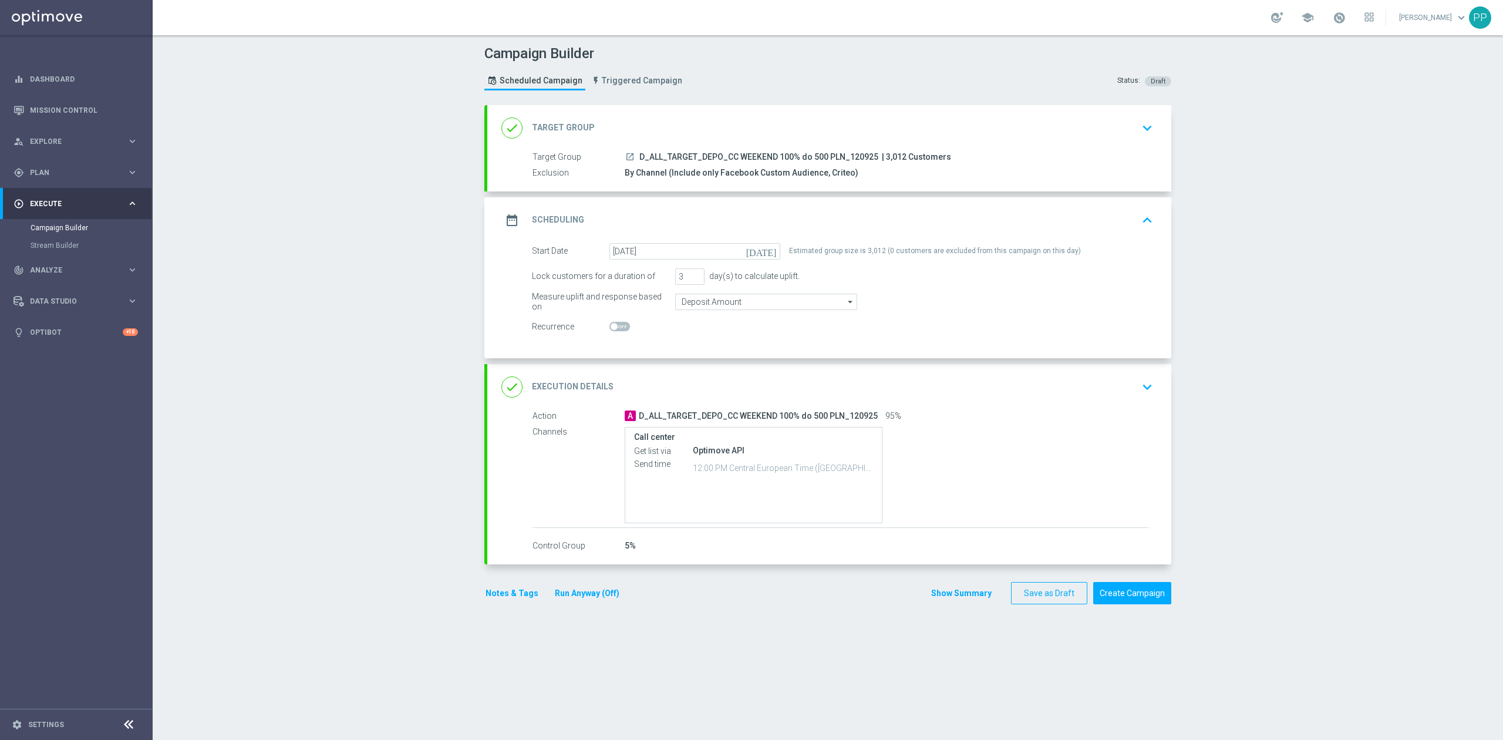
click at [746, 212] on div "date_range Scheduling keyboard_arrow_up" at bounding box center [830, 220] width 656 height 22
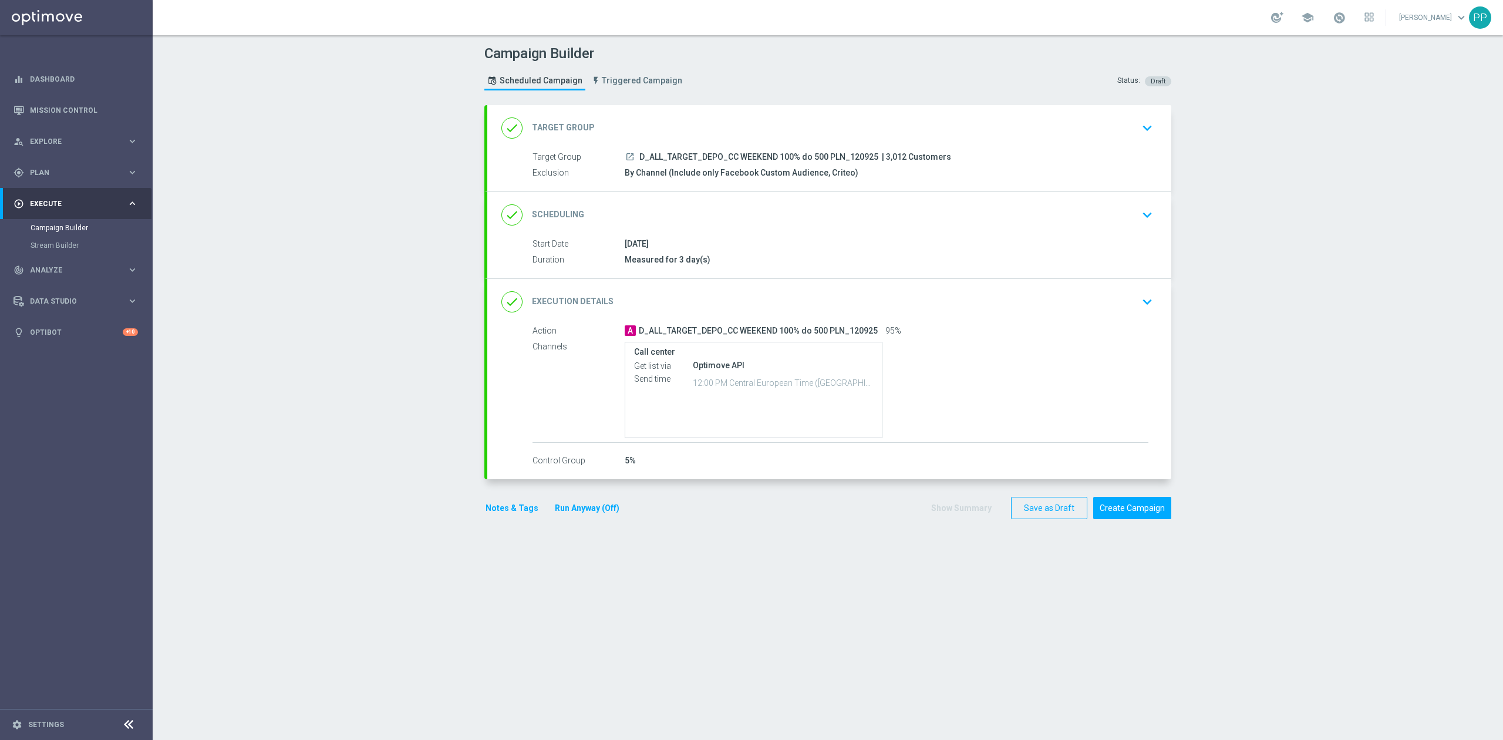
click at [743, 141] on div "done Target Group keyboard_arrow_down" at bounding box center [829, 128] width 684 height 46
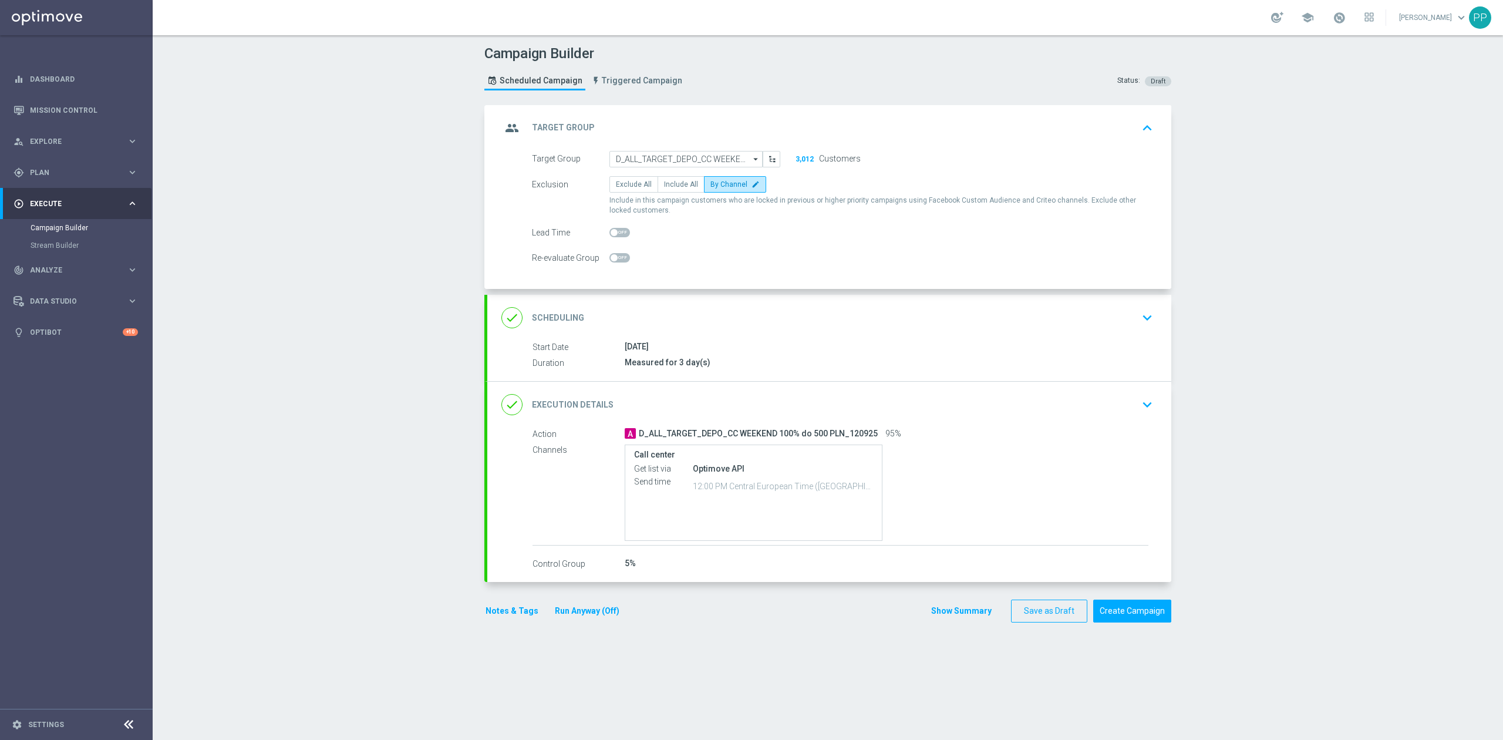
click at [745, 115] on div "group Target Group keyboard_arrow_up" at bounding box center [829, 128] width 684 height 46
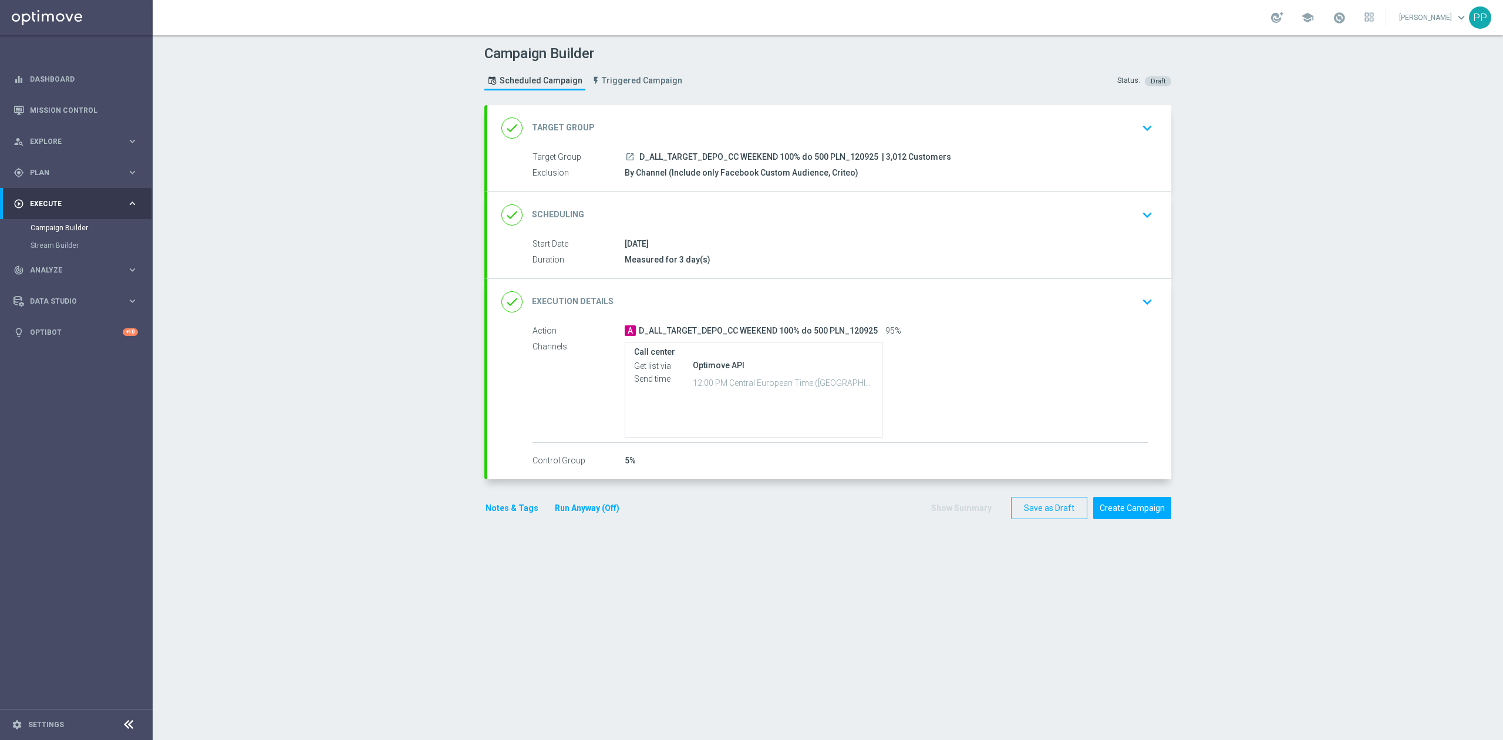
click at [780, 291] on div "done Execution Details keyboard_arrow_down" at bounding box center [830, 302] width 656 height 22
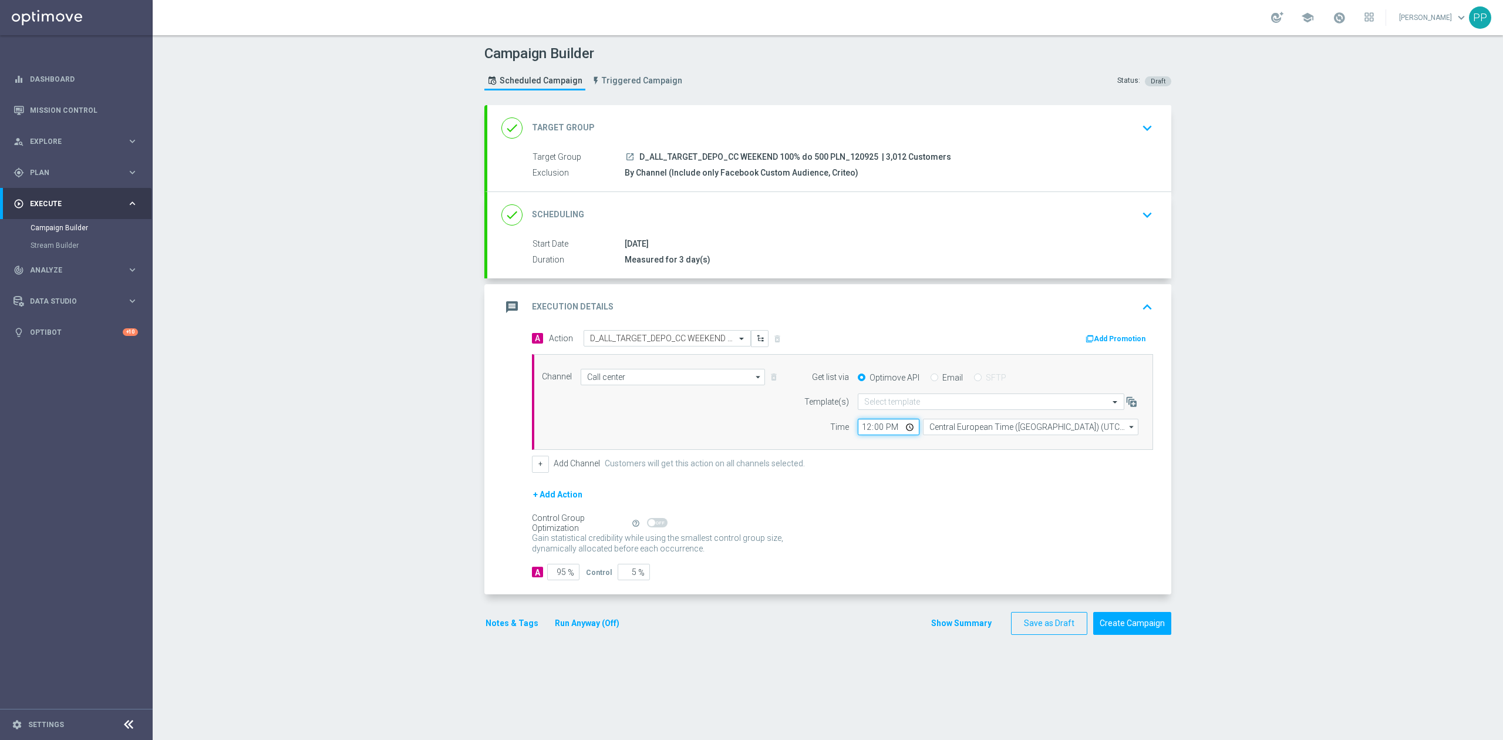
click at [858, 429] on input "12:00" at bounding box center [889, 427] width 62 height 16
type input "10:00"
click at [884, 472] on div "+ Add Channel Customers will get this action on all channels selected." at bounding box center [842, 464] width 621 height 16
click at [1103, 621] on button "Create Campaign" at bounding box center [1132, 623] width 78 height 23
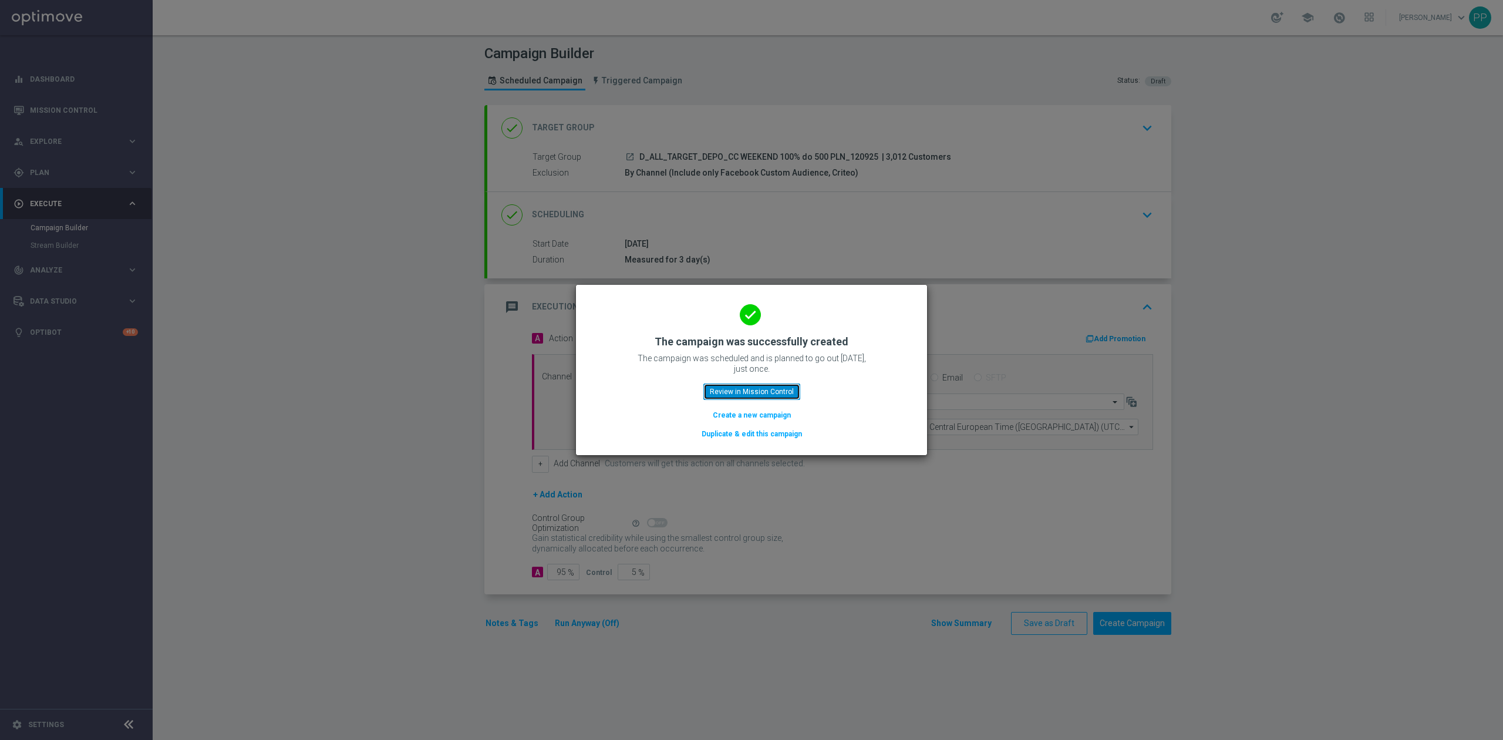
click at [712, 391] on button "Review in Mission Control" at bounding box center [752, 391] width 97 height 16
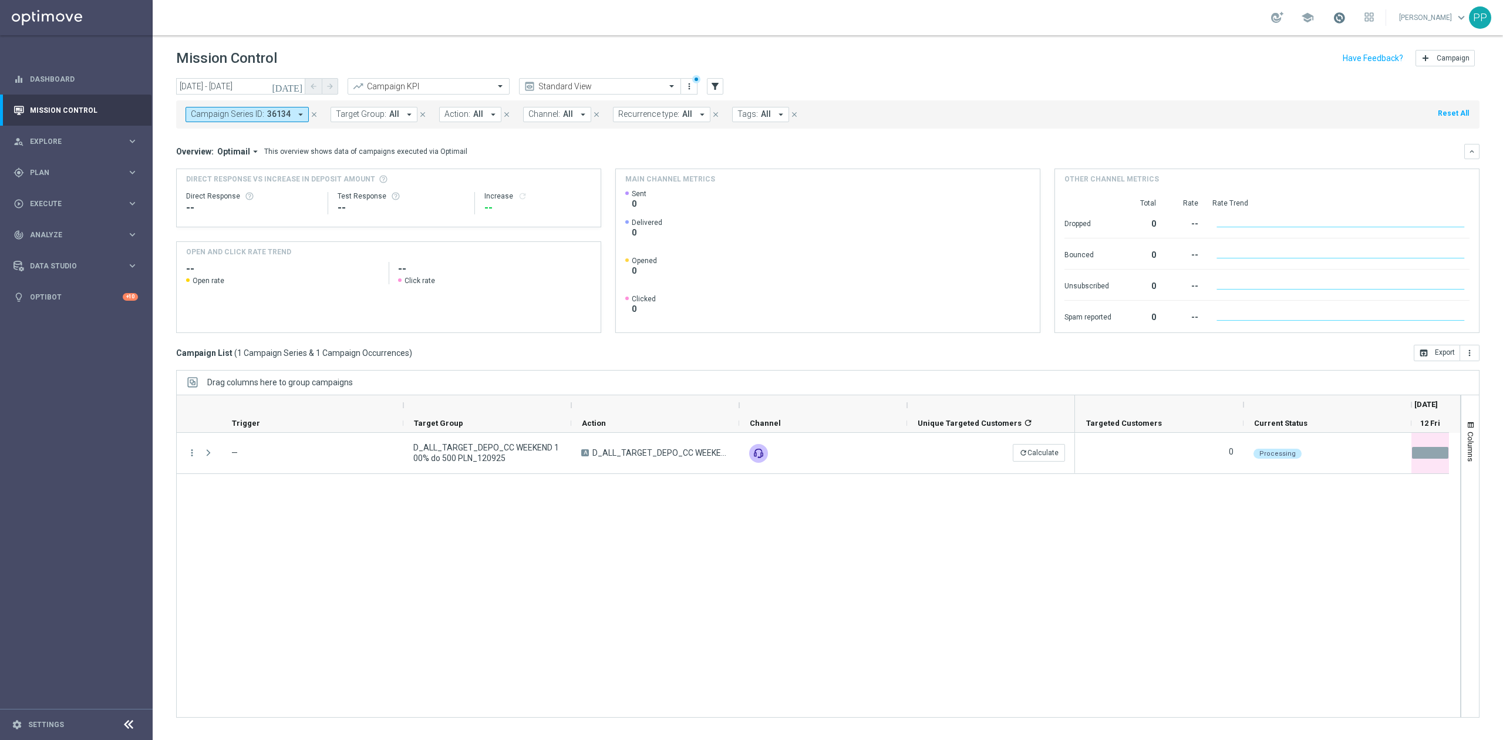
click at [1334, 21] on span at bounding box center [1339, 17] width 13 height 13
click at [1081, 25] on div "school Last available data: 8 Sep 2025 Batch process is scheduled to occur with…" at bounding box center [828, 17] width 1351 height 35
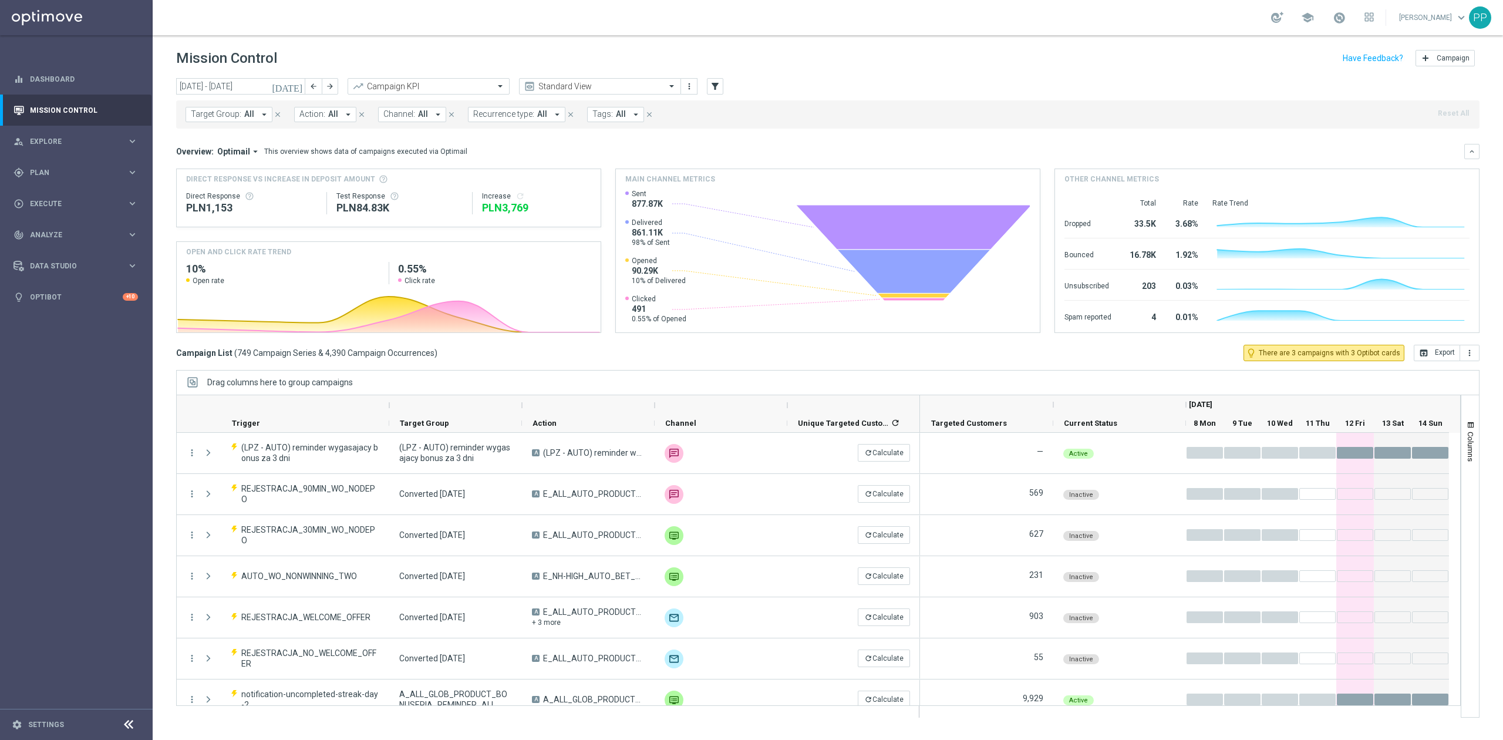
click at [238, 117] on span "Target Group:" at bounding box center [216, 114] width 51 height 10
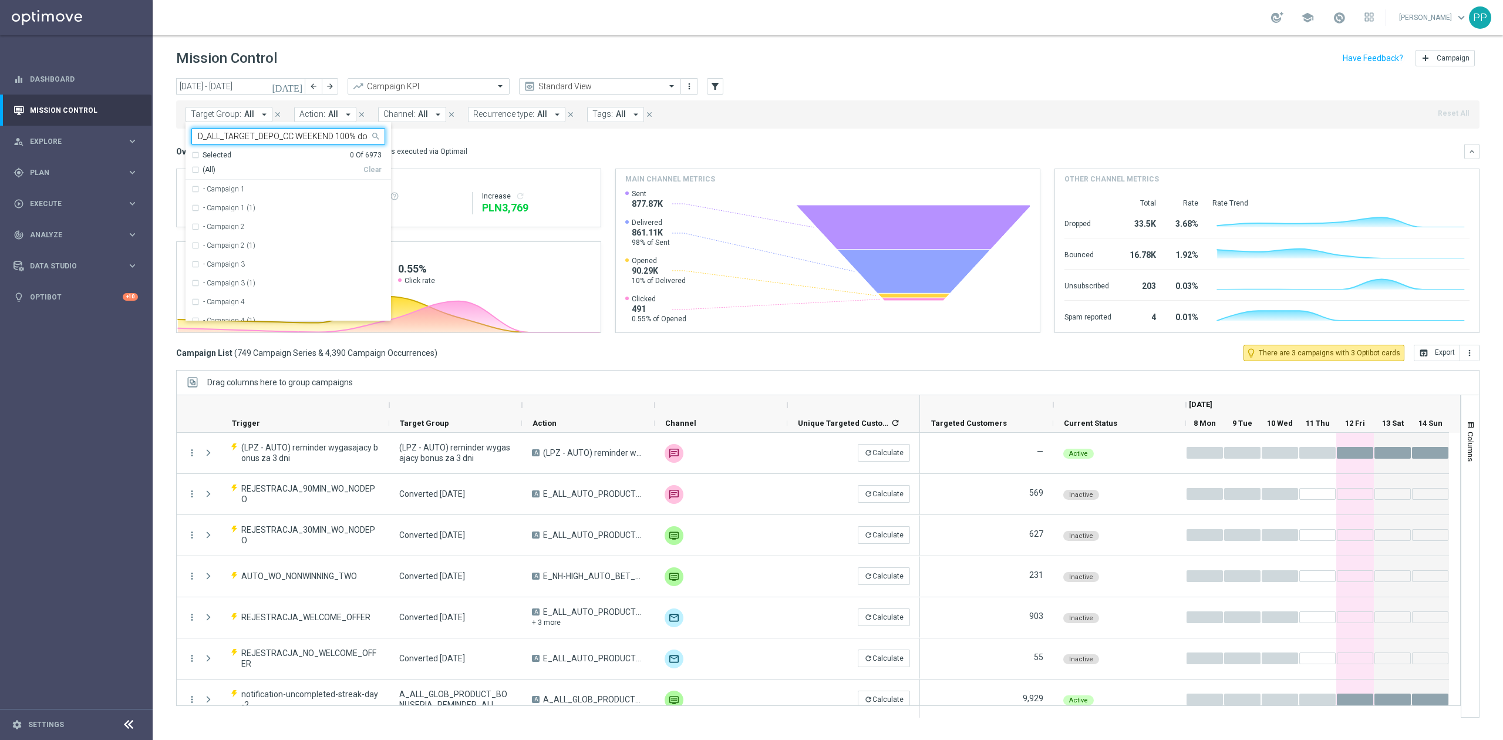
scroll to position [0, 59]
click at [237, 193] on label "D_ALL_TARGET_DEPO_CC WEEKEND 100% do 500 PLN_120925" at bounding box center [294, 189] width 182 height 7
type input "D_ALL_TARGET_DEPO_CC WEEKEND 100% do 500 PLN_120925"
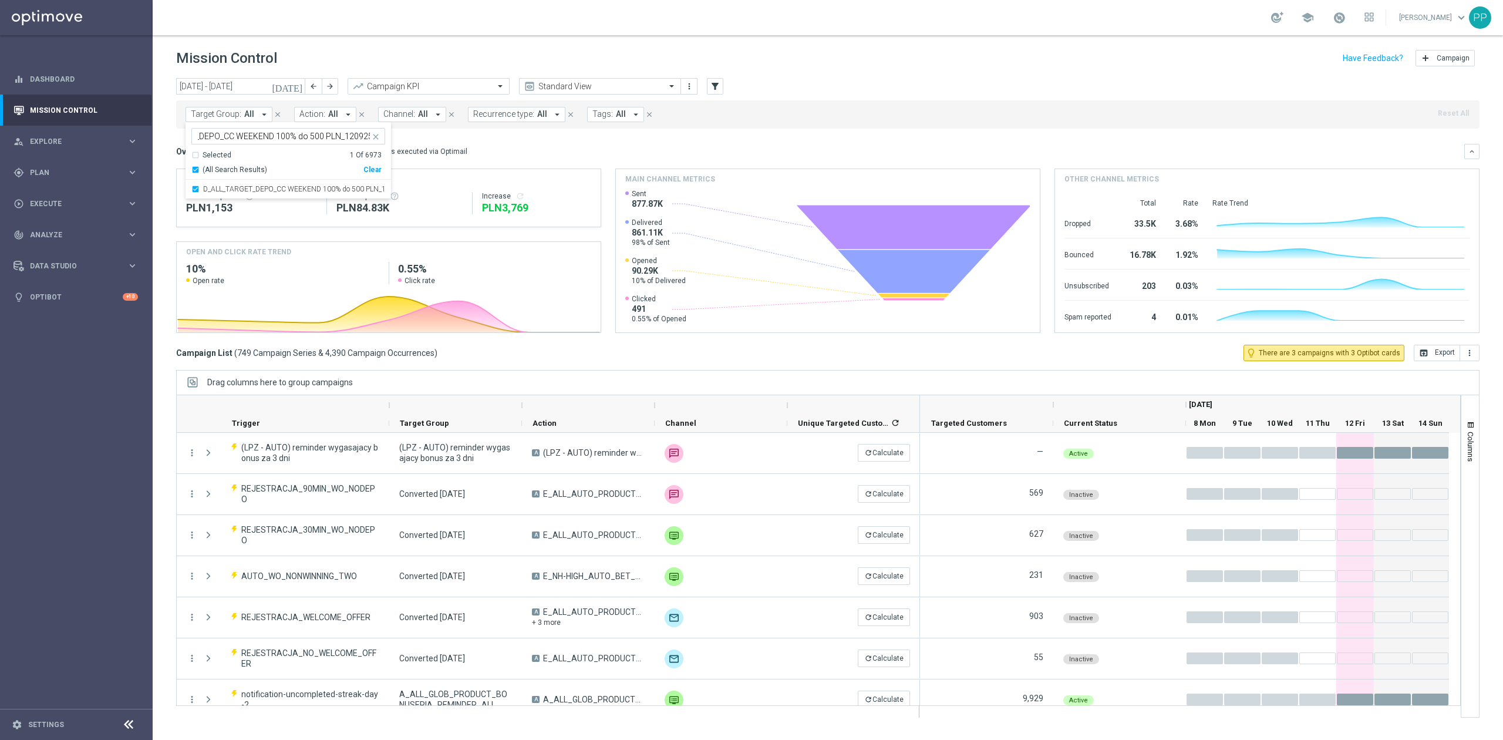
scroll to position [0, 0]
click at [311, 56] on div "Mission Control add Campaign" at bounding box center [828, 58] width 1304 height 23
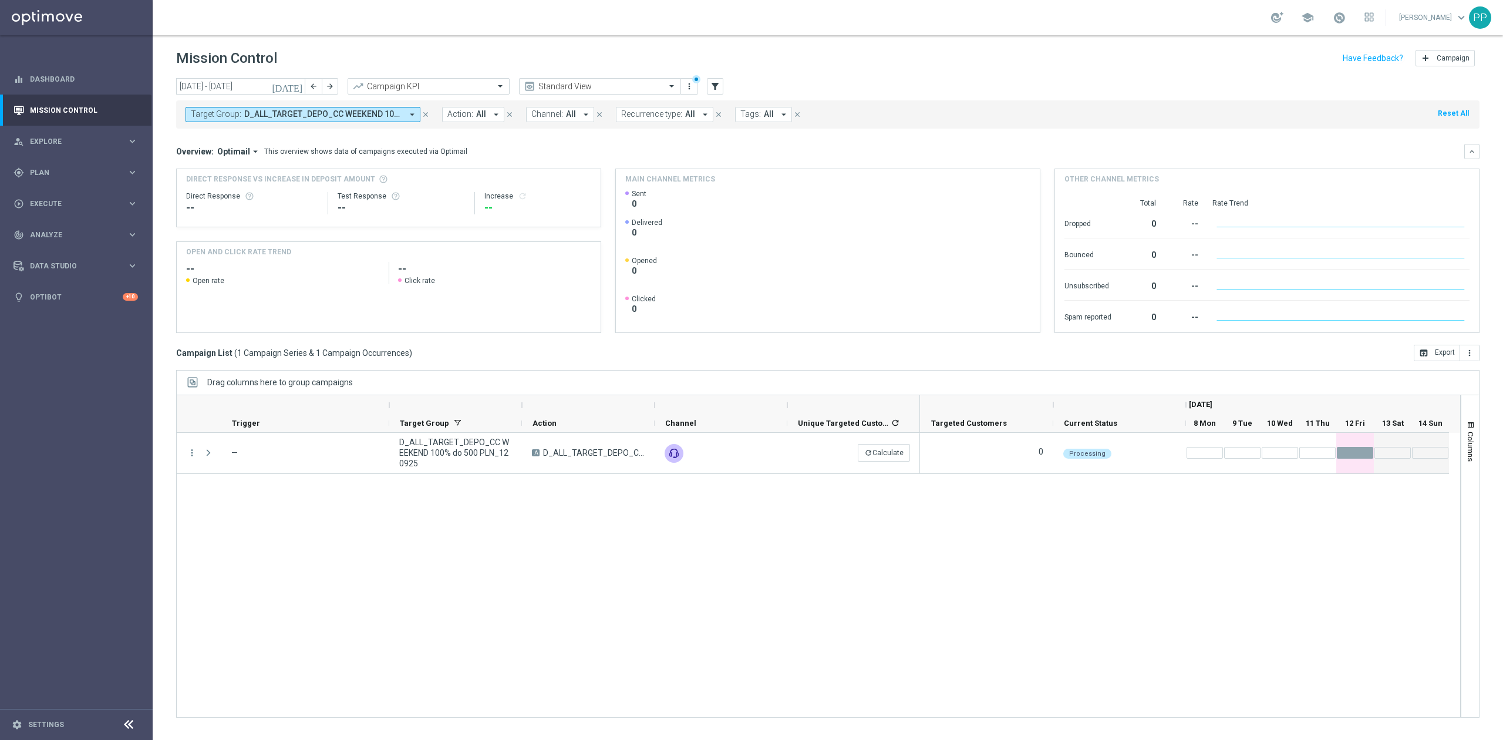
click at [290, 525] on div "more_vert — D_ALL_TARGET_DEPO_CC WEEKEND 100% do 500 PLN_120925 A D_ALL_TARGET_…" at bounding box center [818, 575] width 1285 height 285
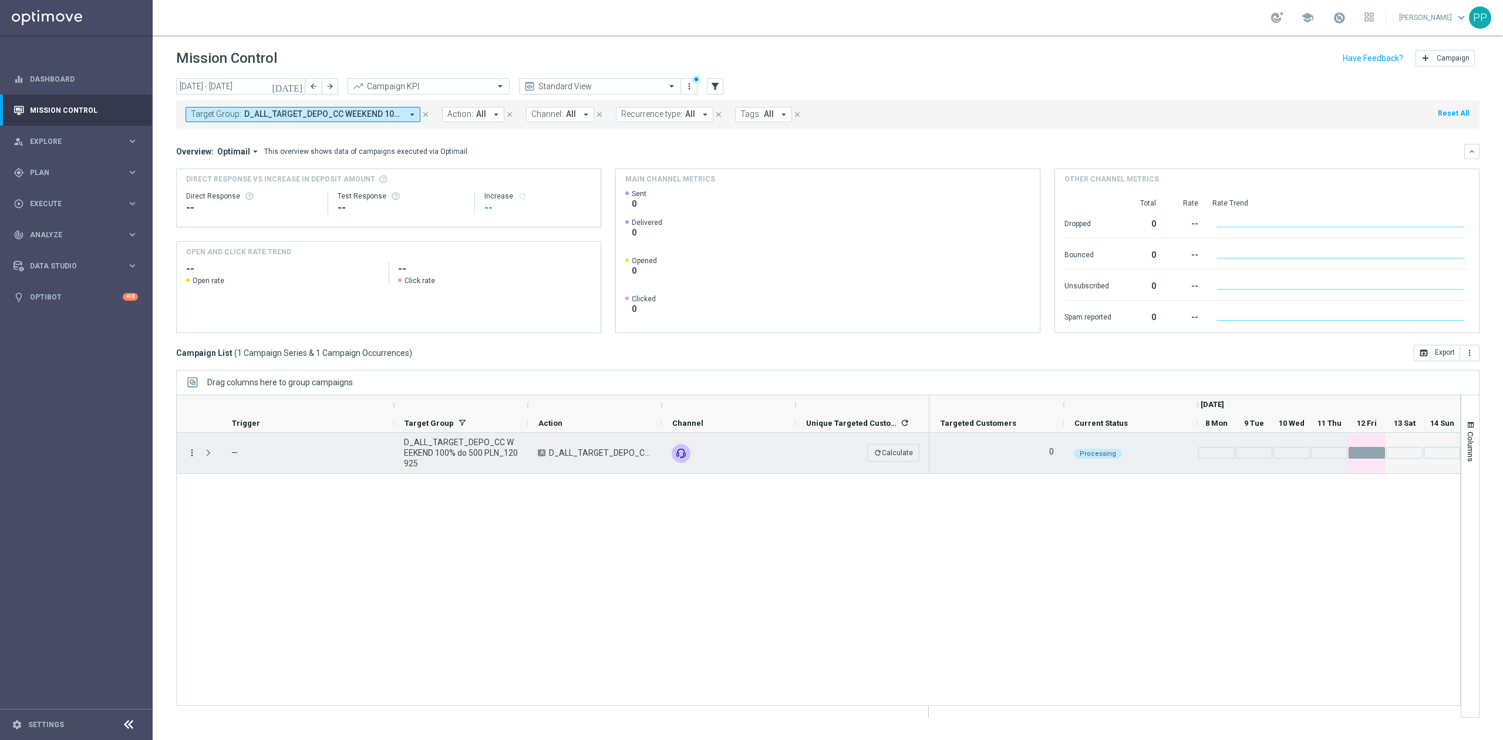
click at [190, 451] on icon "more_vert" at bounding box center [192, 452] width 11 height 11
click at [341, 628] on div "more_vert — D_ALL_TARGET_DEPO_CC WEEKEND 100% do 500 PLN_120925 A D_ALL_TARGET_…" at bounding box center [818, 569] width 1285 height 273
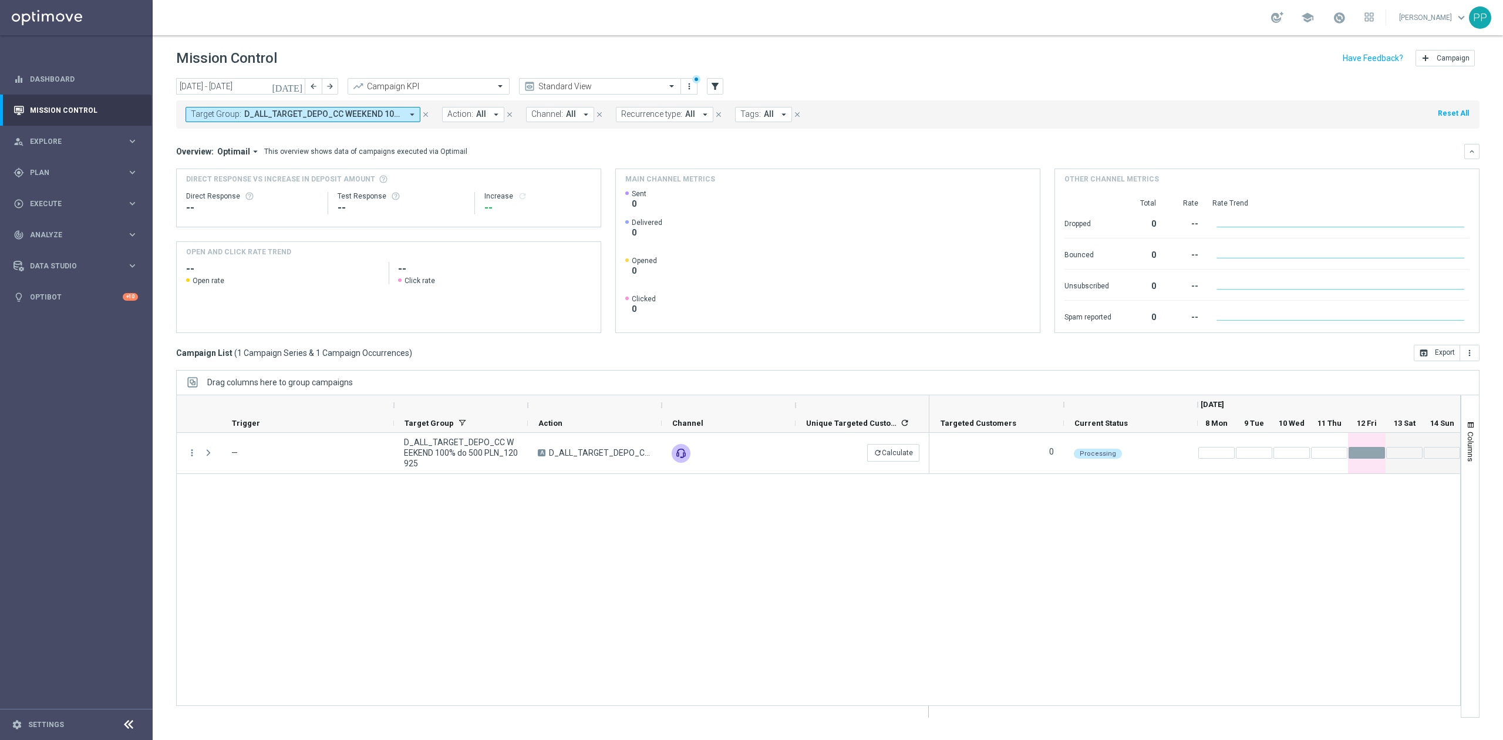
click at [344, 564] on div "more_vert — D_ALL_TARGET_DEPO_CC WEEKEND 100% do 500 PLN_120925 A D_ALL_TARGET_…" at bounding box center [818, 569] width 1285 height 273
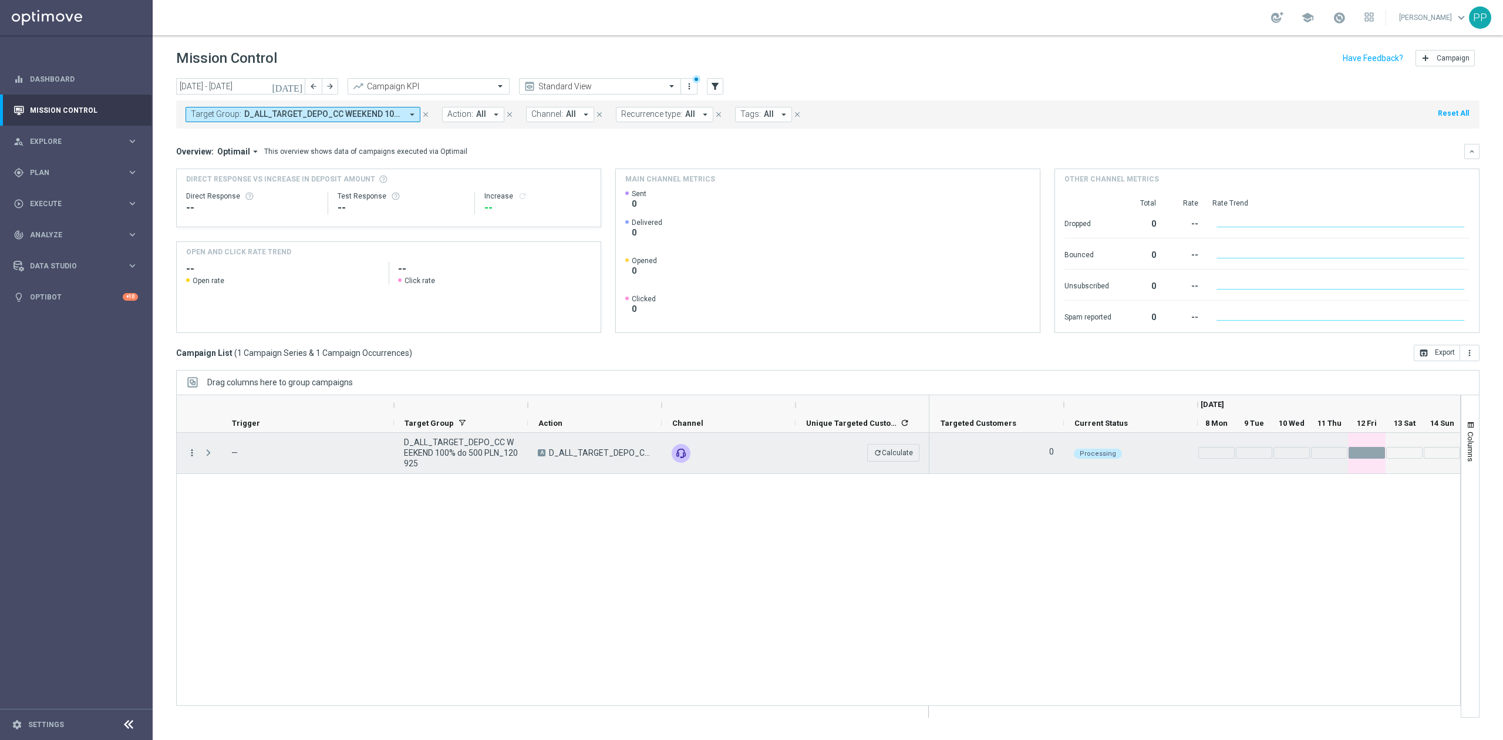
click at [191, 449] on icon "more_vert" at bounding box center [192, 452] width 11 height 11
click at [480, 571] on div "more_vert — D_ALL_TARGET_DEPO_CC WEEKEND 100% do 500 PLN_120925 A D_ALL_TARGET_…" at bounding box center [818, 569] width 1285 height 273
click at [195, 458] on icon "more_vert" at bounding box center [192, 452] width 11 height 11
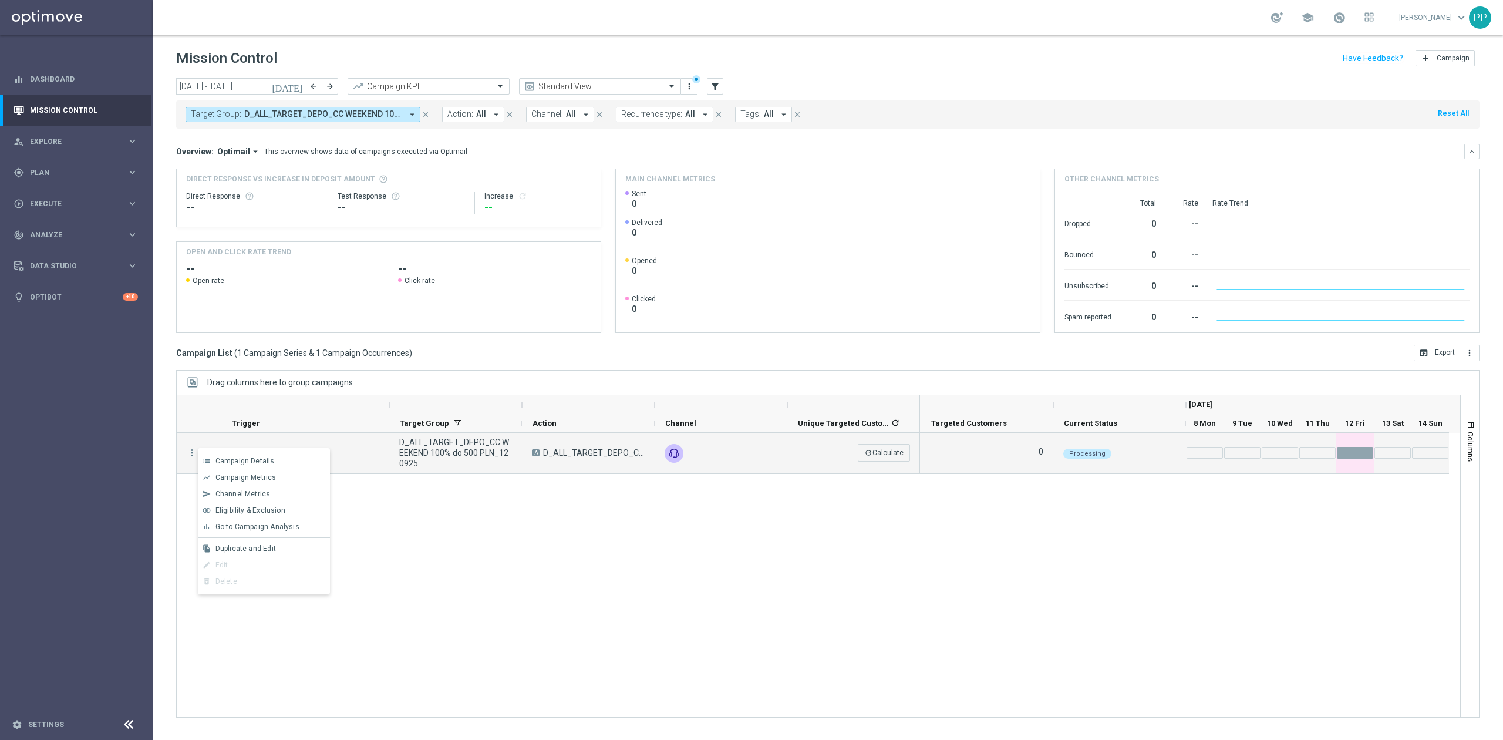
click at [308, 571] on div "edit Edit" at bounding box center [264, 565] width 132 height 16
click at [414, 581] on div "more_vert — D_ALL_TARGET_DEPO_CC WEEKEND 100% do 500 PLN_120925 A D_ALL_TARGET_…" at bounding box center [818, 575] width 1285 height 285
click at [206, 453] on span "Press SPACE to select this row." at bounding box center [208, 452] width 11 height 9
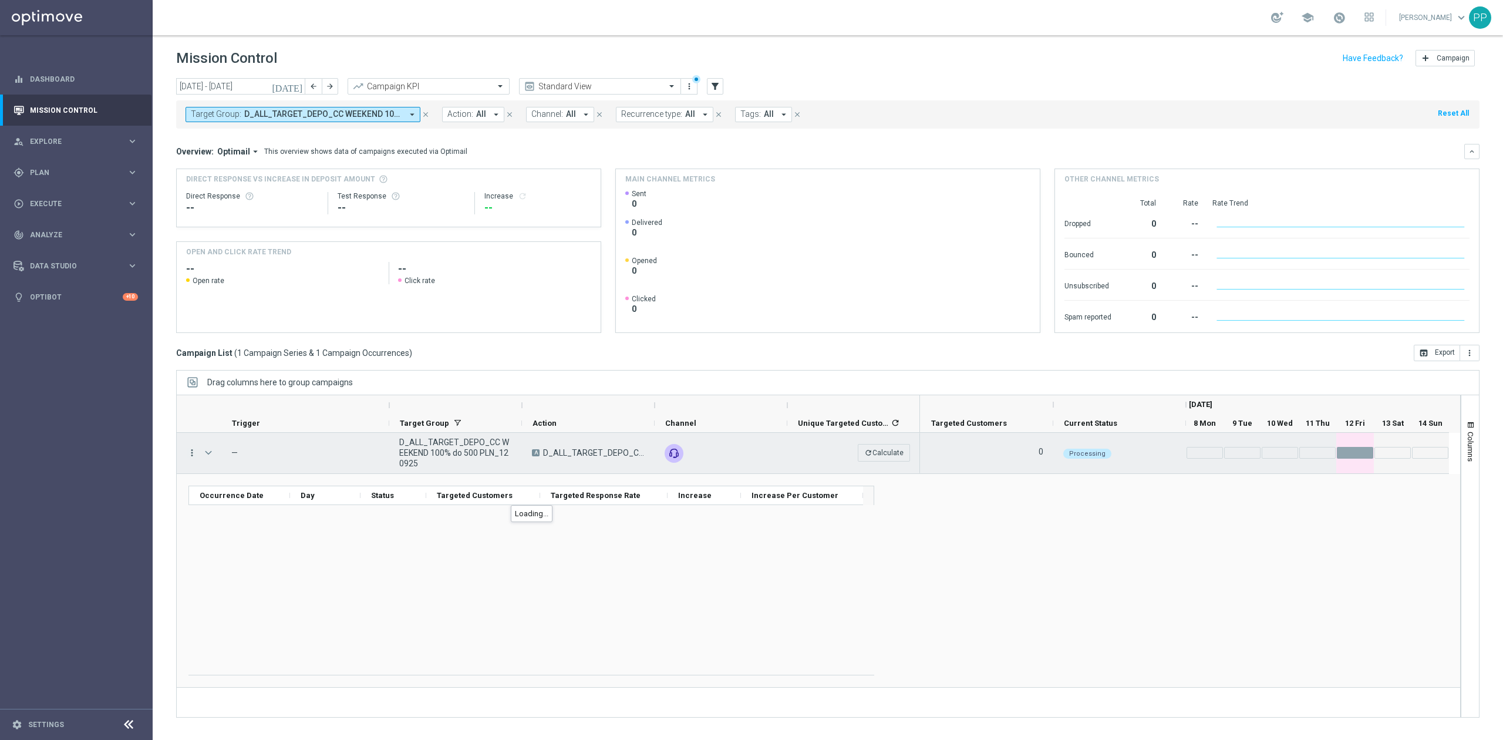
click at [193, 455] on icon "more_vert" at bounding box center [192, 452] width 11 height 11
click at [280, 459] on div "Campaign Details" at bounding box center [270, 461] width 109 height 8
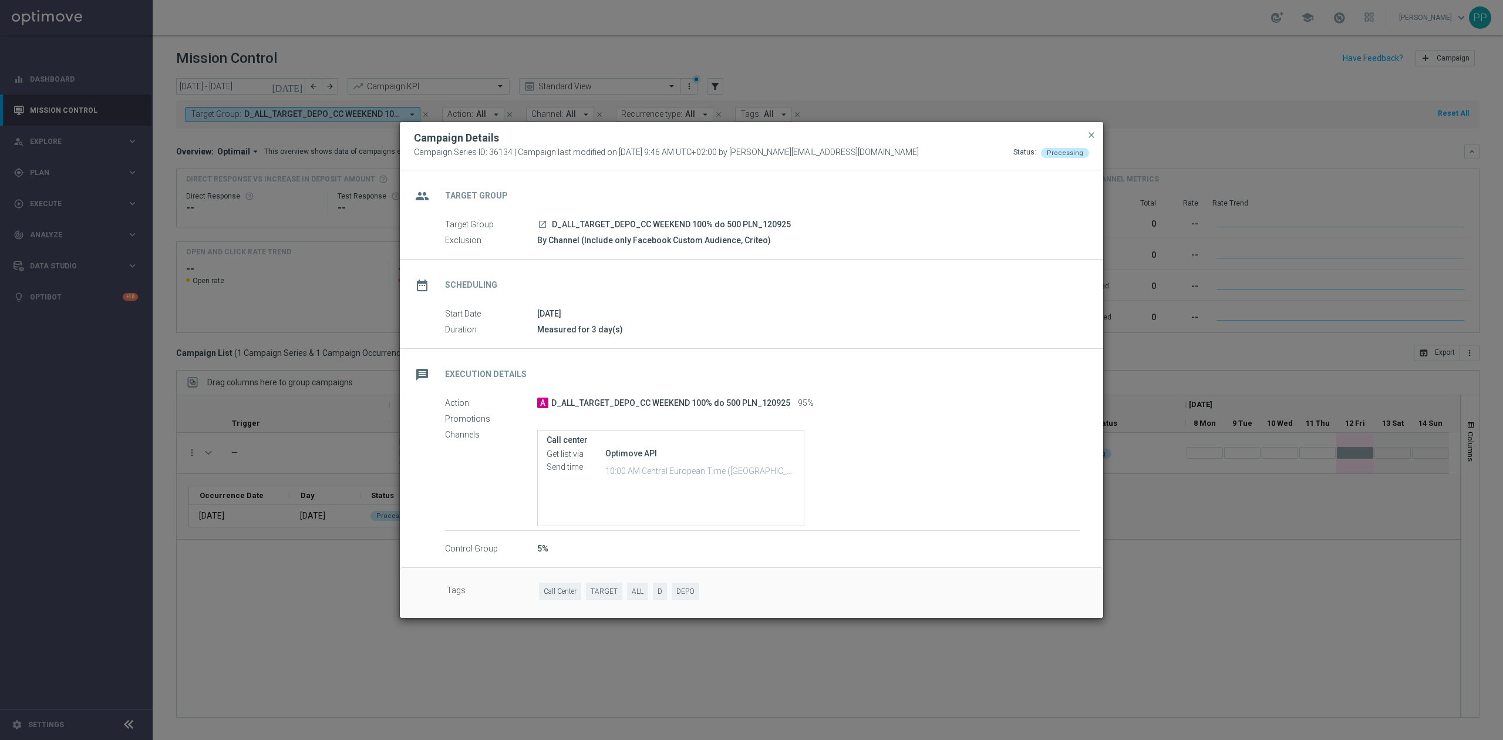
click at [361, 593] on modal-container "Campaign Details Campaign Series ID: 36134 | Campaign last modified on [DATE] 9…" at bounding box center [751, 370] width 1503 height 740
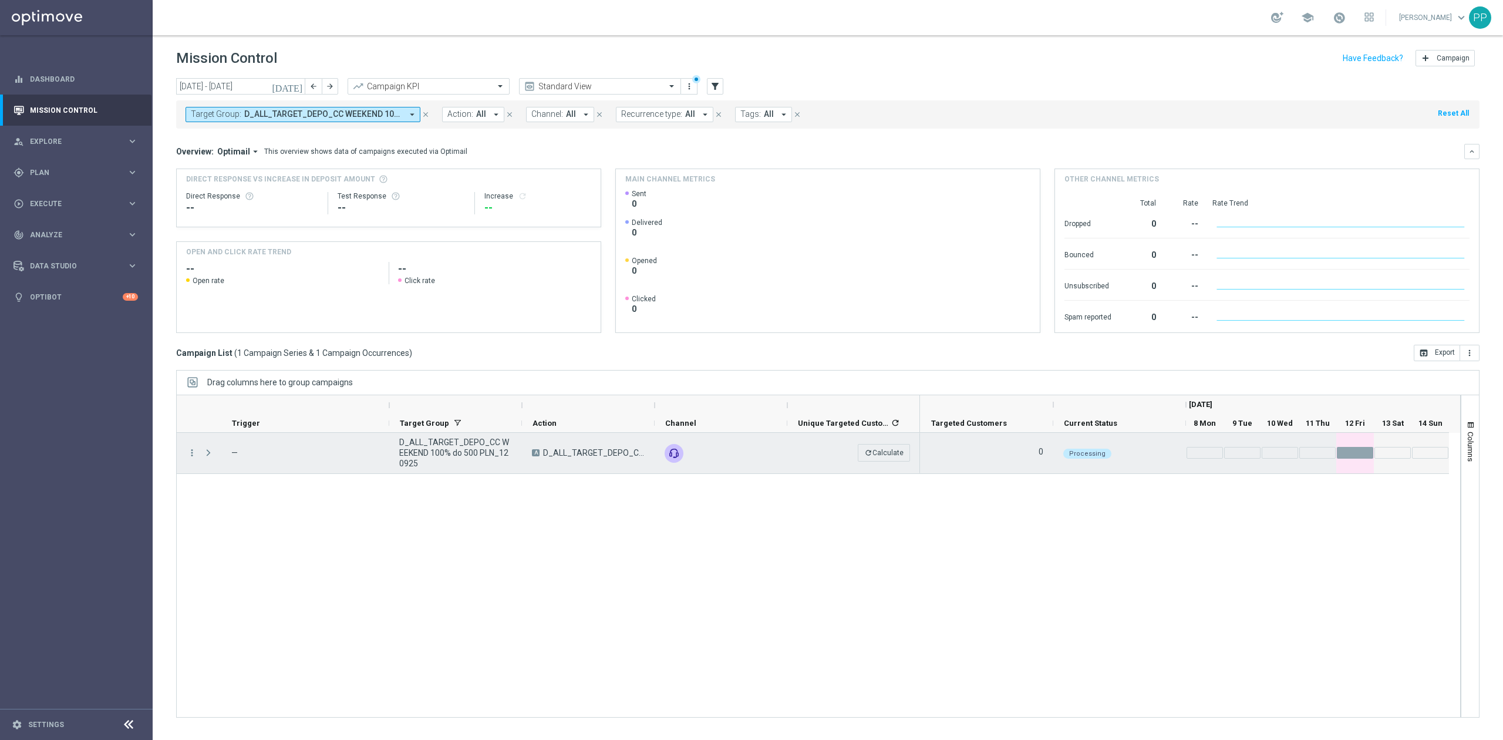
click at [195, 463] on div "more_vert" at bounding box center [187, 453] width 21 height 41
click at [191, 456] on icon "more_vert" at bounding box center [192, 452] width 11 height 11
click at [245, 527] on span "Go to Campaign Analysis" at bounding box center [258, 527] width 84 height 8
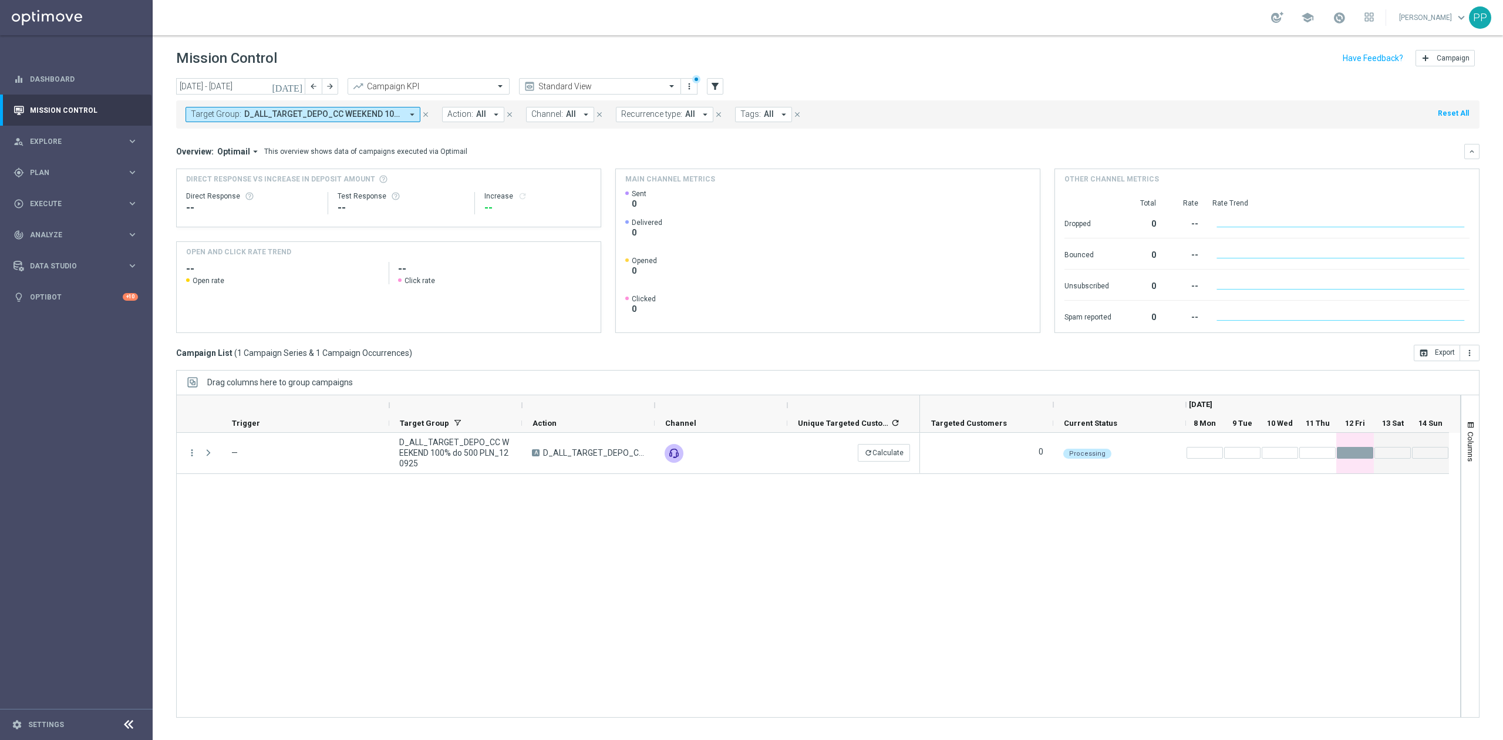
click at [483, 581] on div "more_vert — D_ALL_TARGET_DEPO_CC WEEKEND 100% do 500 PLN_120925 A D_ALL_TARGET_…" at bounding box center [818, 575] width 1285 height 285
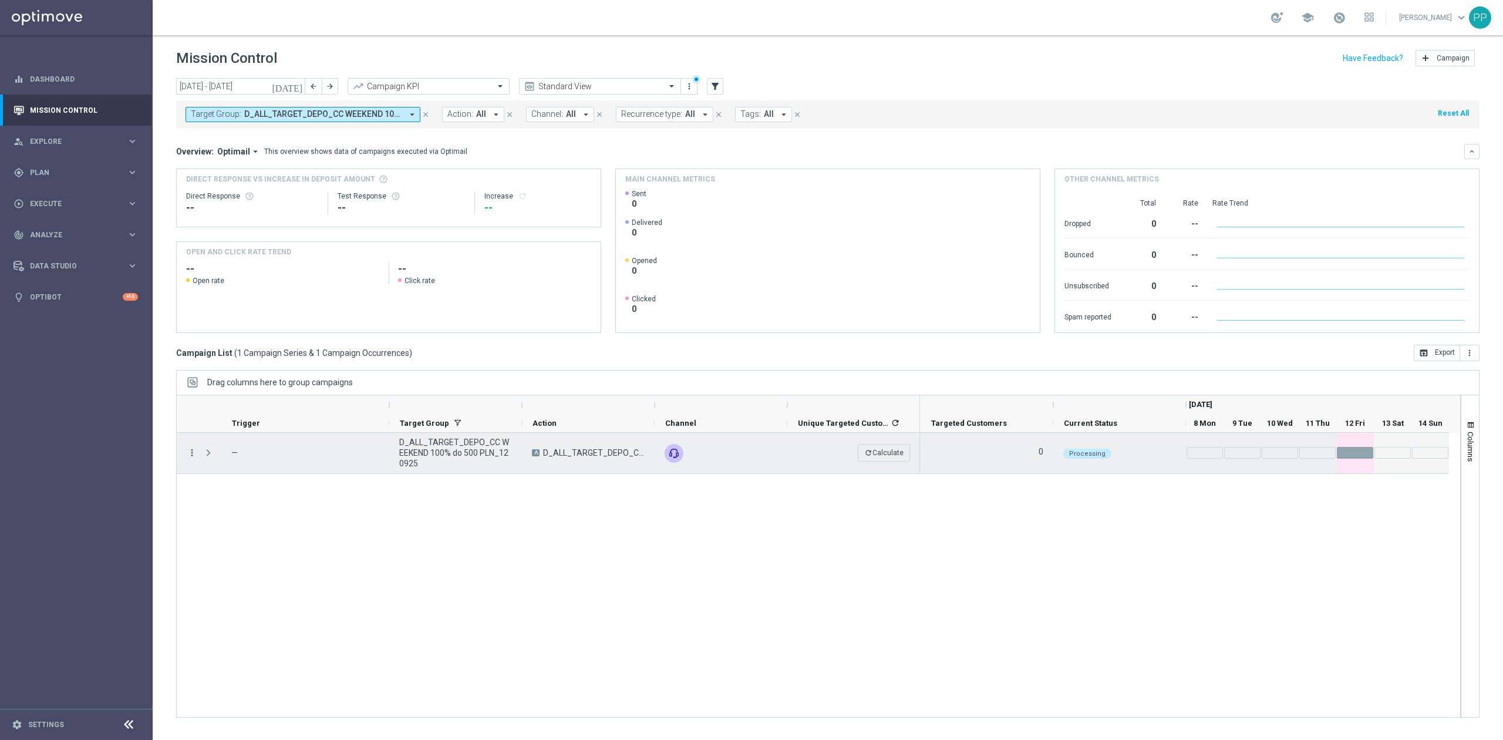
click at [195, 453] on icon "more_vert" at bounding box center [192, 452] width 11 height 11
click at [249, 581] on div "delete_forever [GEOGRAPHIC_DATA]" at bounding box center [264, 581] width 132 height 16
click at [233, 581] on div "delete_forever [GEOGRAPHIC_DATA]" at bounding box center [264, 581] width 132 height 16
click at [224, 568] on div "edit Edit" at bounding box center [264, 565] width 132 height 16
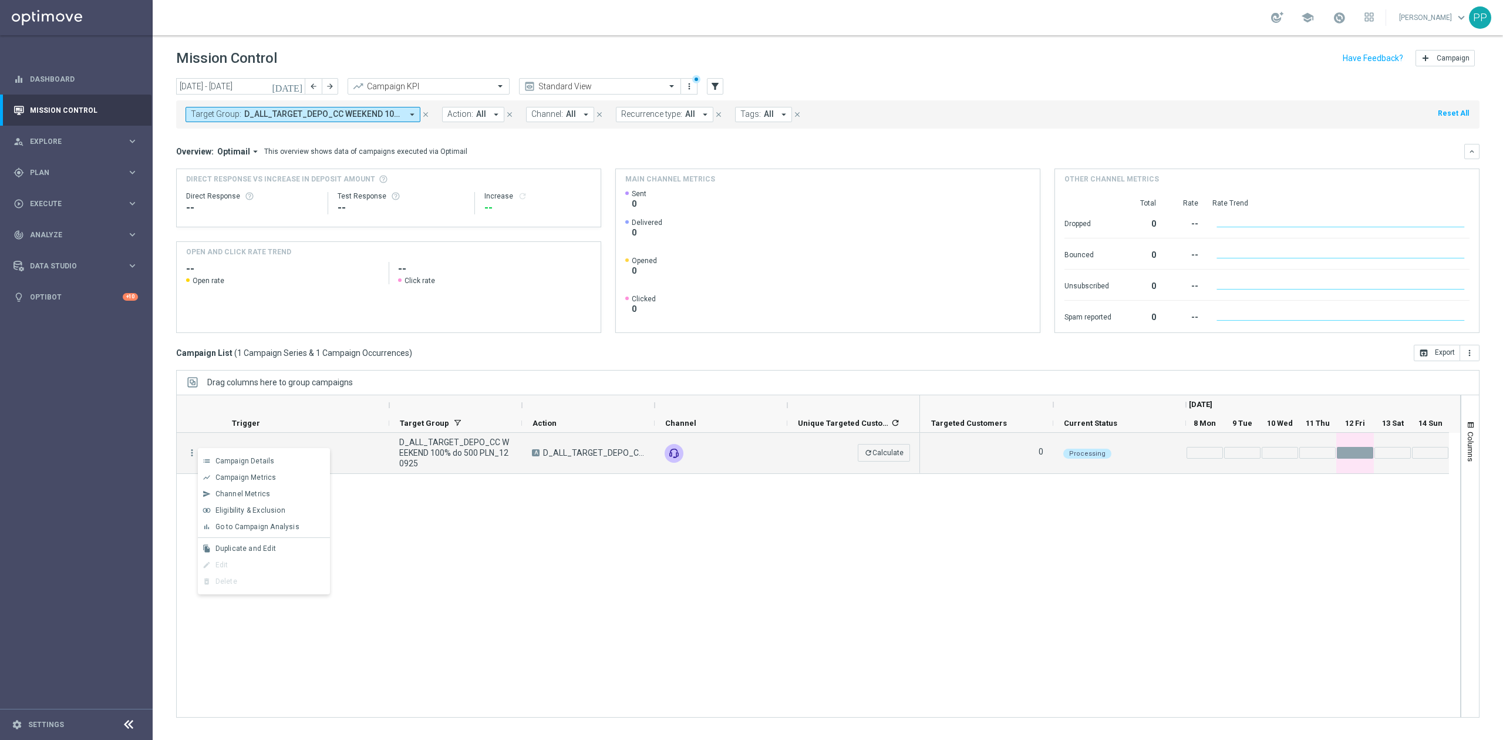
click at [224, 568] on div "edit Edit" at bounding box center [264, 565] width 132 height 16
click at [385, 574] on div "more_vert — D_ALL_TARGET_DEPO_CC WEEKEND 100% do 500 PLN_120925 A D_ALL_TARGET_…" at bounding box center [818, 575] width 1285 height 285
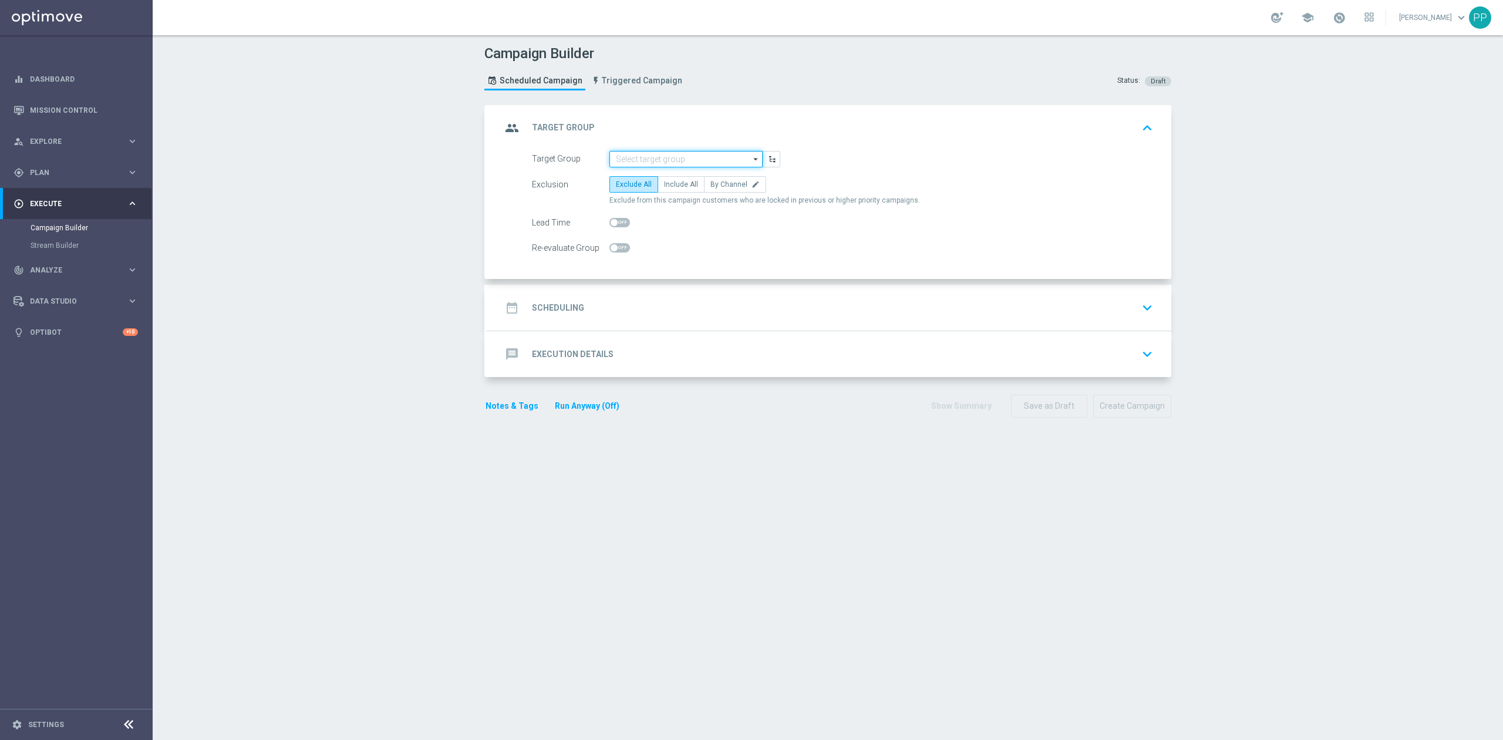
click at [651, 159] on input at bounding box center [686, 159] width 153 height 16
paste input "CRM_BLOKADA_CC Dump WAGER 100% do 300 PLN_120925"
click at [653, 177] on div "CRM_BLOKADA_CC Dump WAGER 100% do 300 PLN_120925" at bounding box center [686, 181] width 142 height 21
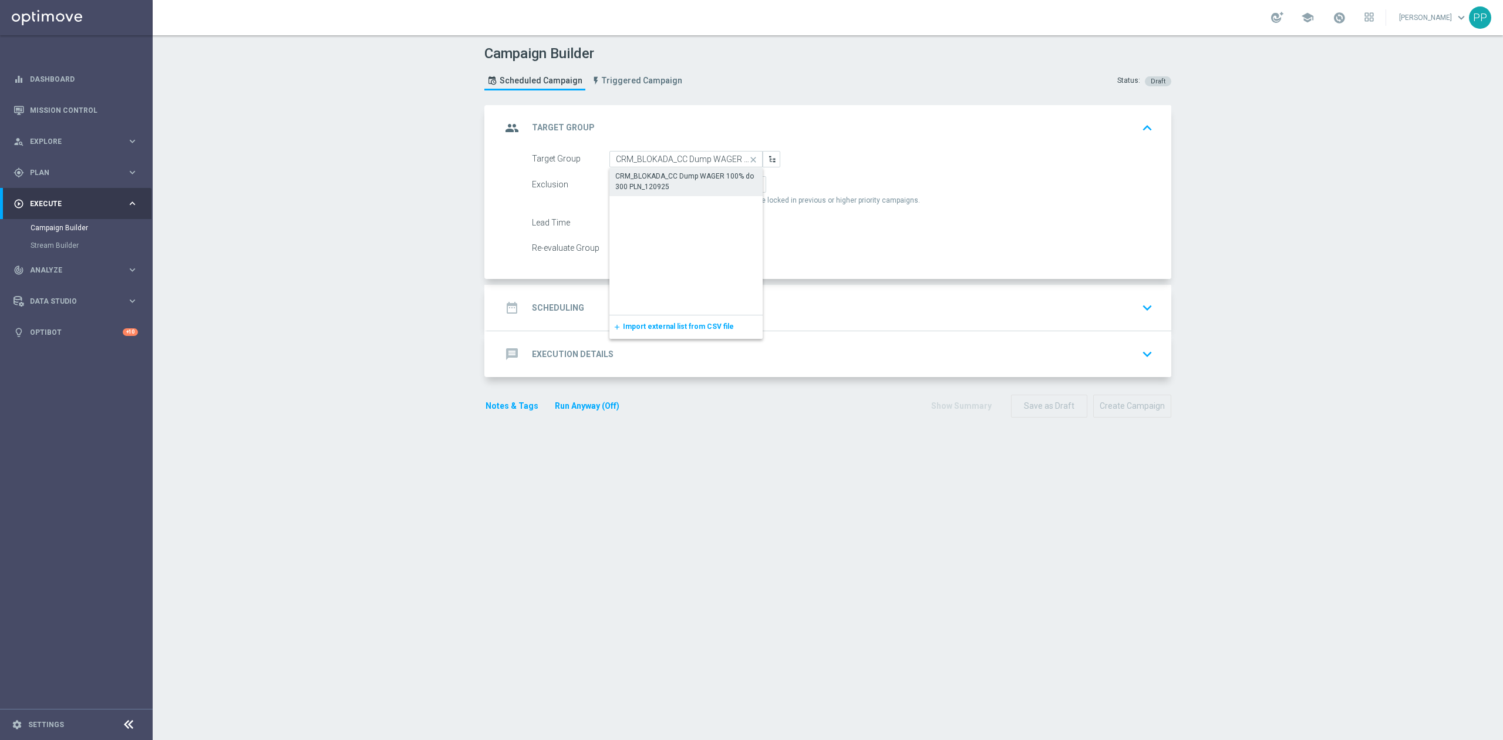
type input "CRM_BLOKADA_CC Dump WAGER 100% do 300 PLN_120925"
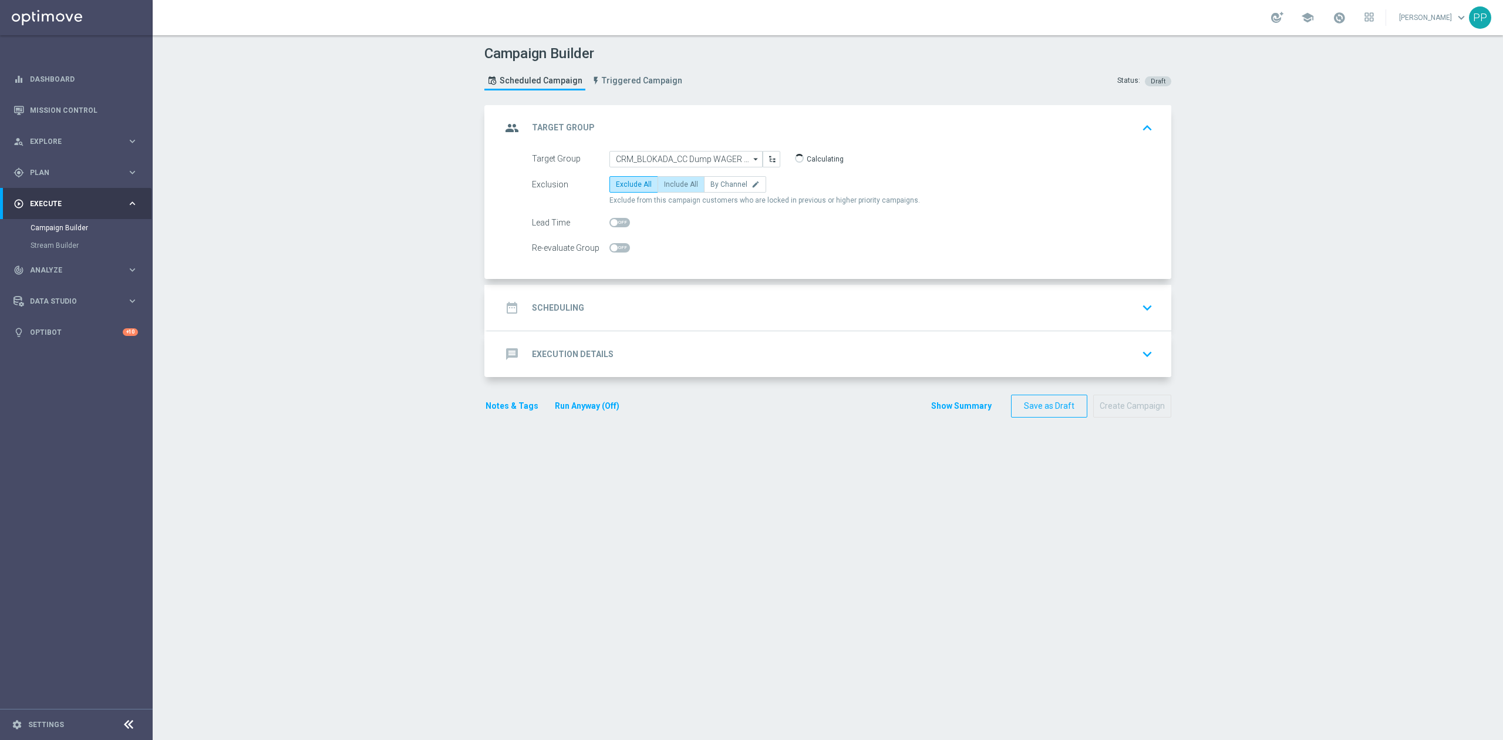
click at [665, 190] on label "Include All" at bounding box center [681, 184] width 47 height 16
click at [665, 190] on input "Include All" at bounding box center [668, 187] width 8 height 8
radio input "true"
click at [614, 296] on div "date_range Scheduling keyboard_arrow_down" at bounding box center [829, 308] width 684 height 46
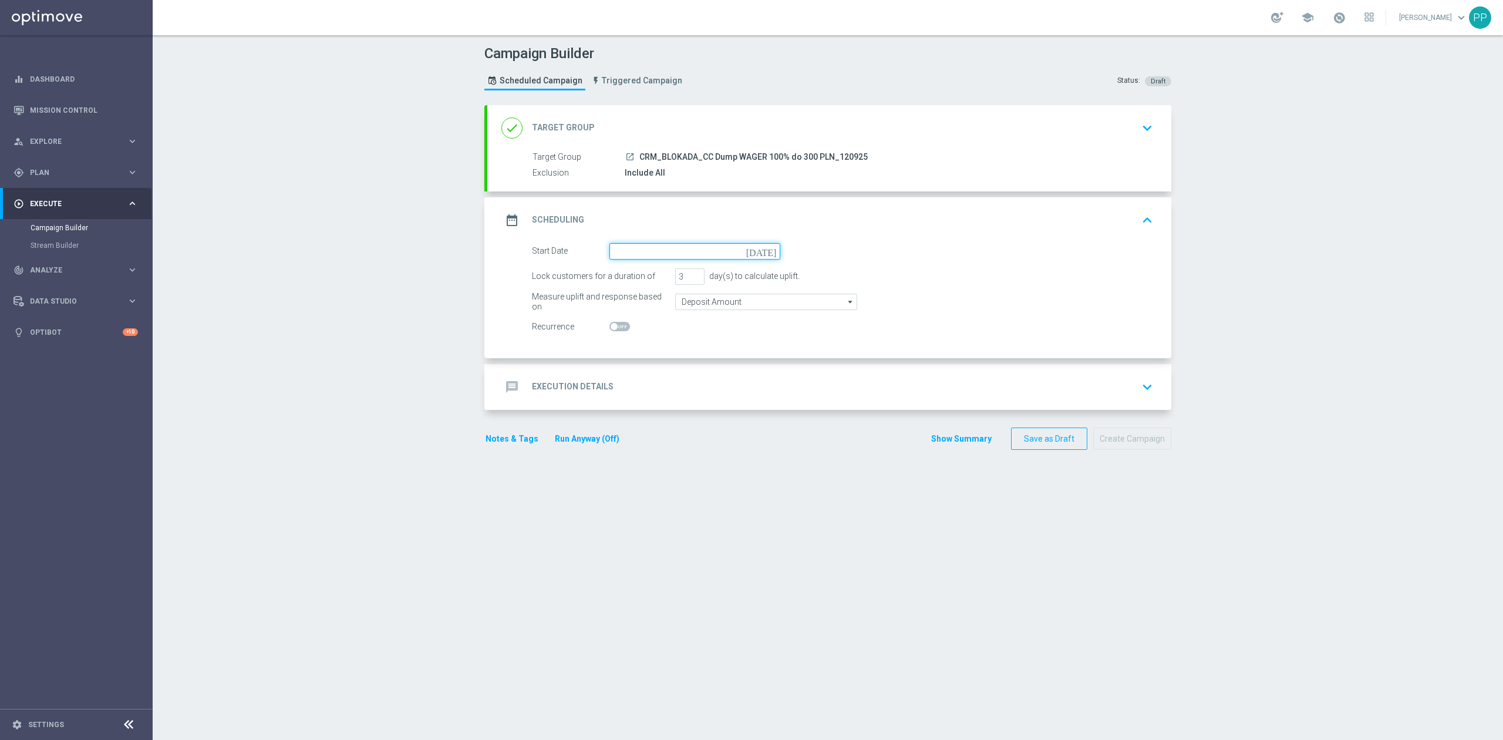
click at [623, 253] on input at bounding box center [695, 251] width 171 height 16
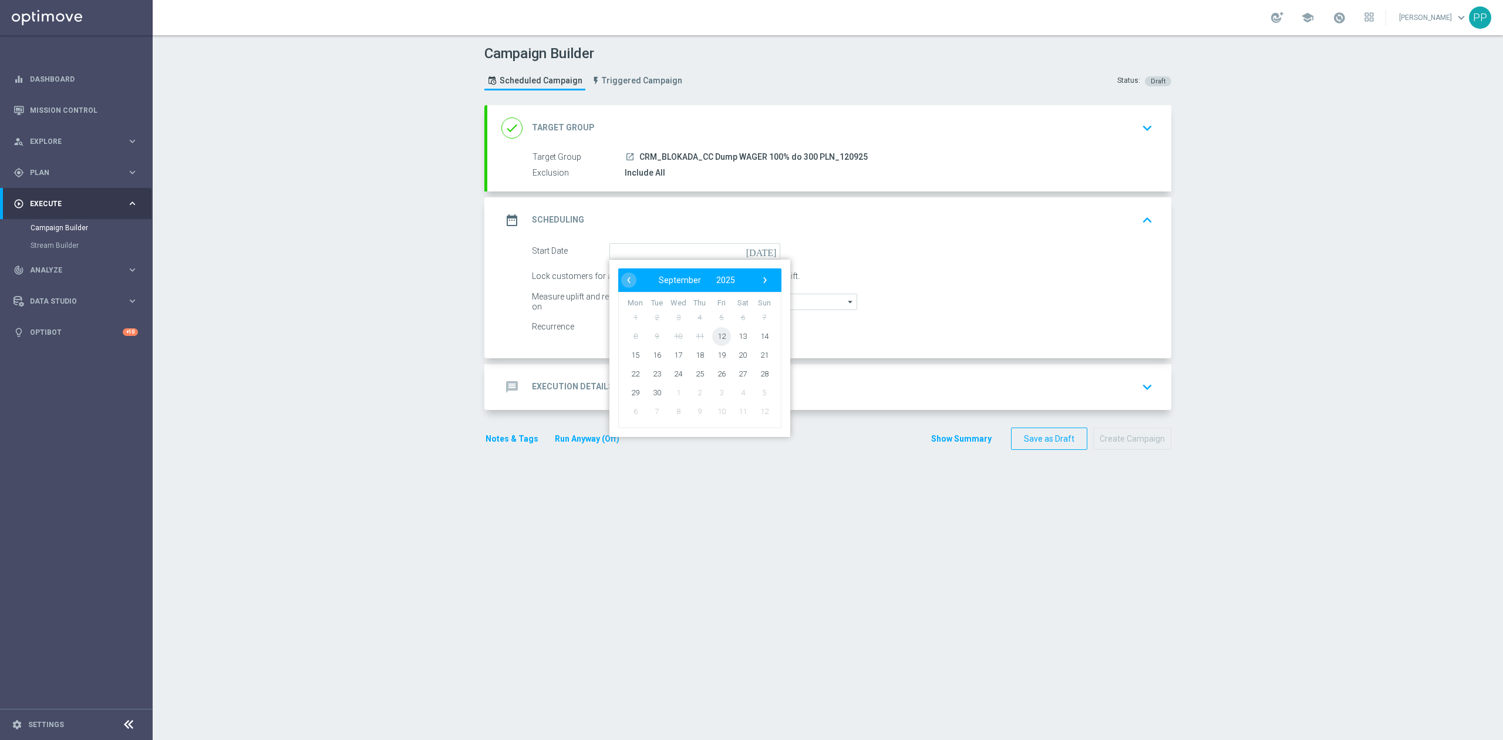
click at [718, 339] on span "12" at bounding box center [721, 336] width 19 height 19
type input "12 Sep 2025"
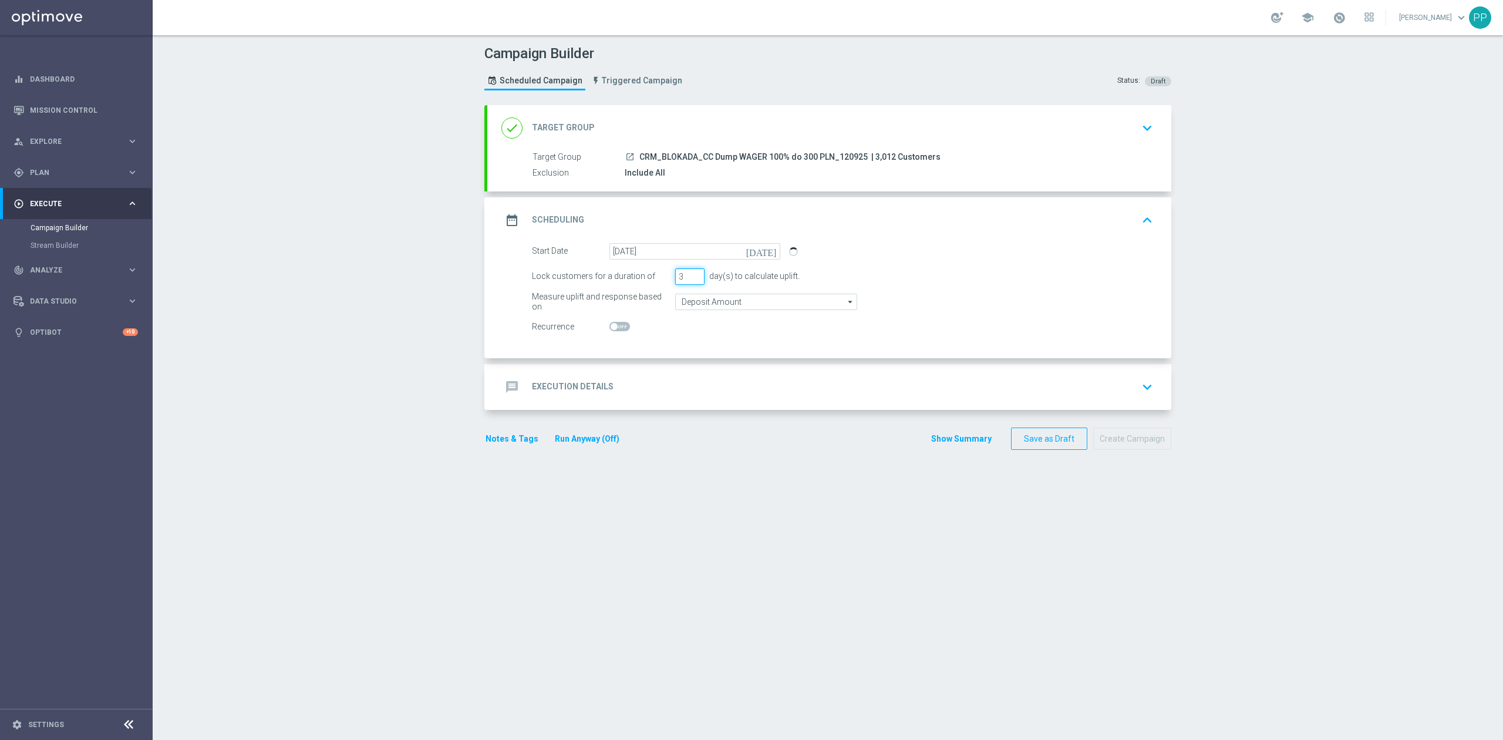
drag, startPoint x: 682, startPoint y: 277, endPoint x: 667, endPoint y: 278, distance: 14.7
click at [667, 278] on div "Lock customers for a duration of 3 day(s) to calculate uplift." at bounding box center [842, 276] width 639 height 16
type input "1"
click at [686, 466] on section "done Target Group keyboard_arrow_down Target Group launch CRM_BLOKADA_CC Dump W…" at bounding box center [828, 416] width 705 height 623
click at [689, 299] on input "Deposit Amount" at bounding box center [766, 302] width 182 height 16
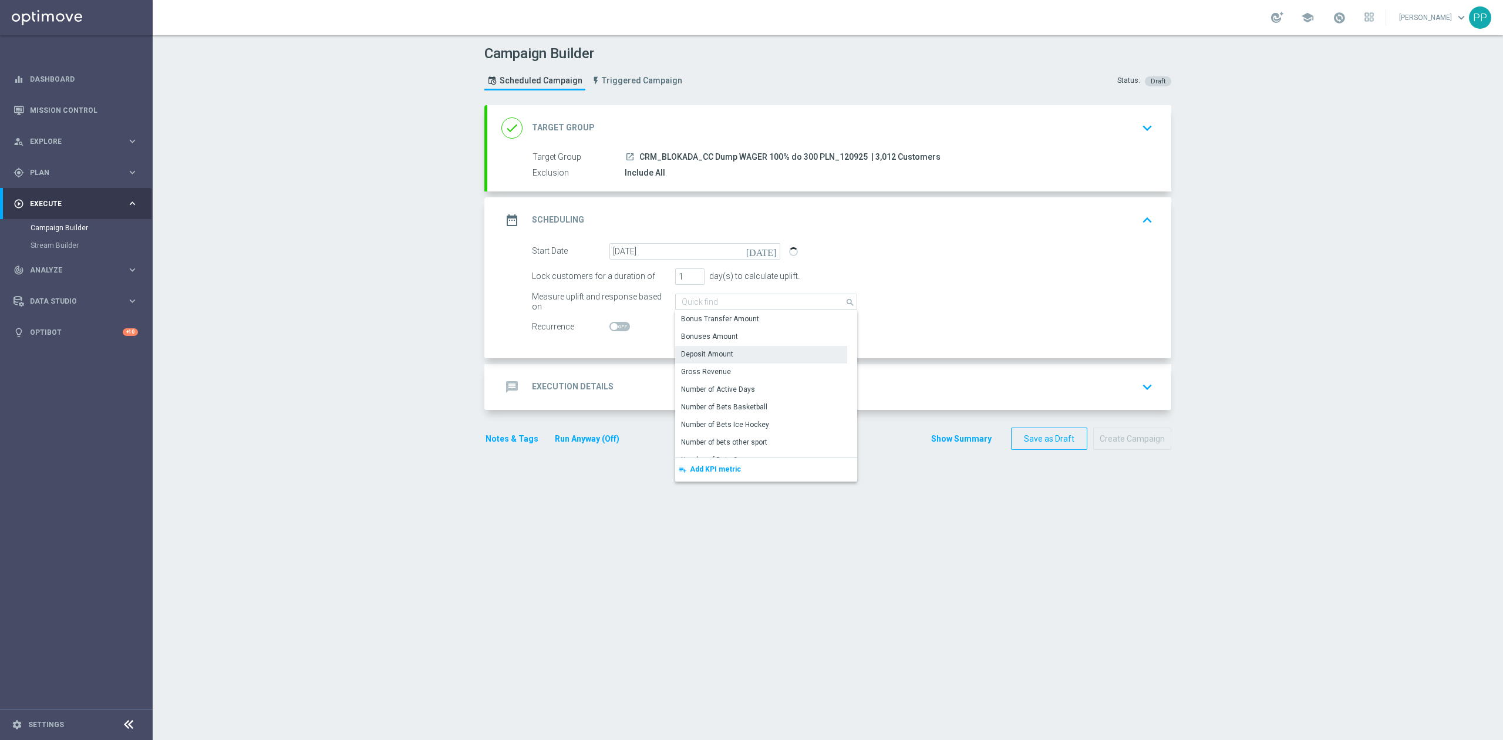
click at [415, 325] on div "Campaign Builder Scheduled Campaign Triggered Campaign Status: Draft done Targe…" at bounding box center [828, 387] width 1351 height 705
type input "Deposit Amount"
drag, startPoint x: 677, startPoint y: 277, endPoint x: 670, endPoint y: 276, distance: 7.1
click at [675, 276] on input "1" at bounding box center [689, 276] width 29 height 16
type input "3"
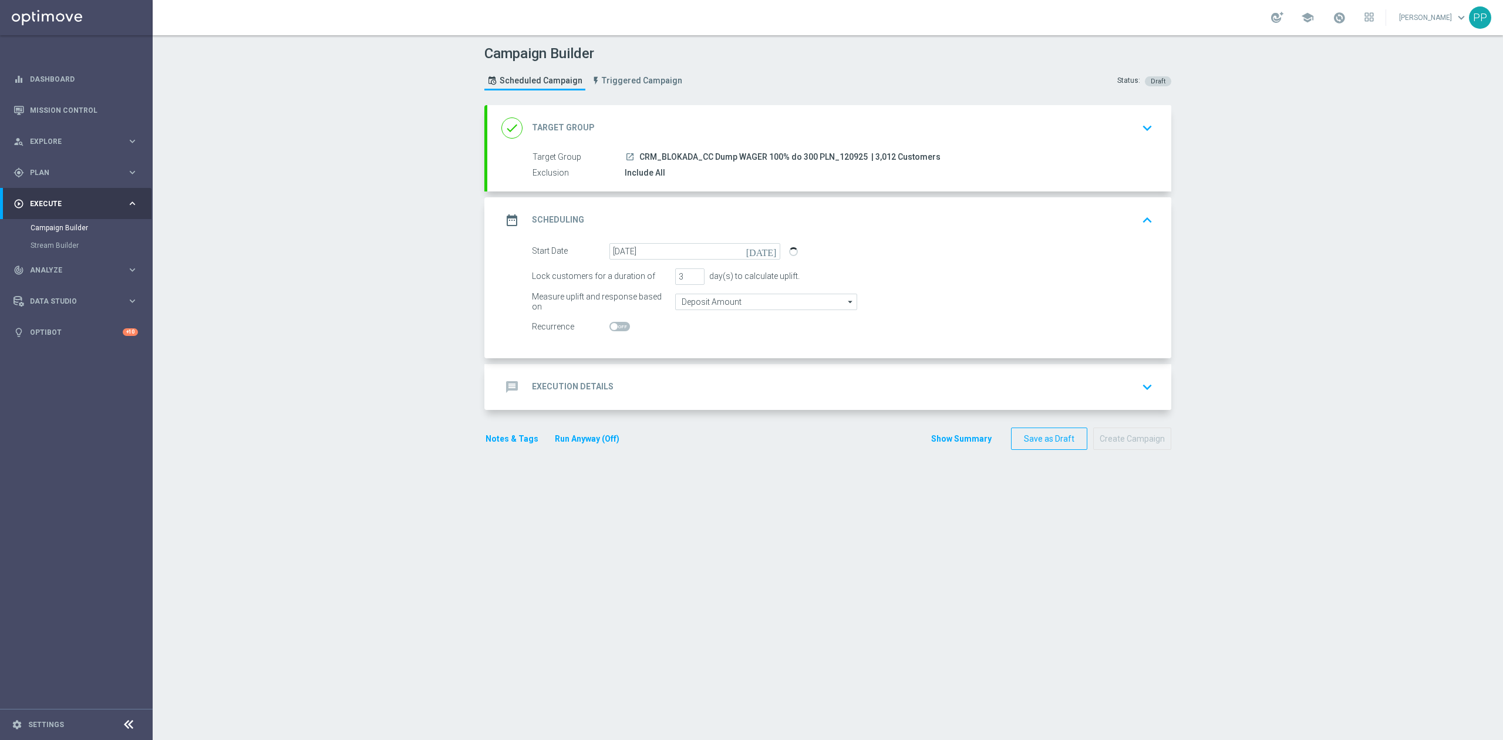
click at [719, 377] on div "message Execution Details keyboard_arrow_down" at bounding box center [830, 387] width 656 height 22
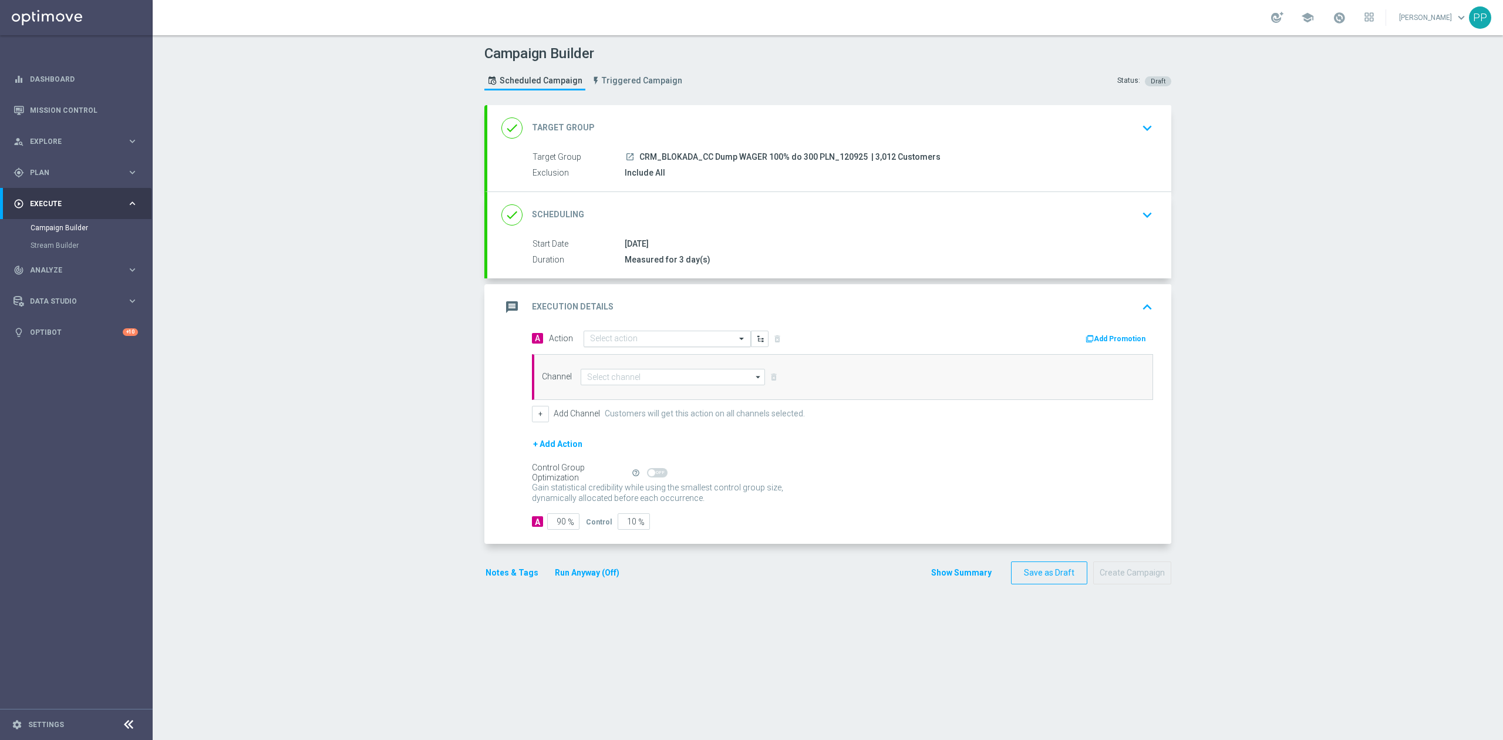
click at [671, 336] on input "text" at bounding box center [655, 339] width 131 height 10
paste input "CRM_BLOKADA_CC Dump WAGER 100% do 300 PLN_120925"
type input "CRM_BLOKADA_CC Dump WAGER 100% do 300 PLN_120925"
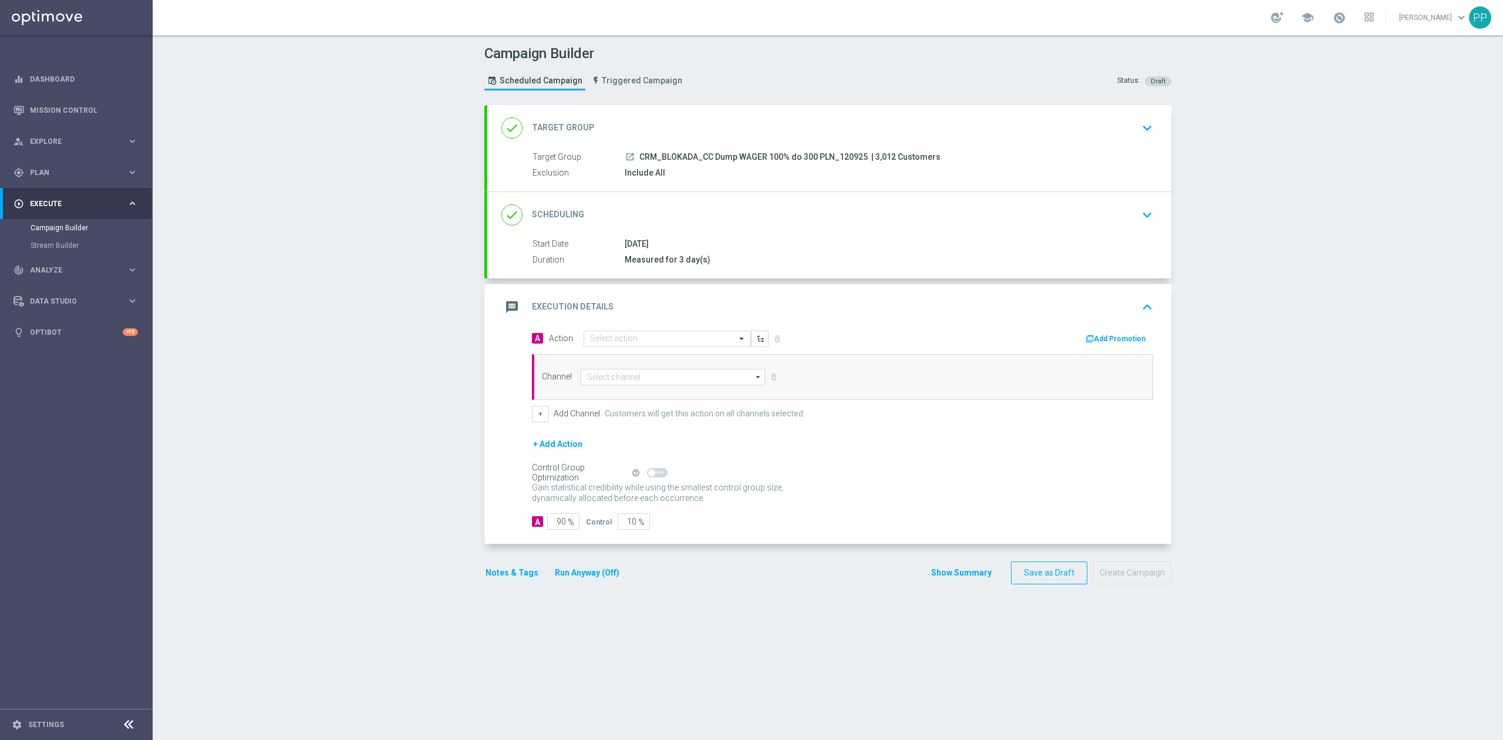
click at [447, 247] on div "Campaign Builder Scheduled Campaign Triggered Campaign Status: Draft done Targe…" at bounding box center [828, 387] width 1351 height 705
click at [642, 130] on div "done Target Group keyboard_arrow_down" at bounding box center [830, 128] width 656 height 22
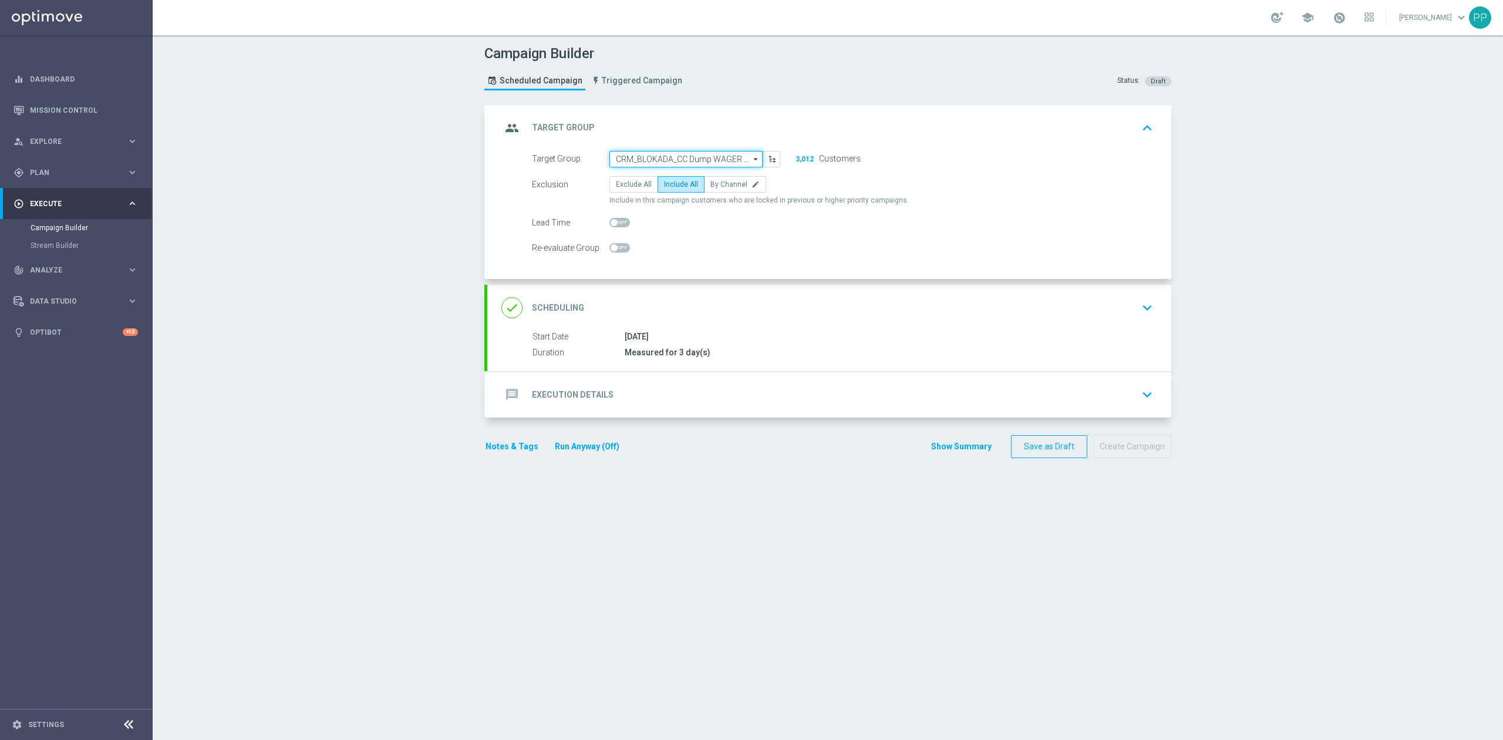
click at [687, 153] on input "CRM_BLOKADA_CC Dump WAGER 100% do 300 PLN_120925" at bounding box center [686, 159] width 153 height 16
paste input "D_ALL_TARGET_DEPO_CC LIGI 100% do 500 PLN_120925"
click at [745, 117] on div "group Target Group keyboard_arrow_up" at bounding box center [830, 128] width 656 height 22
type input "CRM_BLOKADA_CC Dump WAGER 100% do 300 PLN_120925"
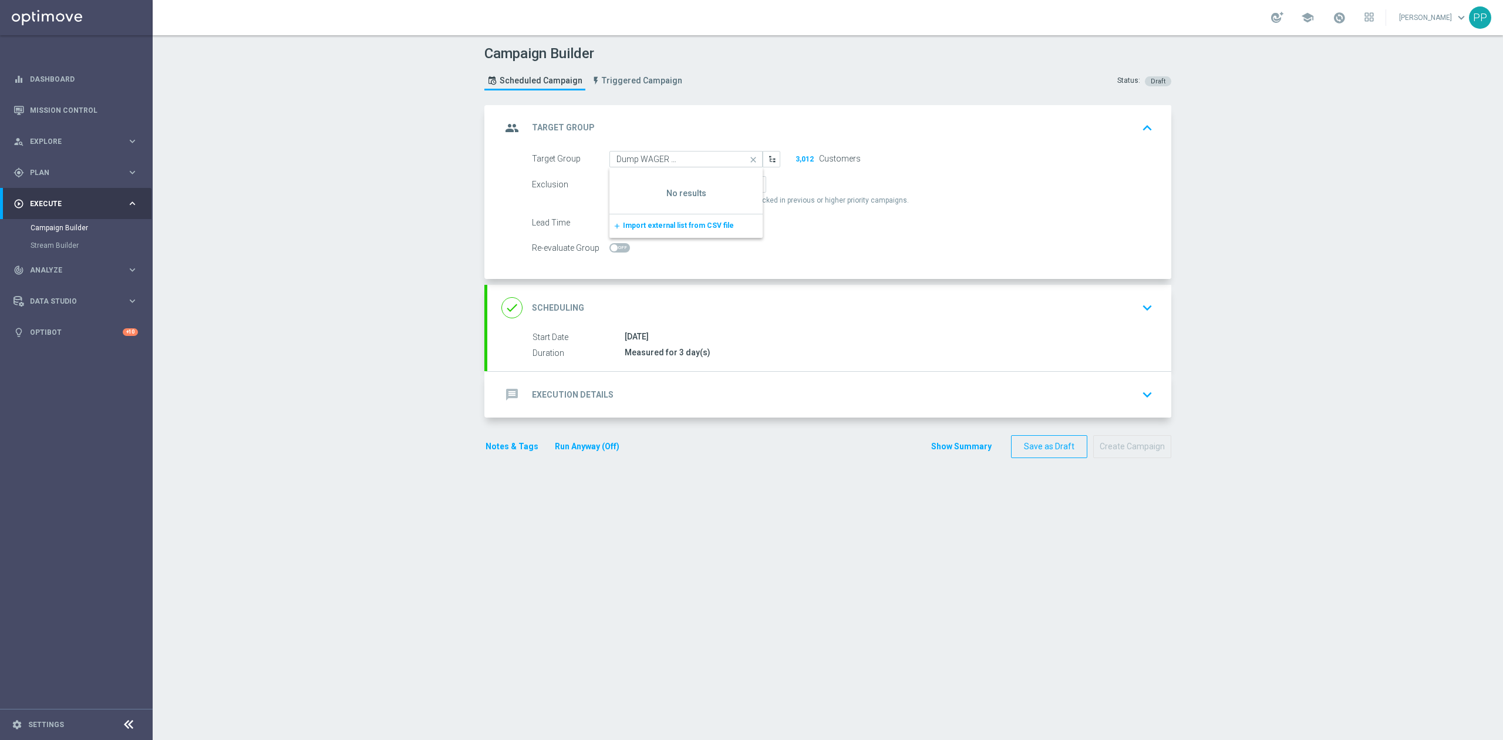
scroll to position [0, 0]
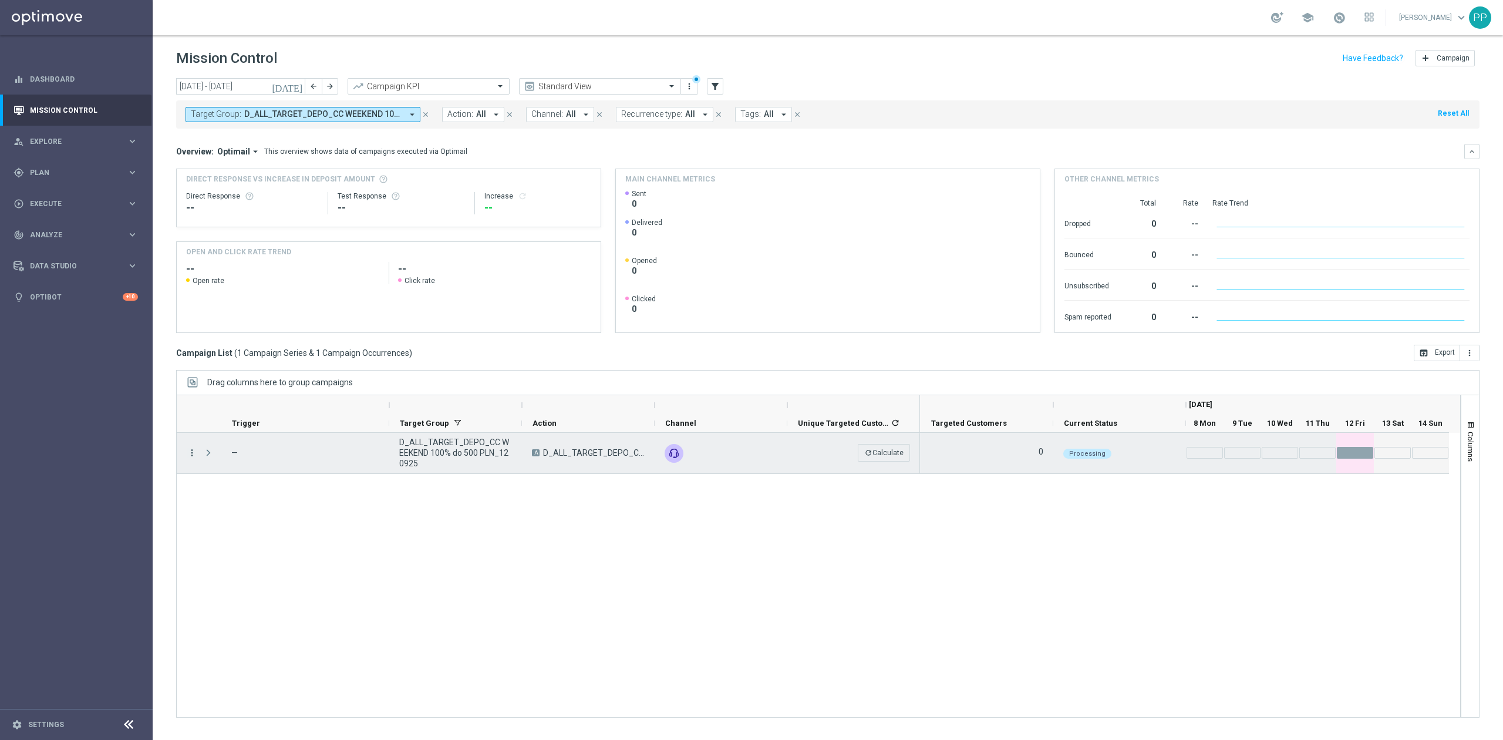
click at [191, 458] on icon "more_vert" at bounding box center [192, 452] width 11 height 11
click at [416, 536] on div "more_vert — D_ALL_TARGET_DEPO_CC WEEKEND 100% do 500 PLN_120925 A D_ALL_TARGET_…" at bounding box center [818, 575] width 1285 height 285
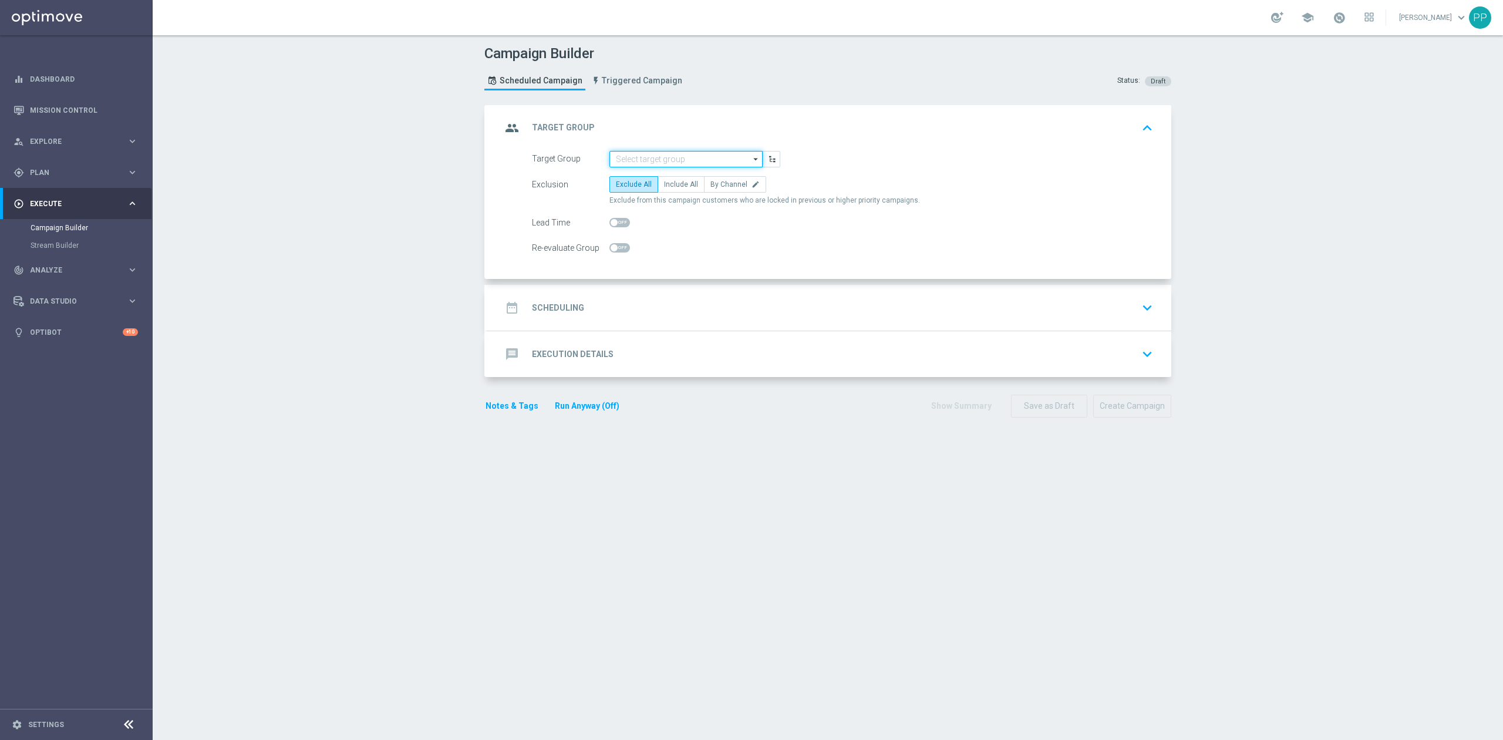
click at [656, 151] on input at bounding box center [686, 159] width 153 height 16
paste input "D_ALL_TARGET_DEPO_CC LIGI 100% do 500 PLN_120925"
click at [654, 182] on div "D_ALL_TARGET_DEPO_CC LIGI 100% do 500 PLN_120925" at bounding box center [686, 181] width 142 height 21
type input "D_ALL_TARGET_DEPO_CC LIGI 100% do 500 PLN_120925"
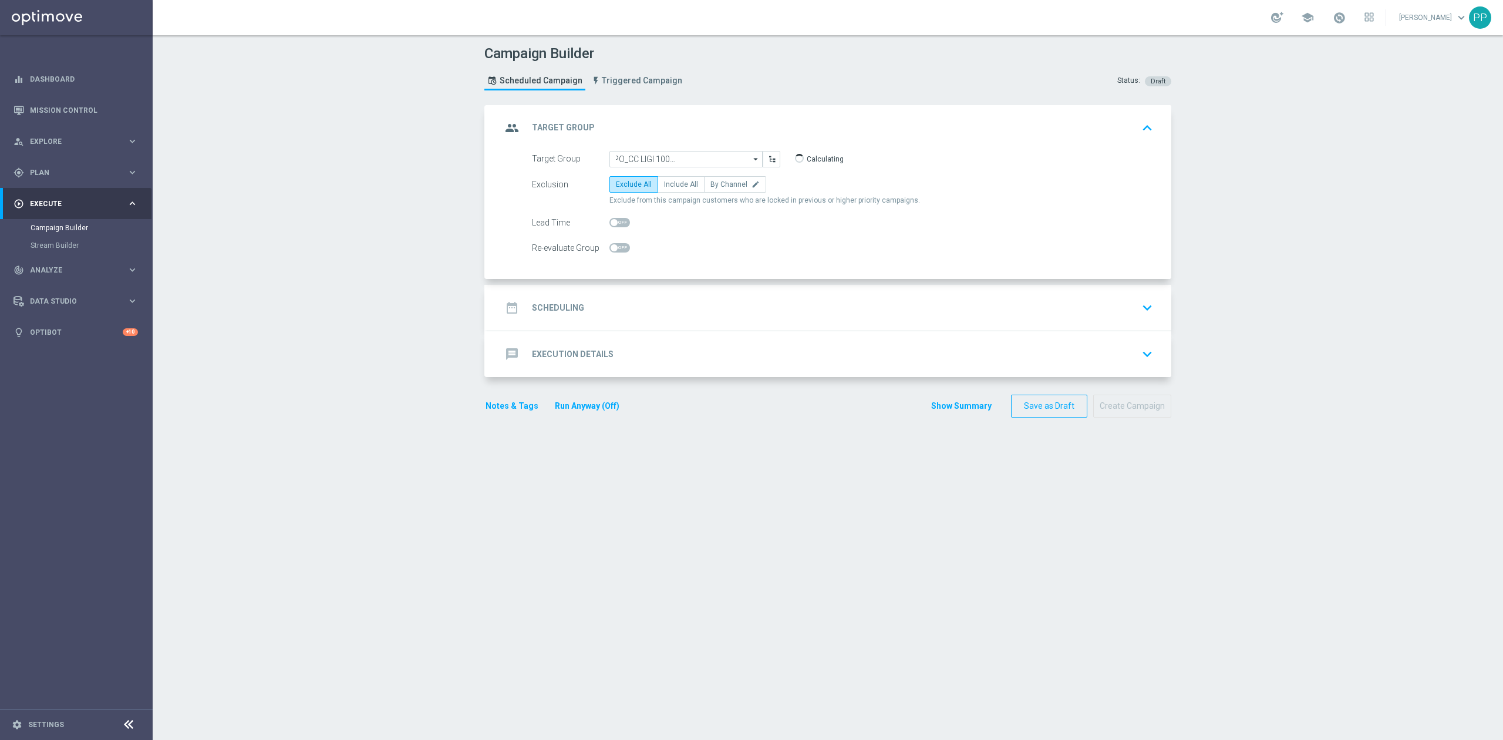
scroll to position [0, 0]
click at [722, 189] on label "By Channel edit" at bounding box center [735, 184] width 62 height 16
click at [718, 189] on input "By Channel edit" at bounding box center [715, 187] width 8 height 8
radio input "true"
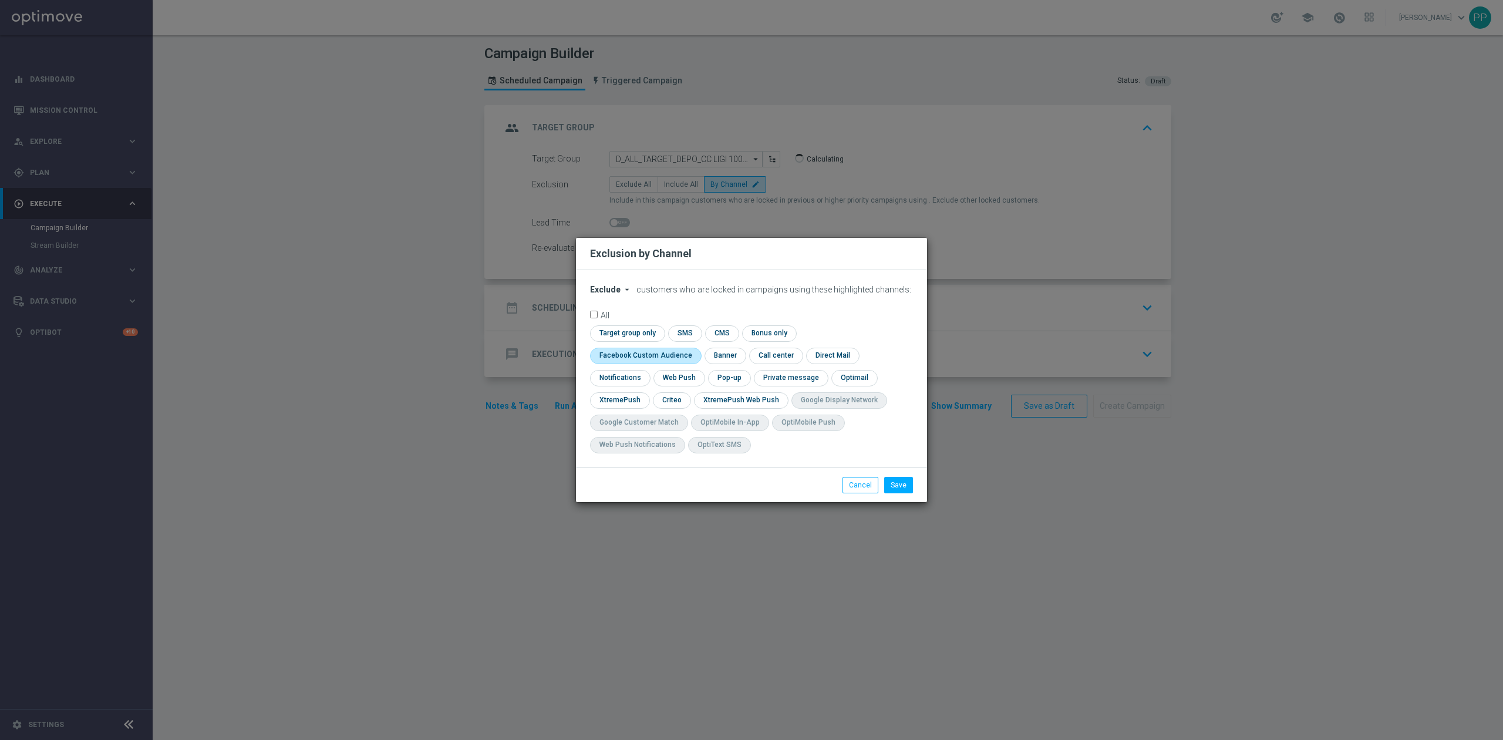
click at [696, 348] on input "checkbox" at bounding box center [643, 356] width 106 height 16
checkbox input "true"
click at [677, 400] on input "checkbox" at bounding box center [671, 400] width 36 height 16
checkbox input "true"
click at [856, 480] on button "Cancel" at bounding box center [861, 485] width 36 height 16
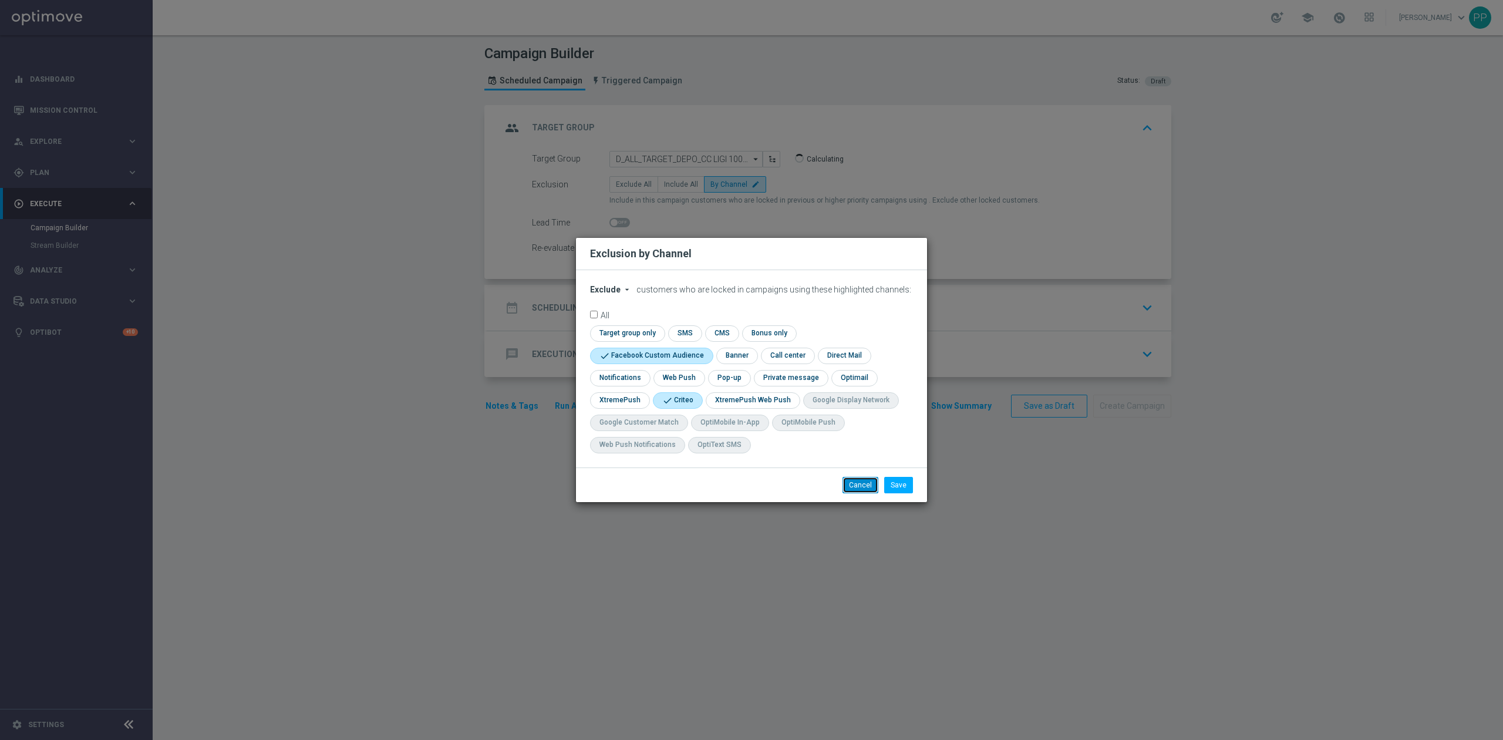
radio input "true"
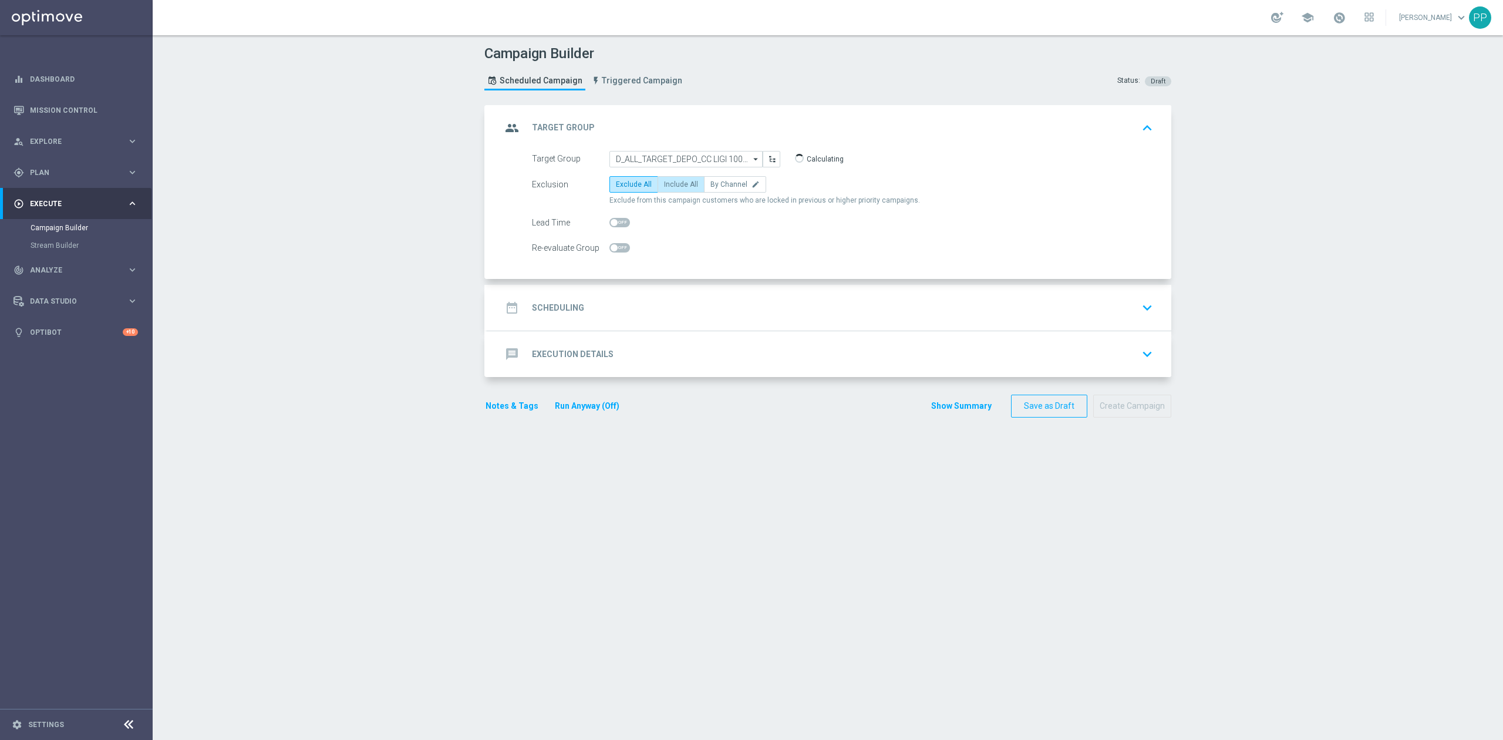
click at [680, 188] on span "Include All" at bounding box center [681, 184] width 34 height 8
click at [672, 188] on input "Include All" at bounding box center [668, 187] width 8 height 8
radio input "true"
click at [705, 297] on div "date_range Scheduling keyboard_arrow_down" at bounding box center [830, 308] width 656 height 22
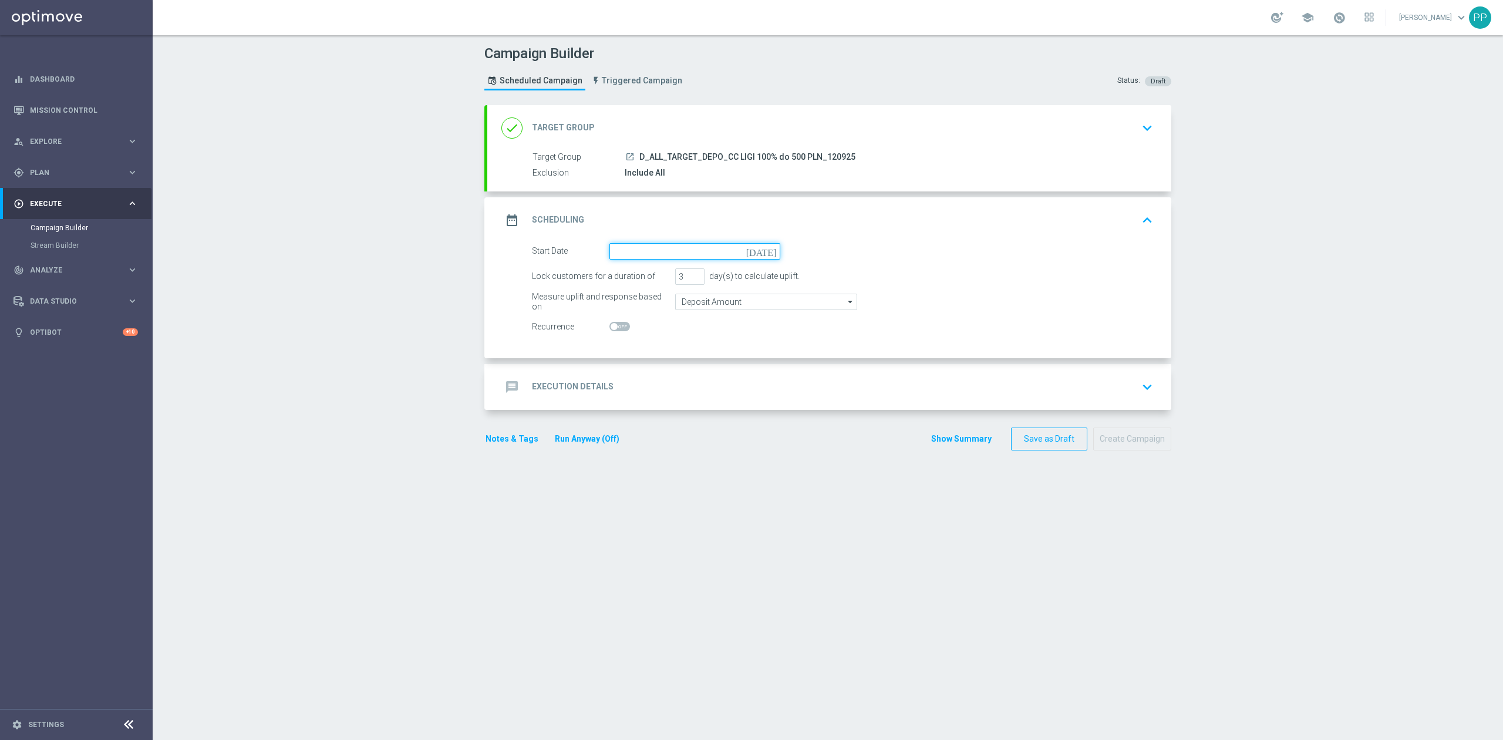
click at [657, 245] on input at bounding box center [695, 251] width 171 height 16
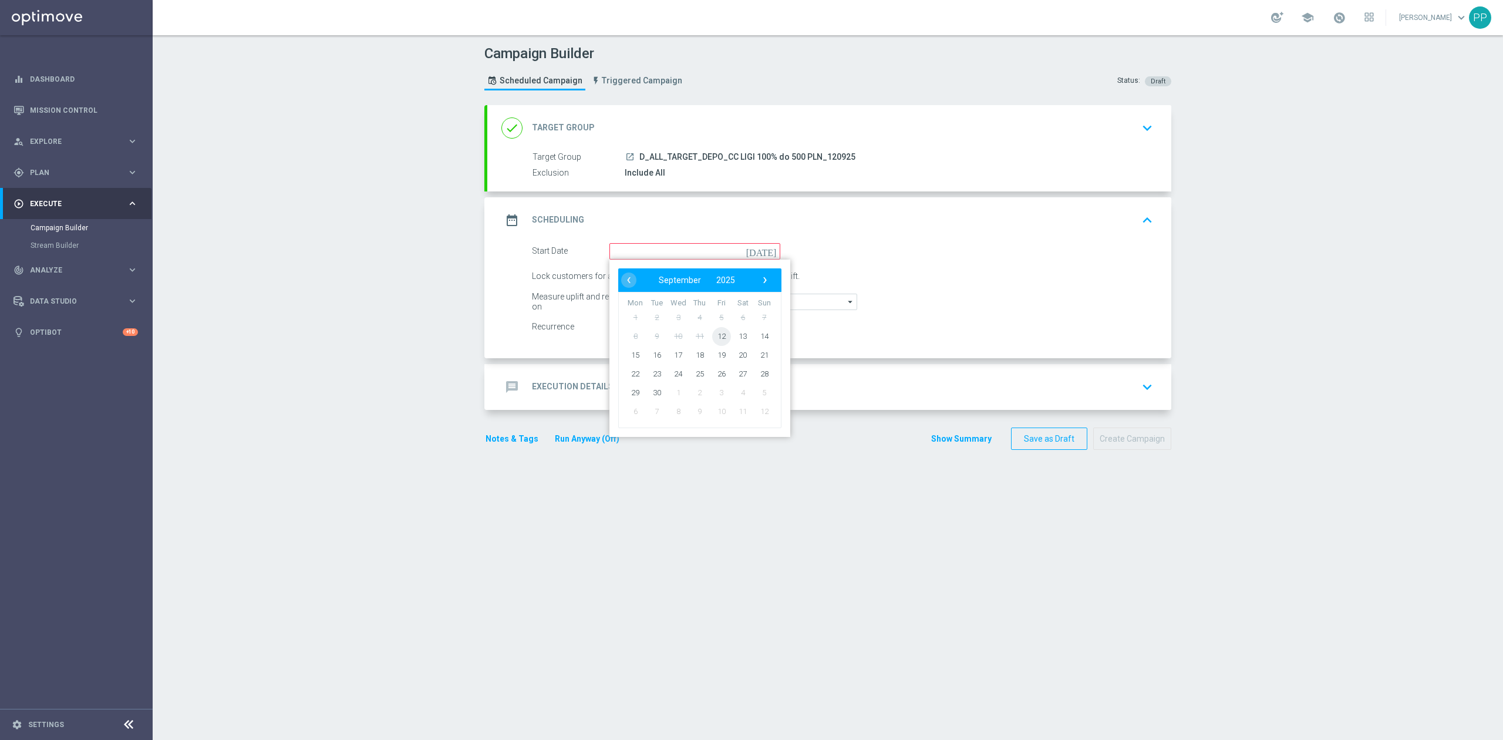
click at [712, 341] on span "12" at bounding box center [721, 336] width 19 height 19
type input "12 Sep 2025"
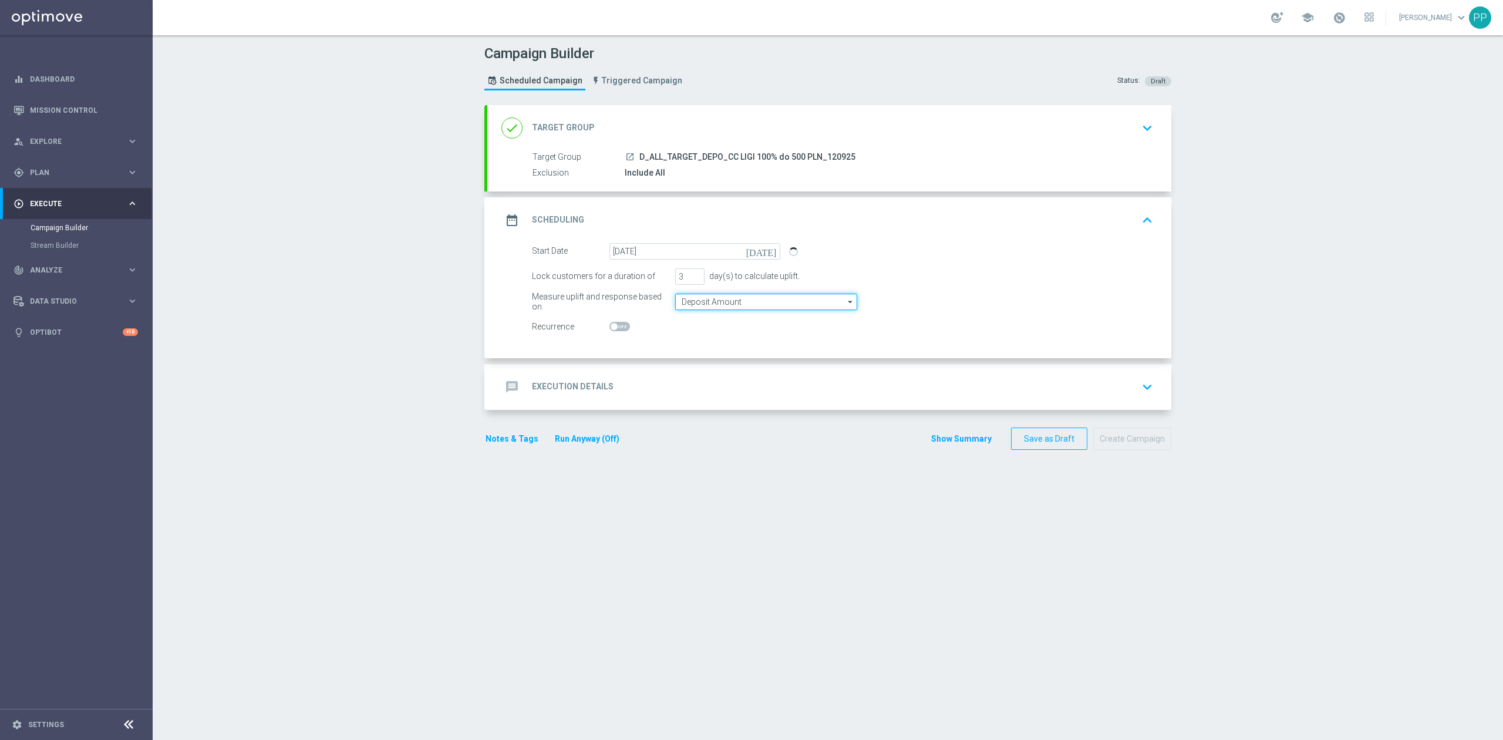
click at [685, 306] on input "Deposit Amount" at bounding box center [766, 302] width 182 height 16
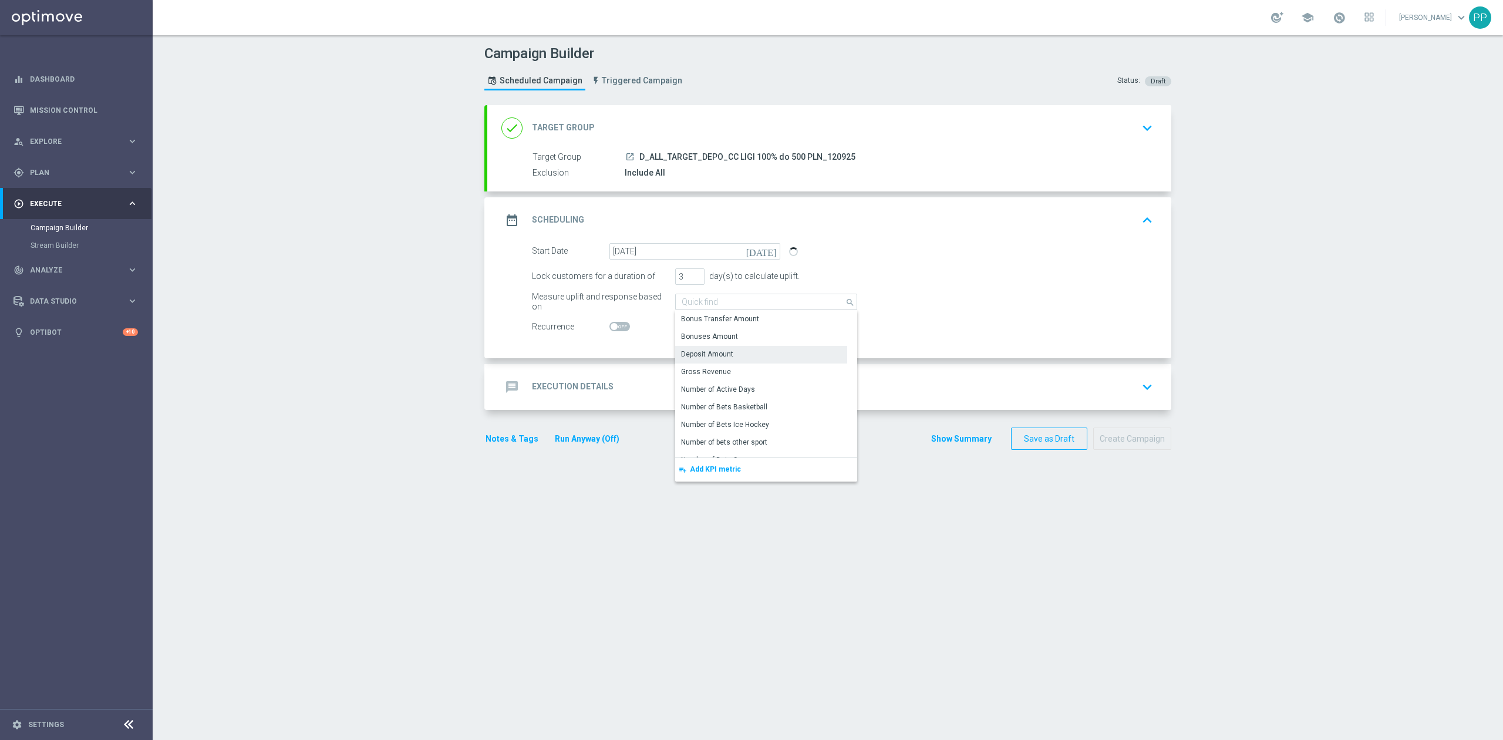
click at [400, 369] on div "Campaign Builder Scheduled Campaign Triggered Campaign Status: Draft done Targe…" at bounding box center [828, 387] width 1351 height 705
type input "Deposit Amount"
click at [634, 381] on div "message Execution Details keyboard_arrow_down" at bounding box center [830, 387] width 656 height 22
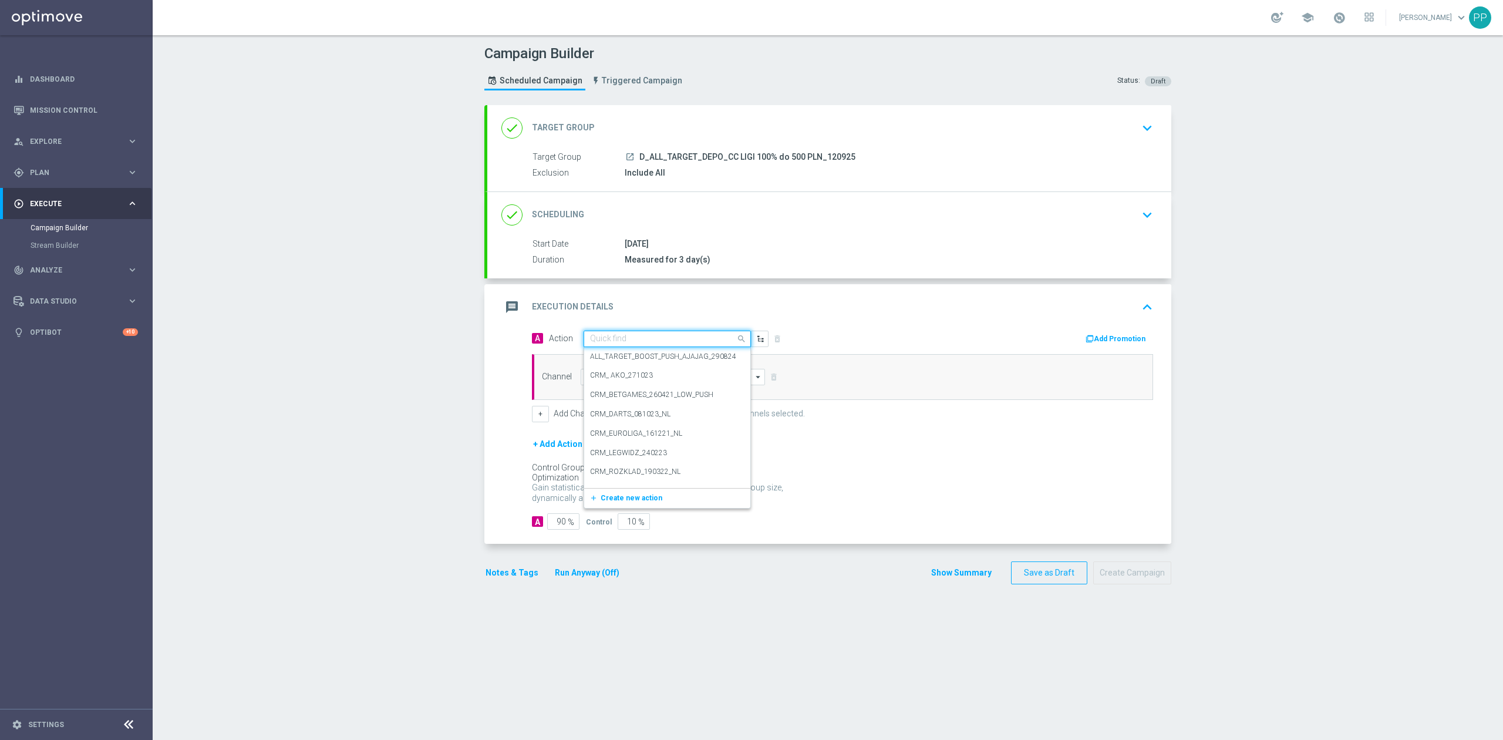
click at [616, 335] on input "text" at bounding box center [655, 339] width 131 height 10
click at [642, 503] on button "add_new Create new action" at bounding box center [665, 499] width 162 height 14
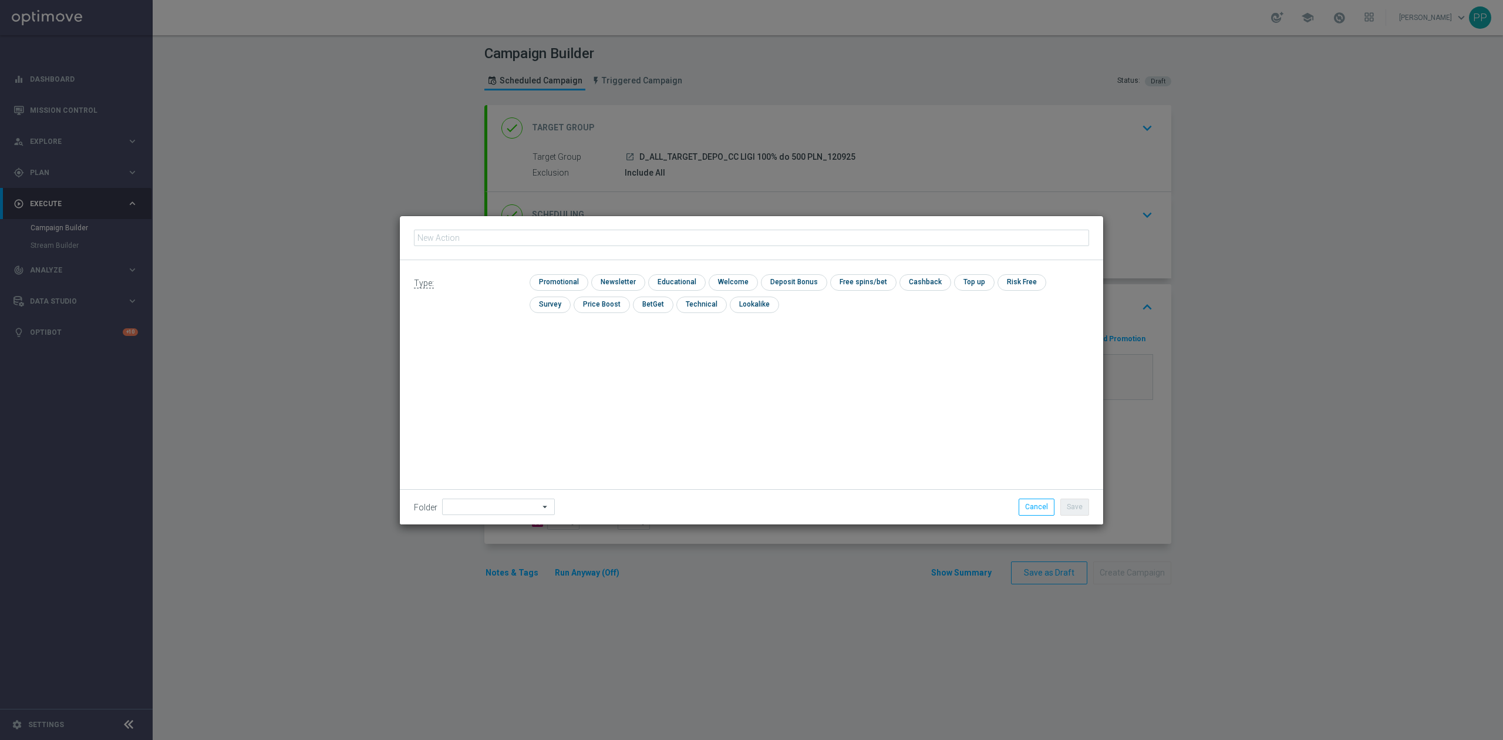
type input "D_ALL_TARGET_DEPO_CC LIGI 100% do 500 PLN_120925"
click at [557, 285] on input "checkbox" at bounding box center [558, 282] width 56 height 16
checkbox input "true"
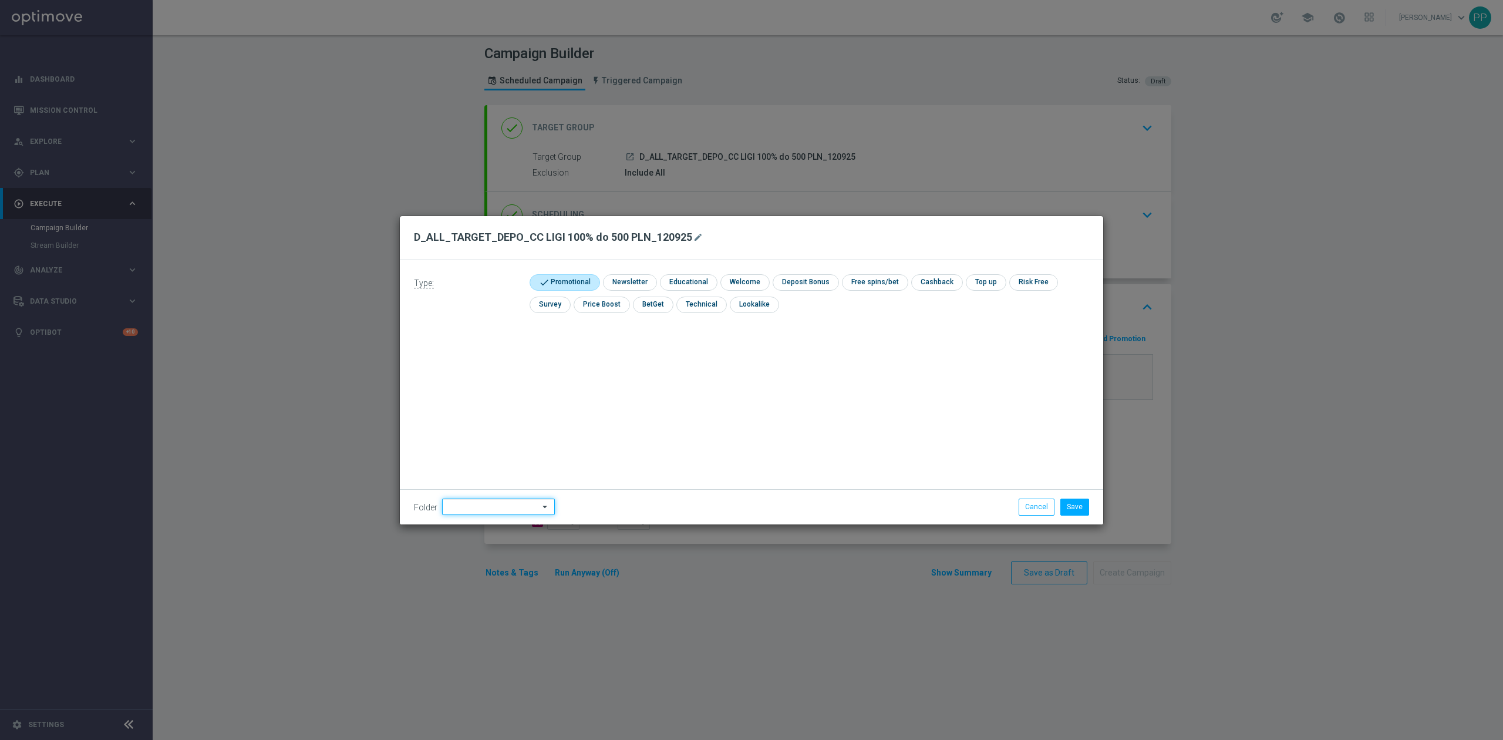
click at [529, 504] on input at bounding box center [498, 507] width 113 height 16
click at [501, 364] on div "9. Wrzesień 2025" at bounding box center [476, 359] width 57 height 11
type input "9. Wrzesień 2025"
click at [686, 383] on div "Type: check Promotional check Newsletter check Educational check Welcome check …" at bounding box center [752, 392] width 704 height 264
click at [1067, 511] on button "Save" at bounding box center [1075, 507] width 29 height 16
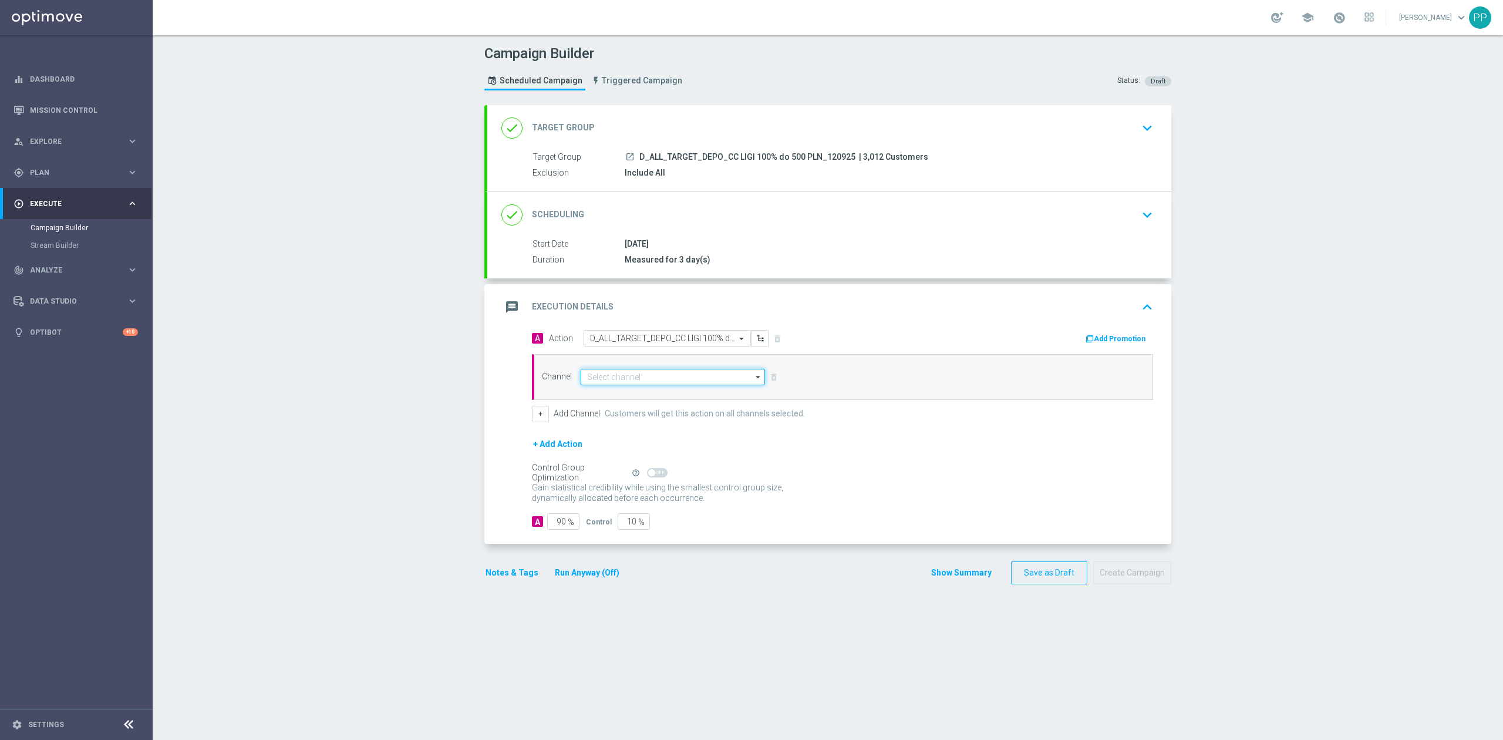
click at [696, 377] on input at bounding box center [673, 377] width 184 height 16
click at [644, 502] on div "Call center" at bounding box center [668, 501] width 174 height 18
type input "Call center"
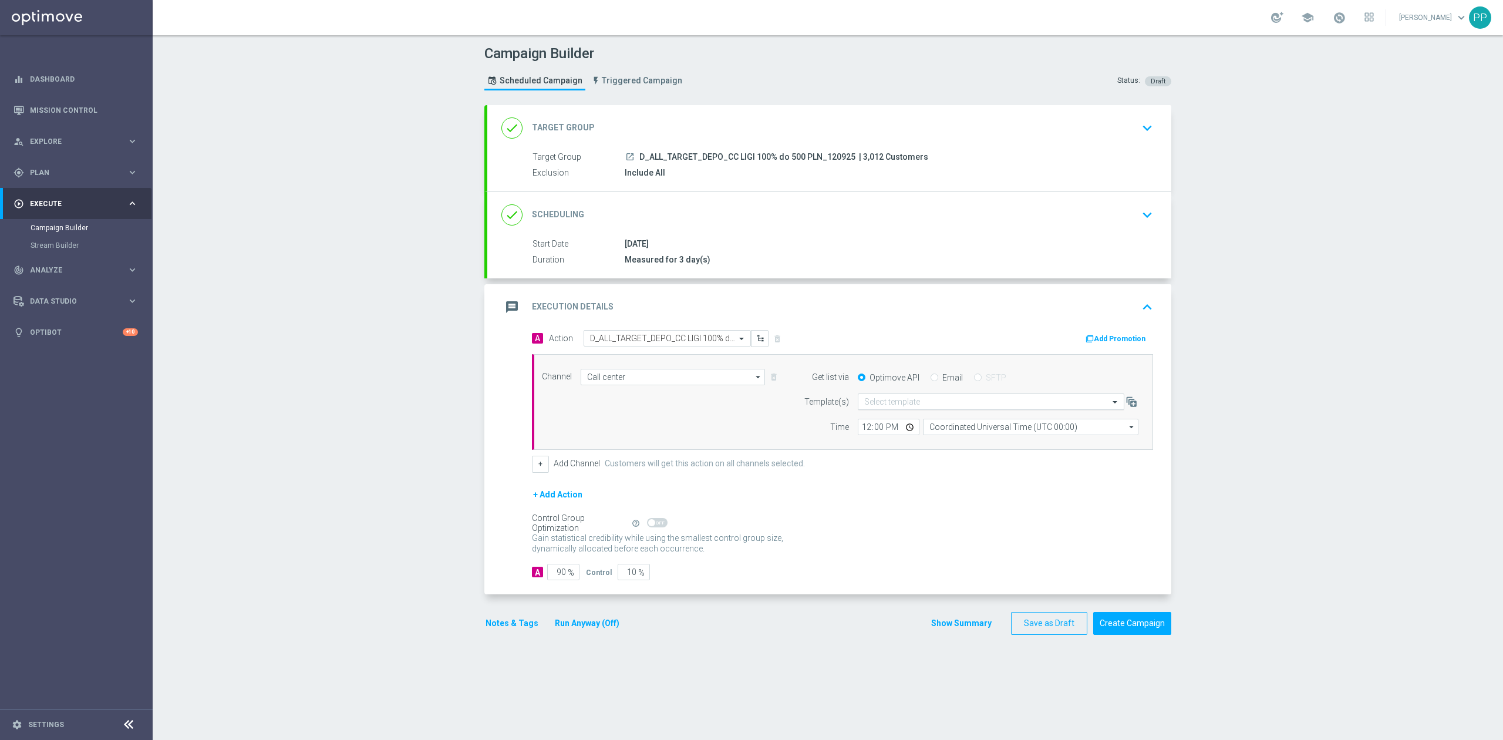
click at [962, 405] on input "text" at bounding box center [979, 402] width 230 height 10
paste input "D_ALL_TARGET_DEPO_CC LIGI 100% do 500 PLN_120925"
type input "D_ALL_TARGET_DEPO_CC LIGI 100% do 500 PLN_120925"
drag, startPoint x: 962, startPoint y: 416, endPoint x: 1051, endPoint y: 381, distance: 96.2
click at [1051, 381] on form "Get list via Optimove API Email SFTP Template(s) Quick find D_ALL_TARGET_DEPO_C…" at bounding box center [968, 402] width 341 height 67
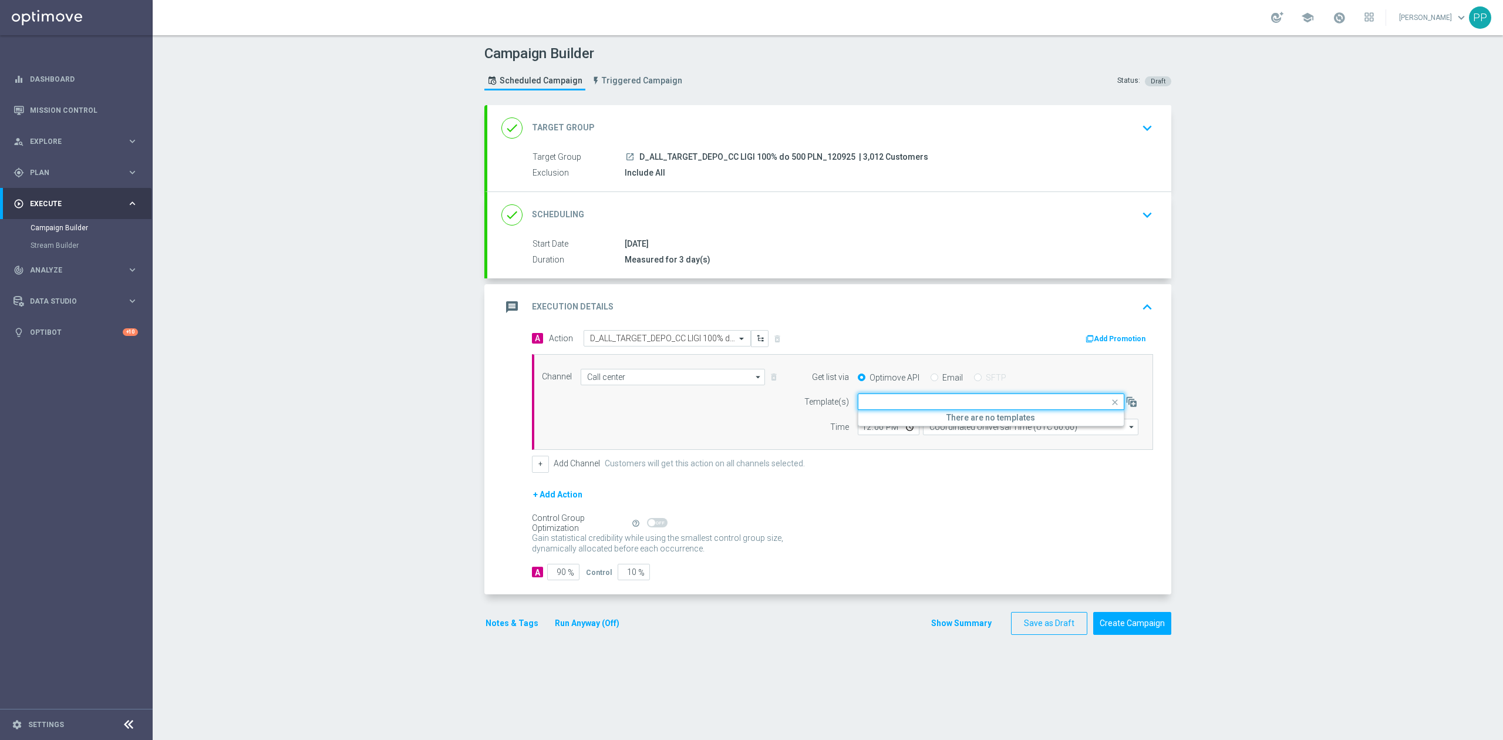
click at [1109, 399] on span at bounding box center [1116, 402] width 15 height 15
click at [1023, 433] on input "Coordinated Universal Time (UTC 00:00)" at bounding box center [1031, 427] width 216 height 16
click at [1023, 447] on div "Central European Time (Warsaw) (UTC +02:00)" at bounding box center [1025, 444] width 192 height 11
type input "Central European Time (Warsaw) (UTC +02:00)"
click at [861, 432] on input "12:00" at bounding box center [889, 427] width 62 height 16
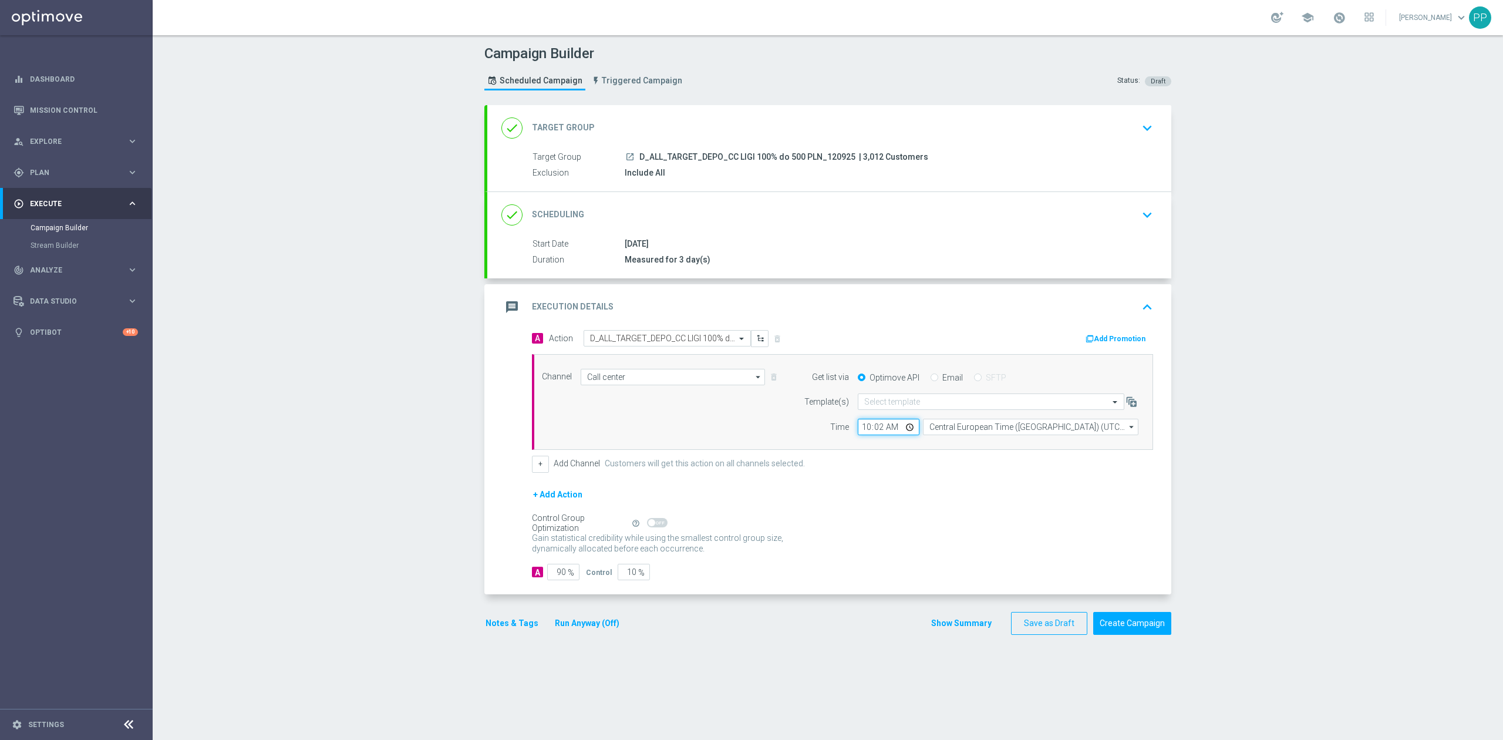
type input "10:20"
click at [342, 511] on div "Campaign Builder Scheduled Campaign Triggered Campaign Status: Draft done Targe…" at bounding box center [828, 387] width 1351 height 705
click at [553, 571] on input "90" at bounding box center [563, 572] width 32 height 16
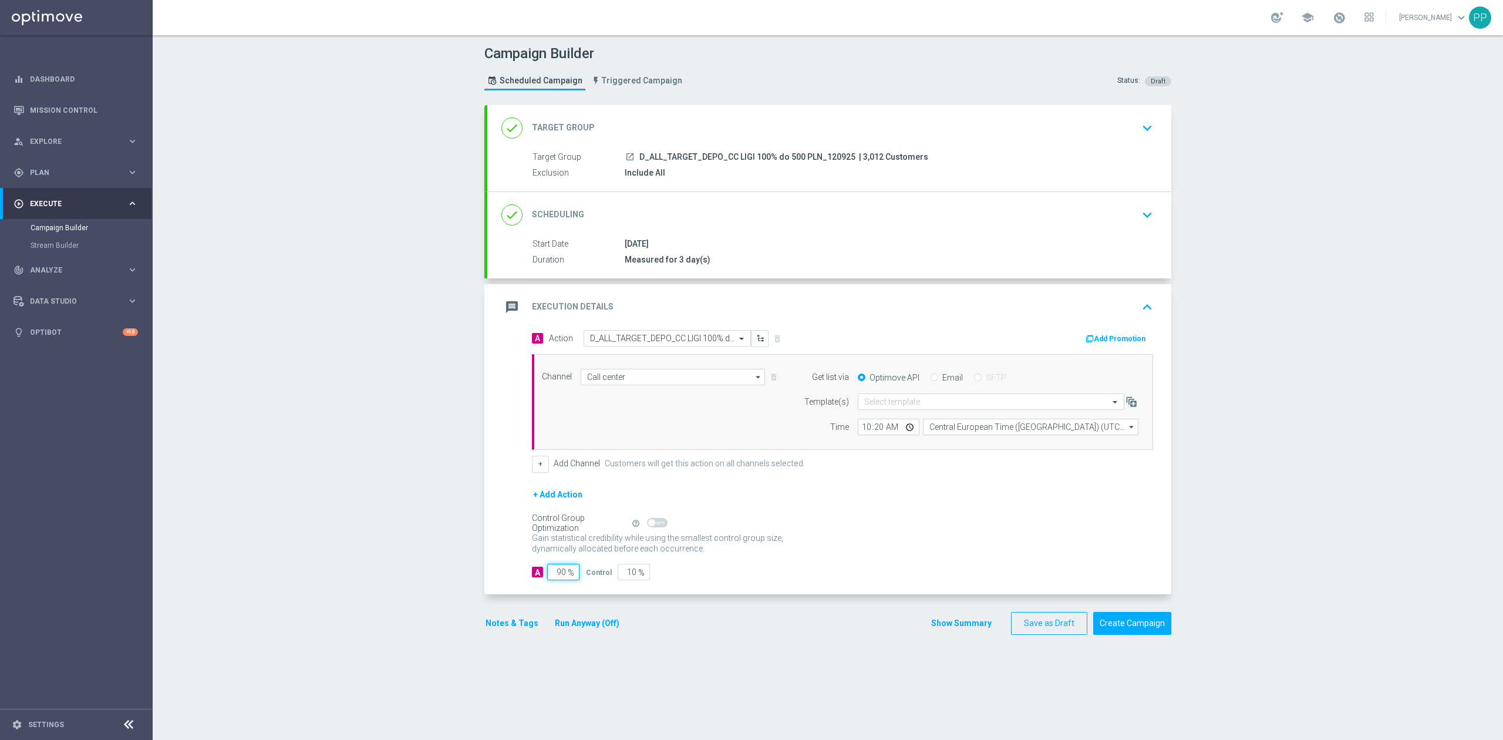
type input "9"
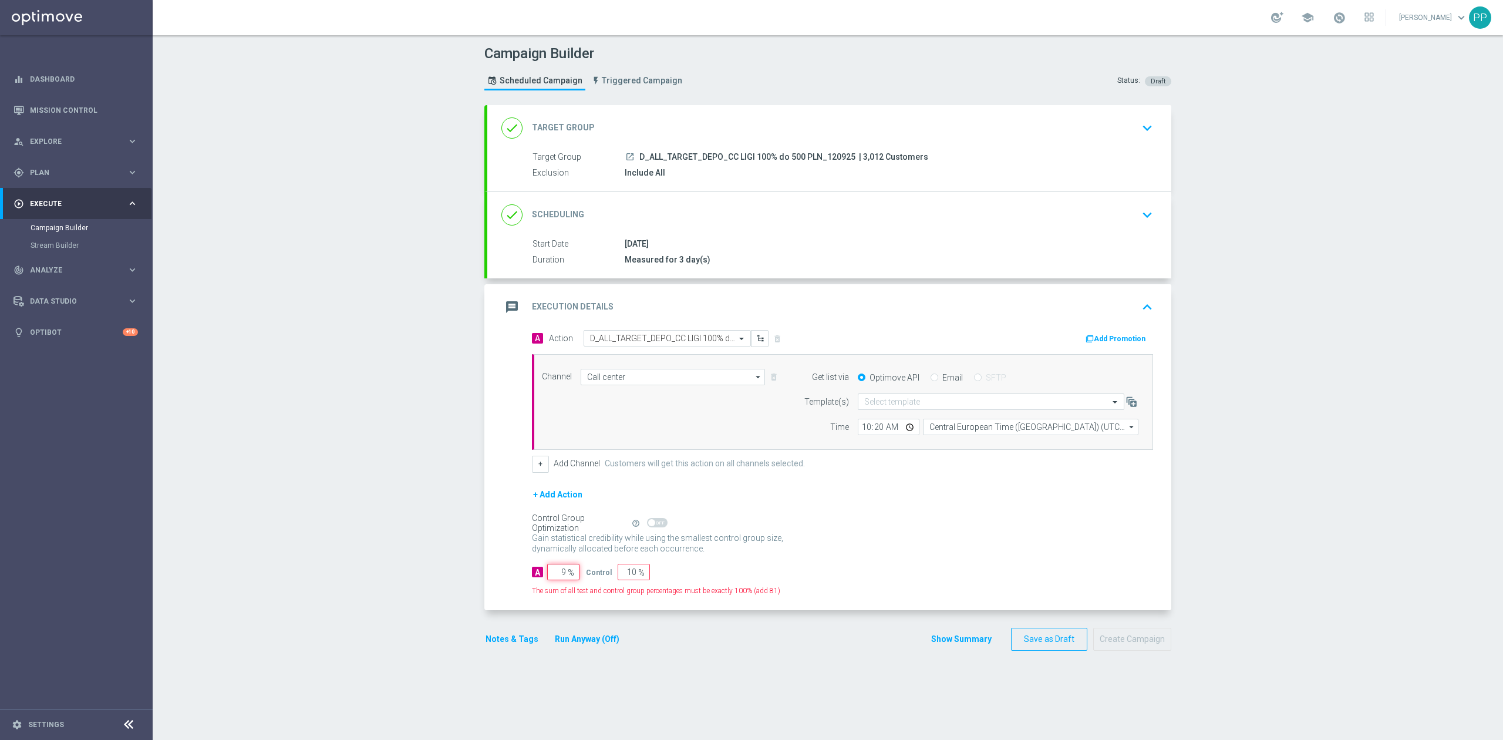
type input "91"
type input "95"
type input "5"
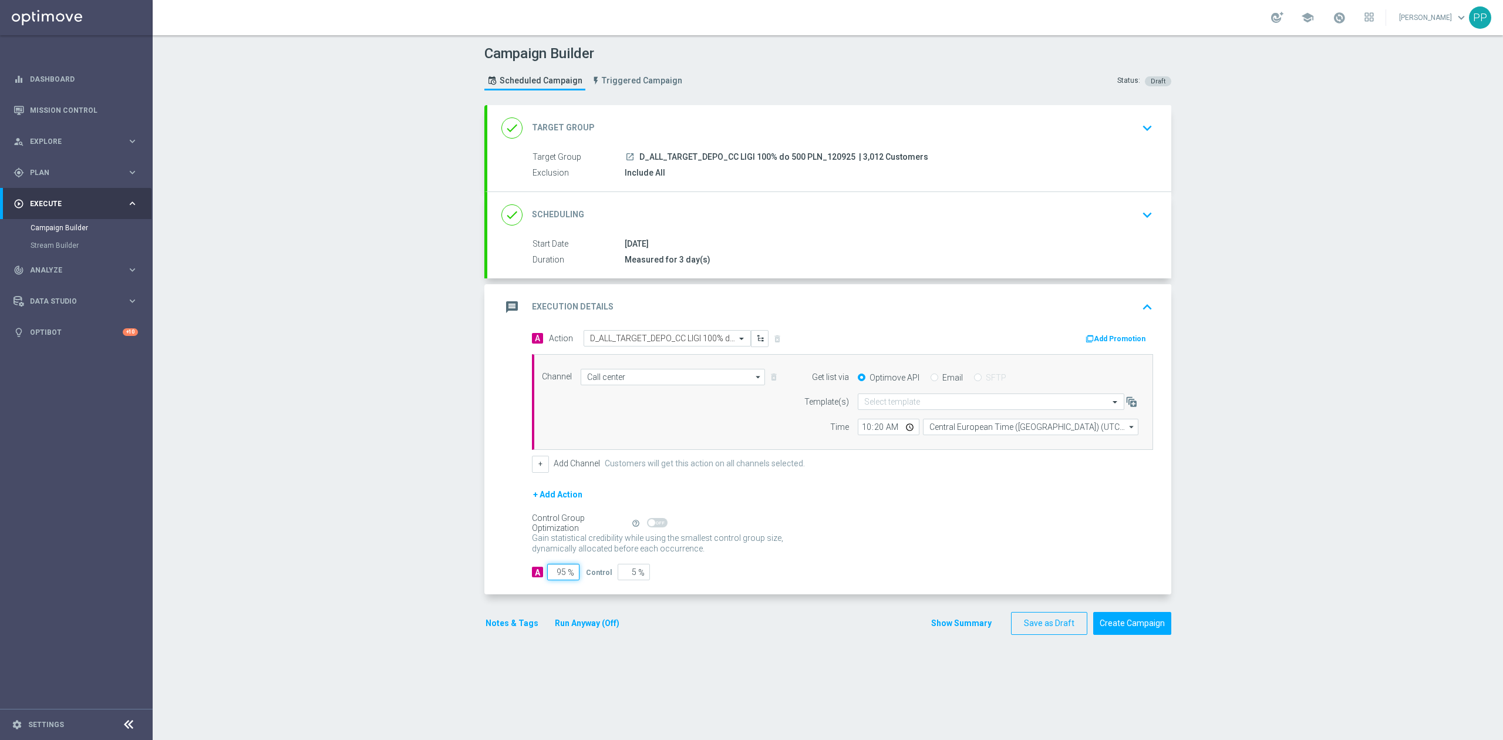
type input "95"
drag, startPoint x: 297, startPoint y: 581, endPoint x: 437, endPoint y: 628, distance: 148.7
click at [298, 583] on div "Campaign Builder Scheduled Campaign Triggered Campaign Status: Draft done Targe…" at bounding box center [828, 387] width 1351 height 705
click at [494, 631] on button "Notes & Tags" at bounding box center [511, 623] width 55 height 15
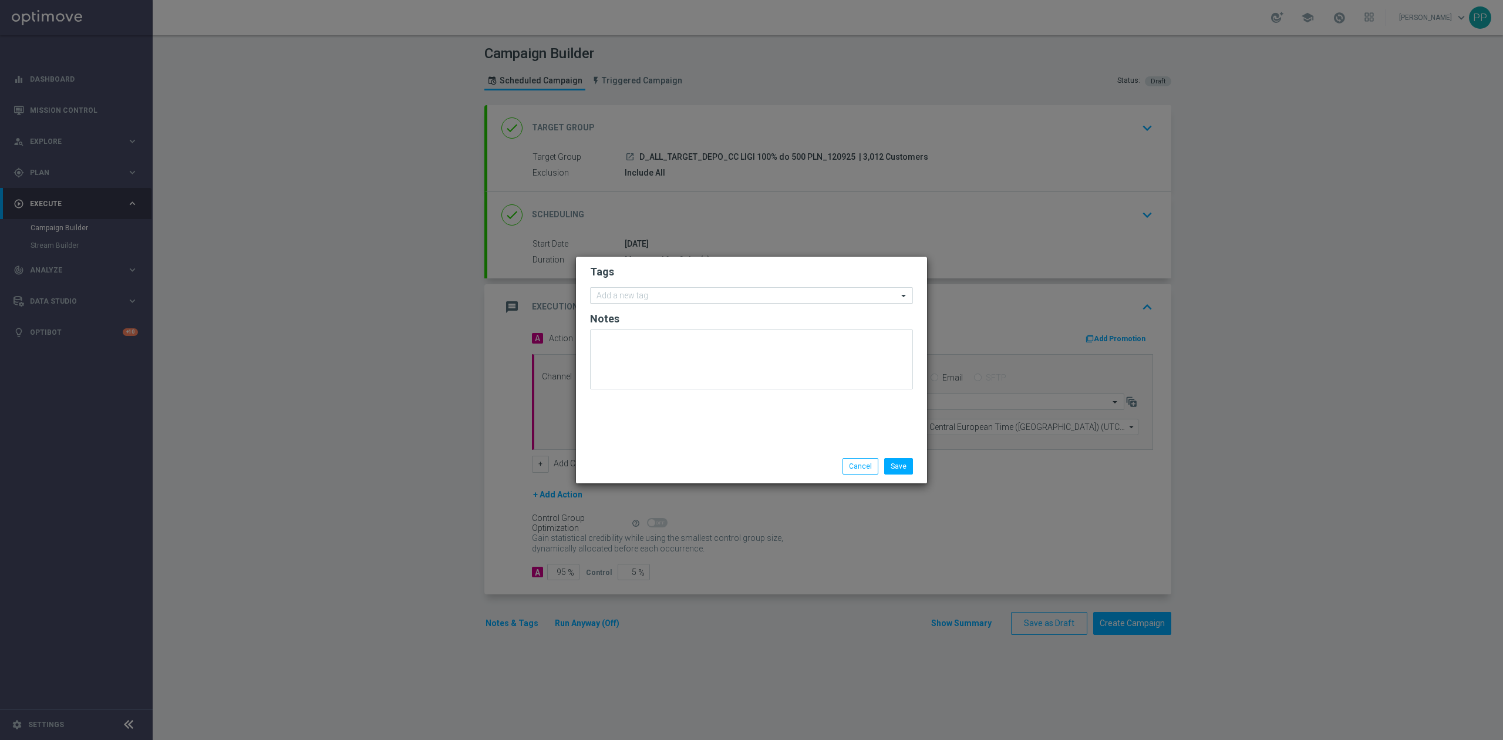
click at [728, 291] on input "text" at bounding box center [747, 296] width 301 height 10
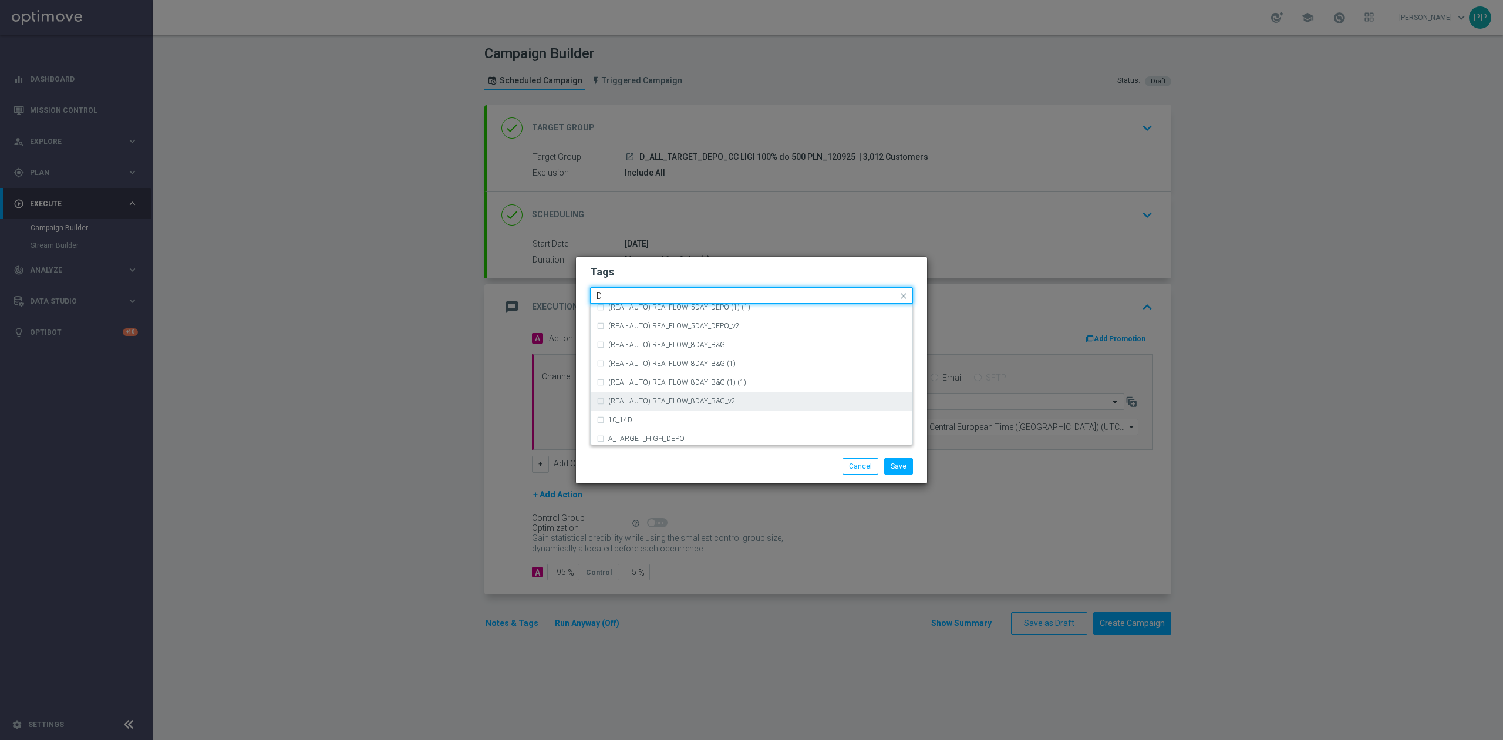
scroll to position [1331, 0]
click at [668, 342] on div "D" at bounding box center [752, 335] width 310 height 19
type input "D"
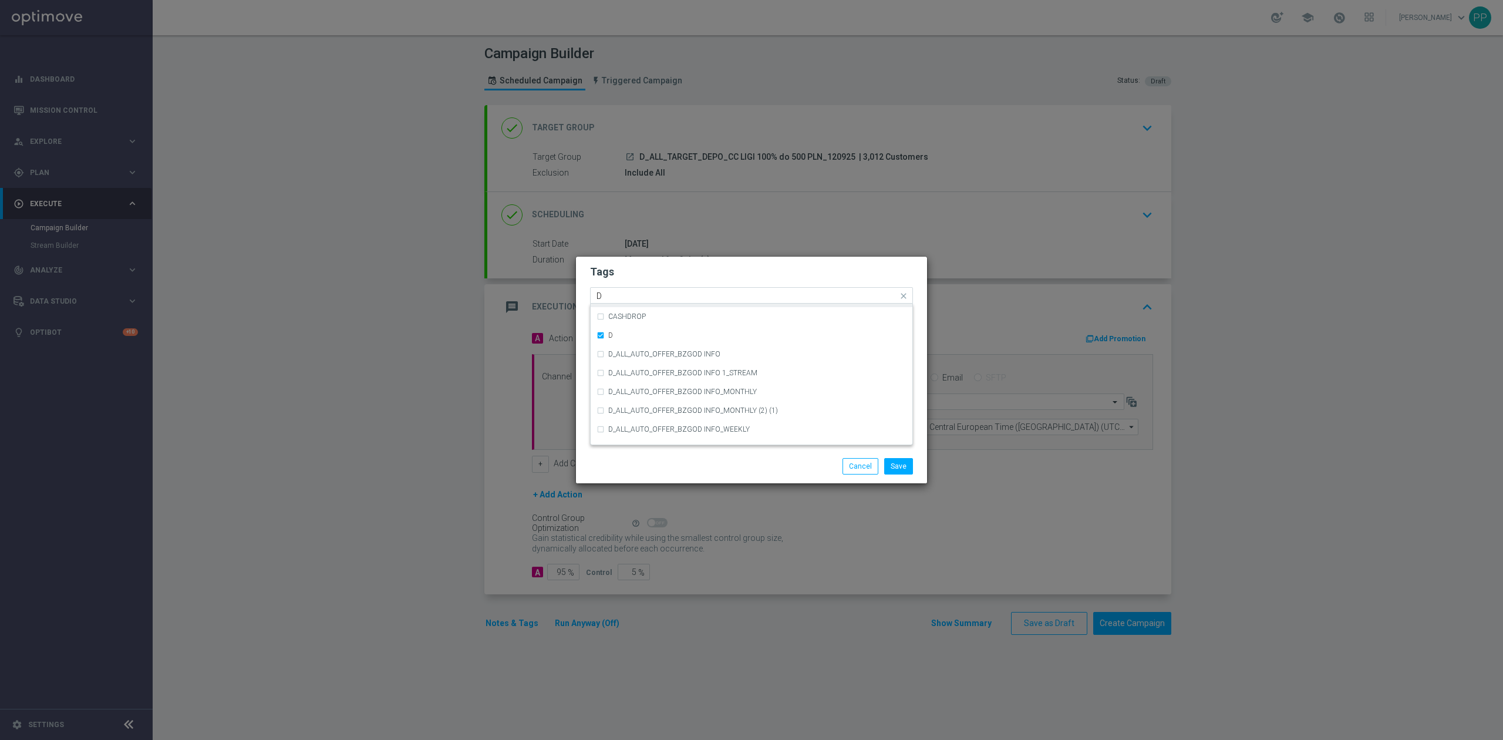
click at [648, 304] on div "Cashback Early NON-DEPO (1) (1)" at bounding box center [752, 297] width 310 height 19
click at [646, 295] on input "D" at bounding box center [747, 296] width 301 height 10
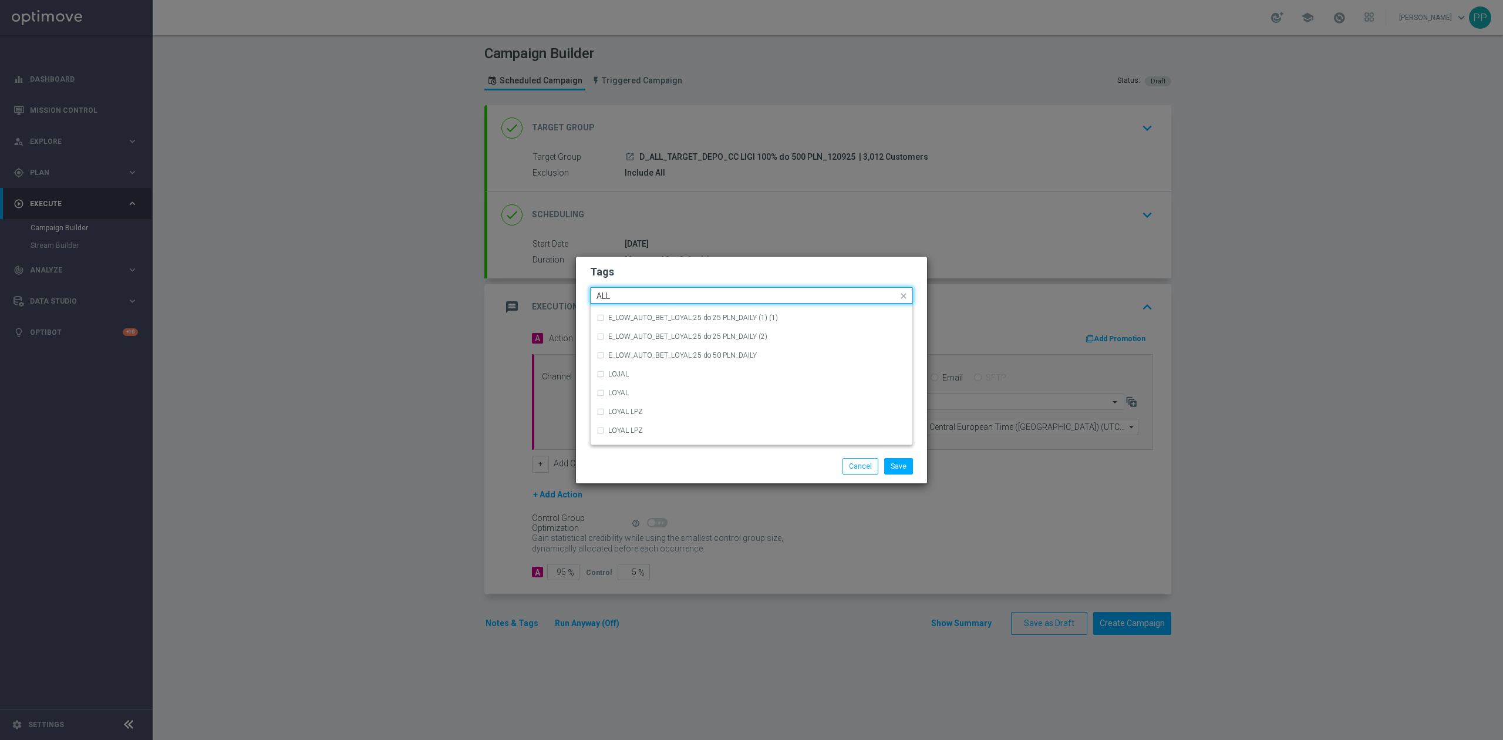
scroll to position [0, 0]
click at [618, 308] on div "ALL" at bounding box center [752, 313] width 310 height 19
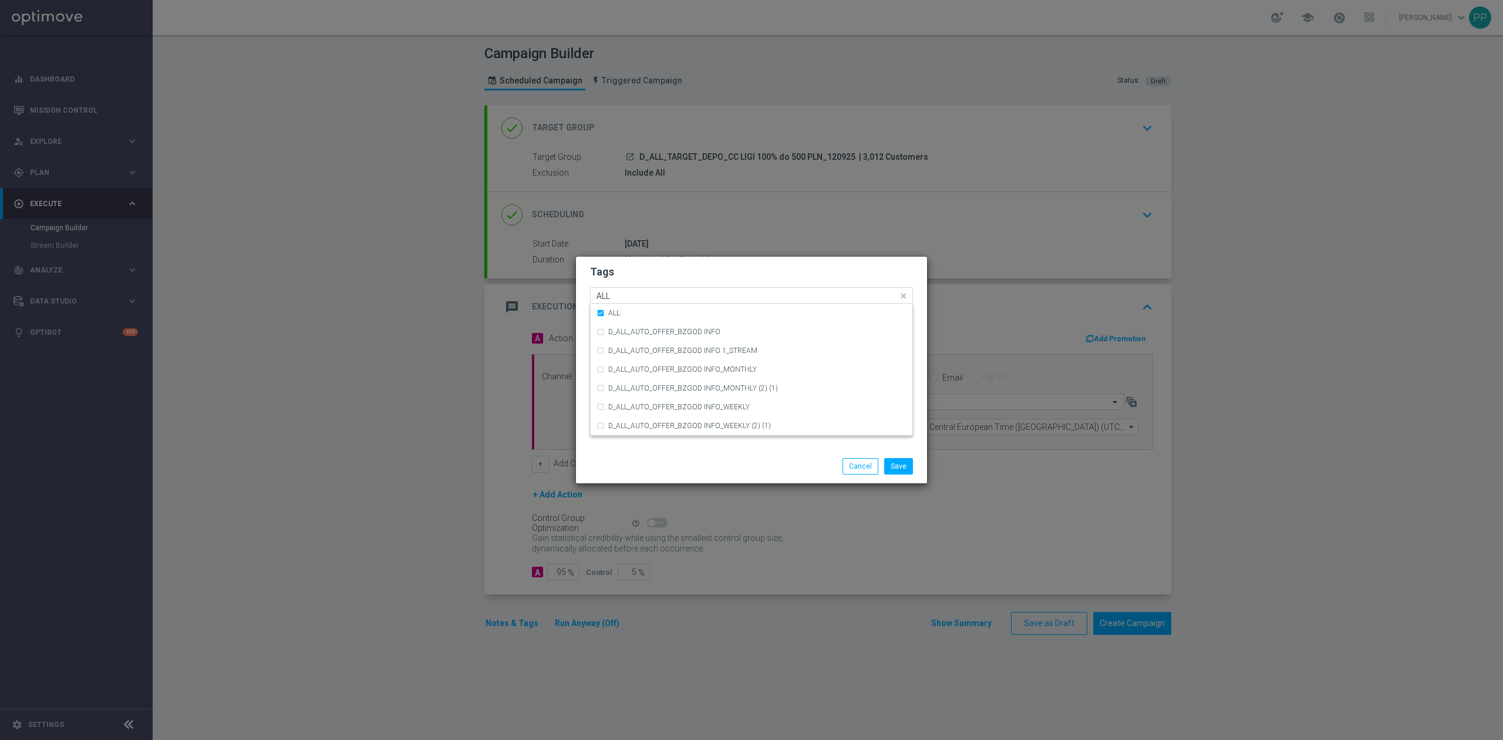
click at [619, 291] on input "ALL" at bounding box center [747, 296] width 301 height 10
type input "A"
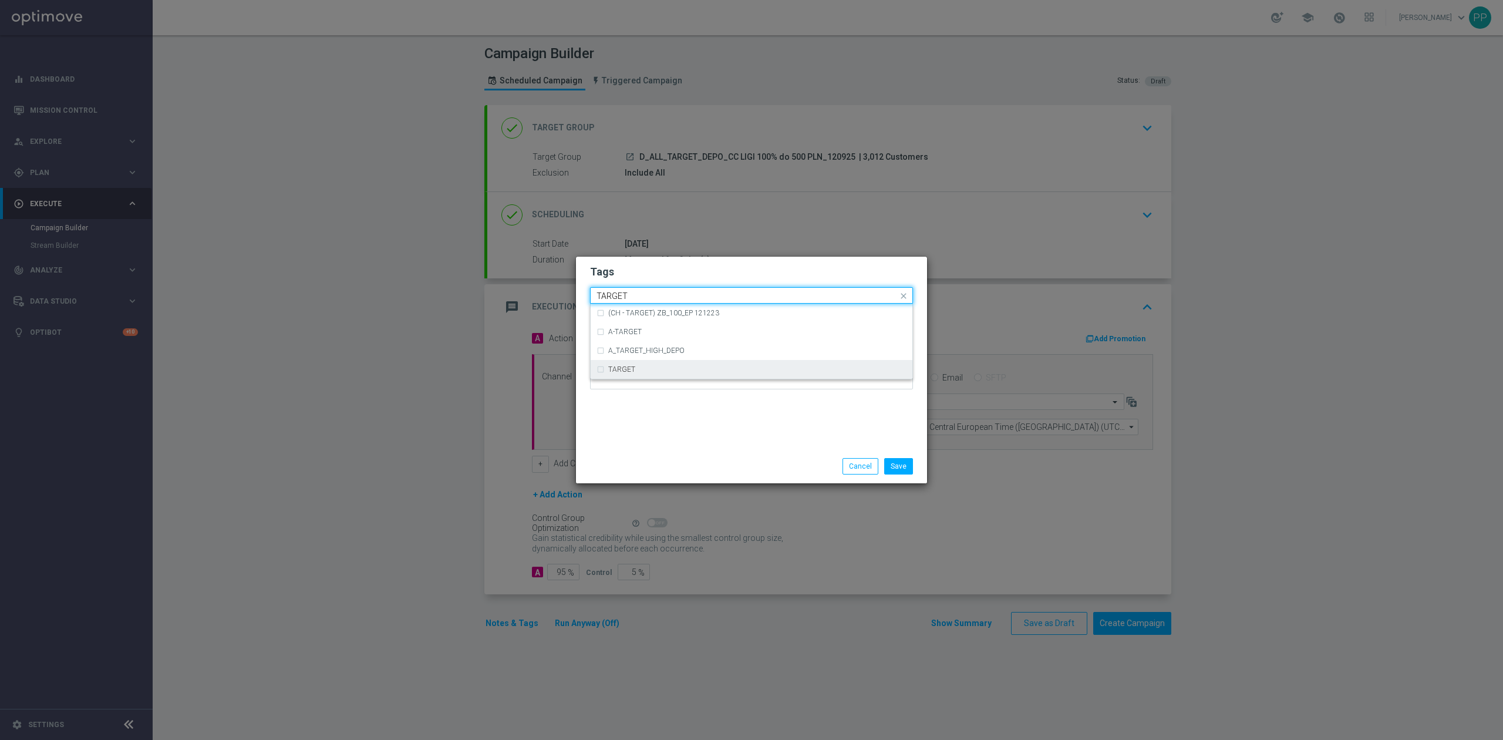
click at [600, 366] on div "TARGET" at bounding box center [752, 369] width 310 height 19
click at [628, 294] on input "TARGET" at bounding box center [747, 296] width 301 height 10
type input "T"
click at [632, 366] on div "DEPO" at bounding box center [757, 369] width 298 height 7
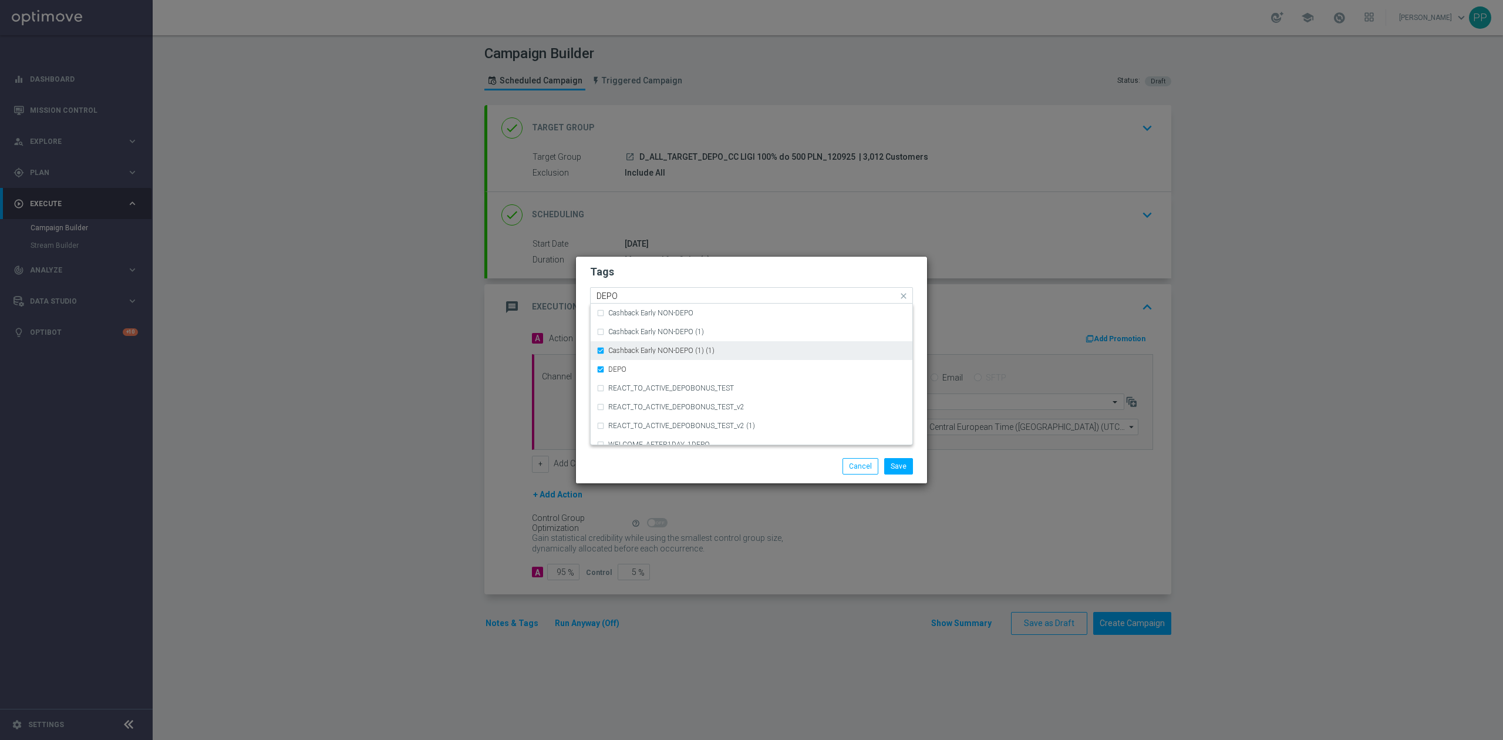
click at [664, 355] on div "Cashback Early NON-DEPO (1) (1)" at bounding box center [752, 350] width 310 height 19
click at [659, 290] on div "Quick find × D × ALL × TARGET × DEPO DEPO" at bounding box center [744, 295] width 307 height 15
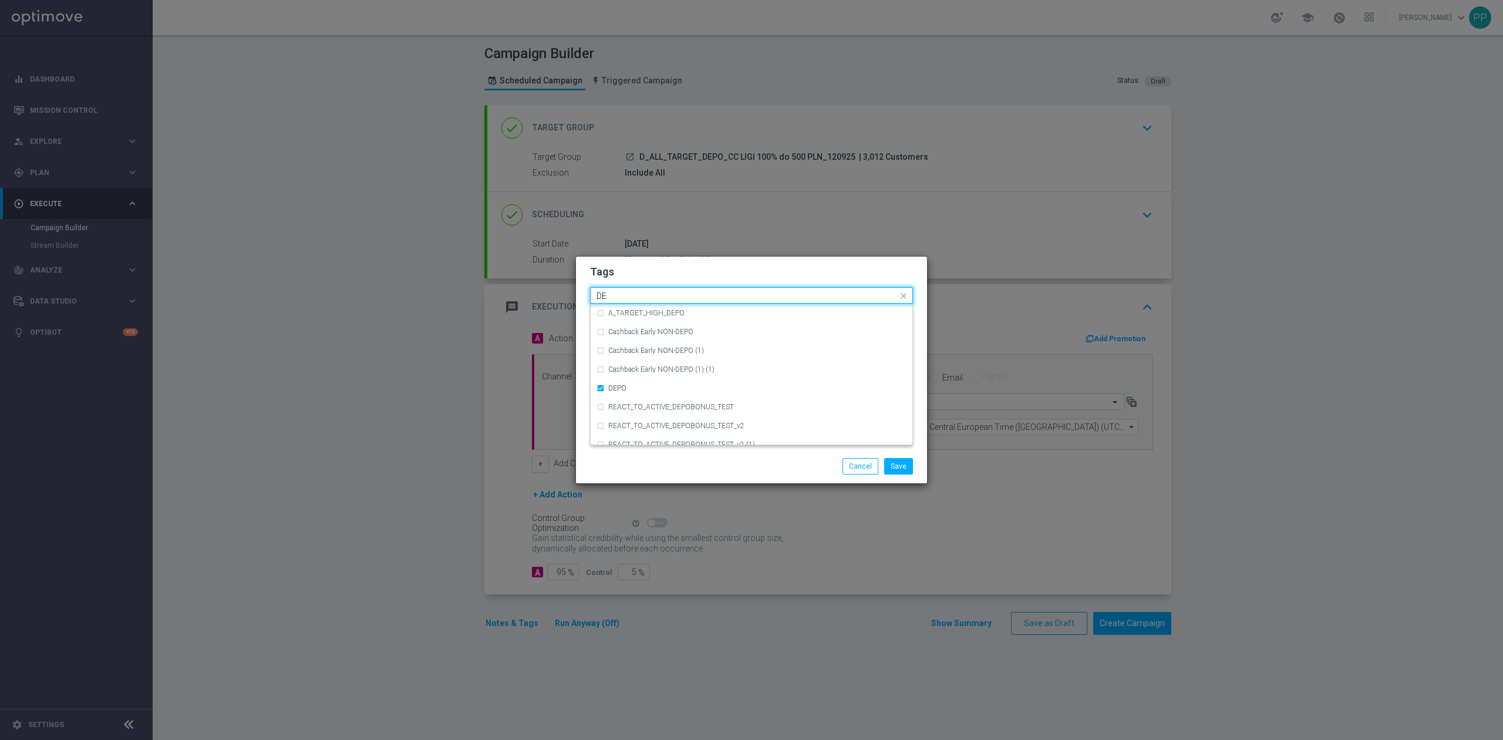
type input "D"
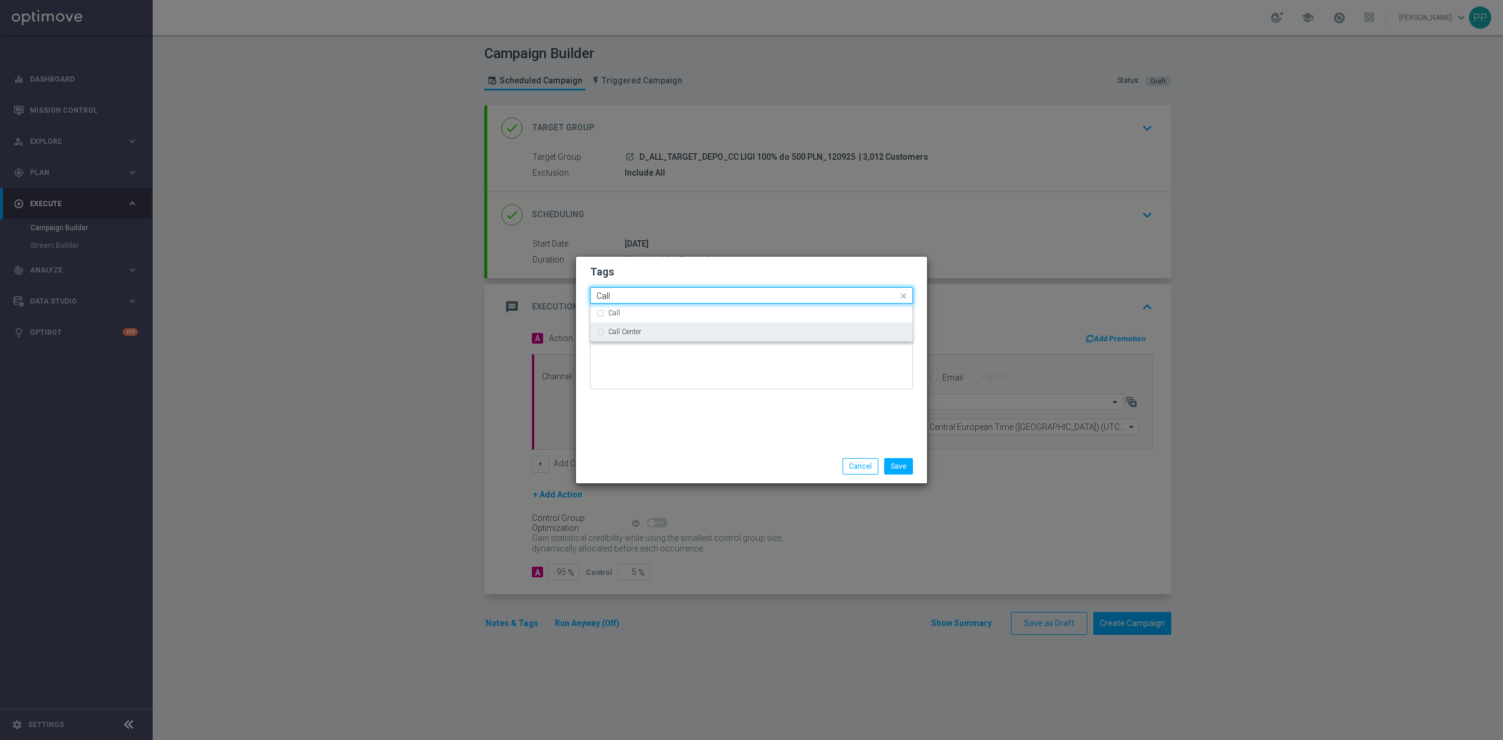
click at [654, 335] on div "Call Center" at bounding box center [757, 331] width 298 height 7
type input "Call"
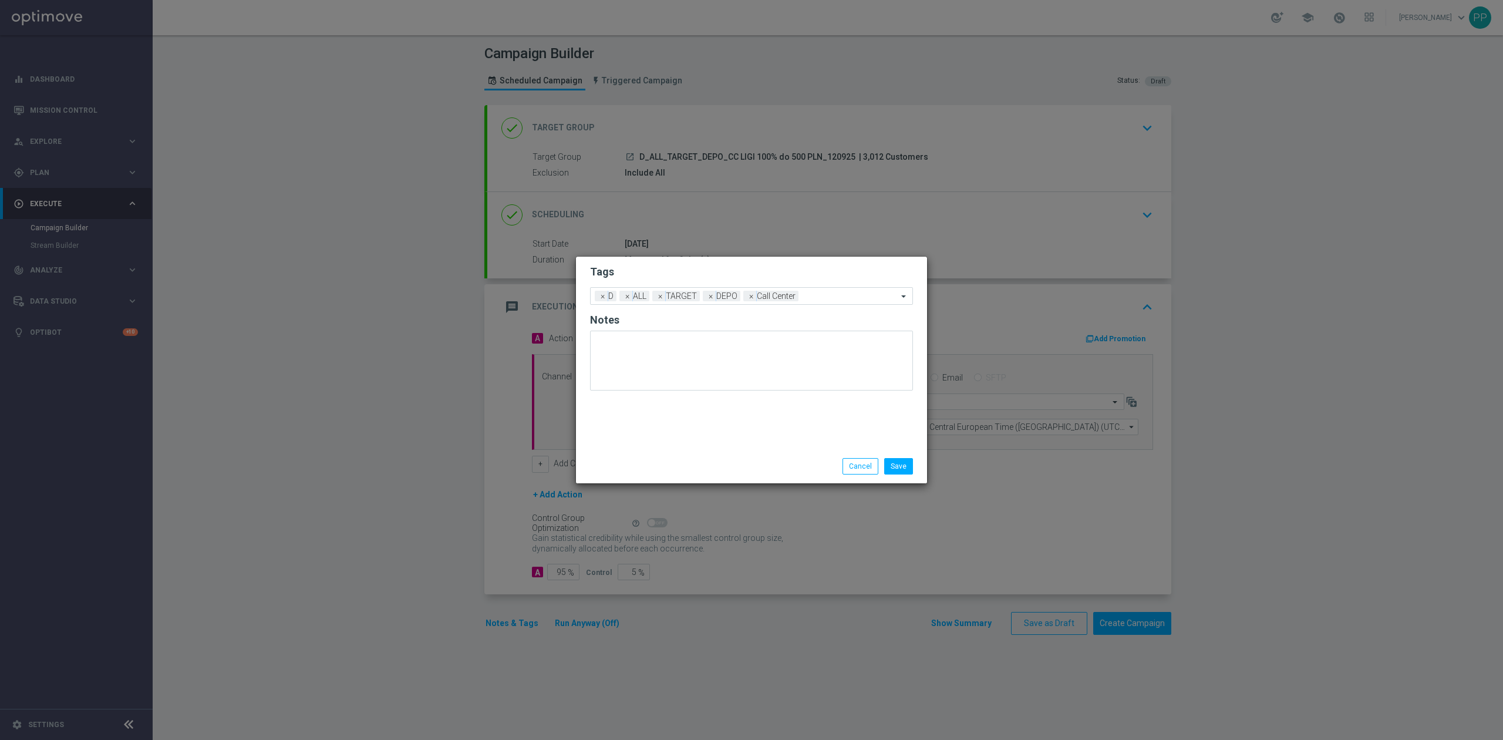
click at [659, 421] on div "Tags Add a new tag × D × ALL × TARGET × DEPO × Call Center Notes" at bounding box center [751, 353] width 351 height 193
click at [893, 469] on button "Save" at bounding box center [898, 466] width 29 height 16
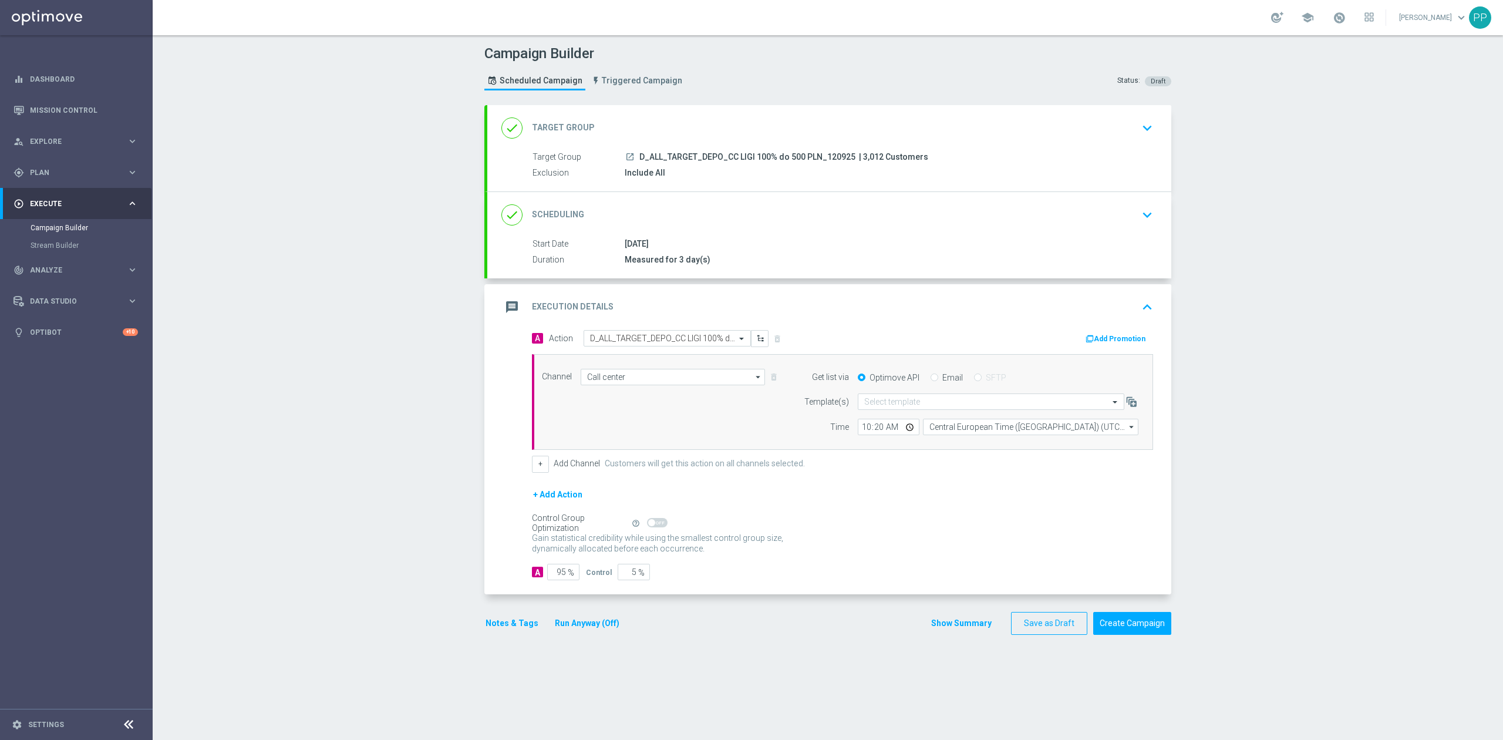
click at [584, 628] on button "Run Anyway (Off)" at bounding box center [587, 623] width 67 height 15
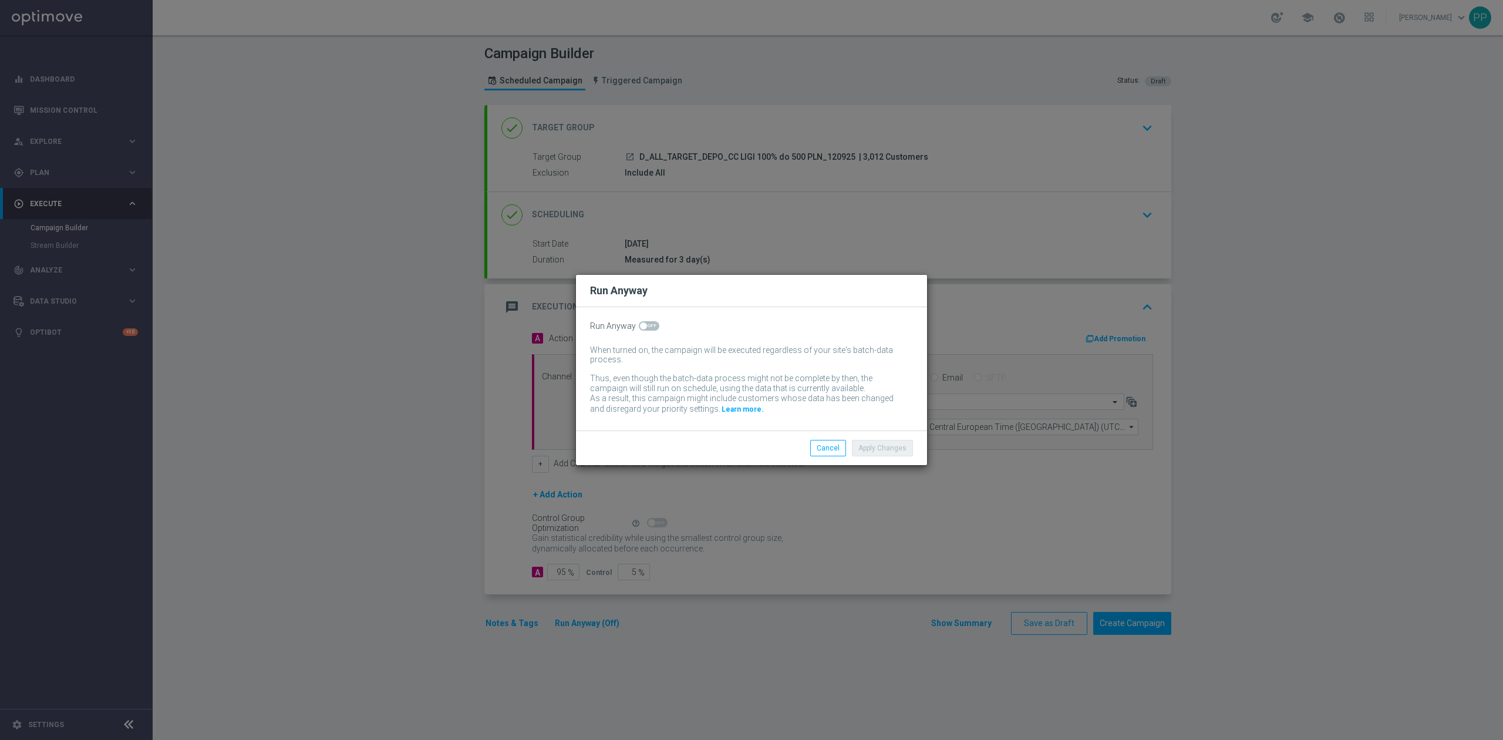
click at [658, 328] on span at bounding box center [649, 325] width 21 height 9
click at [658, 328] on input "checkbox" at bounding box center [649, 325] width 21 height 9
checkbox input "true"
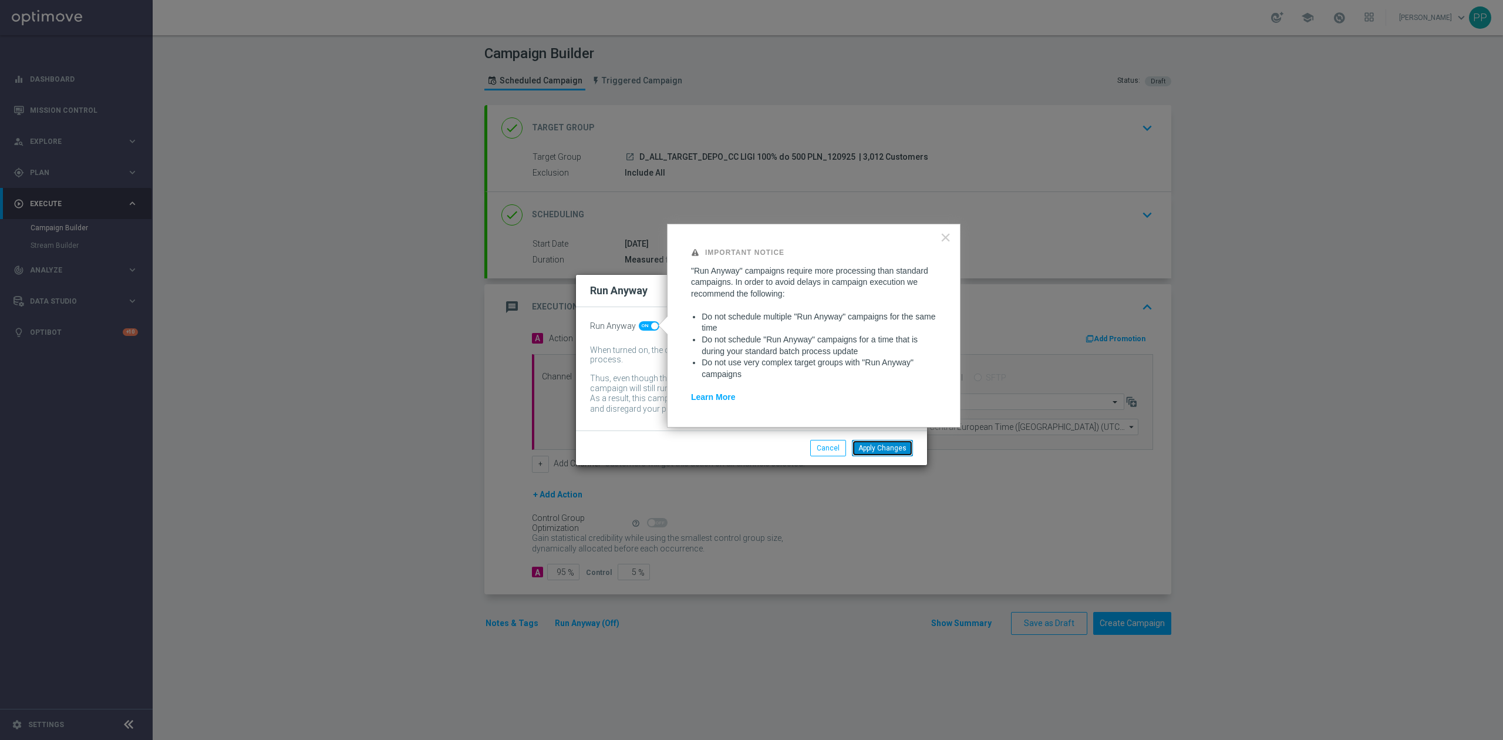
click at [891, 454] on button "Apply Changes" at bounding box center [882, 448] width 61 height 16
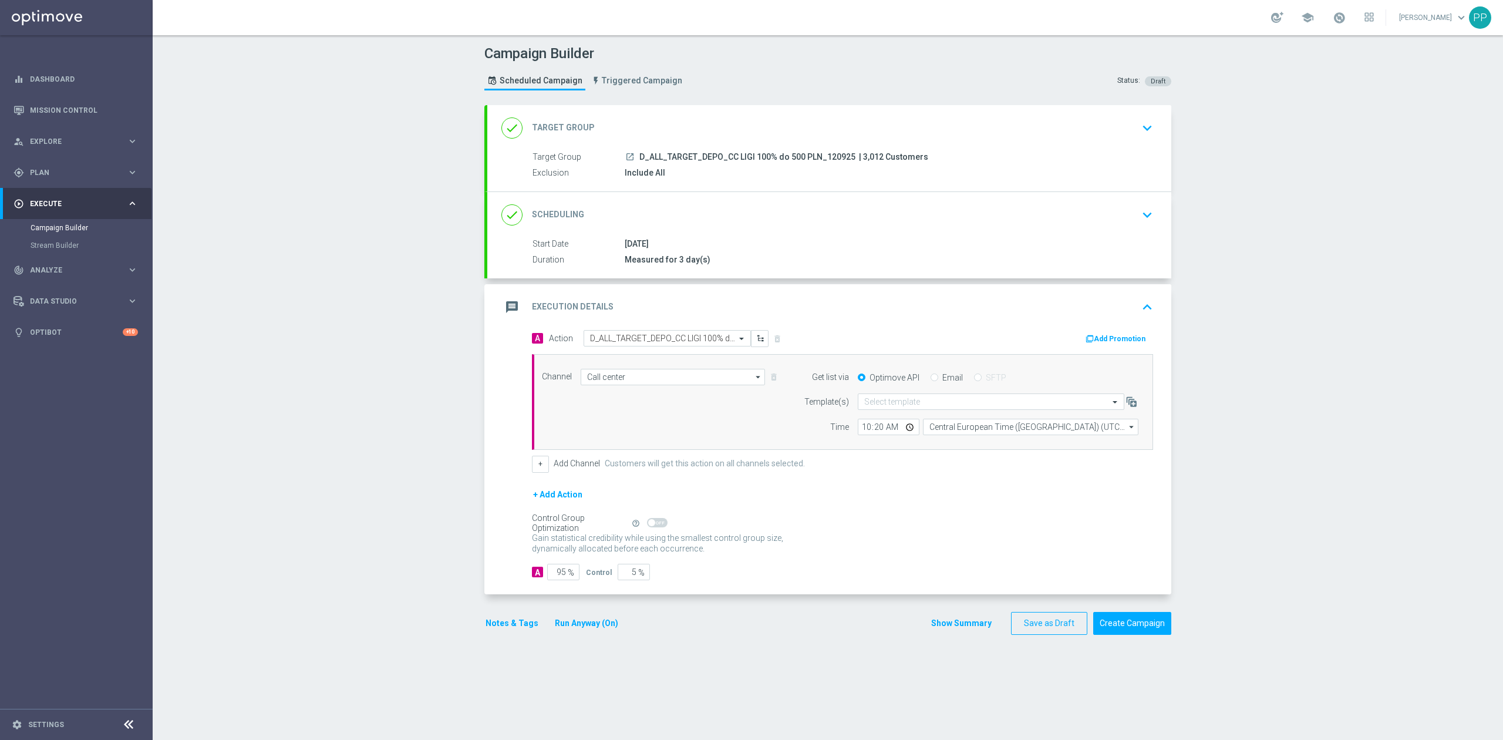
click at [813, 310] on div "message Execution Details keyboard_arrow_up" at bounding box center [830, 307] width 656 height 22
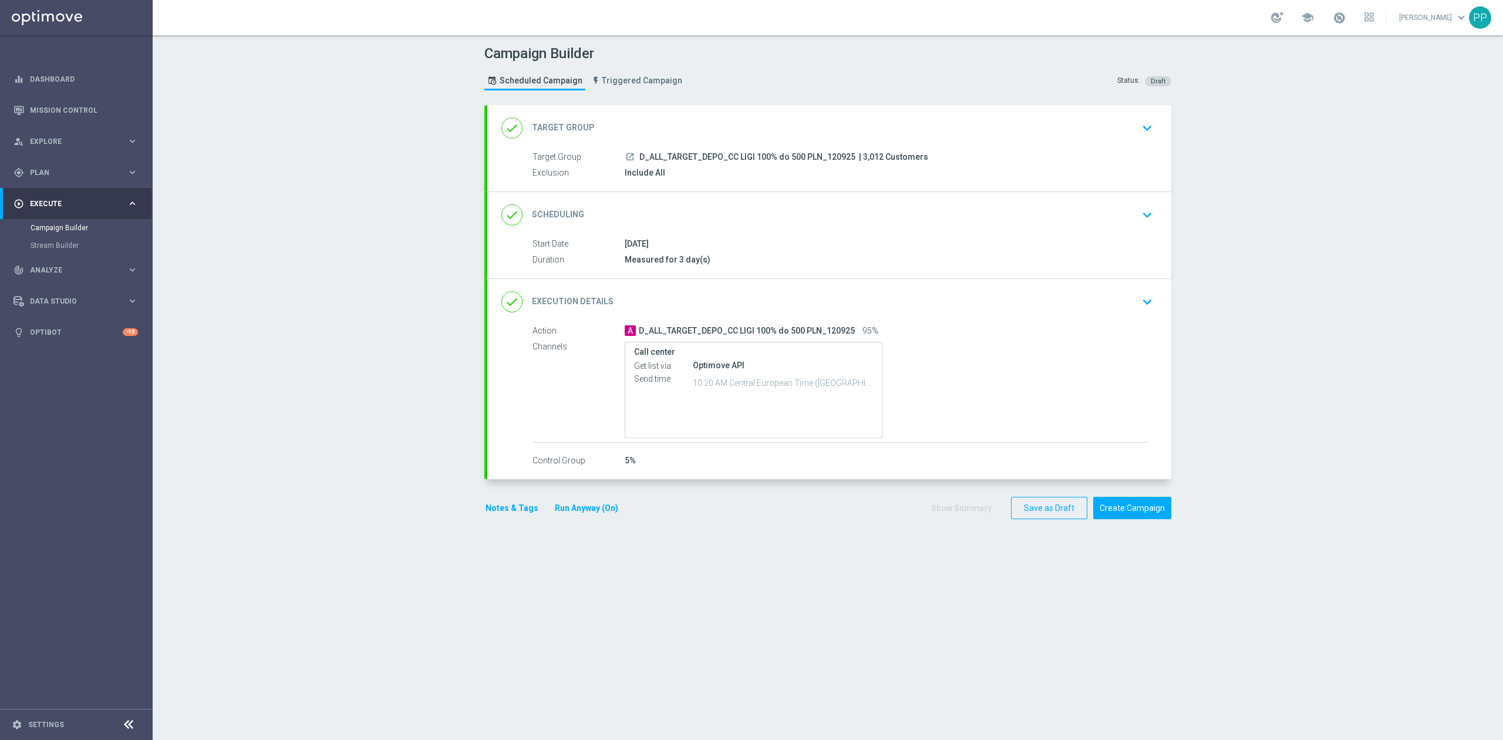
click at [808, 294] on div "done Execution Details keyboard_arrow_down" at bounding box center [830, 302] width 656 height 22
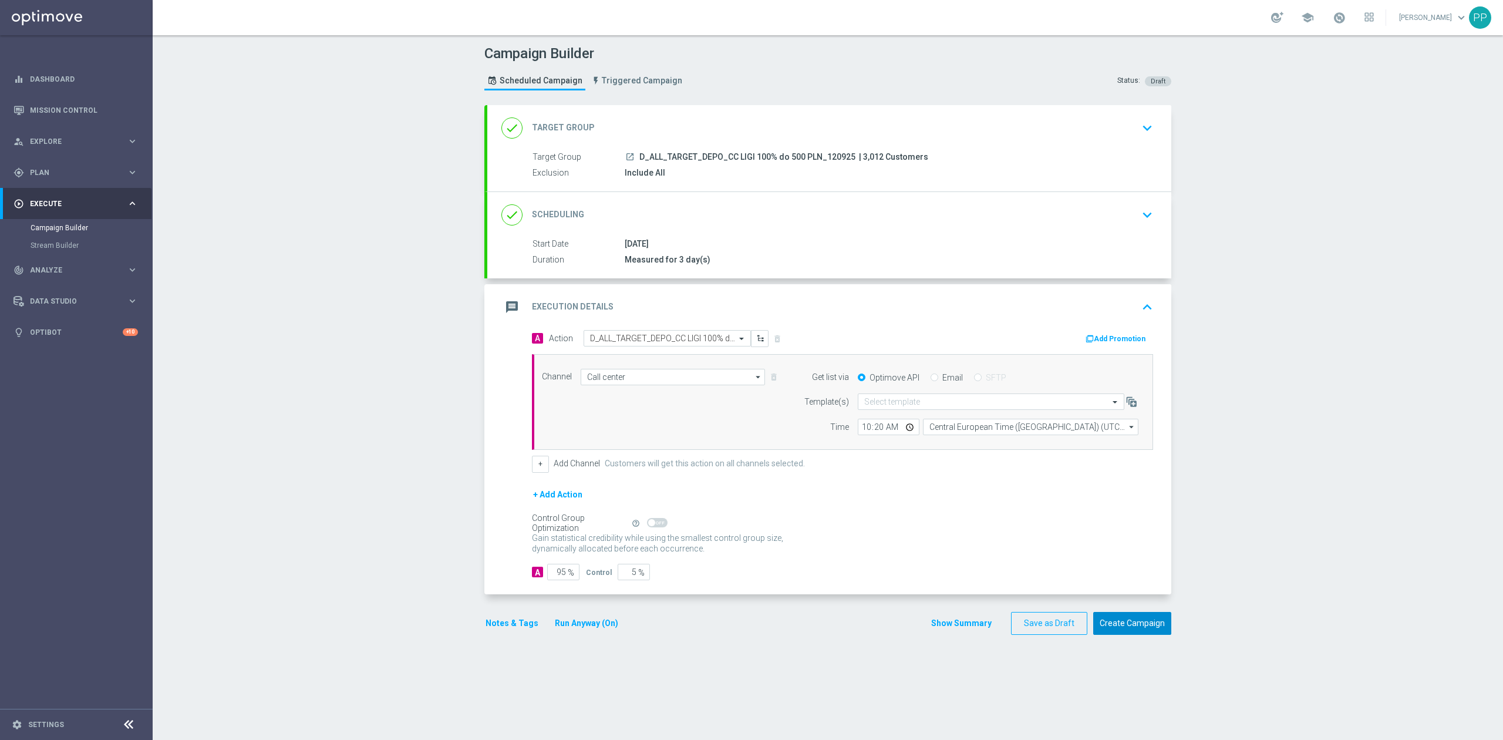
click at [1112, 631] on button "Create Campaign" at bounding box center [1132, 623] width 78 height 23
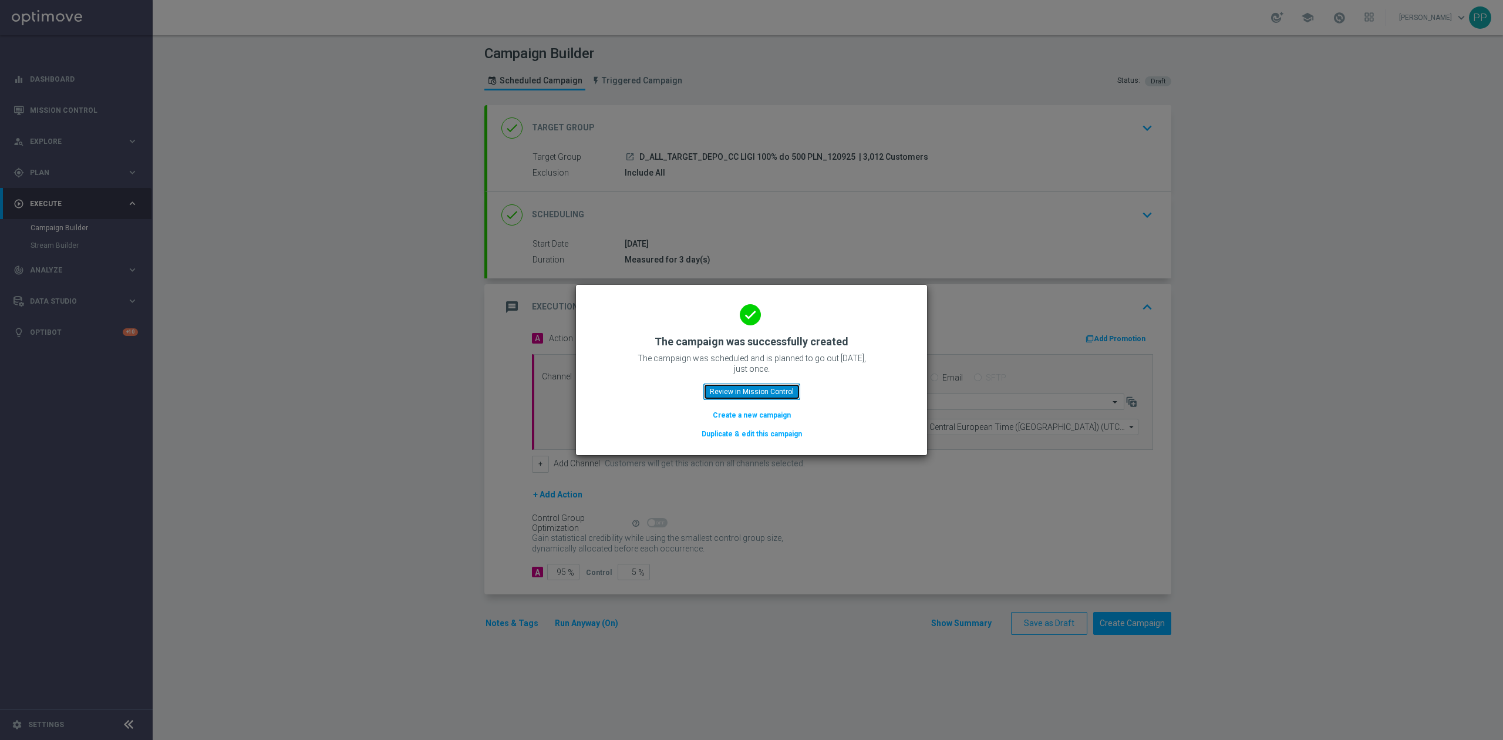
click at [772, 393] on button "Review in Mission Control" at bounding box center [752, 391] width 97 height 16
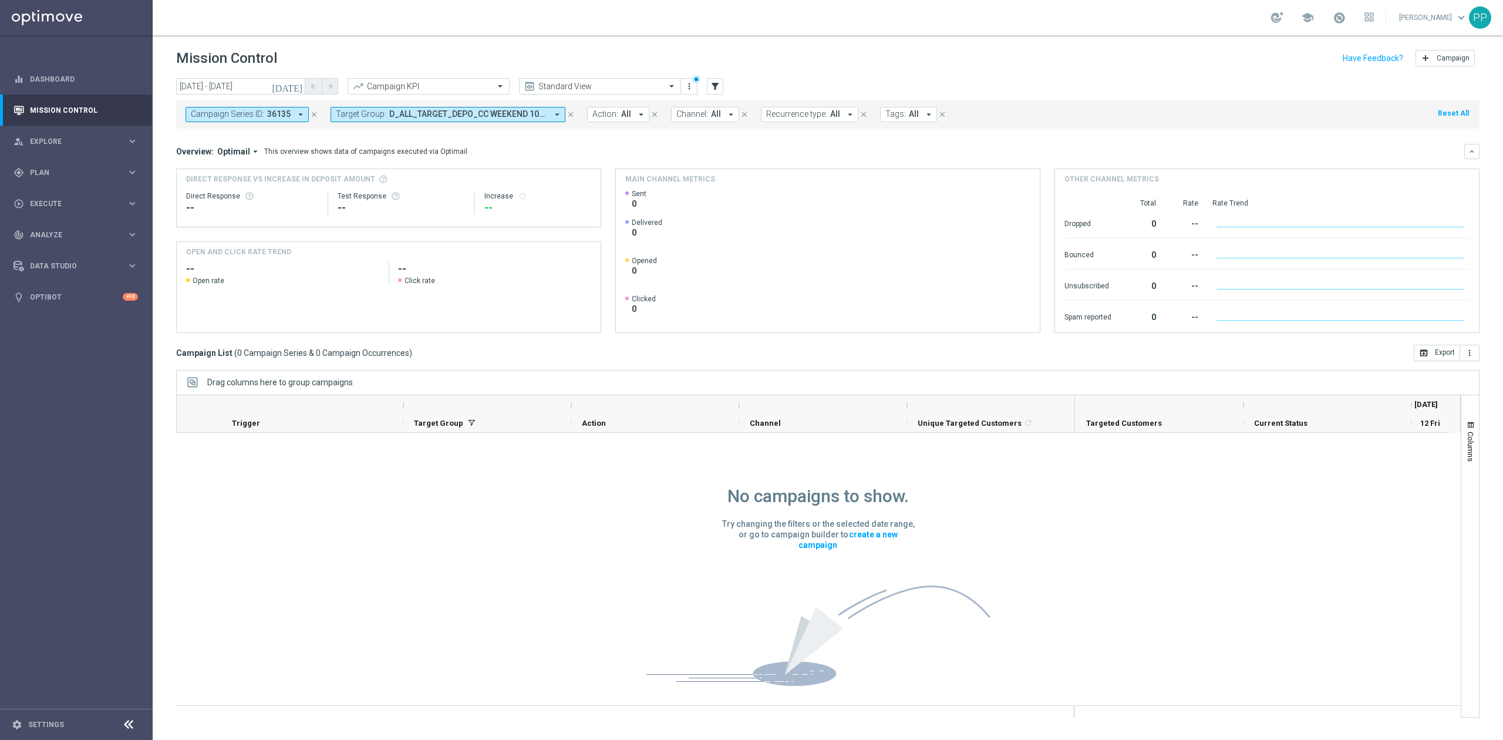
click at [485, 109] on span "D_ALL_TARGET_DEPO_CC WEEKEND 100% do 500 PLN_120925" at bounding box center [468, 114] width 158 height 10
click at [526, 167] on div "(All) Clear" at bounding box center [431, 167] width 190 height 15
click at [0, 0] on div "Clear" at bounding box center [0, 0] width 0 height 0
click at [275, 116] on span "36135" at bounding box center [278, 114] width 23 height 10
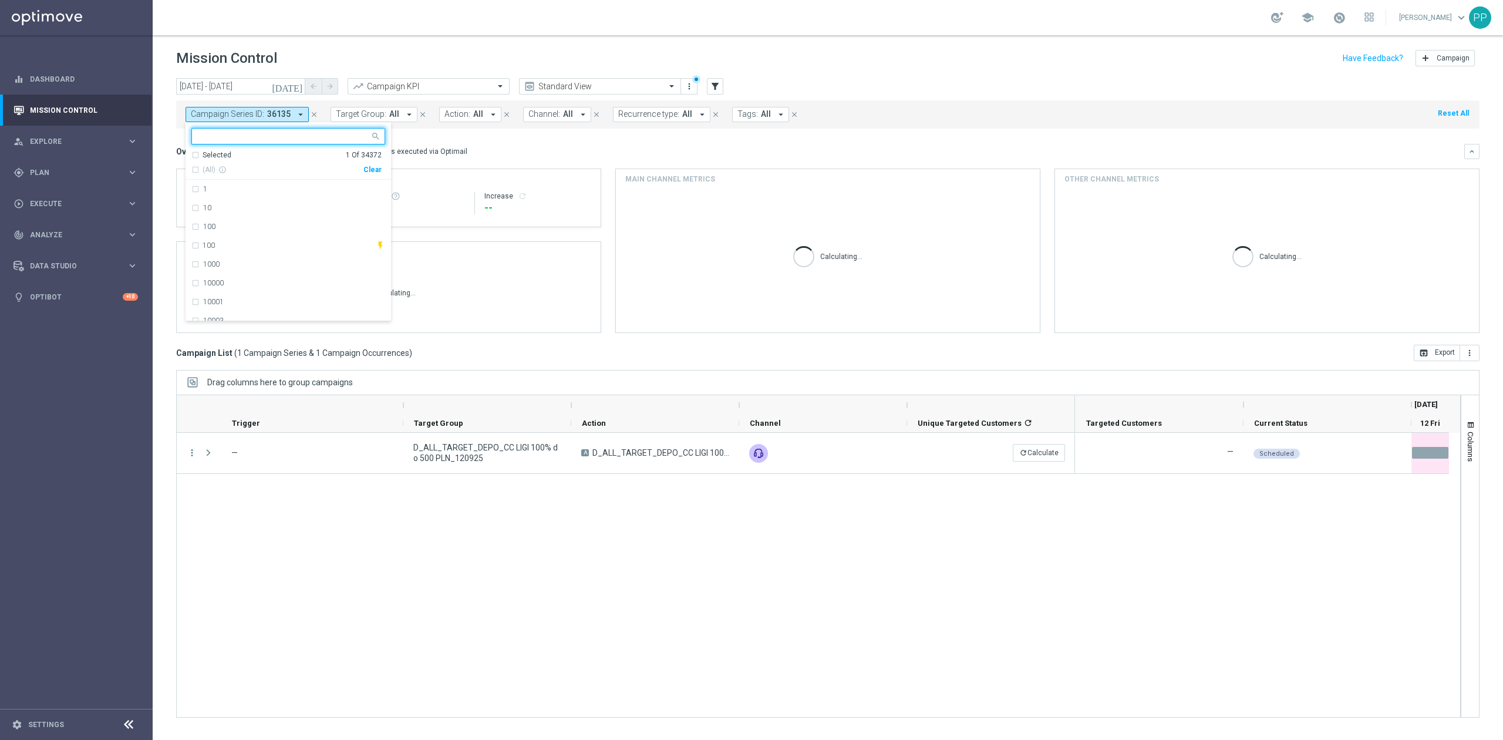
drag, startPoint x: 381, startPoint y: 172, endPoint x: 379, endPoint y: 163, distance: 9.6
click at [0, 0] on div "Clear" at bounding box center [0, 0] width 0 height 0
click at [377, 118] on span "Target Group:" at bounding box center [361, 114] width 51 height 10
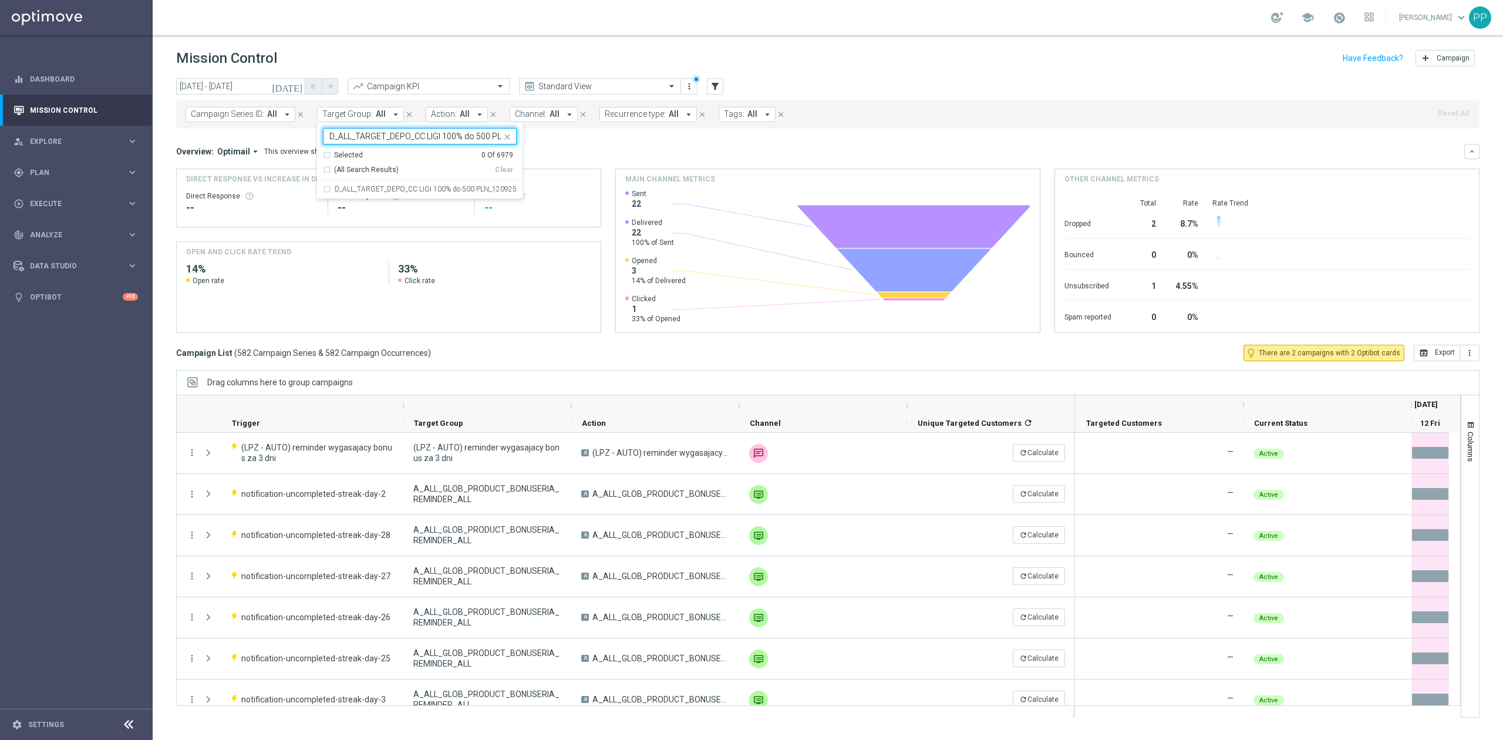
scroll to position [0, 36]
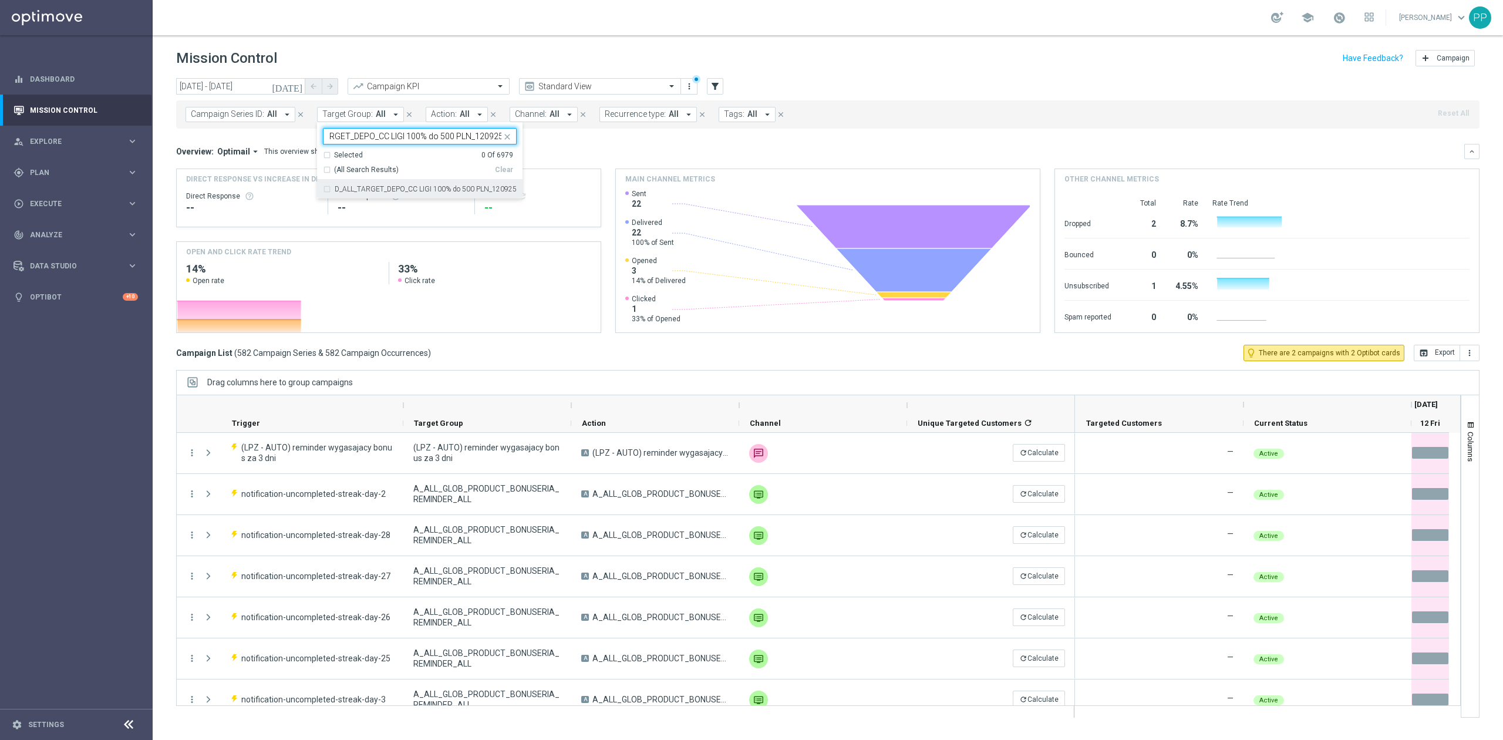
click at [372, 184] on div "D_ALL_TARGET_DEPO_CC LIGI 100% do 500 PLN_120925" at bounding box center [420, 189] width 194 height 19
type input "D_ALL_TARGET_DEPO_CC LIGI 100% do 500 PLN_120925"
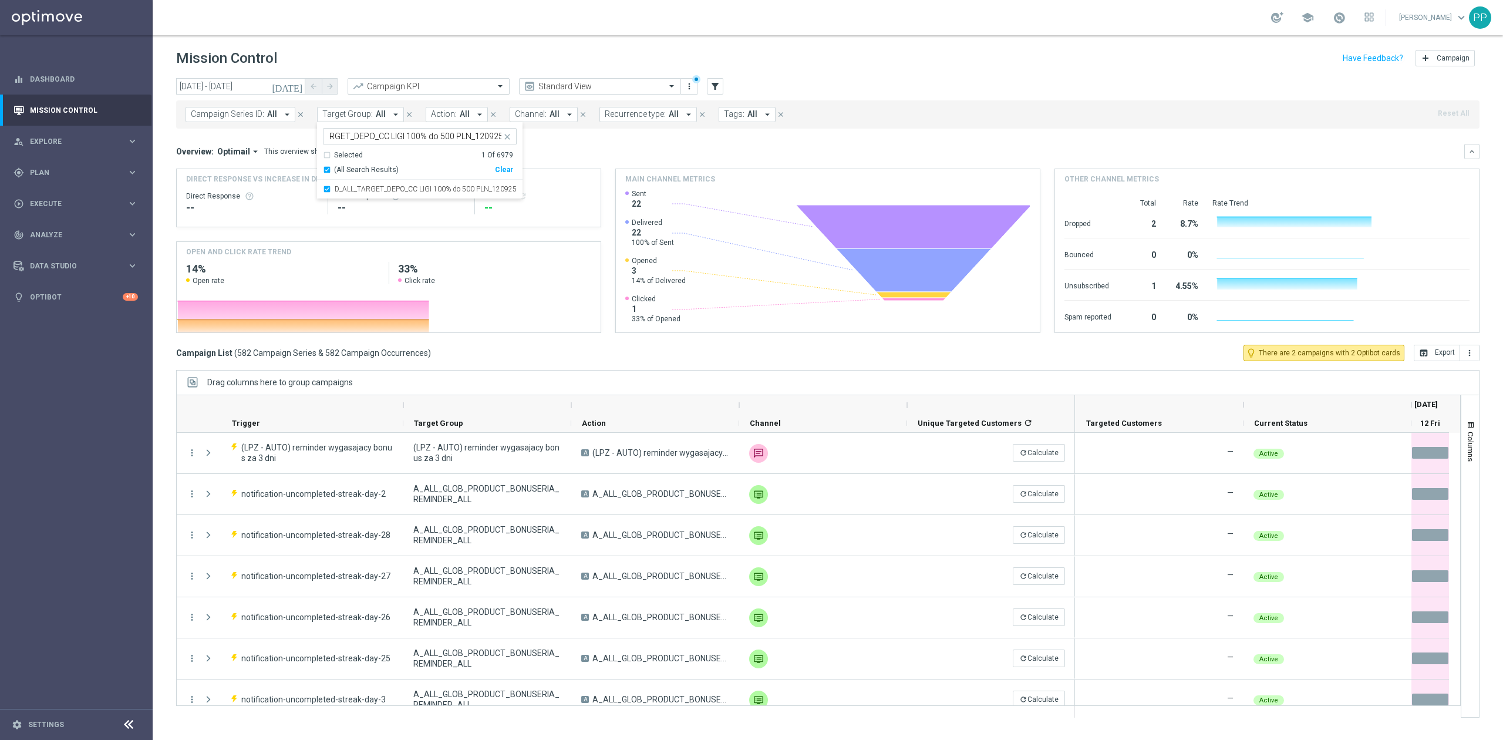
scroll to position [0, 0]
click at [379, 72] on header "Mission Control add Campaign" at bounding box center [828, 56] width 1351 height 43
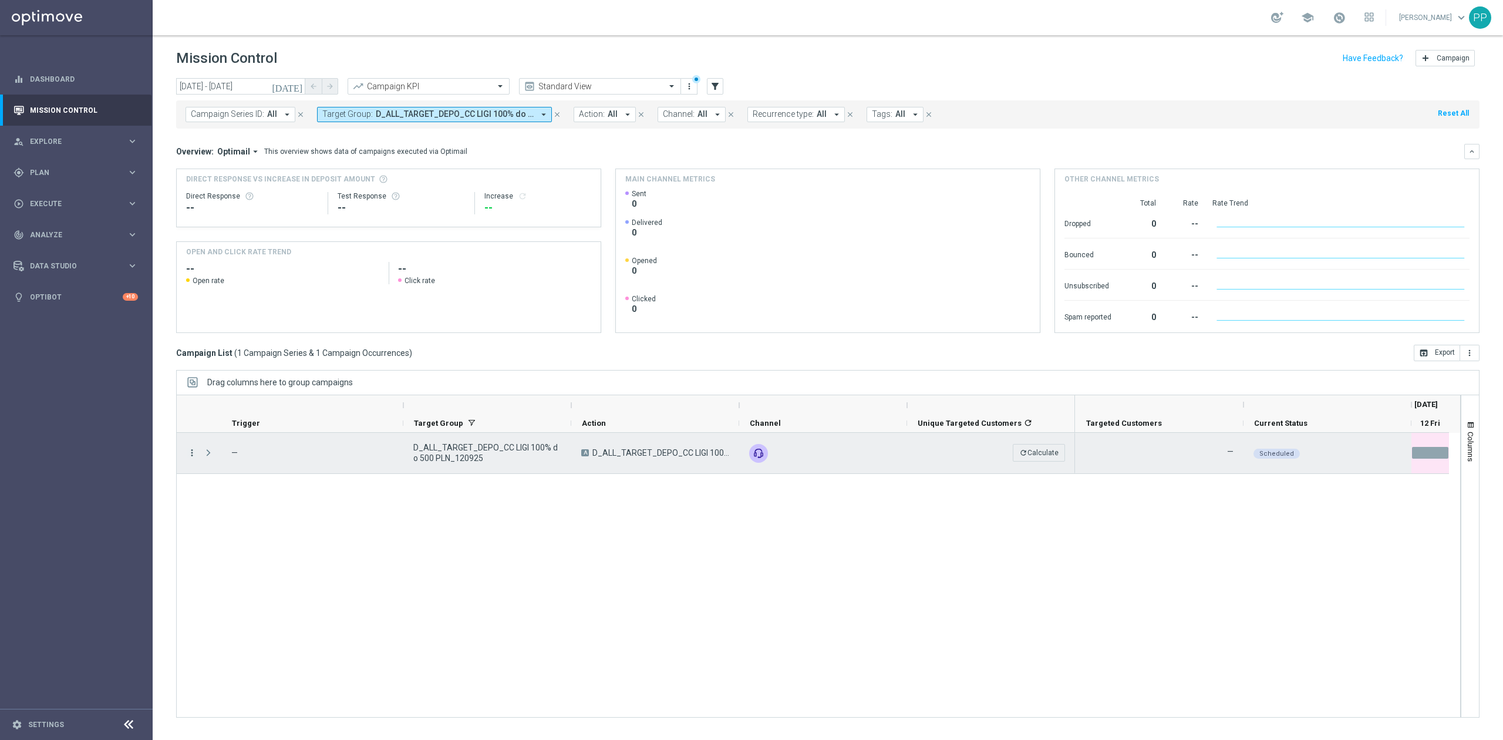
click at [194, 457] on icon "more_vert" at bounding box center [192, 452] width 11 height 11
click at [261, 550] on span "Run Today’s Occurrence" at bounding box center [255, 548] width 78 height 8
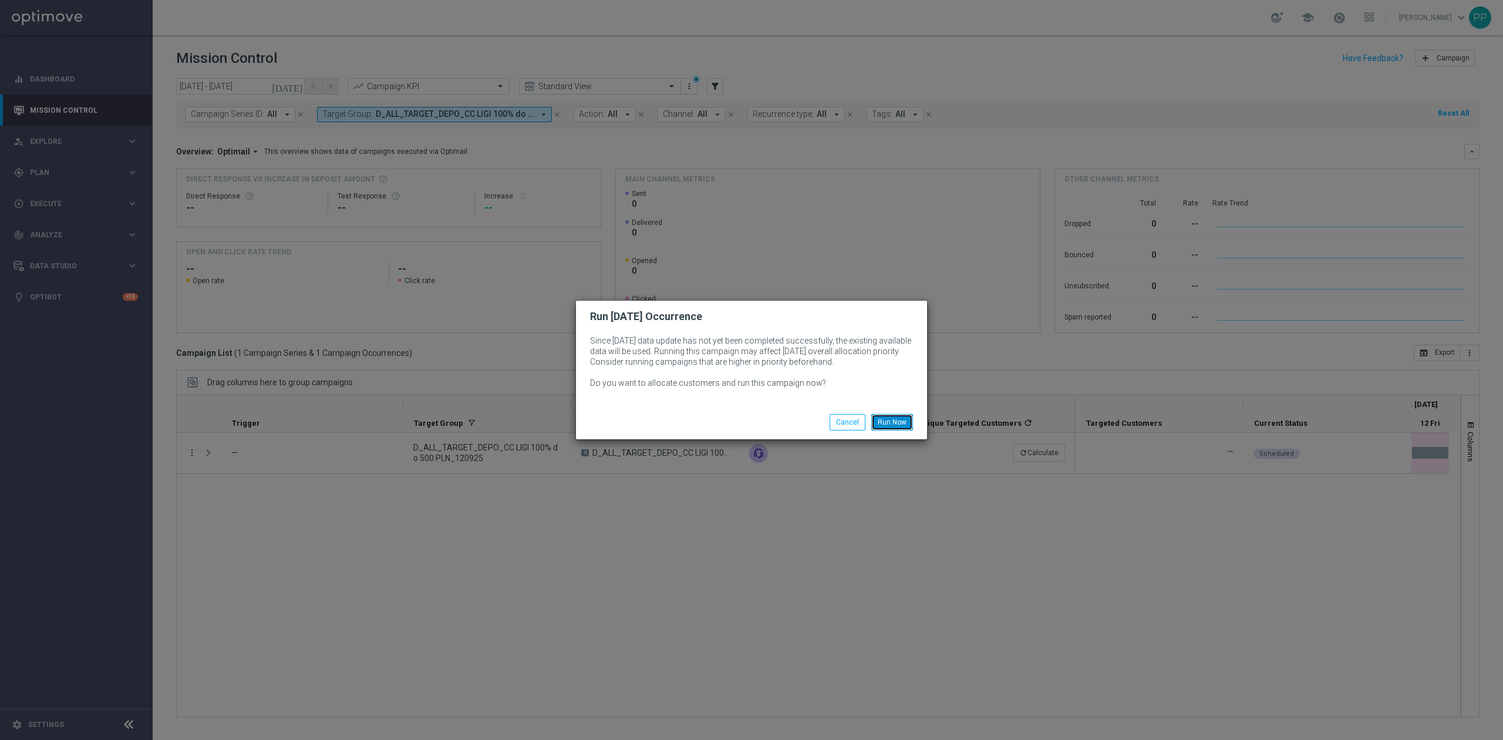
click at [900, 424] on button "Run Now" at bounding box center [892, 422] width 42 height 16
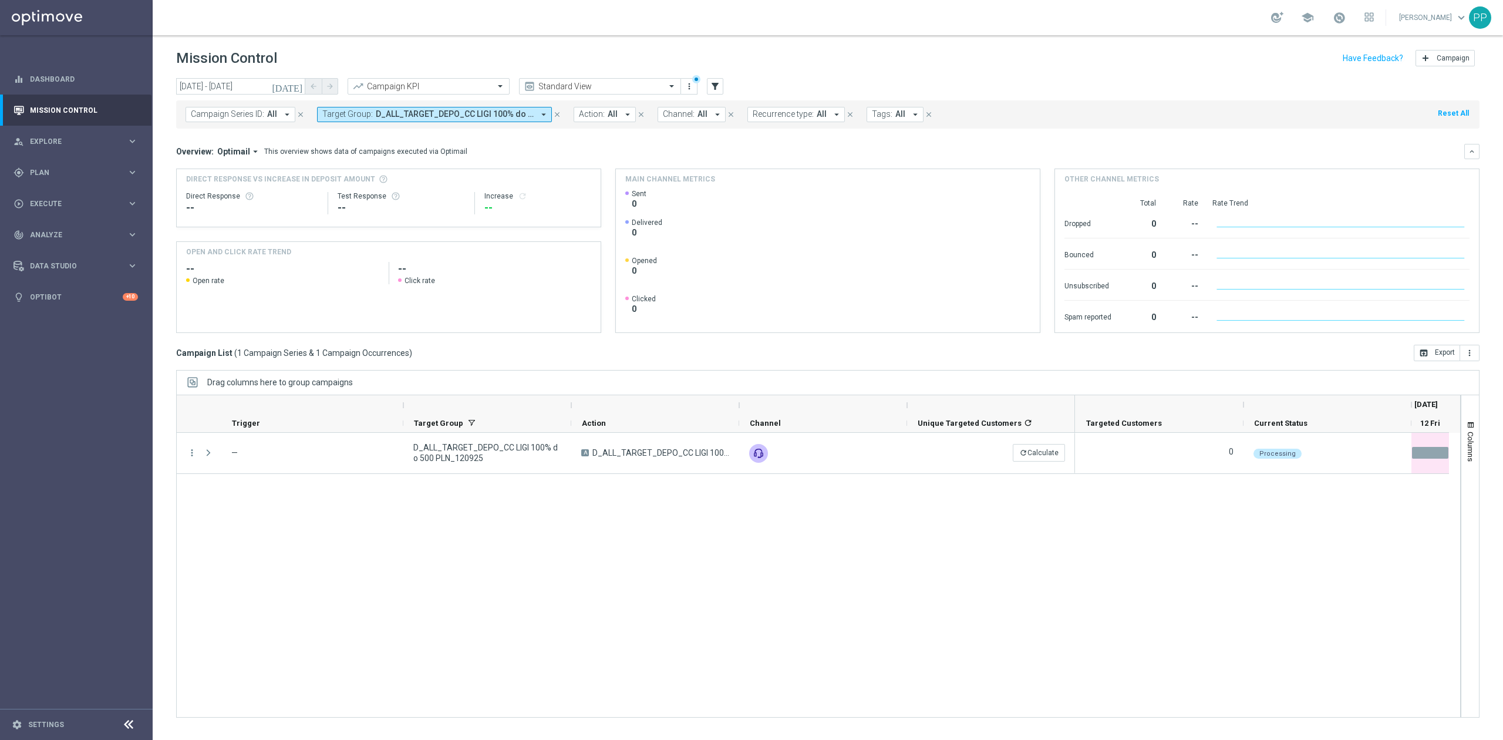
click at [914, 609] on div "more_vert — D_ALL_TARGET_DEPO_CC LIGI 100% do 500 PLN_120925 A D_ALL_TARGET_DEP…" at bounding box center [818, 575] width 1285 height 285
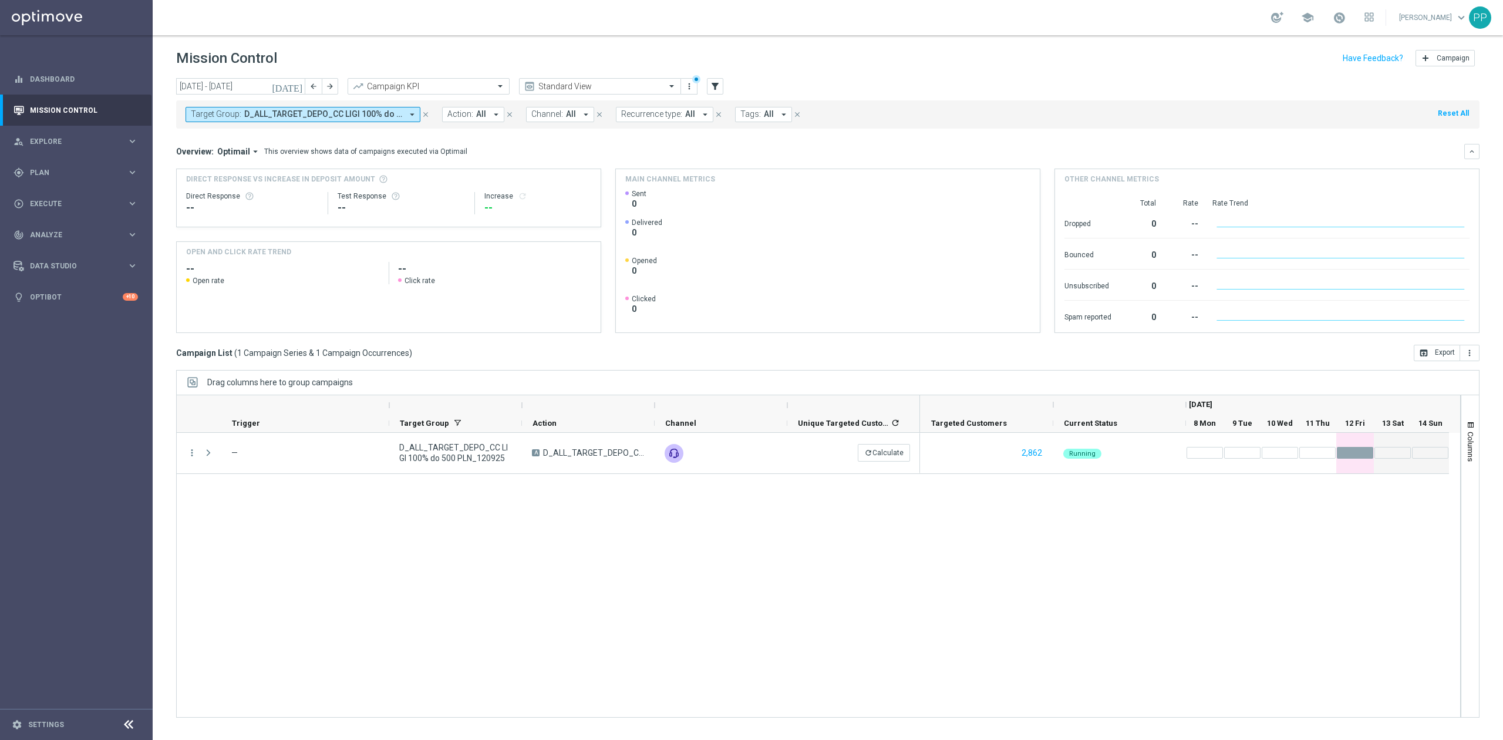
click at [318, 109] on span "D_ALL_TARGET_DEPO_CC LIGI 100% do 500 PLN_120925" at bounding box center [323, 114] width 158 height 10
click at [330, 135] on input "text" at bounding box center [284, 137] width 172 height 10
type input "Wypłata kwoty wpłaconej przez Uczestnika będzie zablokowana do momentu dokonani…"
click at [329, 52] on div "Mission Control add Campaign" at bounding box center [828, 58] width 1304 height 23
click at [317, 109] on span "D_ALL_TARGET_DEPO_CC LIGI 100% do 500 PLN_120925" at bounding box center [323, 114] width 158 height 10
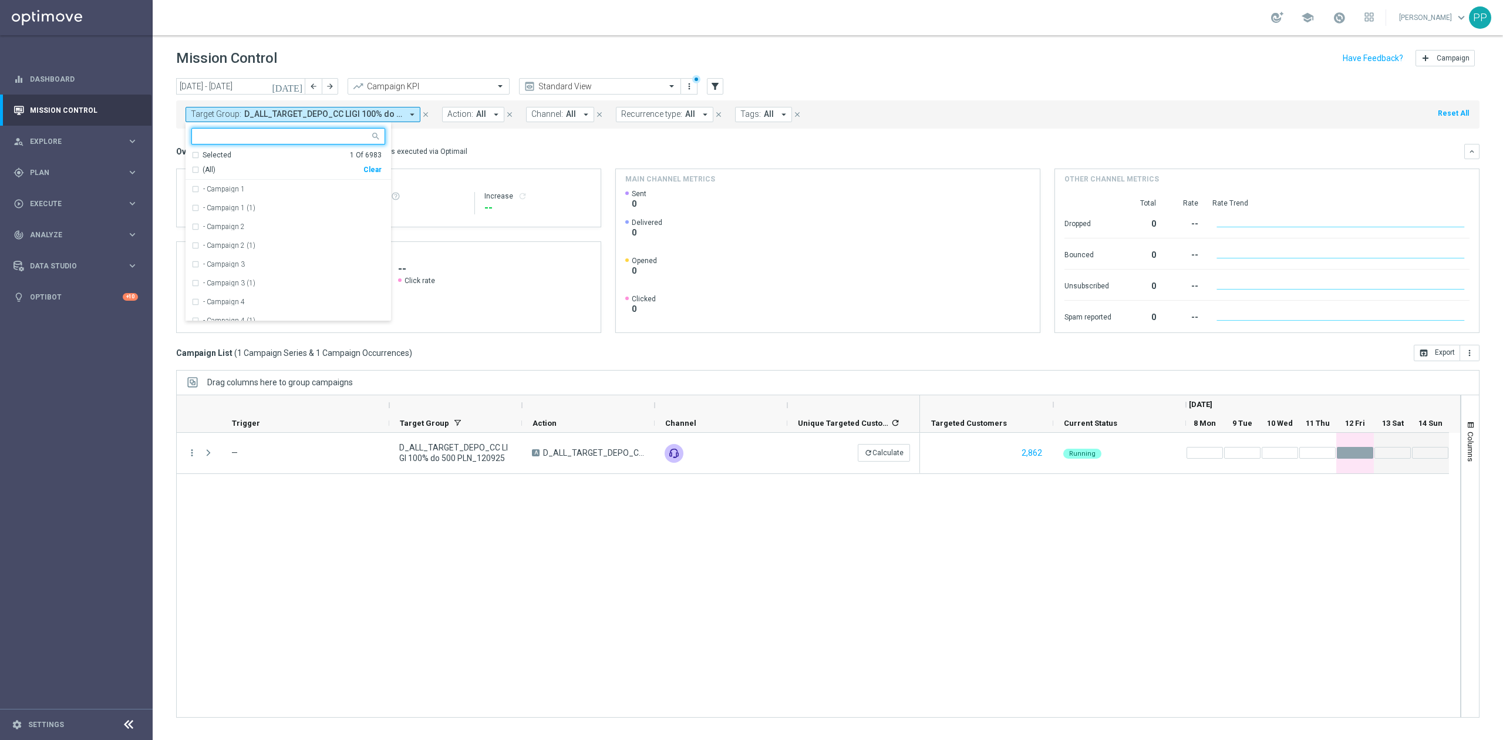
click at [0, 0] on div "Clear" at bounding box center [0, 0] width 0 height 0
click at [265, 129] on div at bounding box center [281, 136] width 178 height 15
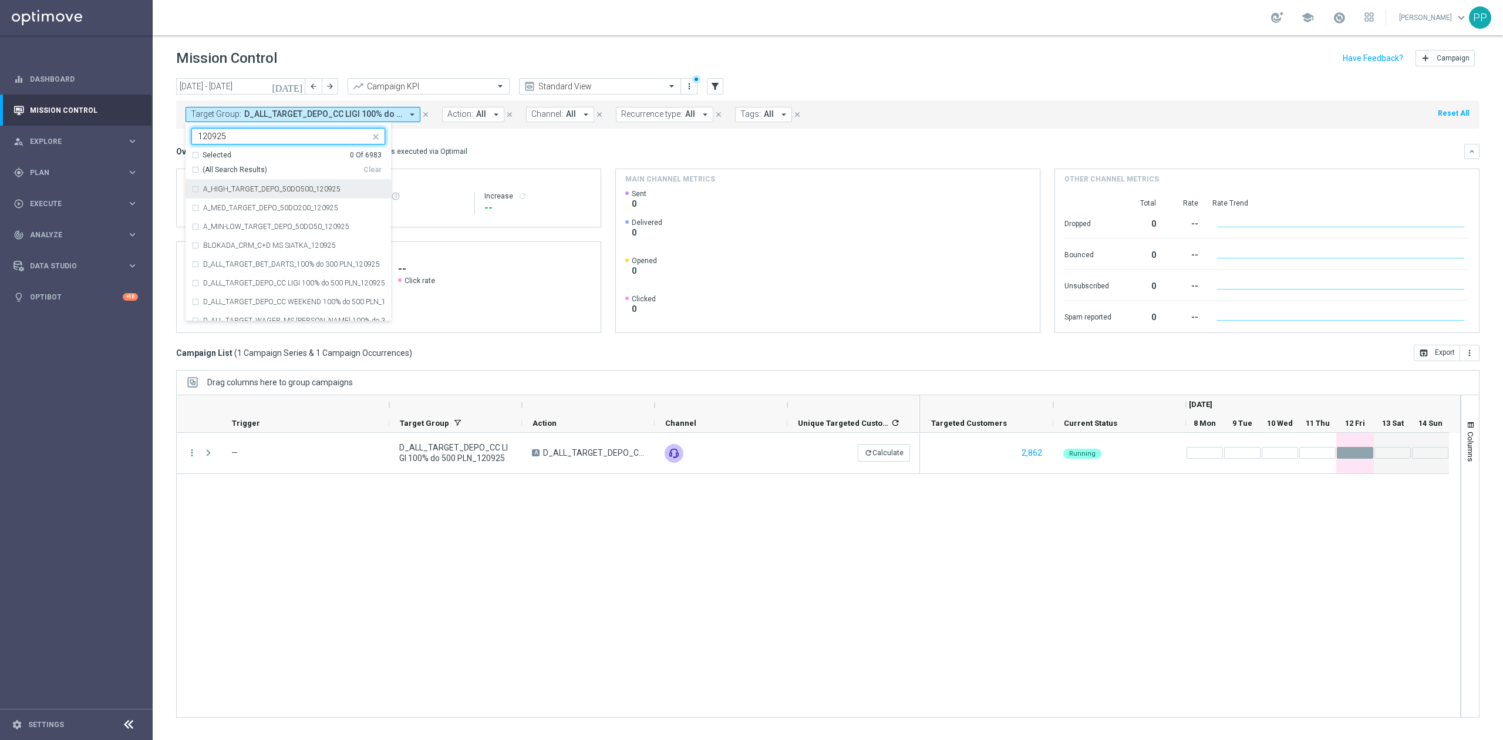
click at [234, 168] on span "(All Search Results)" at bounding box center [235, 170] width 65 height 10
type input "120925"
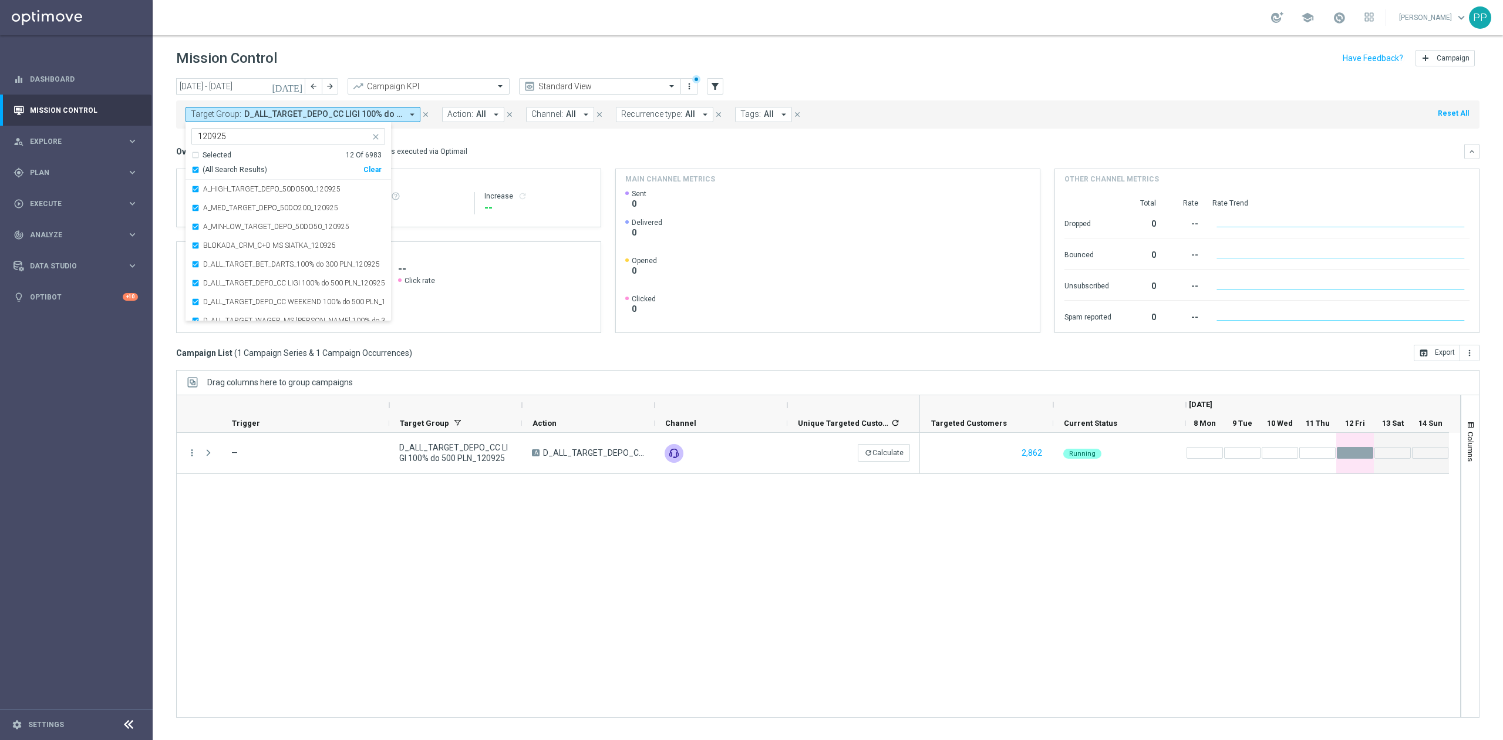
click at [303, 69] on div "Mission Control add Campaign" at bounding box center [828, 58] width 1304 height 23
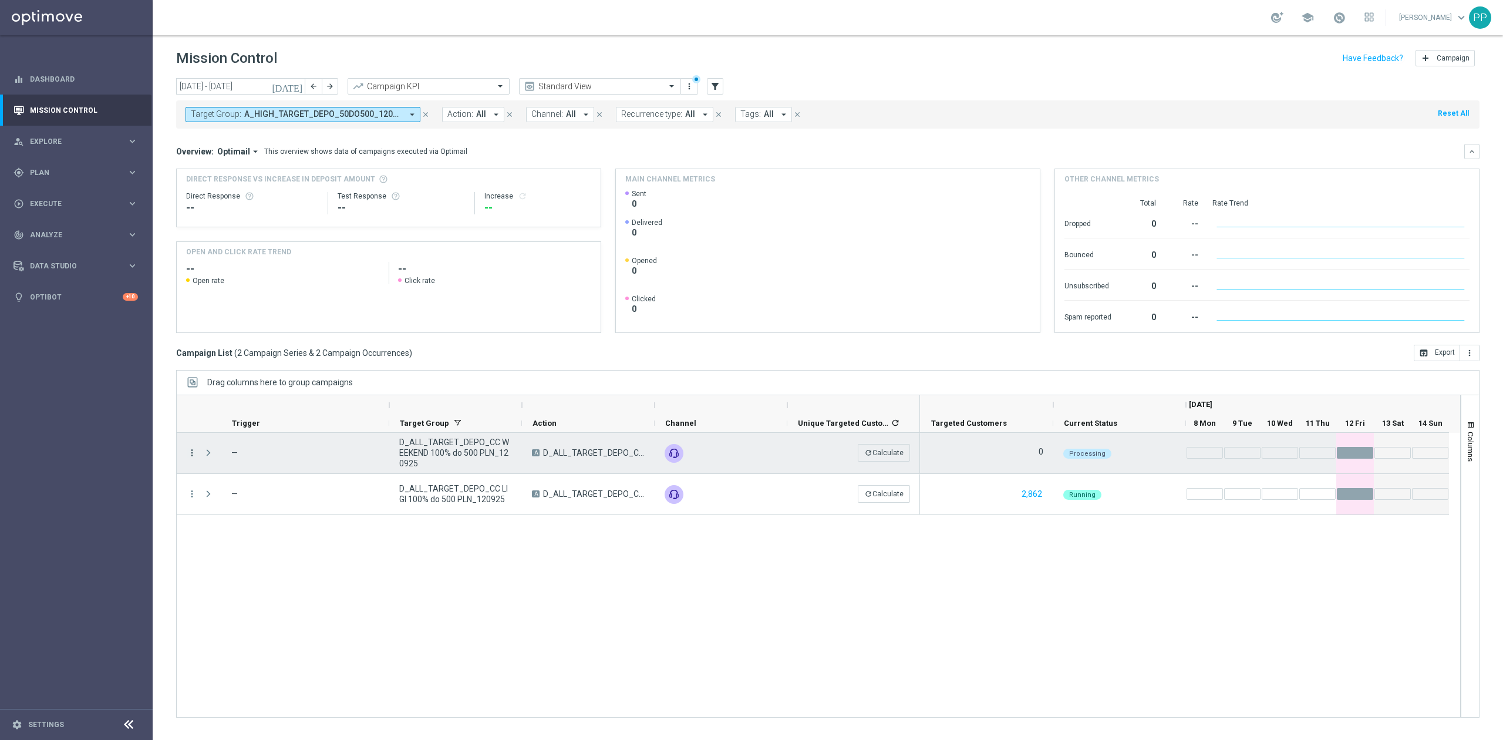
click at [193, 453] on icon "more_vert" at bounding box center [192, 452] width 11 height 11
click at [428, 611] on div "more_vert — D_ALL_TARGET_DEPO_CC WEEKEND 100% do 500 PLN_120925 A D_ALL_TARGET_…" at bounding box center [818, 575] width 1285 height 285
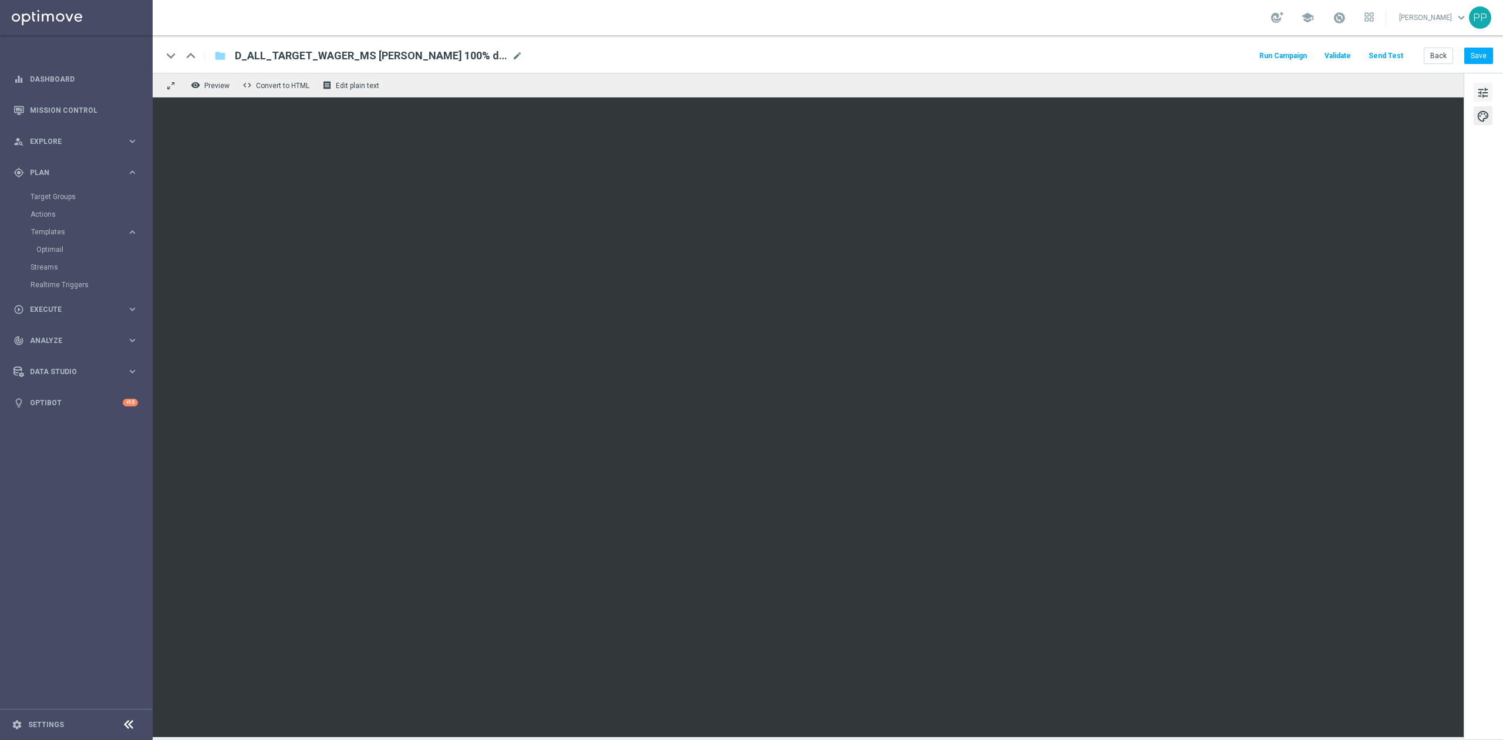
click at [1477, 93] on span "tune" at bounding box center [1483, 92] width 13 height 15
click at [1478, 58] on button "Save" at bounding box center [1479, 56] width 29 height 16
click at [1490, 92] on button "tune" at bounding box center [1483, 92] width 19 height 19
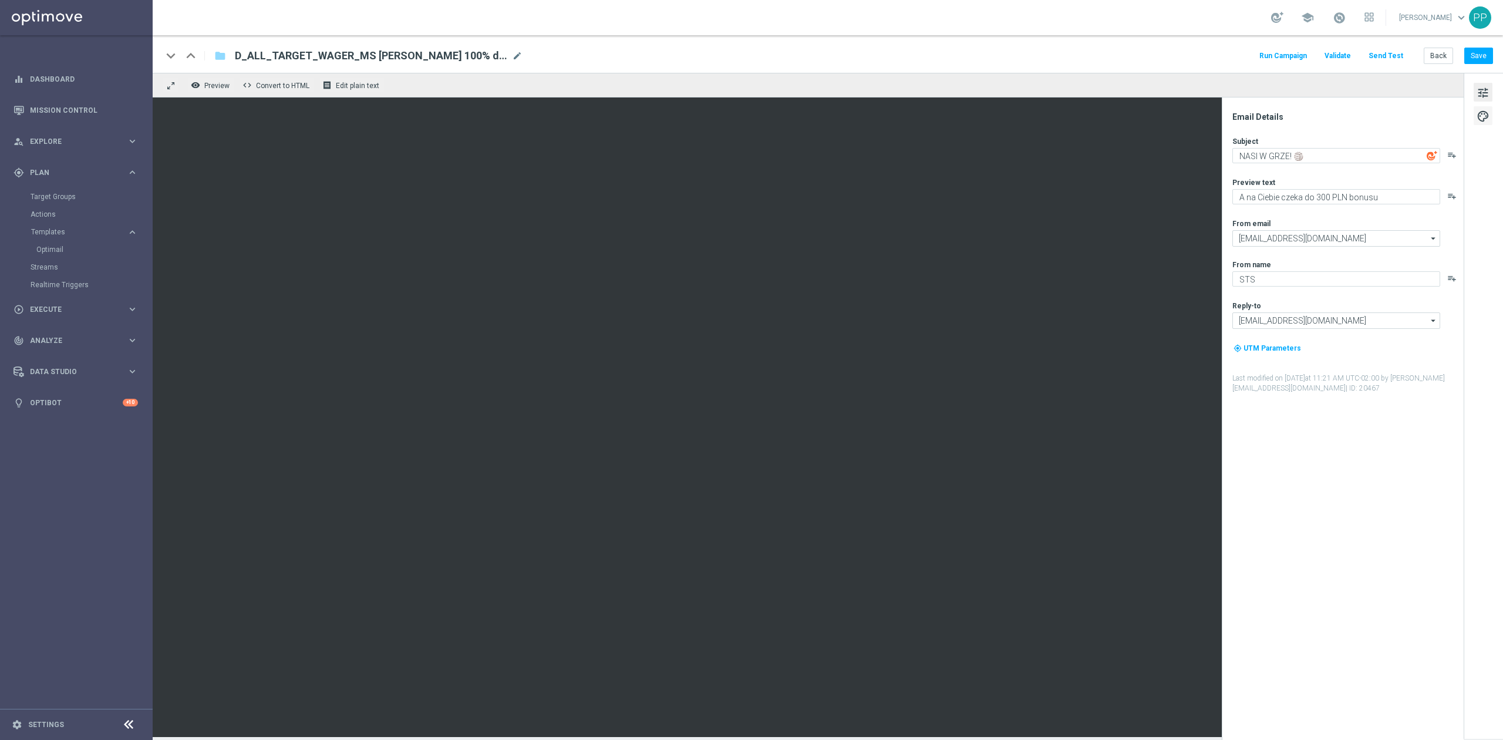
click at [1487, 118] on span "palette" at bounding box center [1483, 116] width 13 height 15
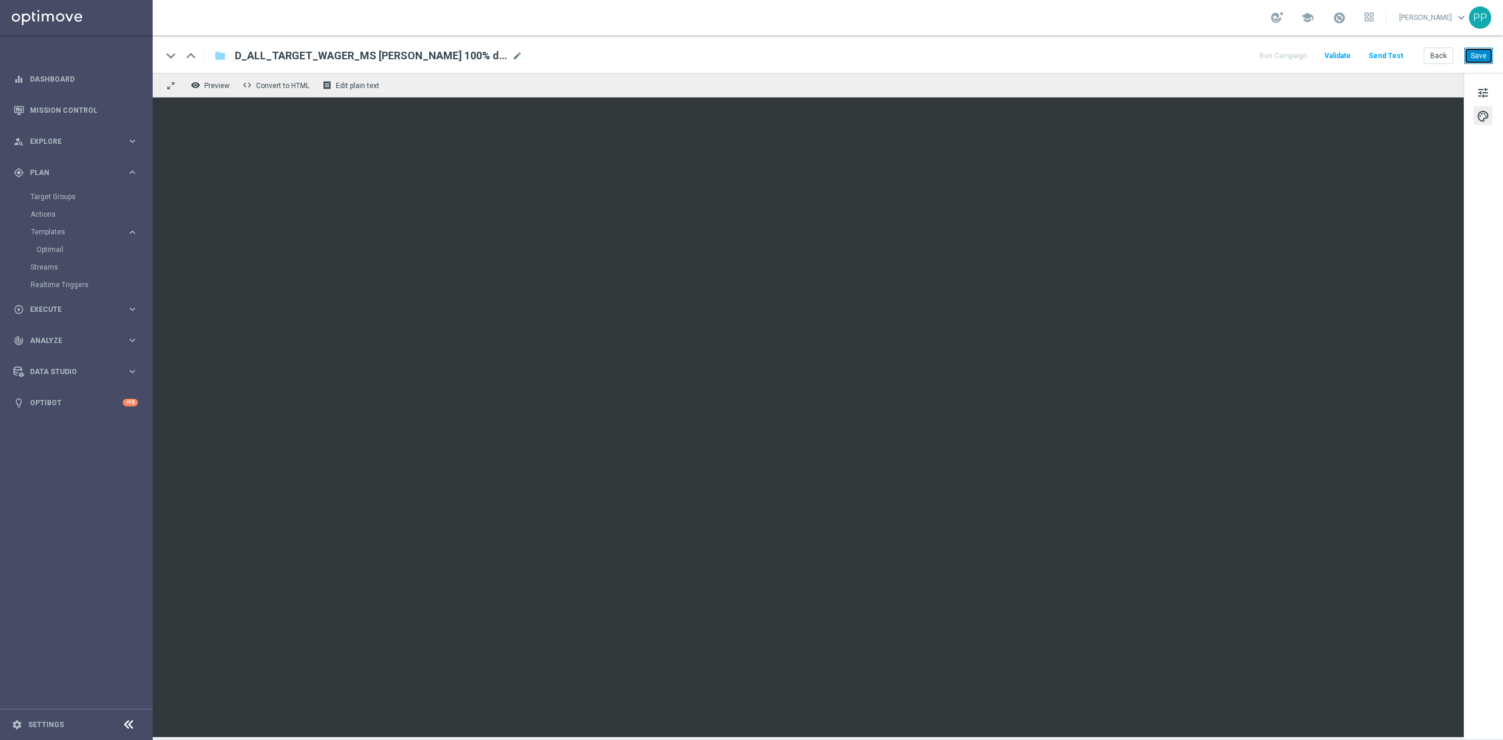
click at [1487, 62] on button "Save" at bounding box center [1479, 56] width 29 height 16
click at [1490, 94] on button "tune" at bounding box center [1483, 92] width 19 height 19
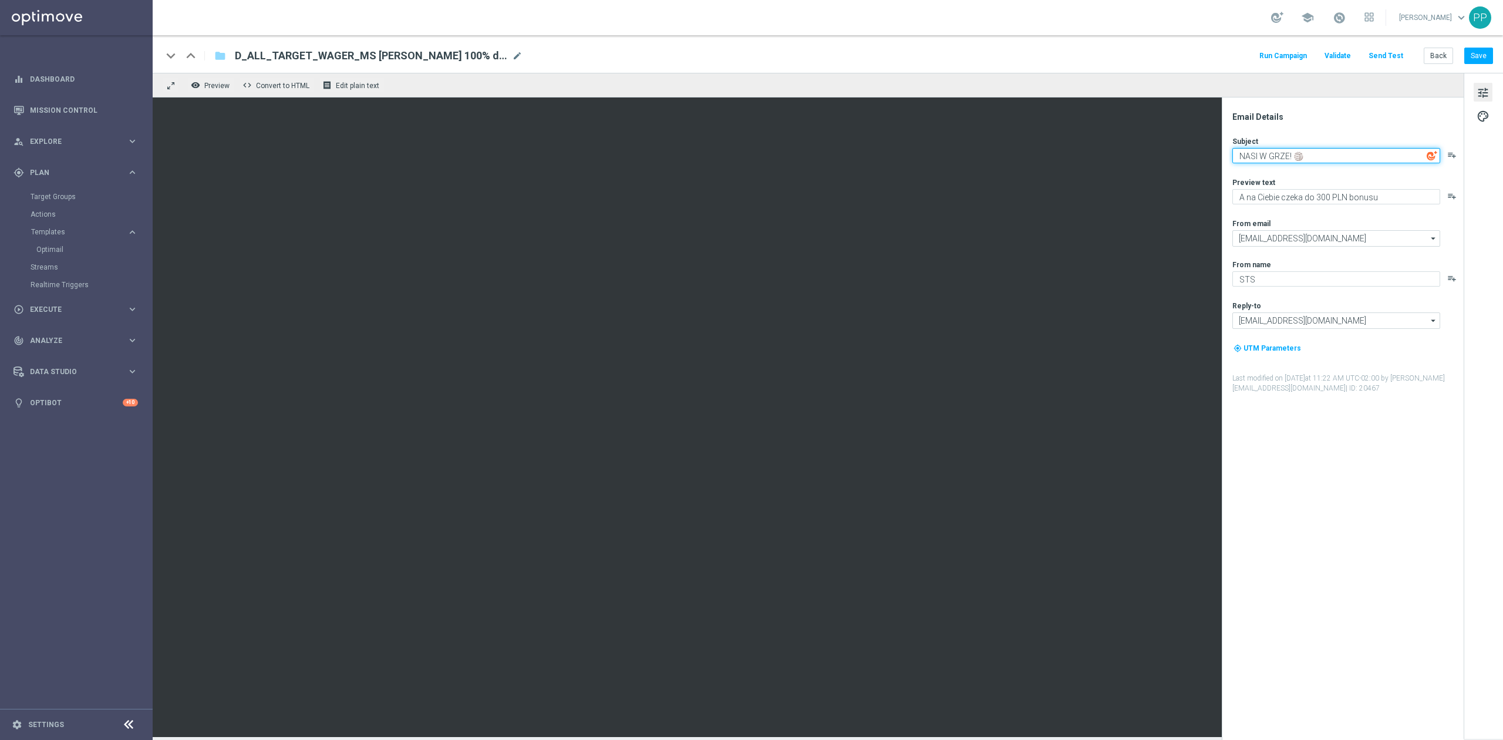
drag, startPoint x: 1337, startPoint y: 155, endPoint x: 1238, endPoint y: 153, distance: 99.3
click at [1238, 153] on textarea "NASI W GRZE! 🏐" at bounding box center [1337, 155] width 208 height 15
drag, startPoint x: 1401, startPoint y: 197, endPoint x: 1231, endPoint y: 194, distance: 169.7
click at [1231, 194] on div "Email Details Subject NASI W GRZE! 🏐 playlist_add Preview text A na Ciebie czek…" at bounding box center [1346, 426] width 234 height 628
click at [1275, 159] on textarea "NASI W GRZE! 🏐" at bounding box center [1337, 155] width 208 height 15
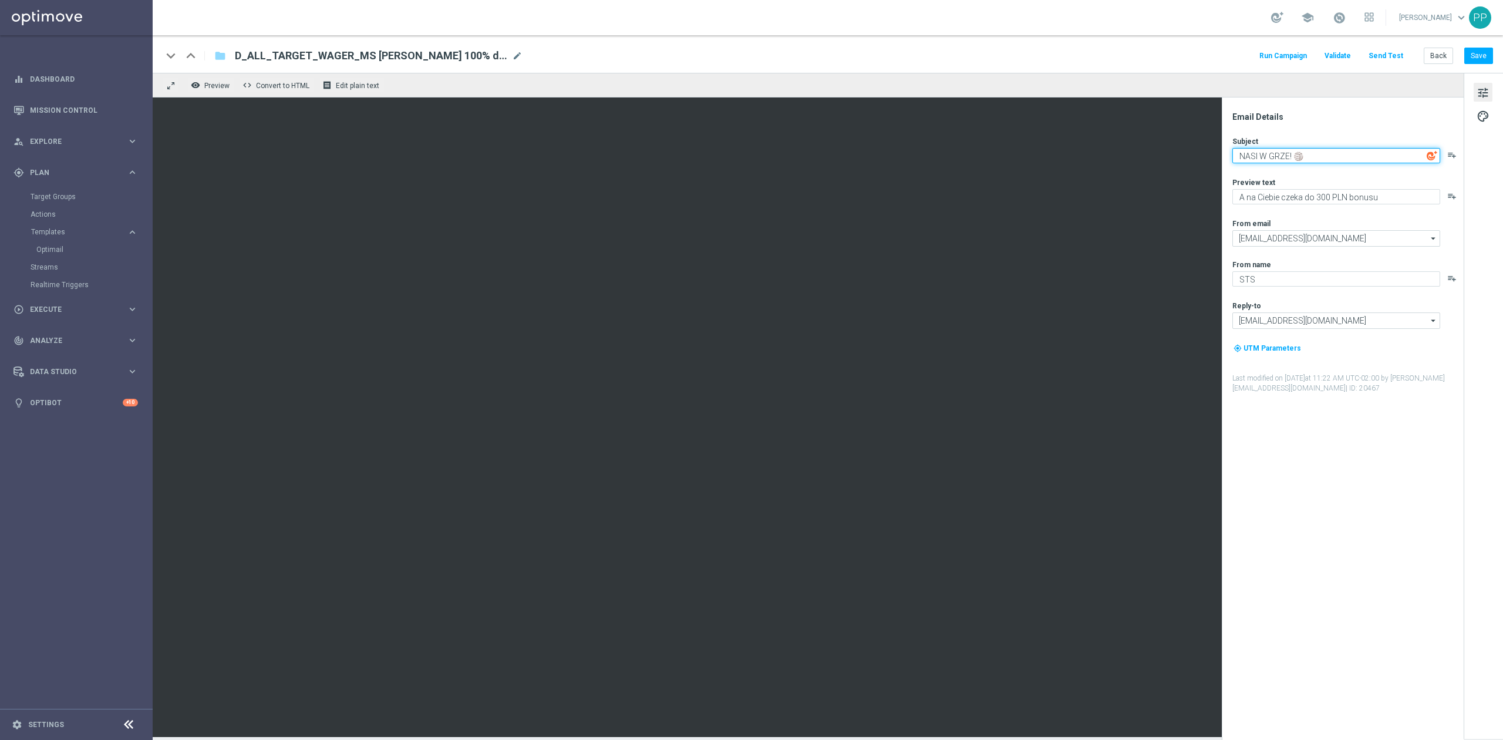
click at [1275, 159] on textarea "NASI W GRZE! 🏐" at bounding box center [1337, 155] width 208 height 15
click at [1116, 51] on div "keyboard_arrow_down keyboard_arrow_up folder D_ALL_TARGET_WAGER_MS SIATKA 100% …" at bounding box center [827, 55] width 1331 height 15
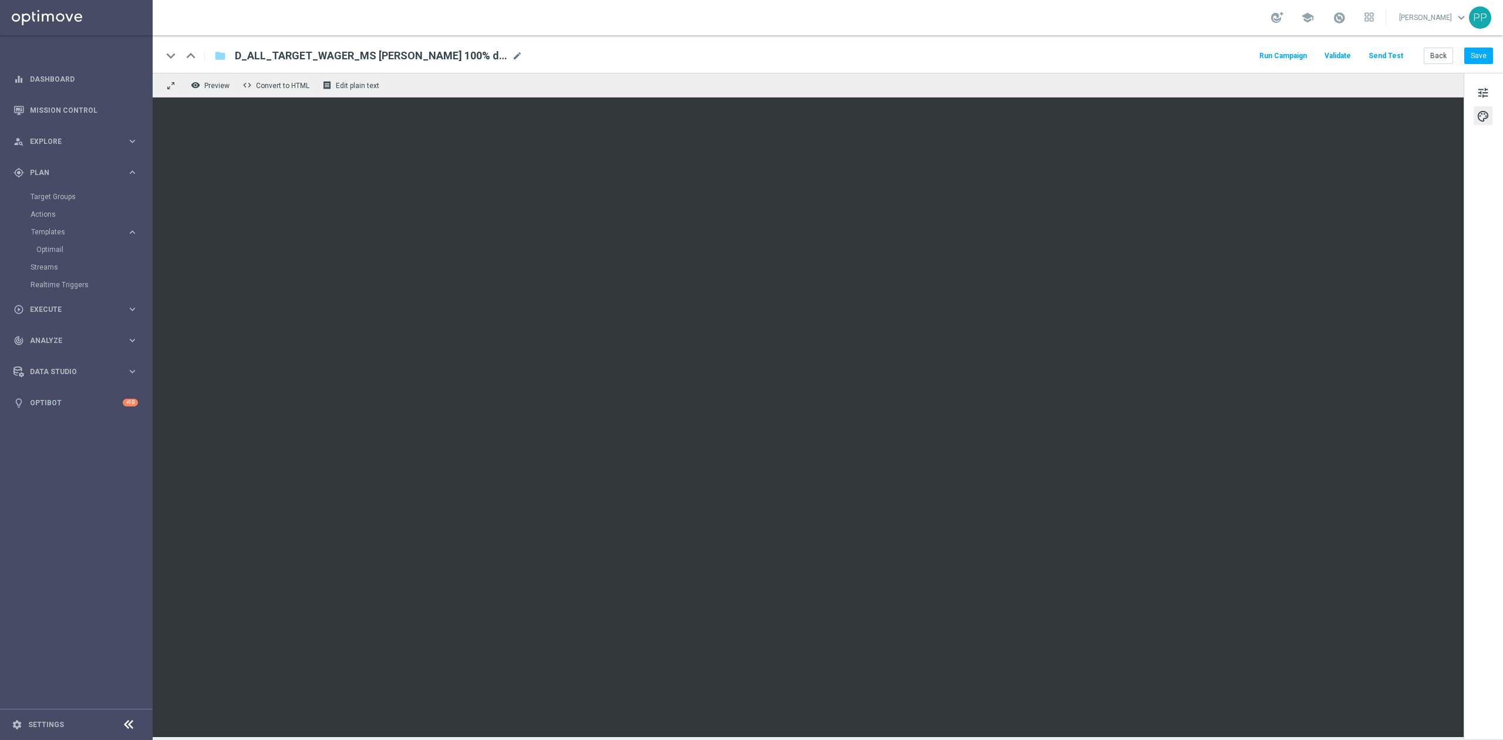
click at [1387, 53] on button "Send Test" at bounding box center [1386, 56] width 38 height 16
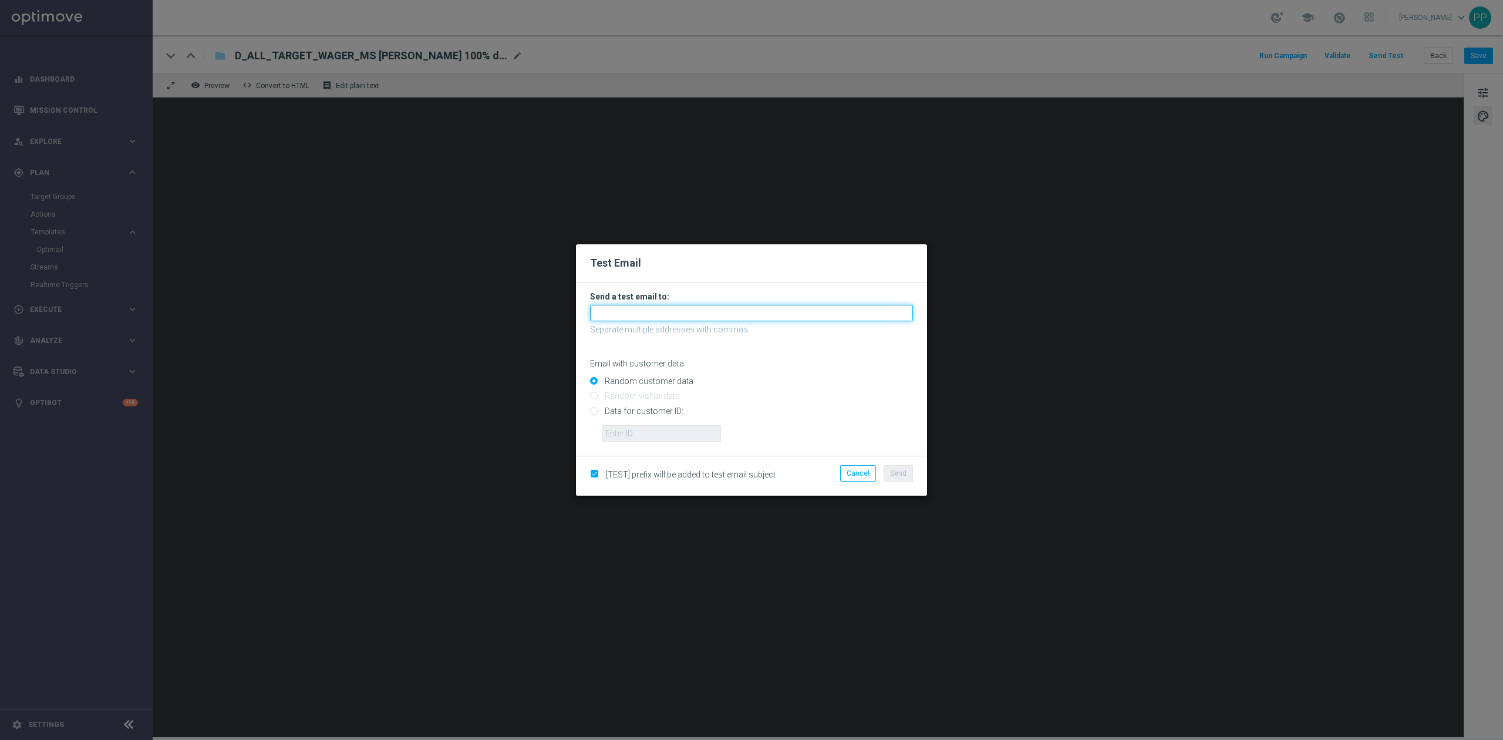
click at [701, 315] on input "text" at bounding box center [751, 313] width 323 height 16
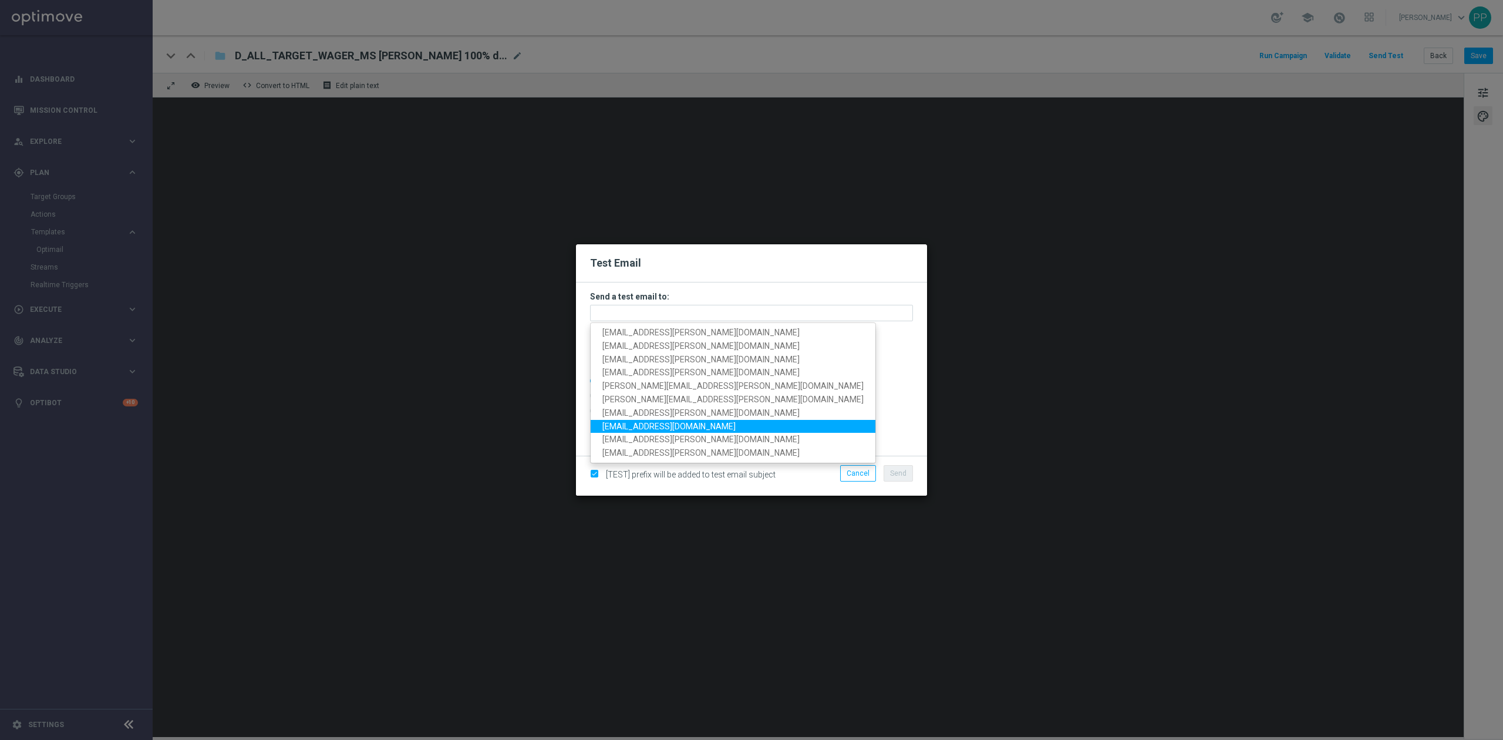
click at [672, 419] on link "patryk.przybolewski@sts.pl" at bounding box center [733, 426] width 285 height 14
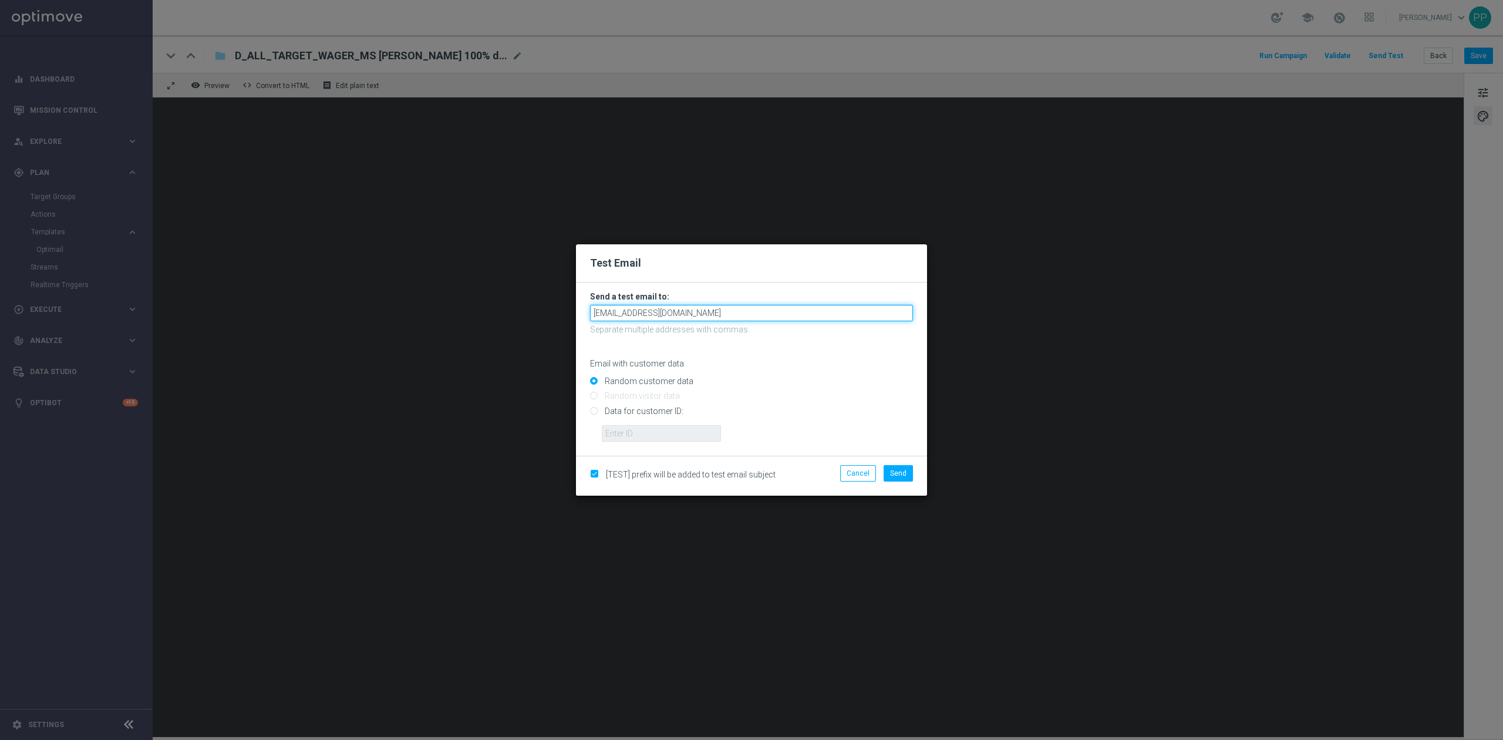
click at [721, 317] on input "patryk.przybolewski@sts.pl" at bounding box center [751, 313] width 323 height 16
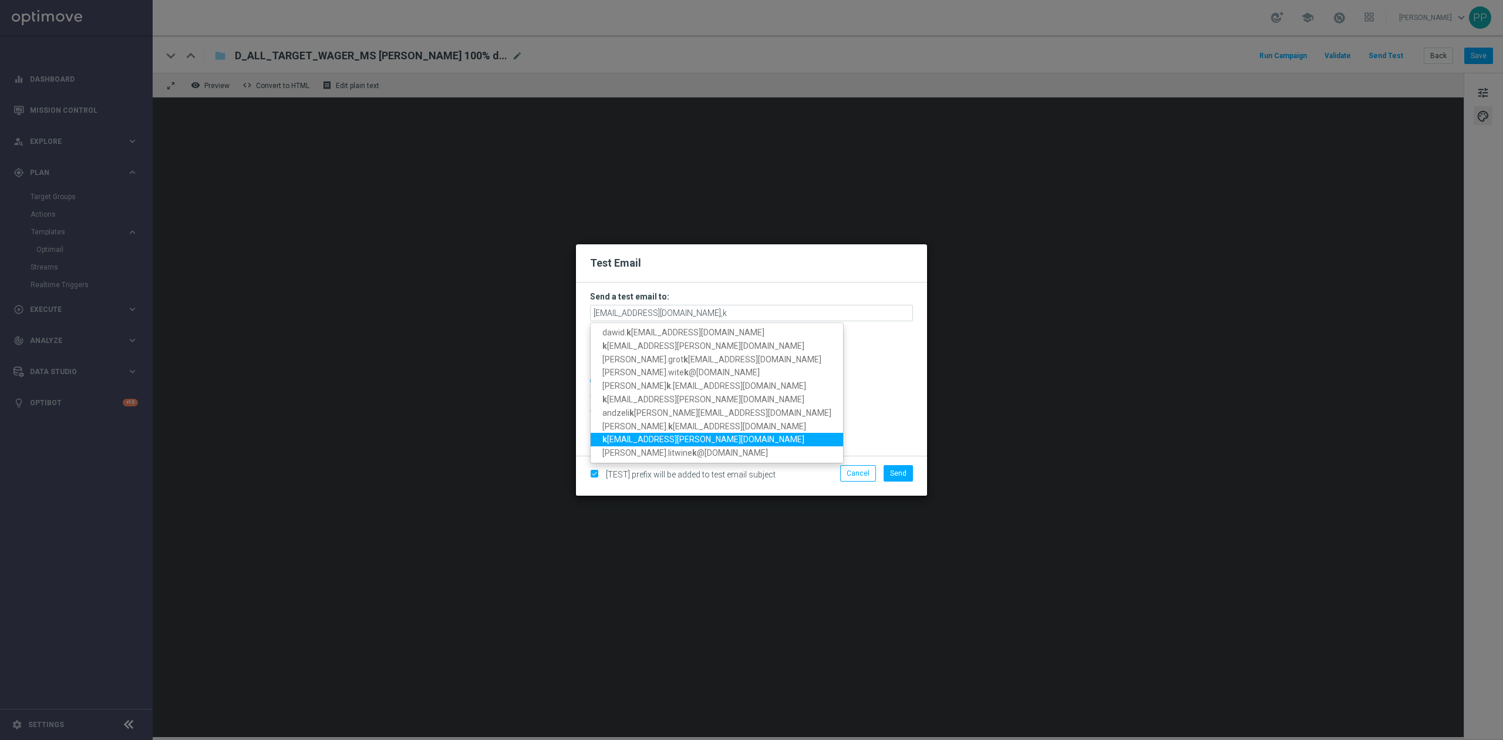
click at [675, 437] on span "k atarzyna.kaminska@sts.pl" at bounding box center [704, 439] width 202 height 9
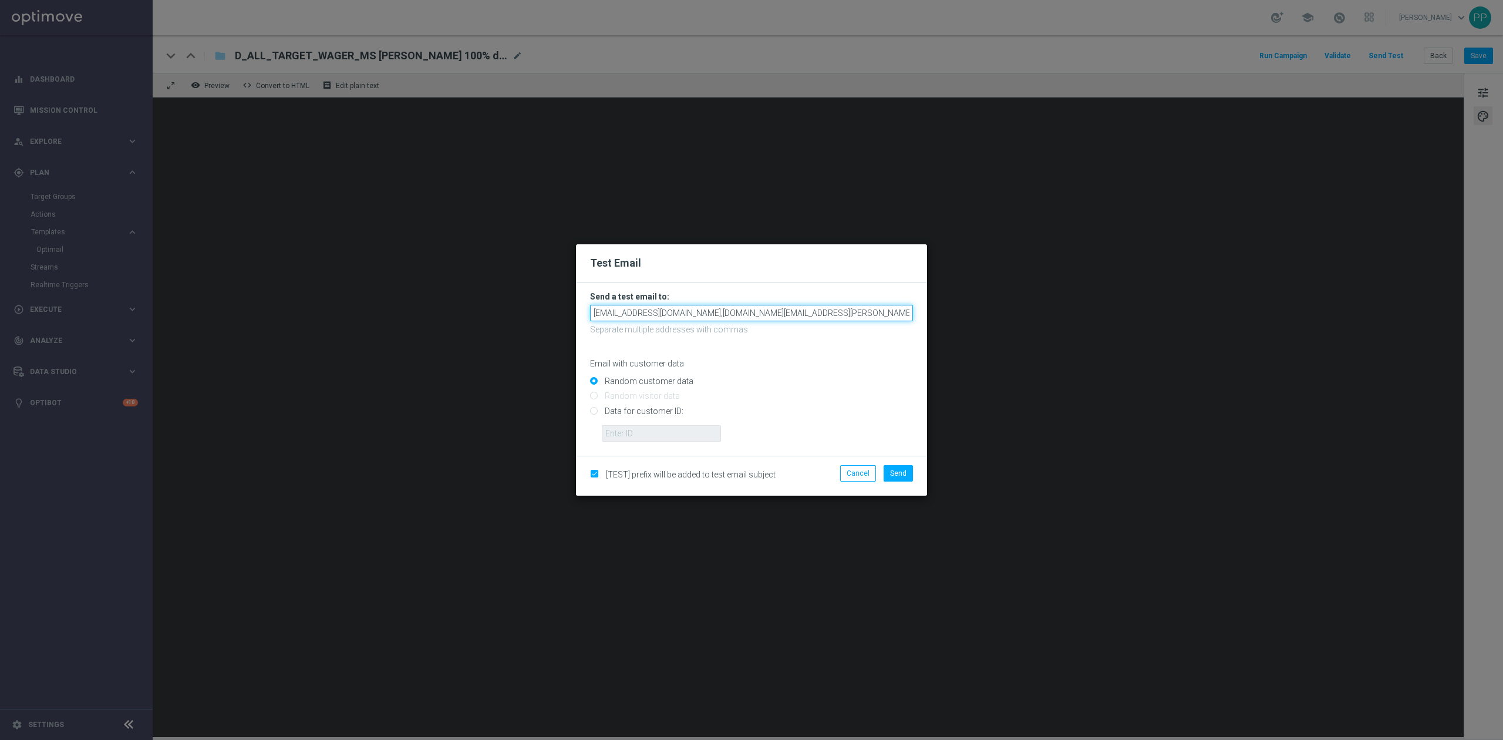
click at [797, 315] on input "patryk.przybolewski@sts.pl,katarzyna.kaminska@sts.pl" at bounding box center [751, 313] width 323 height 16
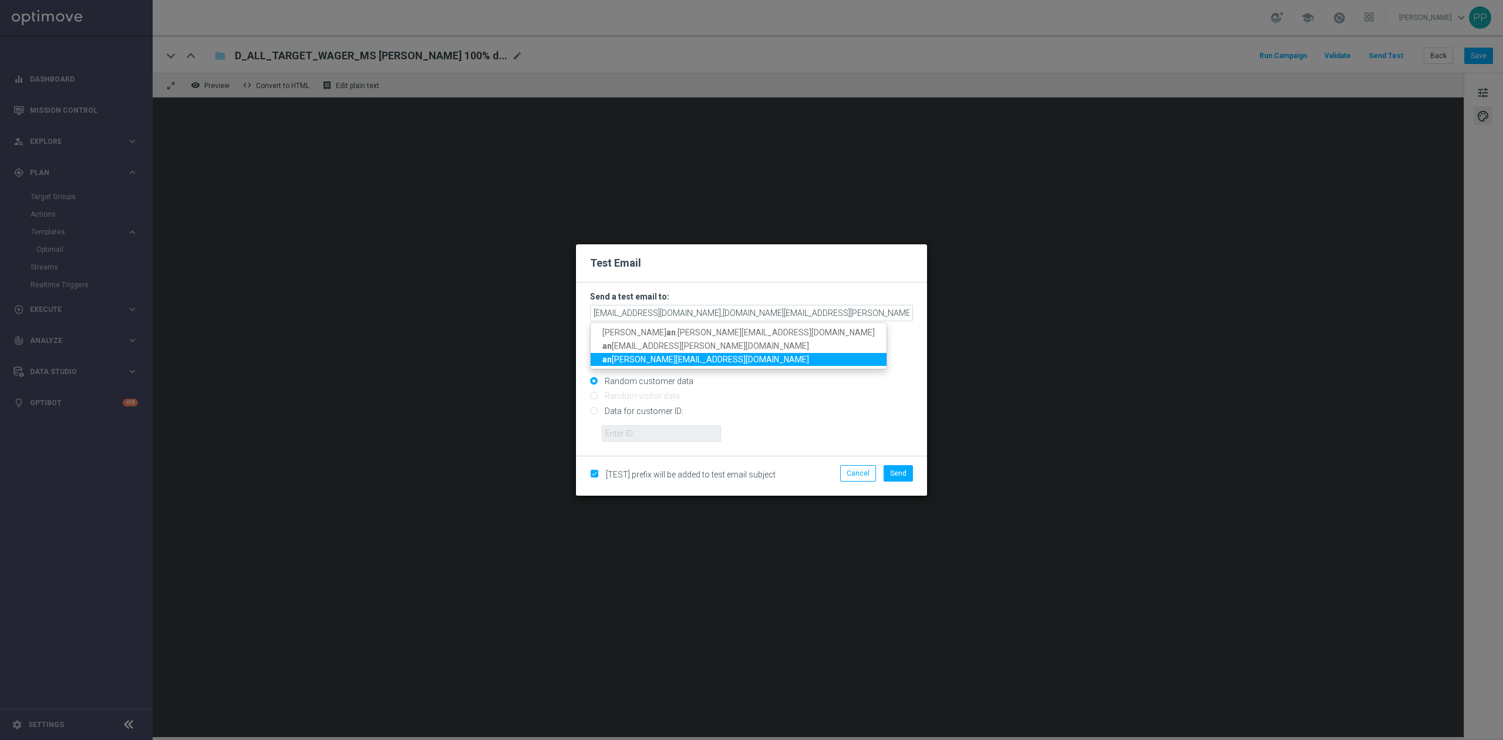
click at [667, 358] on span "an toni.litwinek@sts.pl" at bounding box center [706, 358] width 207 height 9
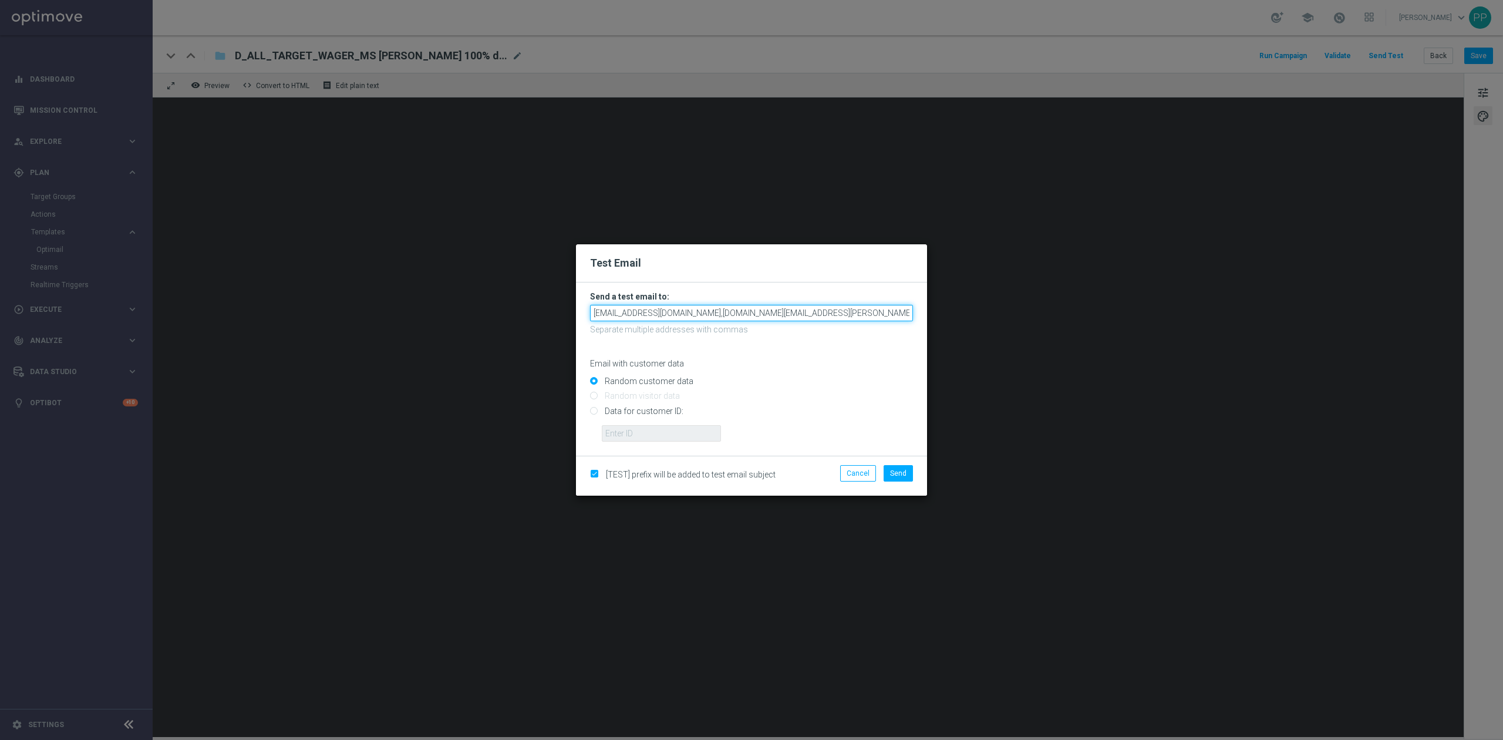
click at [875, 315] on input "patryk.przybolewski@sts.pl,katarzyna.kaminska@sts.pl,antoni.litwinek@sts.pl" at bounding box center [751, 313] width 323 height 16
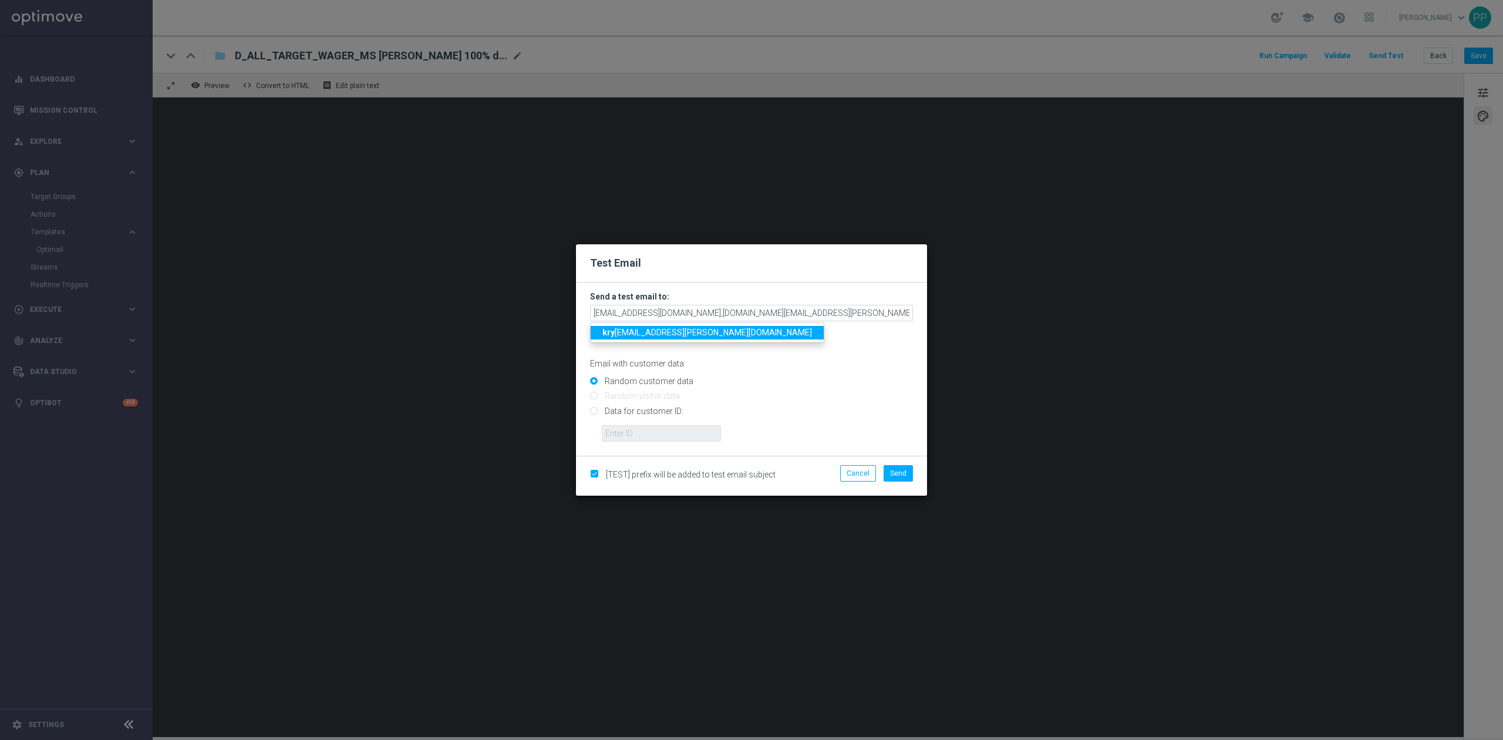
click at [671, 334] on span "kry stian.potoczny@sts.pl" at bounding box center [708, 332] width 210 height 9
drag, startPoint x: 792, startPoint y: 315, endPoint x: 934, endPoint y: 307, distance: 141.8
click at [934, 307] on modal-container "Test Email Send a test email to: patryk.przybolewski@sts.pl,katarzyna.kaminska@…" at bounding box center [751, 370] width 1503 height 740
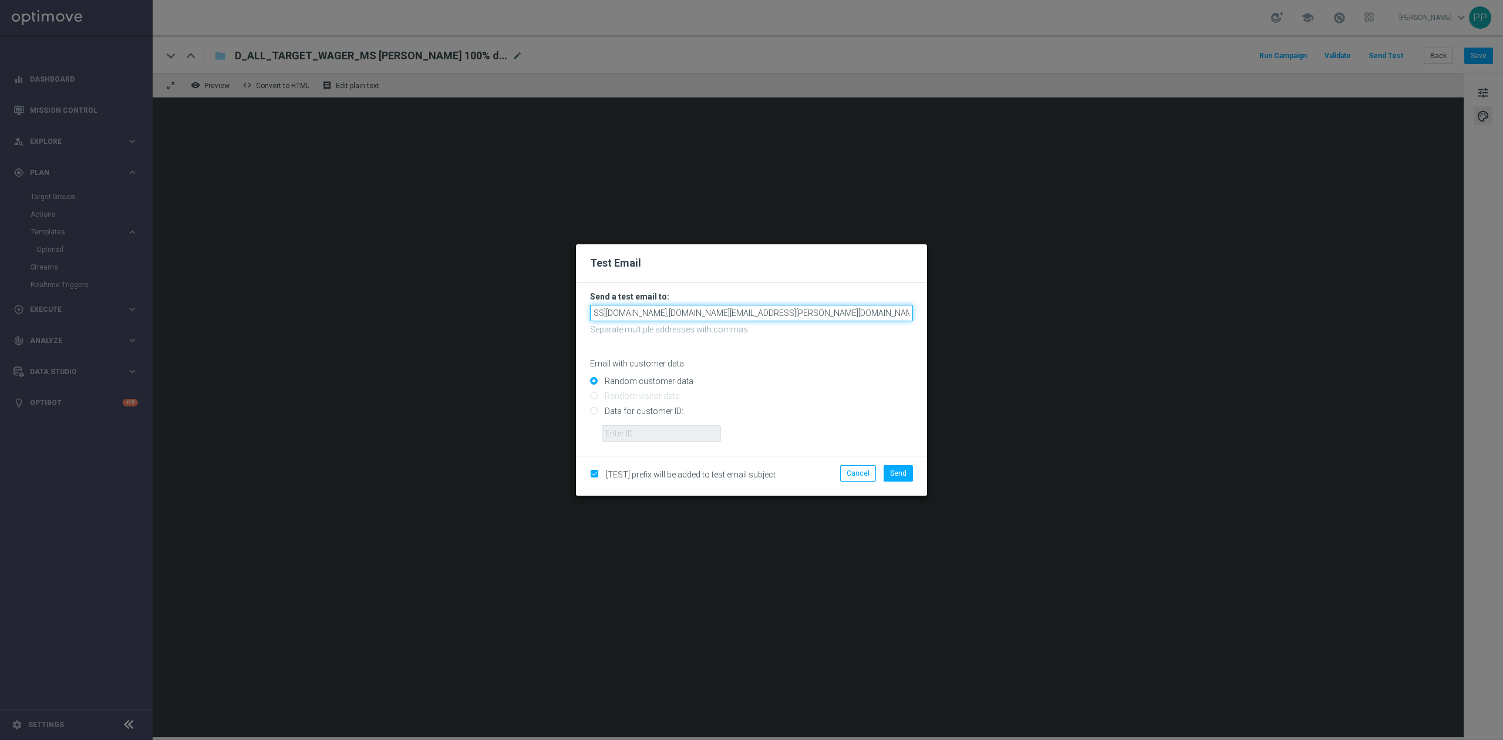
click at [910, 311] on input "patryk.przybolewski@sts.pl,katarzyna.kaminska@sts.pl,antoni.litwinek@sts.pl,kry…" at bounding box center [751, 313] width 323 height 16
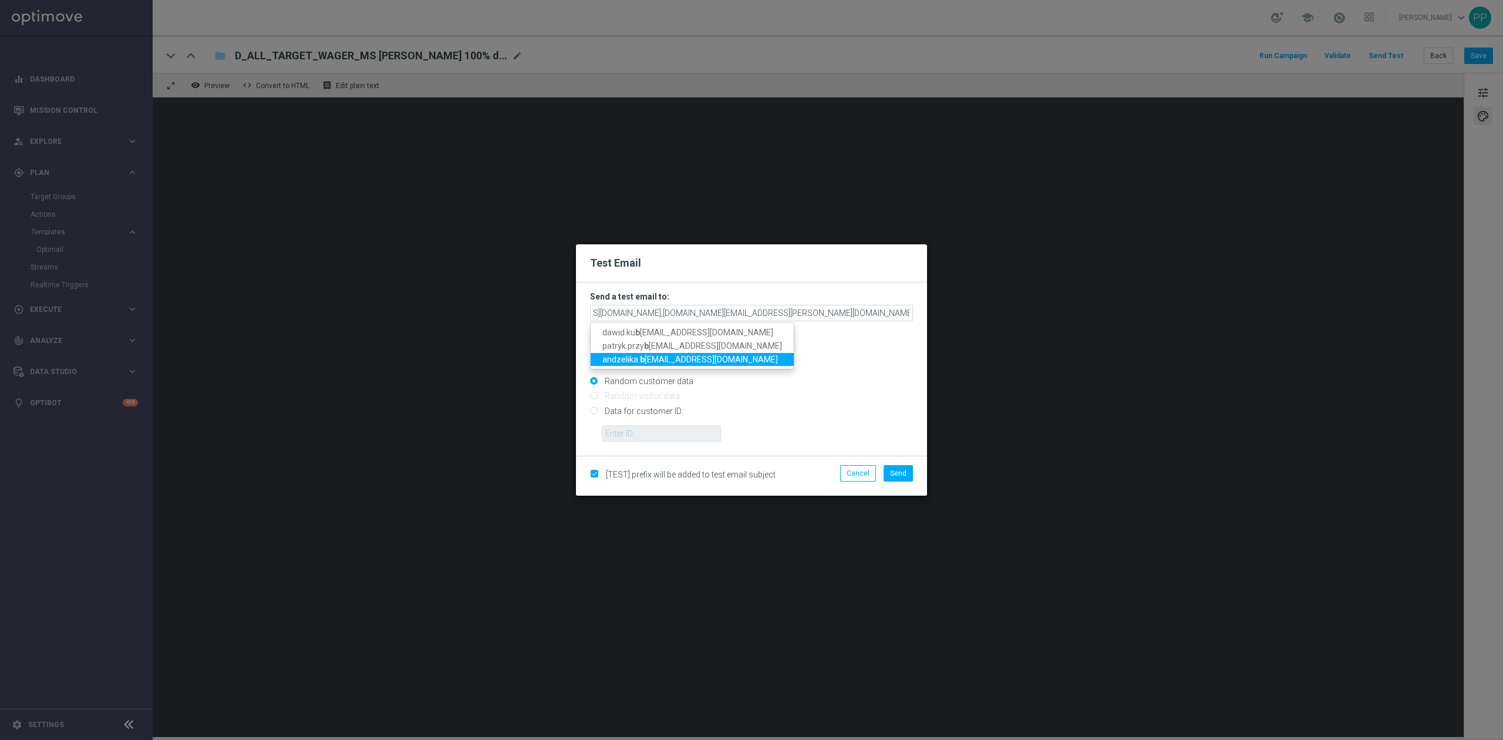
click at [686, 354] on span "andzelika. b inek@sts.pl" at bounding box center [691, 358] width 176 height 9
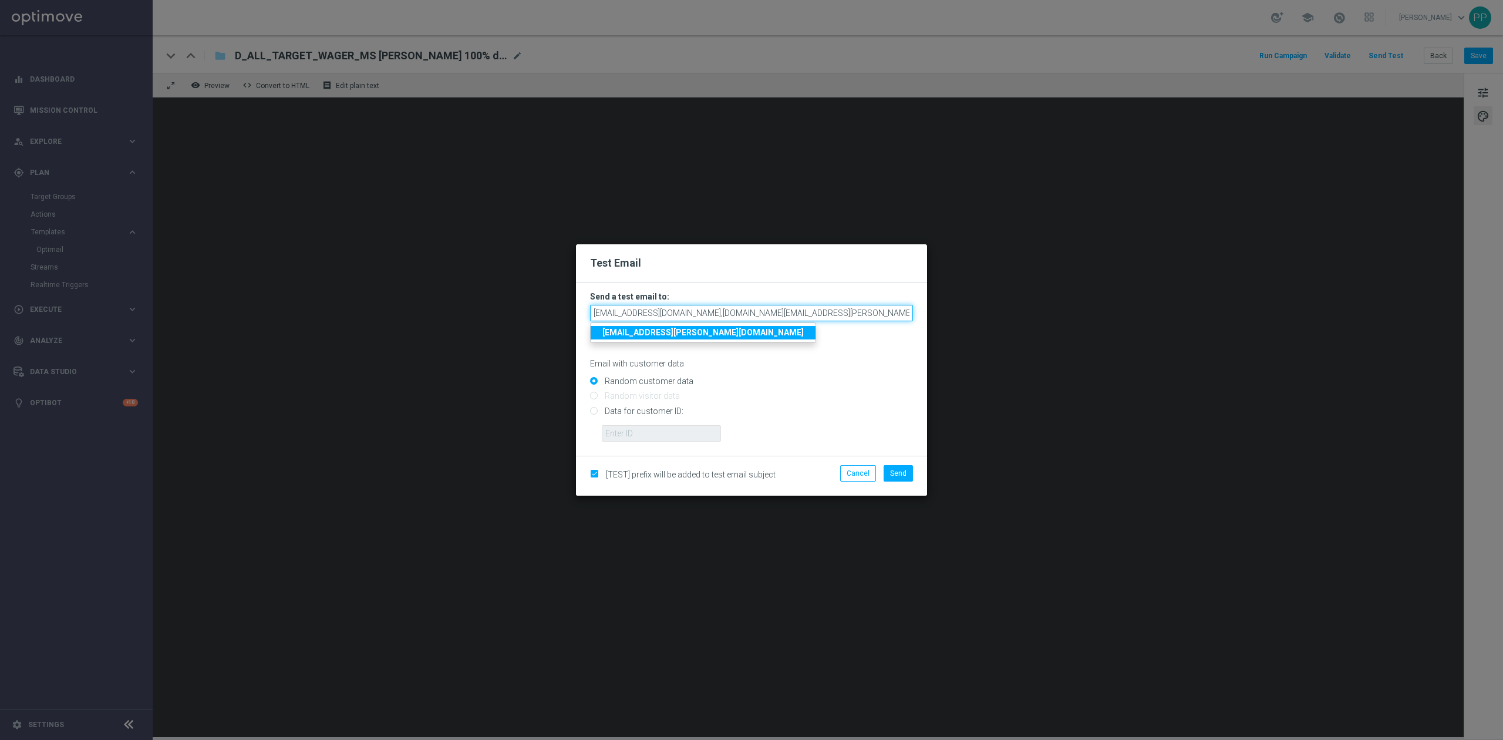
scroll to position [0, 137]
drag, startPoint x: 811, startPoint y: 316, endPoint x: 933, endPoint y: 309, distance: 121.8
click at [933, 309] on modal-container "Test Email Send a test email to: patryk.przybolewski@sts.pl,katarzyna.kaminska@…" at bounding box center [751, 370] width 1503 height 740
click at [910, 312] on input "patryk.przybolewski@sts.pl,katarzyna.kaminska@sts.pl,antoni.litwinek@sts.pl,kry…" at bounding box center [751, 313] width 323 height 16
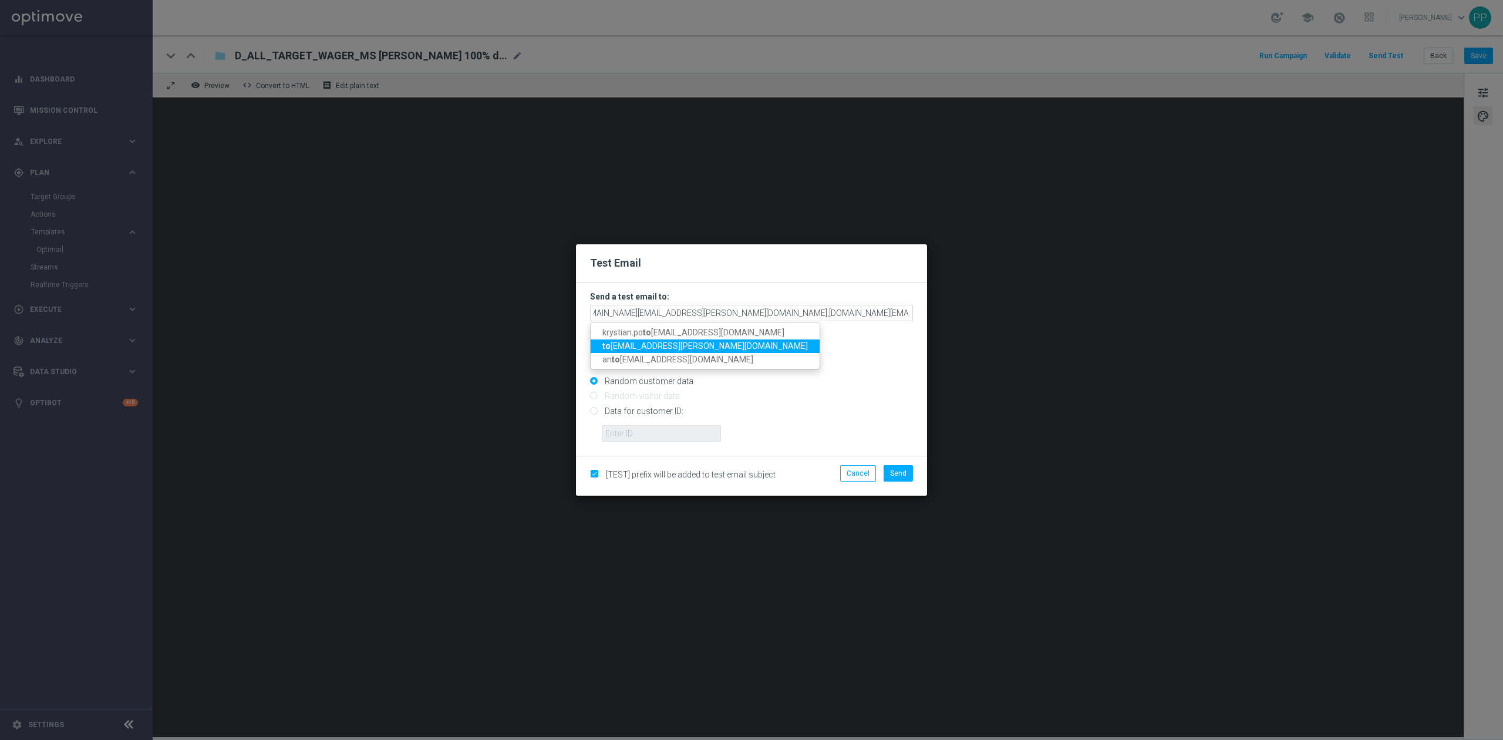
scroll to position [0, 0]
click at [634, 348] on span "to masz.kowalczyk@sts.pl" at bounding box center [706, 345] width 206 height 9
type input "patryk.przybolewski@sts.pl,katarzyna.kaminska@sts.pl,antoni.litwinek@sts.pl,kry…"
click at [901, 472] on span "Send" at bounding box center [898, 473] width 16 height 8
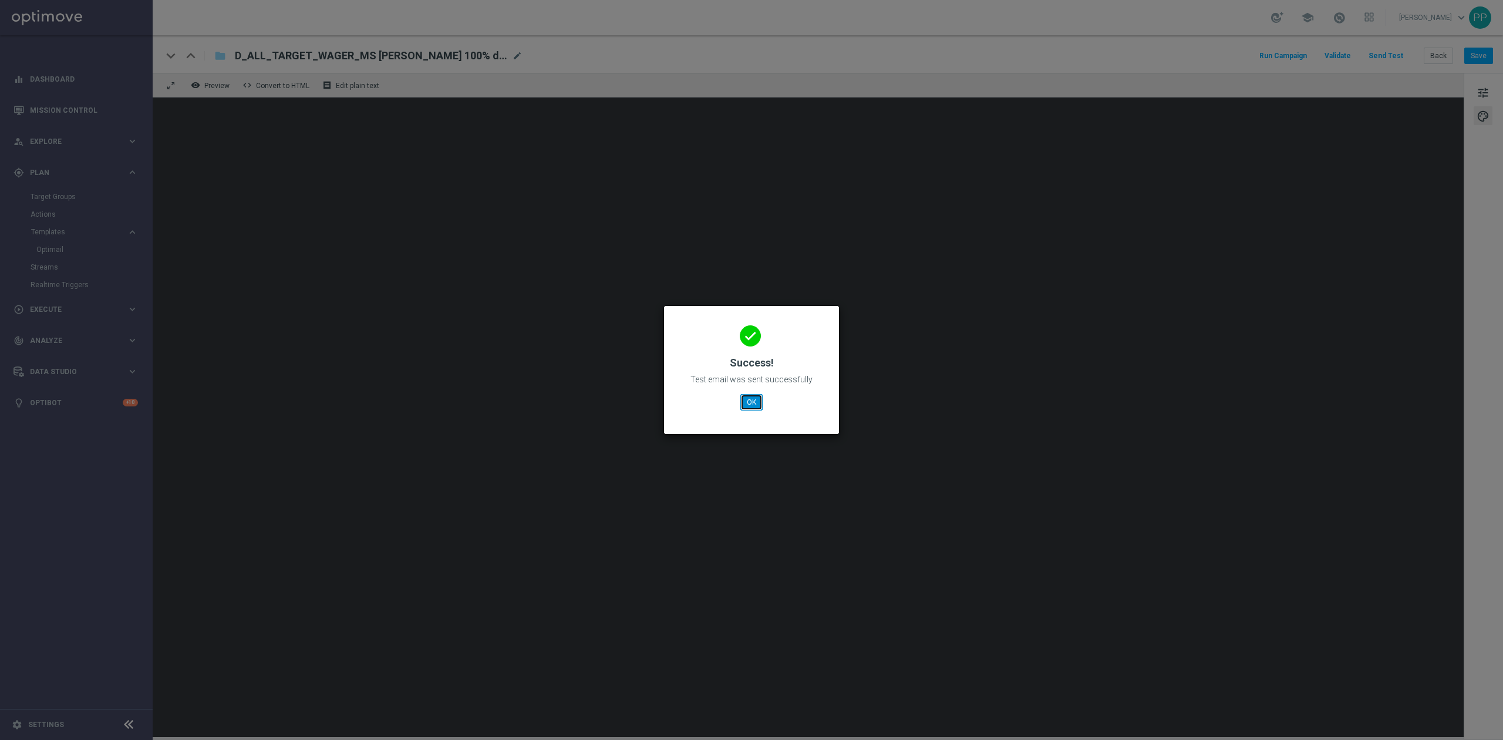
click at [746, 404] on button "OK" at bounding box center [752, 402] width 22 height 16
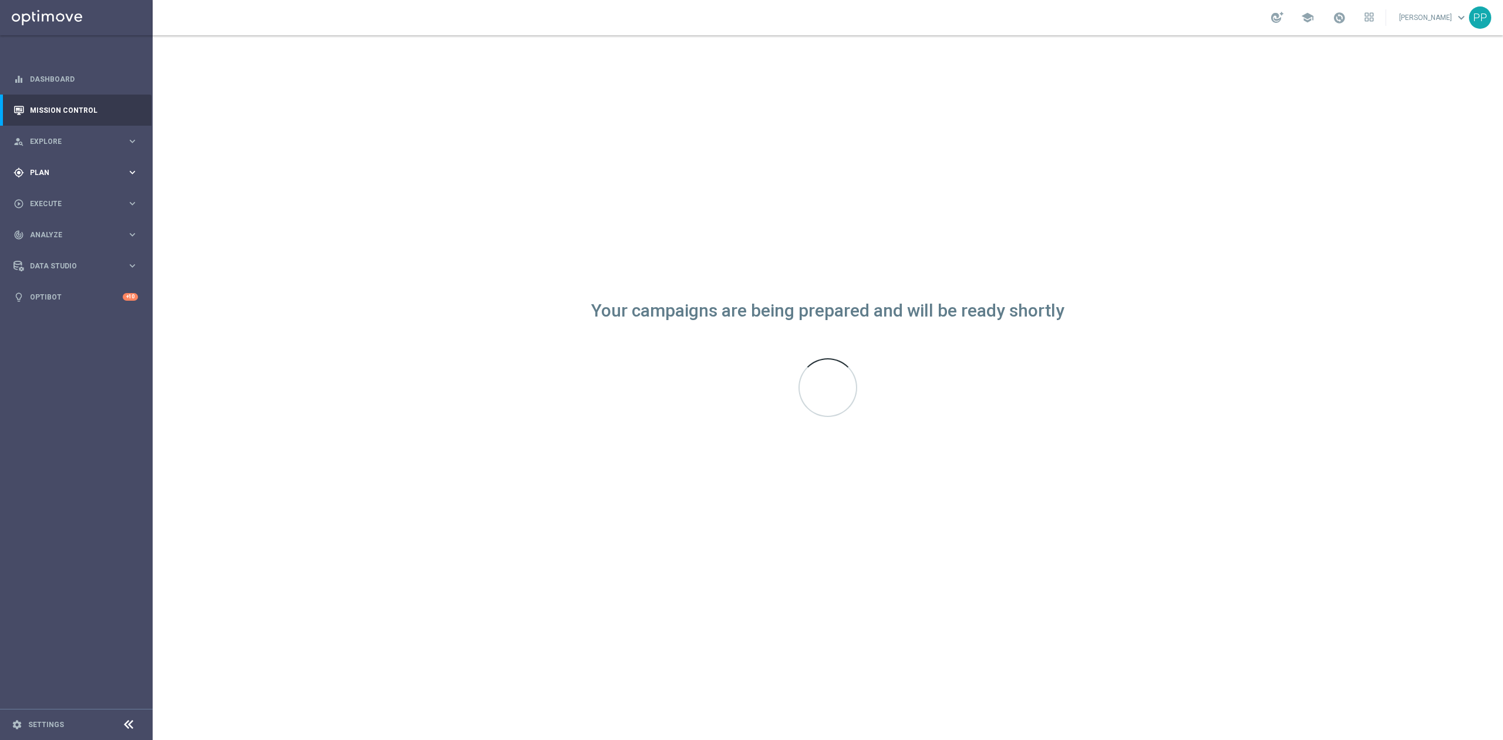
click at [59, 177] on div "gps_fixed Plan" at bounding box center [70, 172] width 113 height 11
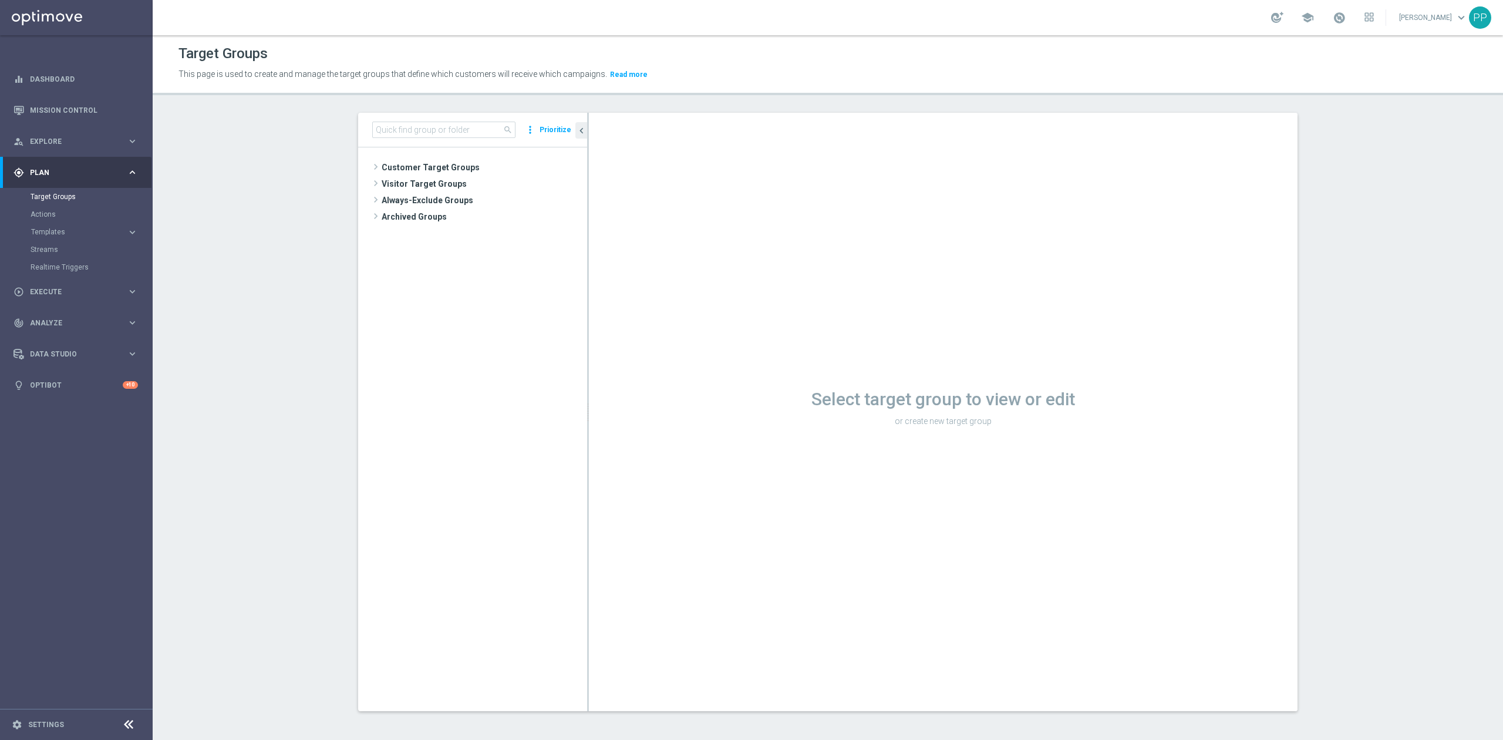
click at [391, 166] on span "Customer Target Groups" at bounding box center [485, 167] width 206 height 16
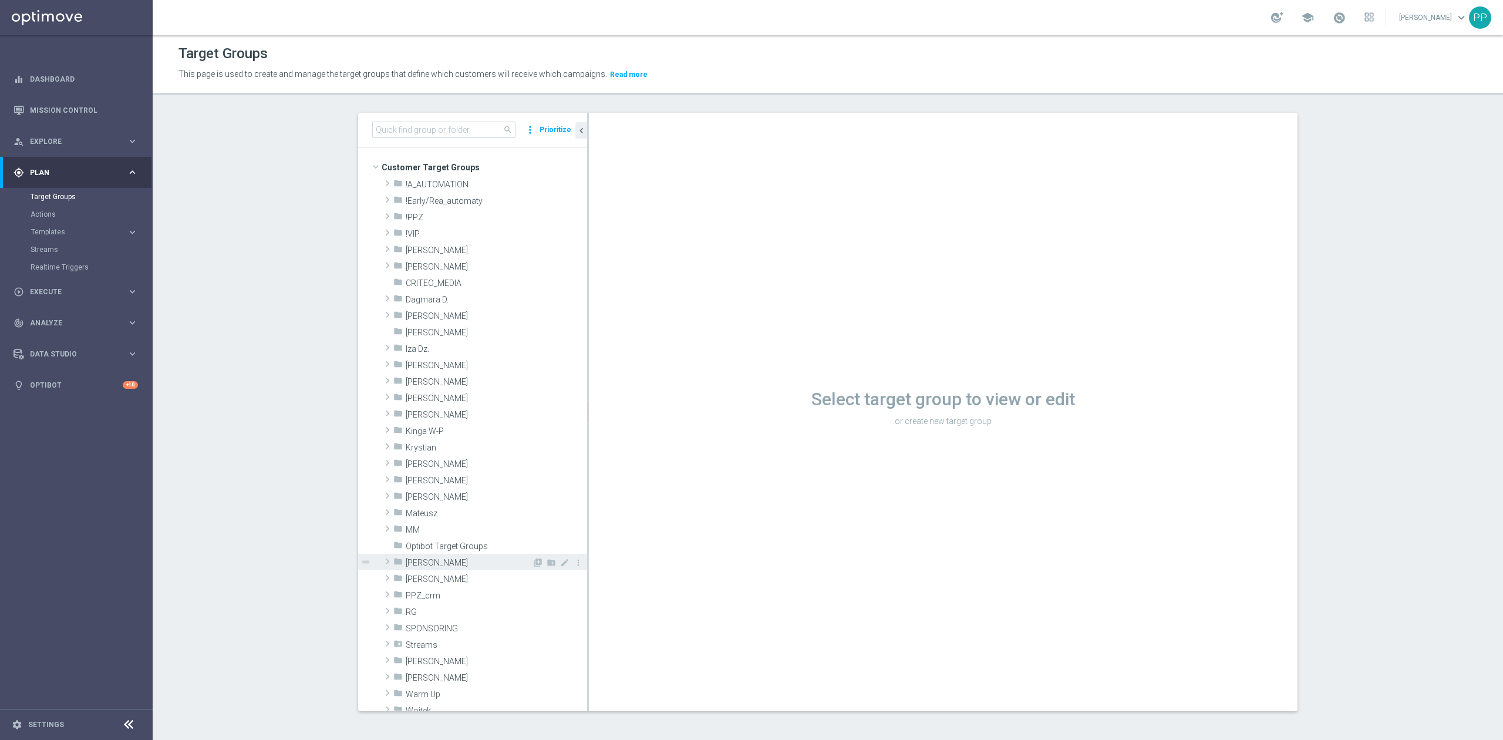
click at [433, 563] on span "Patryk P." at bounding box center [469, 563] width 126 height 10
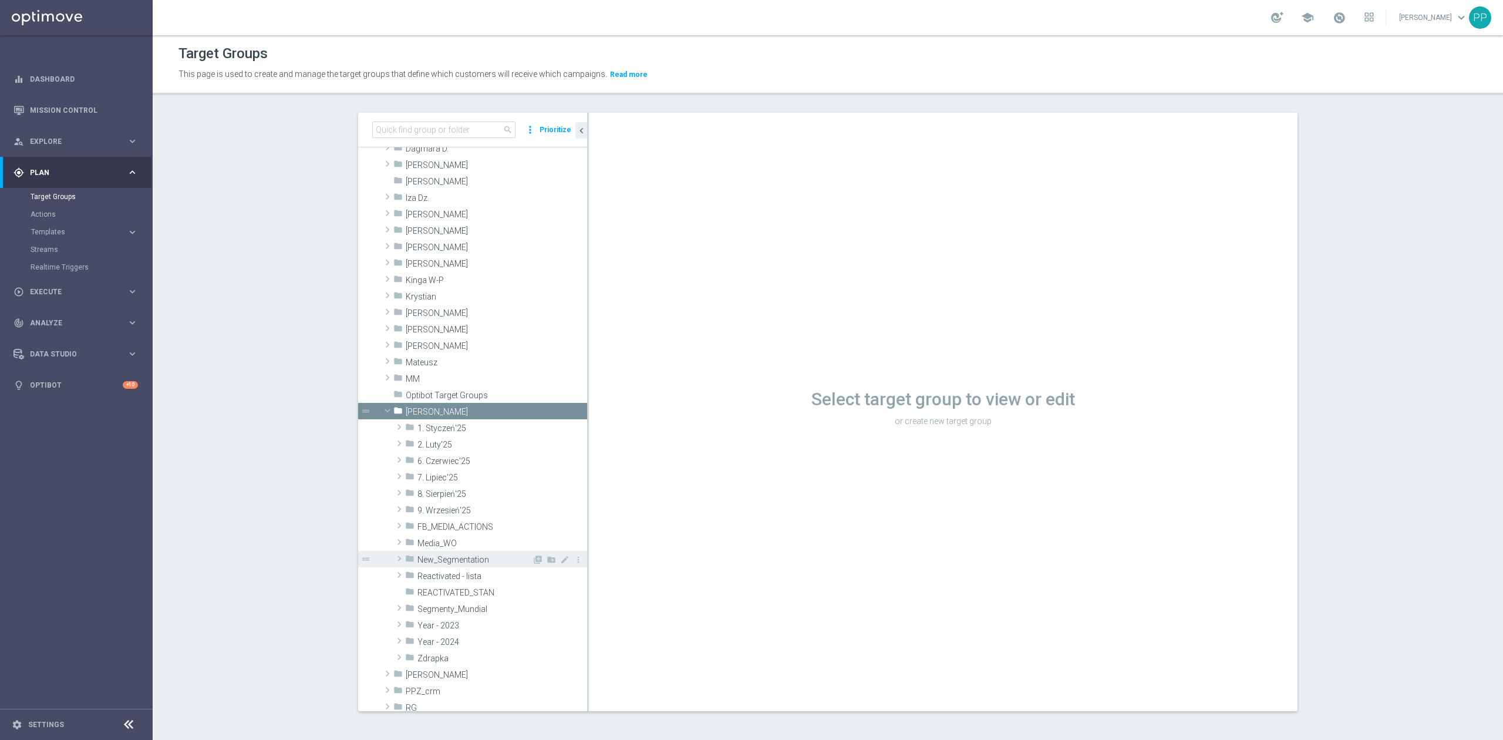
scroll to position [156, 0]
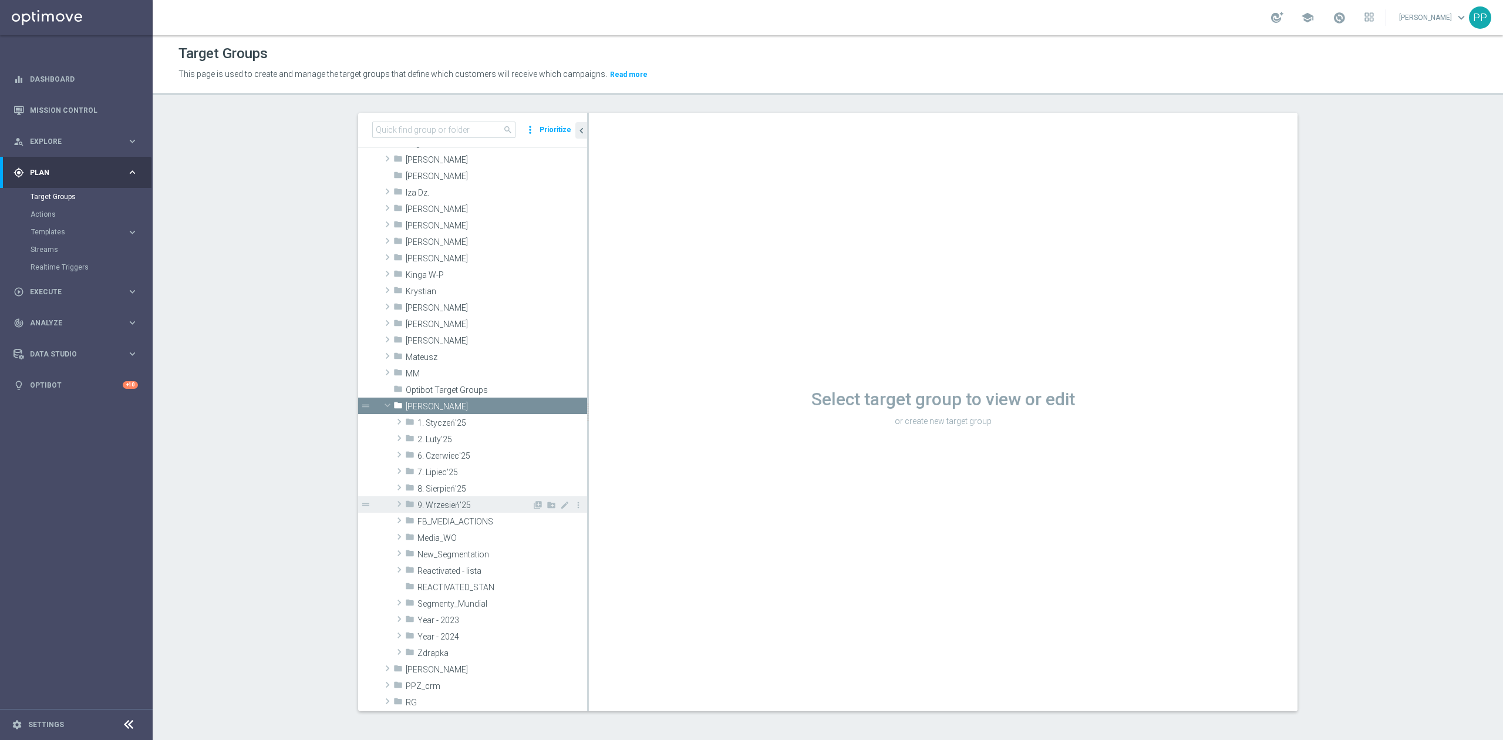
click at [449, 509] on span "9. Wrzesień'25" at bounding box center [475, 505] width 115 height 10
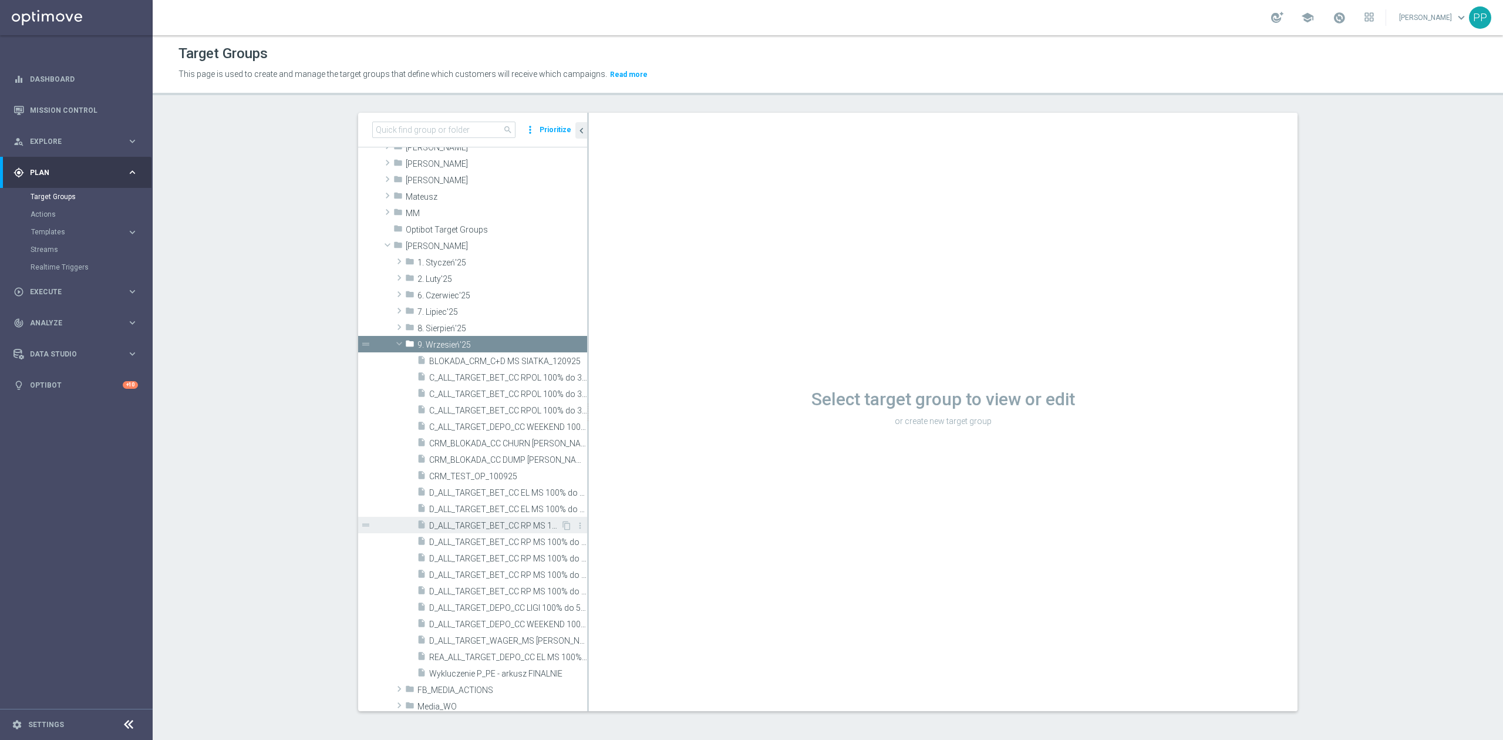
scroll to position [391, 0]
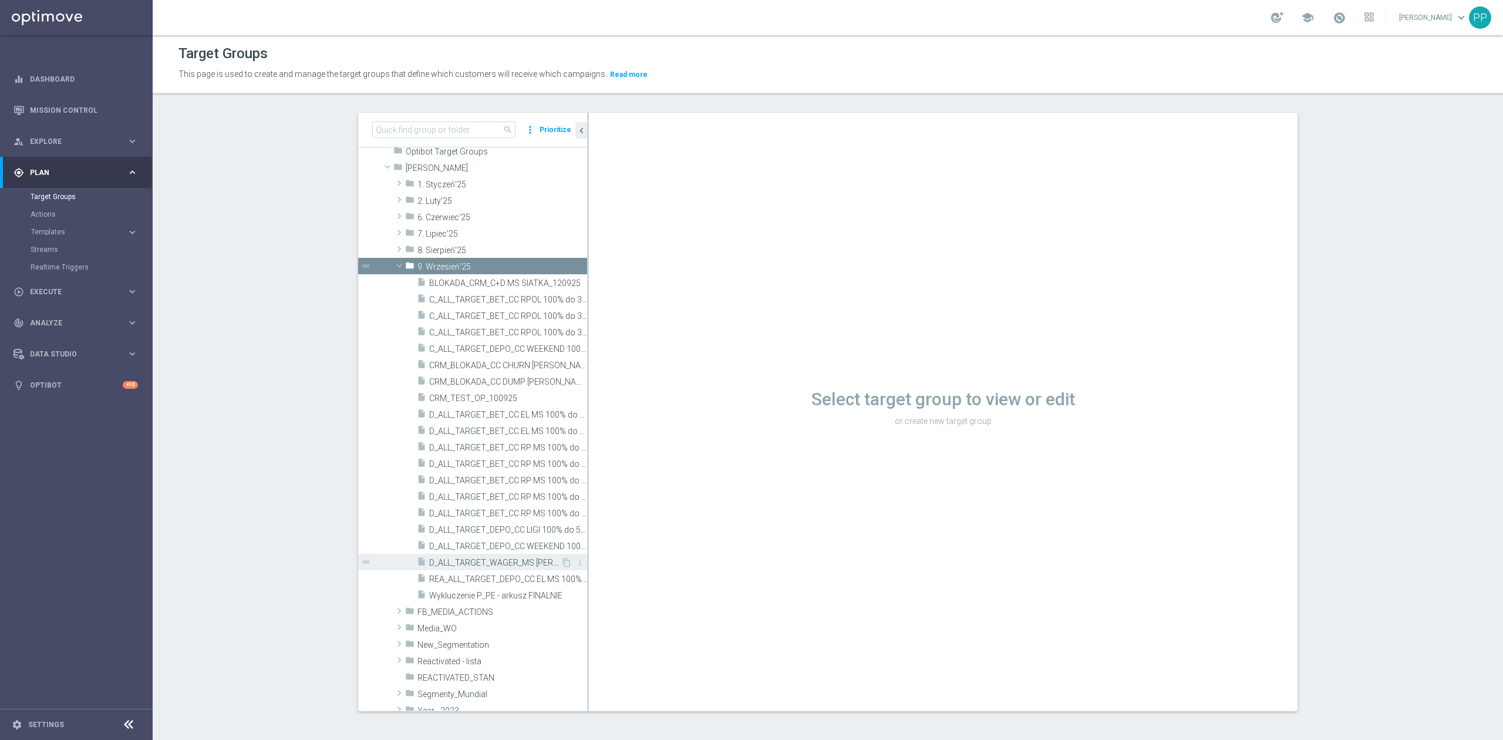
click at [521, 567] on span "D_ALL_TARGET_WAGER_MS SIATKA 100% do 300 PLN_120925" at bounding box center [495, 563] width 132 height 10
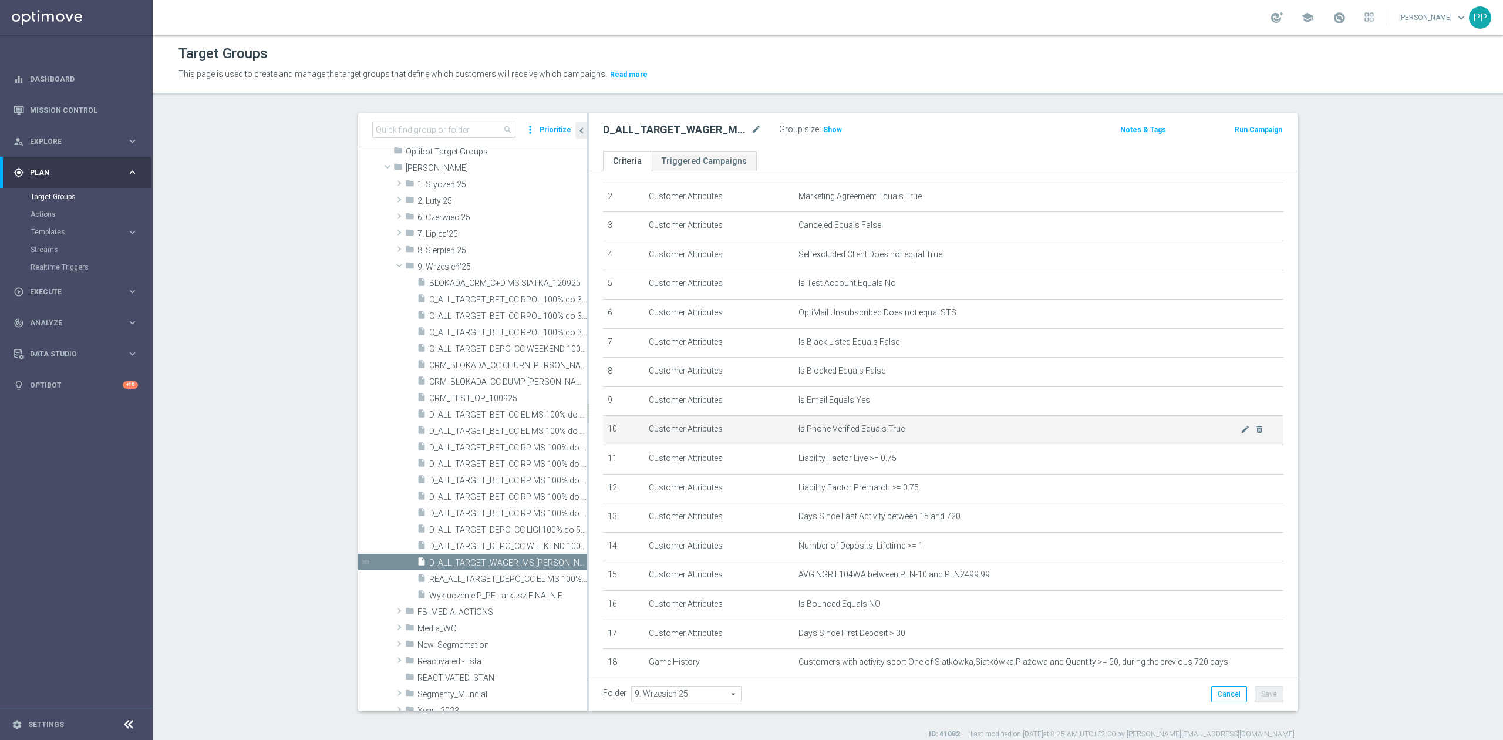
scroll to position [142, 0]
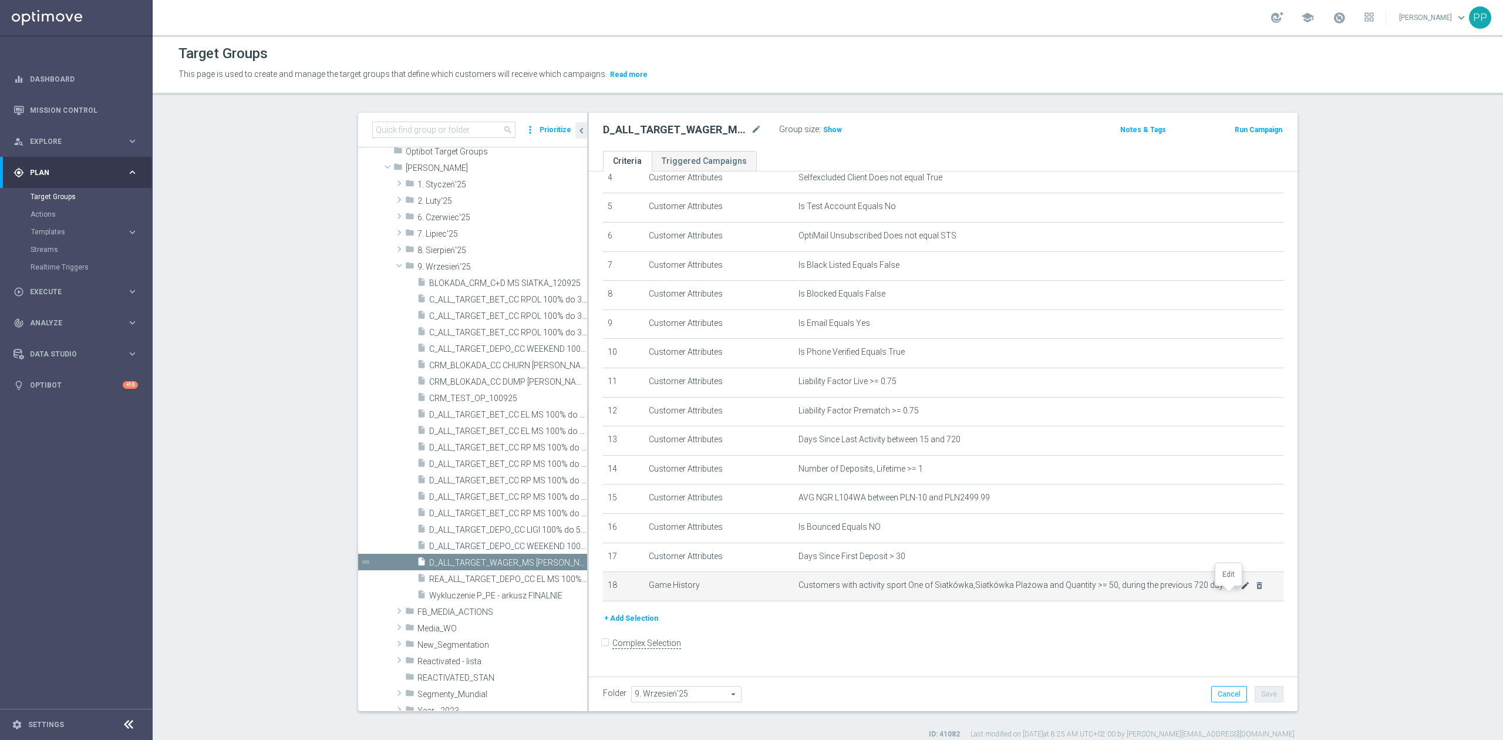
click at [1241, 590] on icon "mode_edit" at bounding box center [1245, 585] width 9 height 9
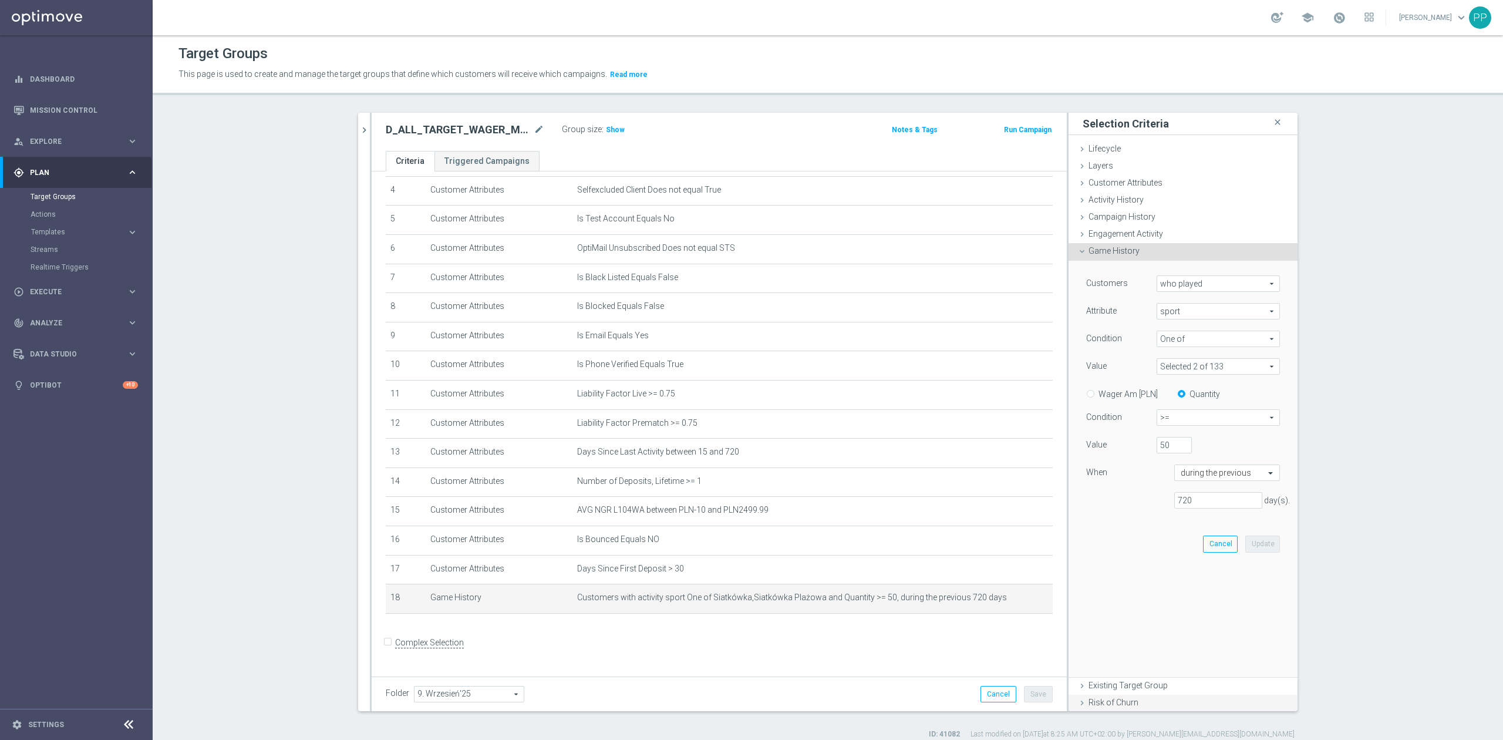
scroll to position [128, 0]
drag, startPoint x: 1163, startPoint y: 449, endPoint x: 1135, endPoint y: 449, distance: 28.2
click at [1136, 449] on div "Value 50" at bounding box center [1183, 446] width 211 height 19
type input "30"
click at [1246, 533] on div "Customers who played who played arrow_drop_down search Attribute sport sport ar…" at bounding box center [1183, 411] width 211 height 300
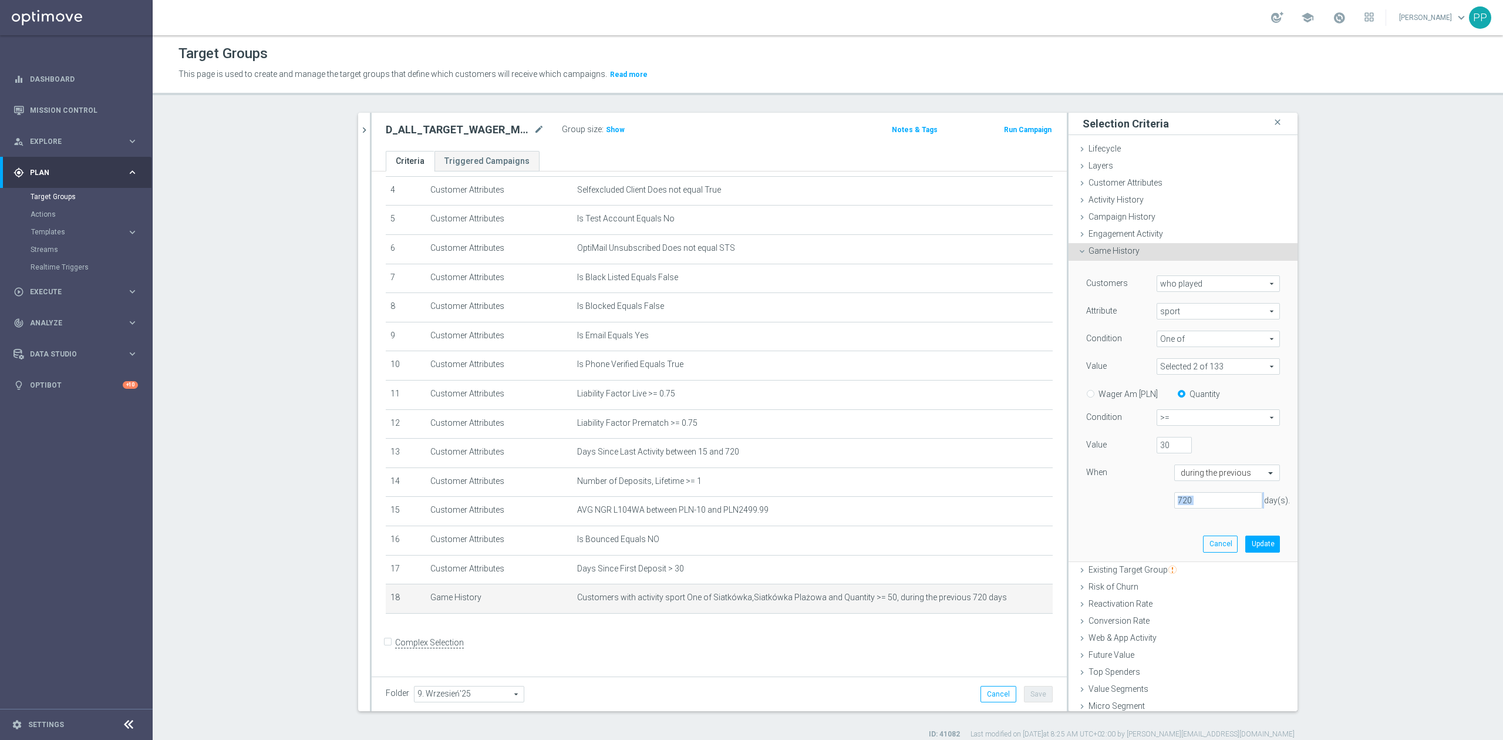
click at [1246, 534] on div "Customers who played who played arrow_drop_down search Attribute sport sport ar…" at bounding box center [1183, 411] width 211 height 300
click at [1246, 538] on button "Update" at bounding box center [1263, 544] width 35 height 16
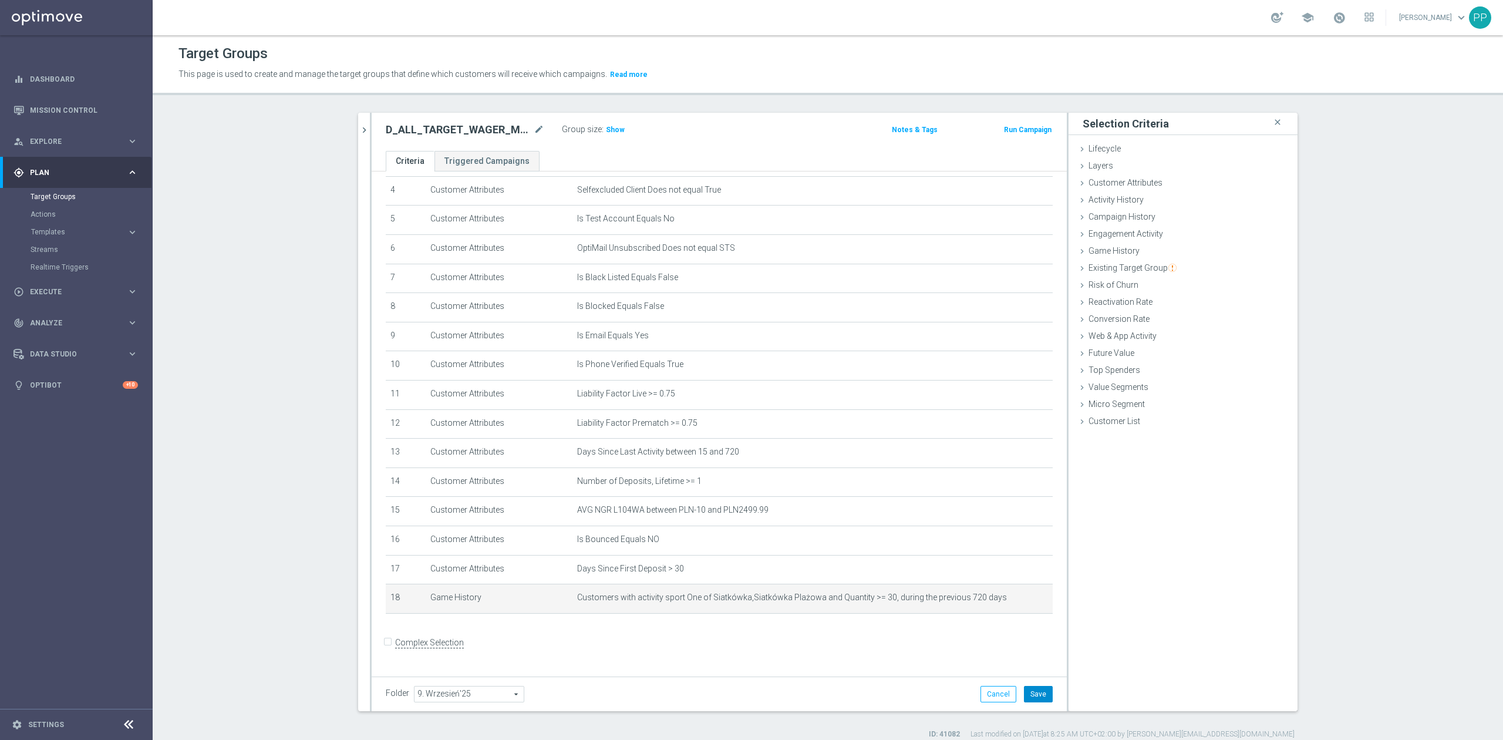
click at [1024, 692] on button "Save" at bounding box center [1038, 694] width 29 height 16
click at [614, 130] on span "Show" at bounding box center [615, 130] width 19 height 8
click at [322, 205] on section "search more_vert Prioritize Customer Target Groups library_add create_new_folder" at bounding box center [828, 426] width 1351 height 627
